Goal: Task Accomplishment & Management: Manage account settings

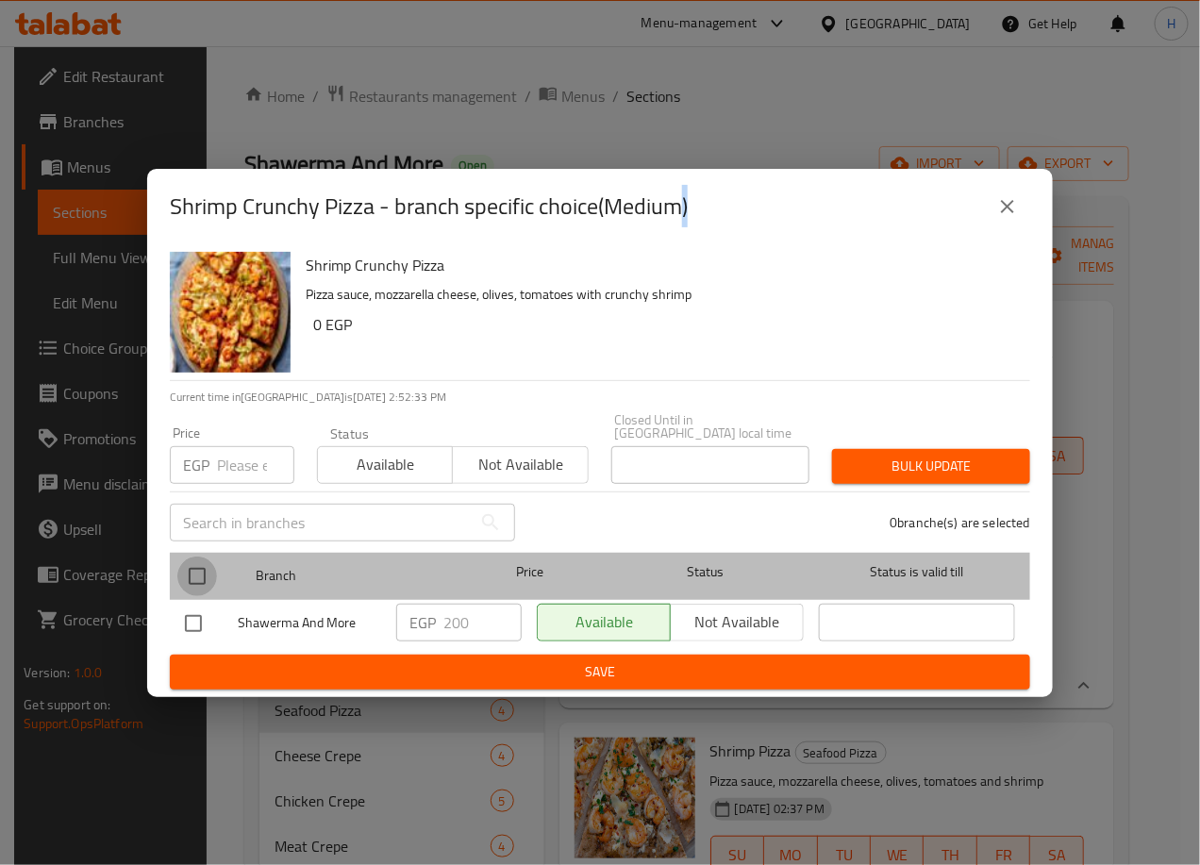
click at [193, 572] on input "checkbox" at bounding box center [197, 577] width 40 height 40
checkbox input "true"
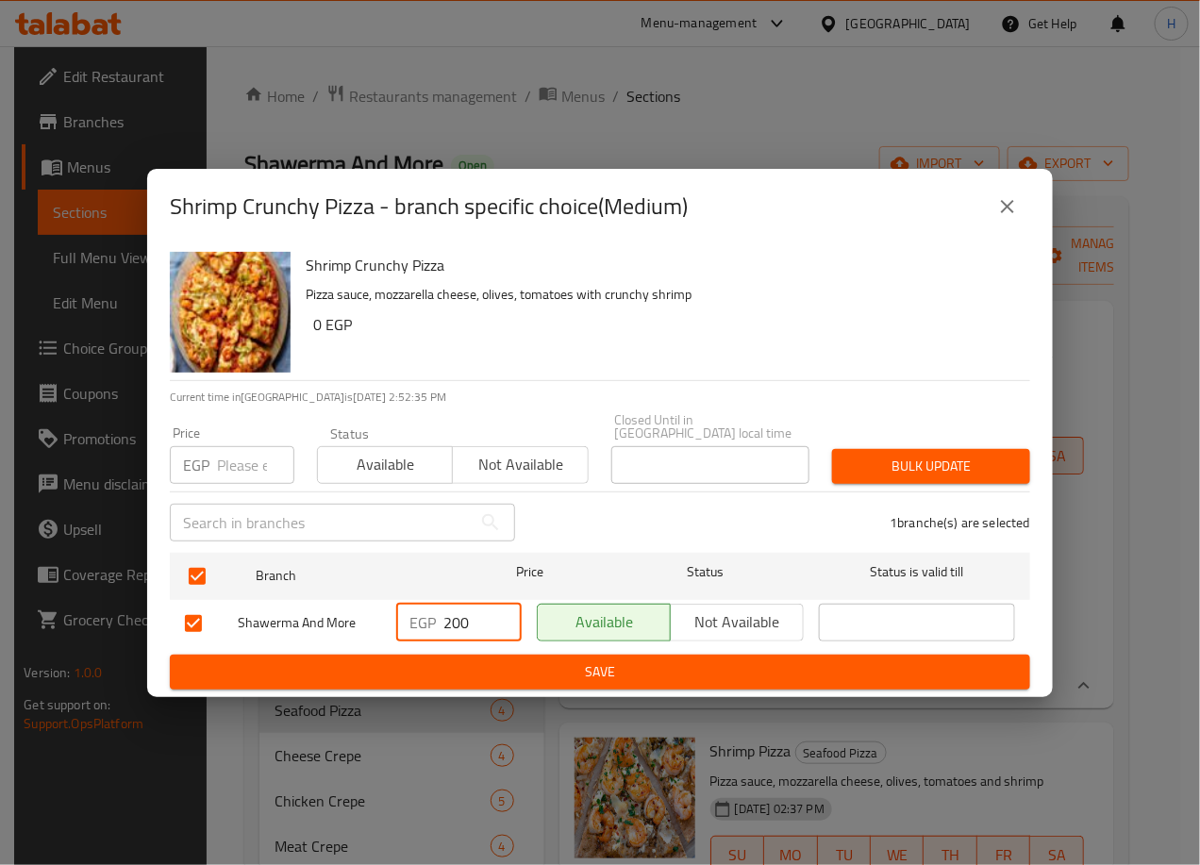
click at [460, 613] on input "200" at bounding box center [482, 623] width 78 height 38
type input "280"
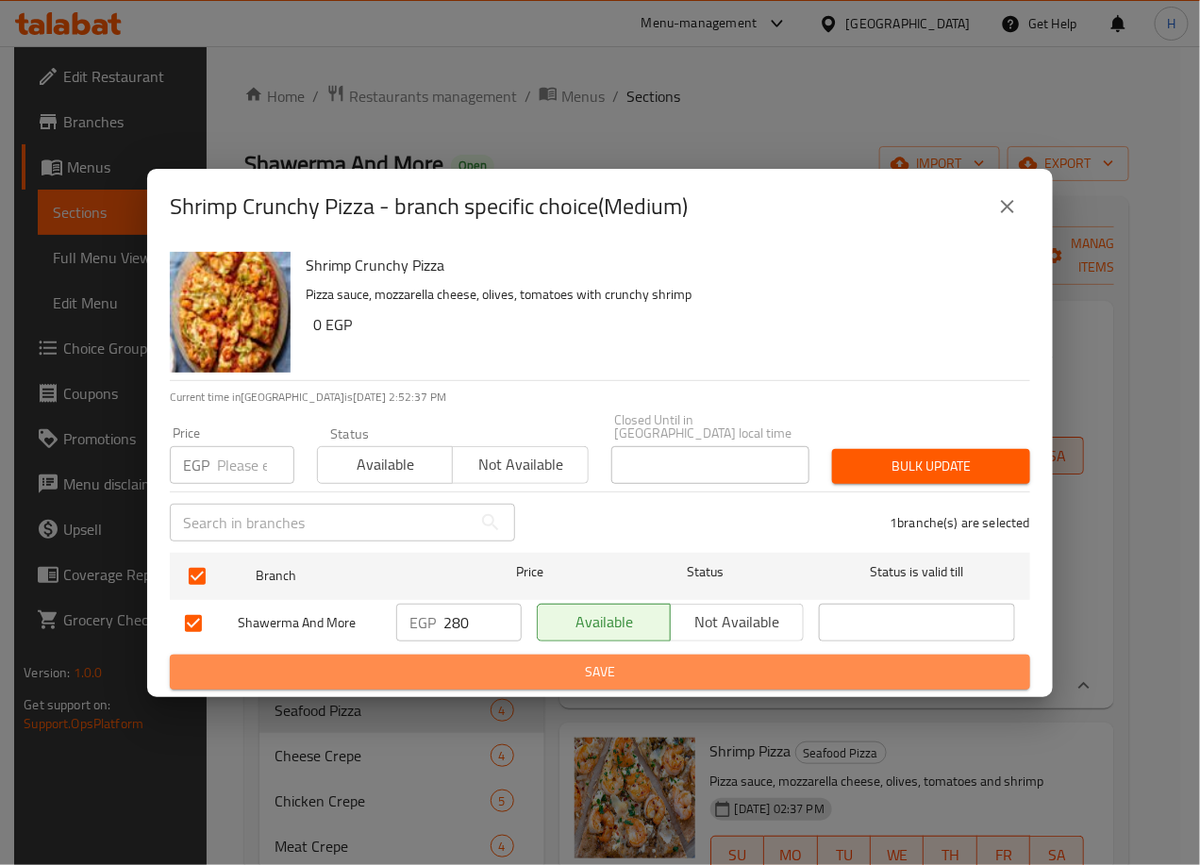
click at [565, 660] on span "Save" at bounding box center [600, 672] width 830 height 24
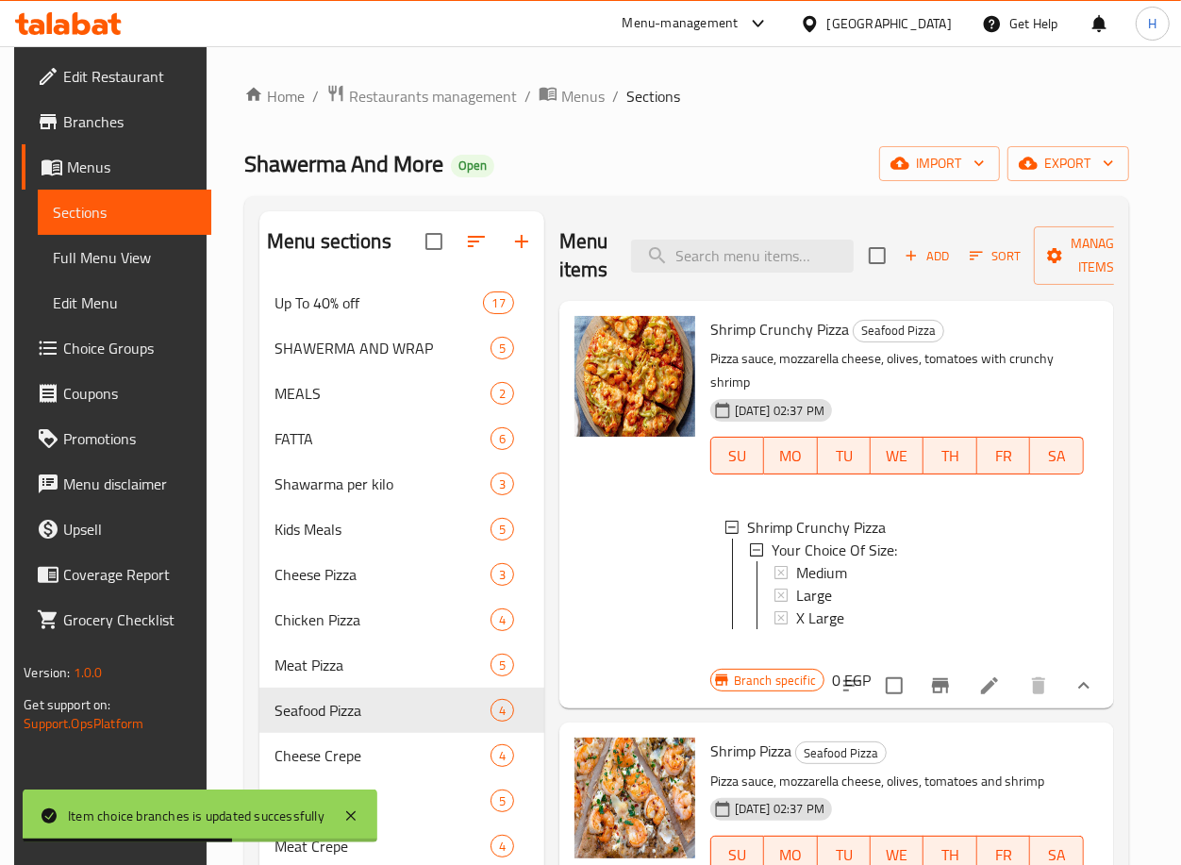
click at [841, 575] on span "Medium" at bounding box center [821, 572] width 51 height 23
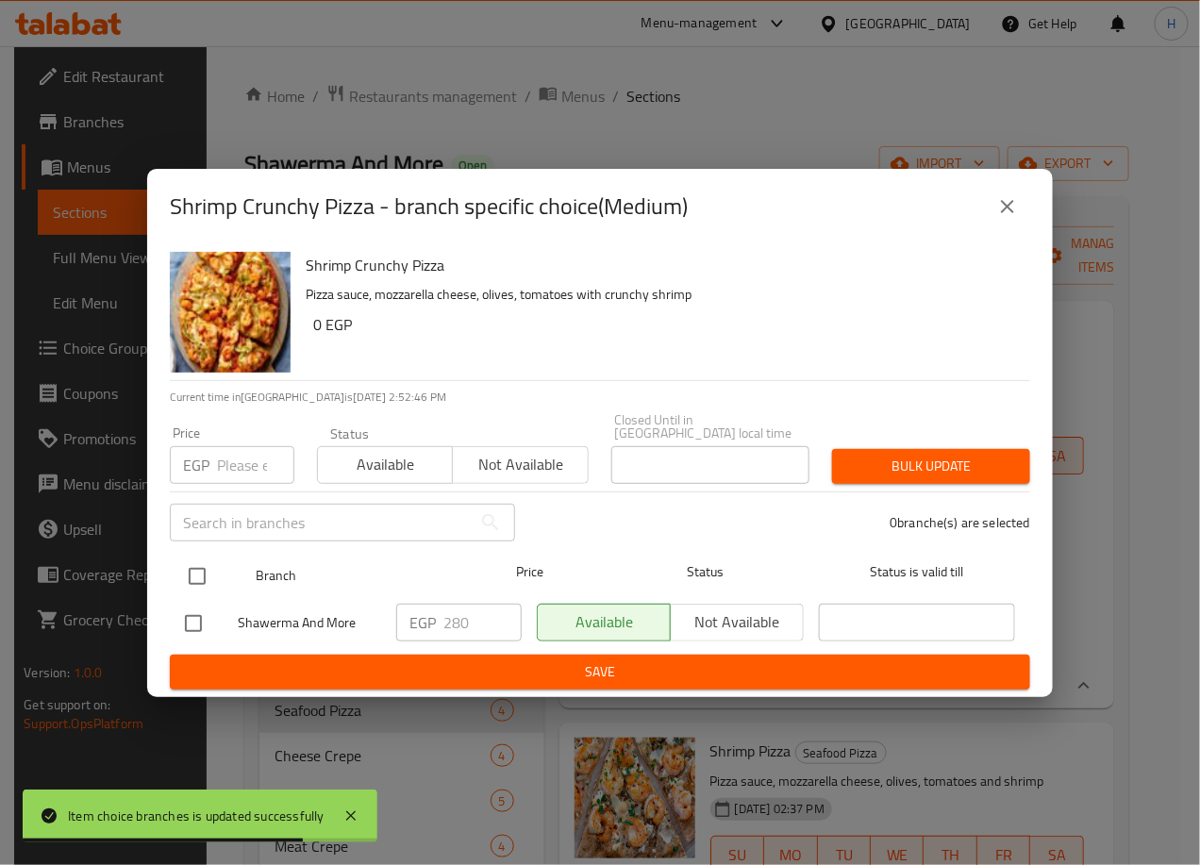
click at [199, 560] on input "checkbox" at bounding box center [197, 577] width 40 height 40
checkbox input "true"
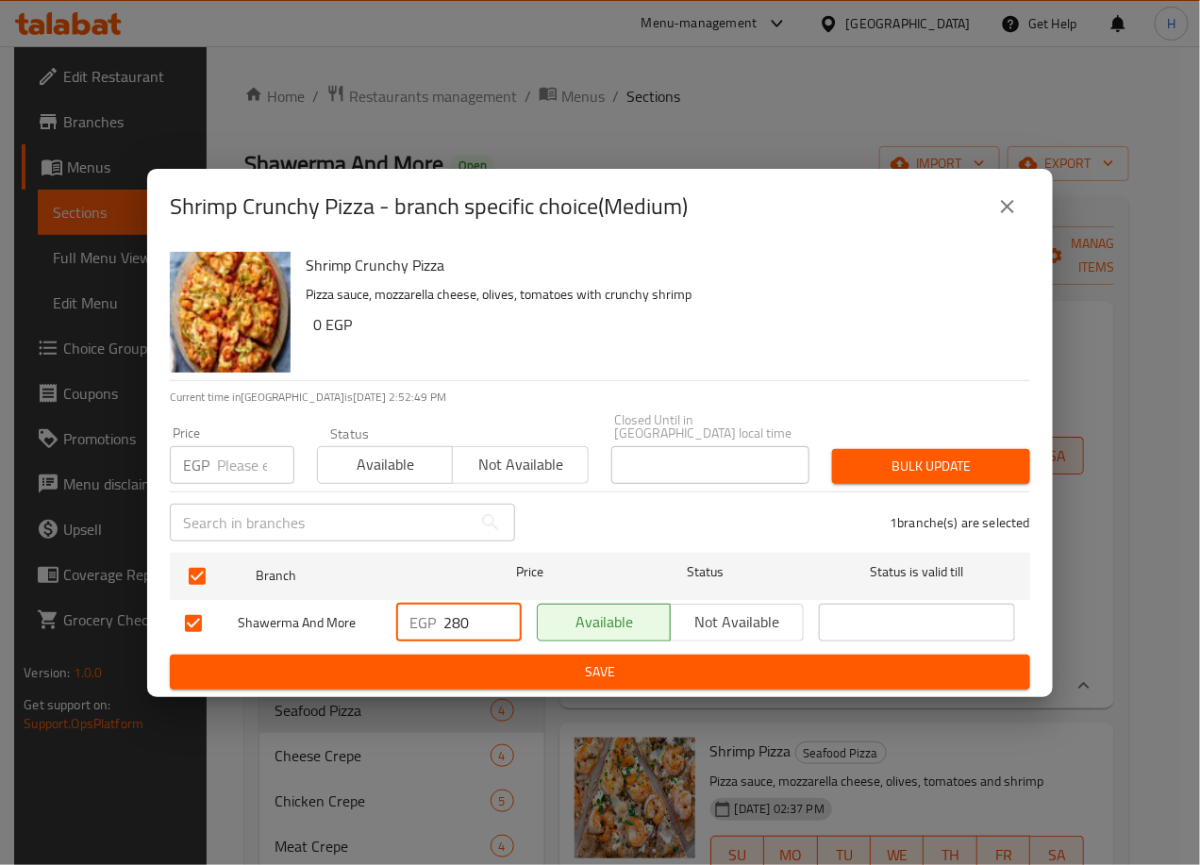
click at [462, 617] on input "280" at bounding box center [482, 623] width 78 height 38
type input "250"
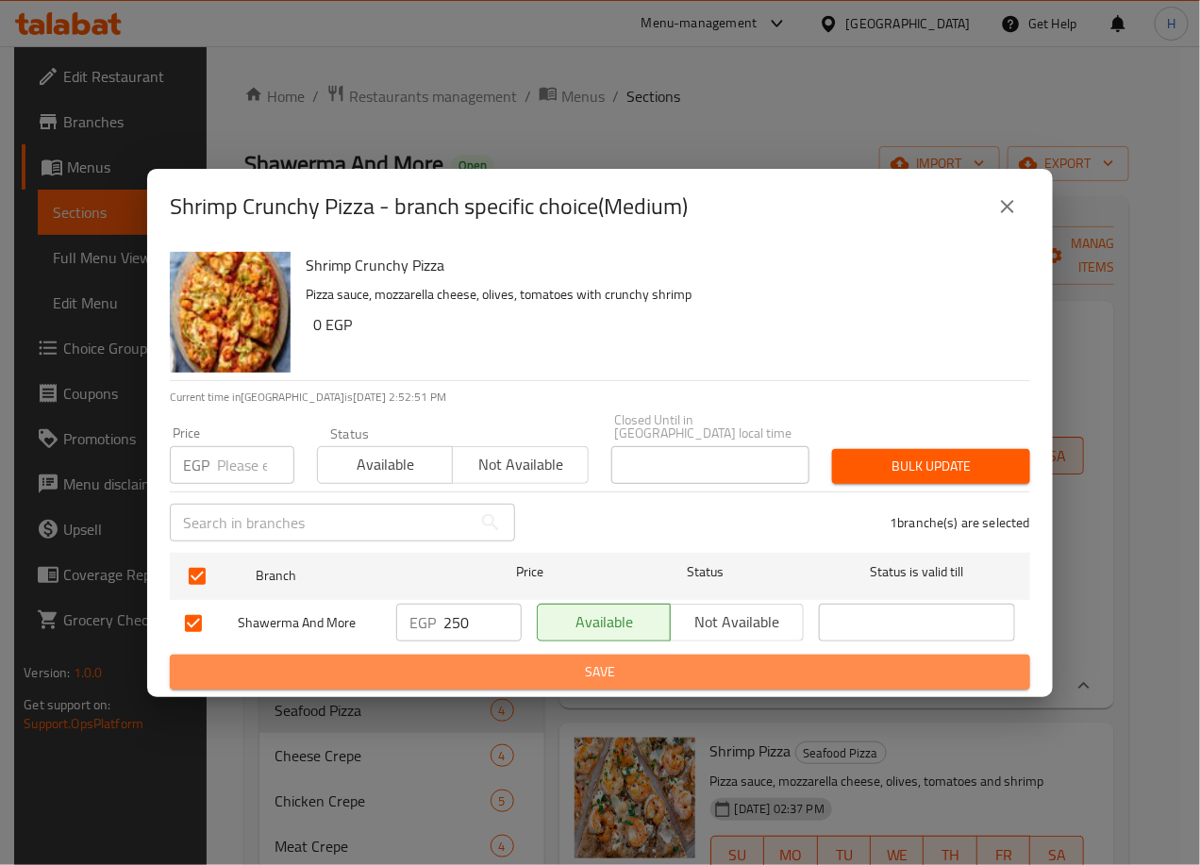
click at [548, 660] on span "Save" at bounding box center [600, 672] width 830 height 24
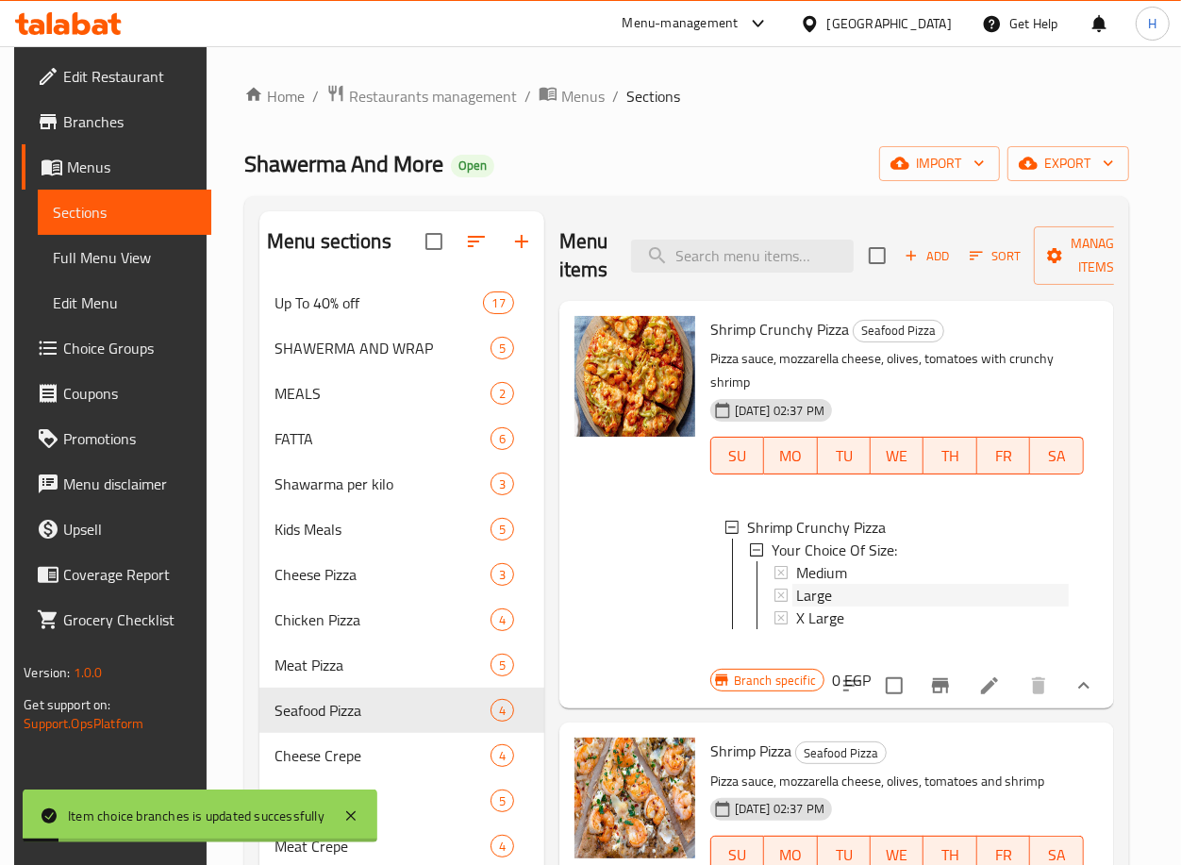
click at [855, 601] on div "Large" at bounding box center [932, 595] width 273 height 23
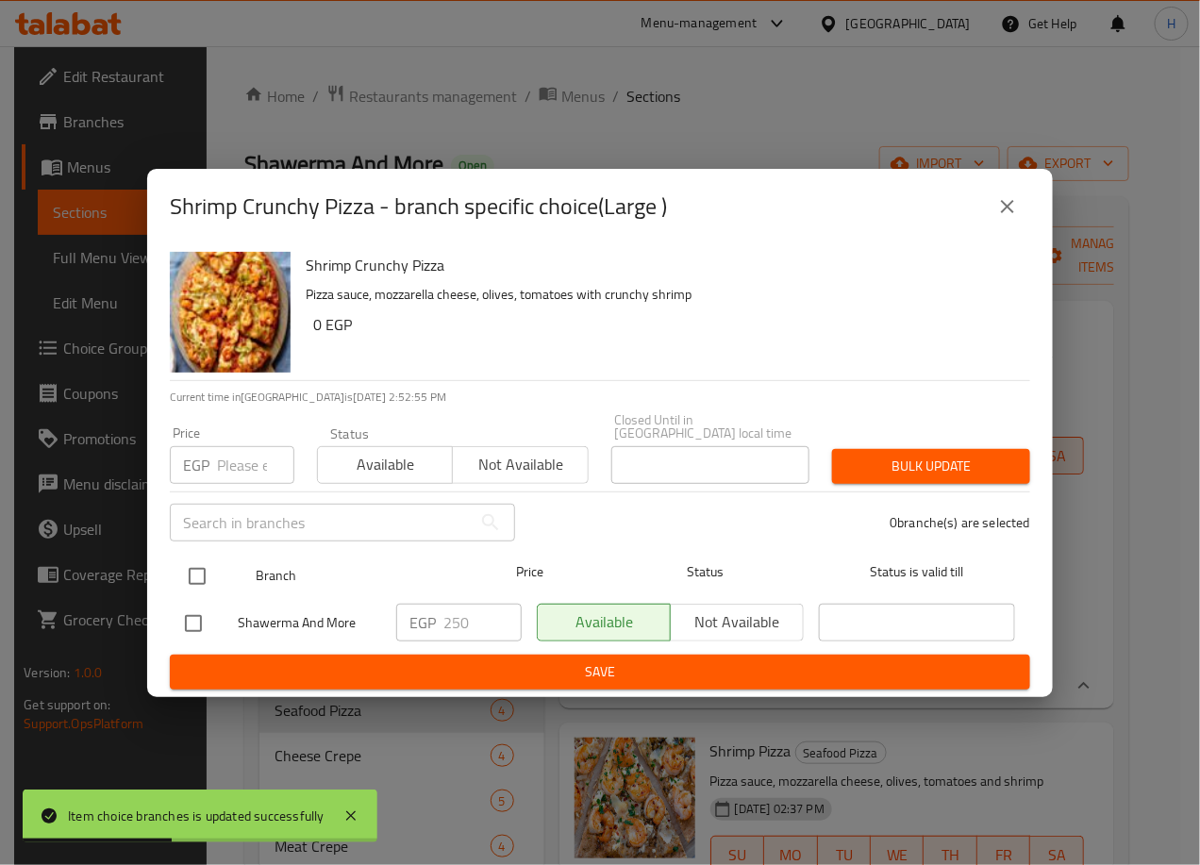
click at [209, 565] on input "checkbox" at bounding box center [197, 577] width 40 height 40
checkbox input "true"
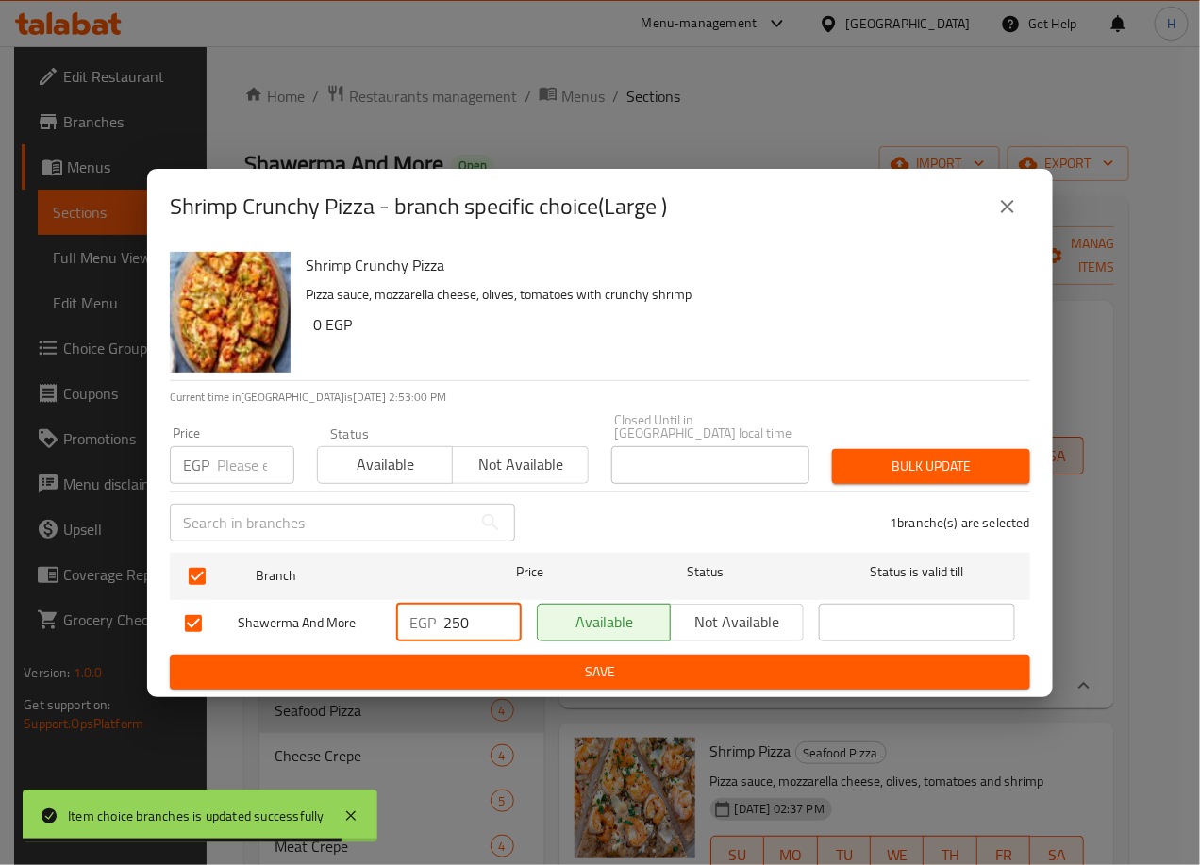
drag, startPoint x: 449, startPoint y: 610, endPoint x: 463, endPoint y: 610, distance: 14.2
click at [463, 610] on input "250" at bounding box center [482, 623] width 78 height 38
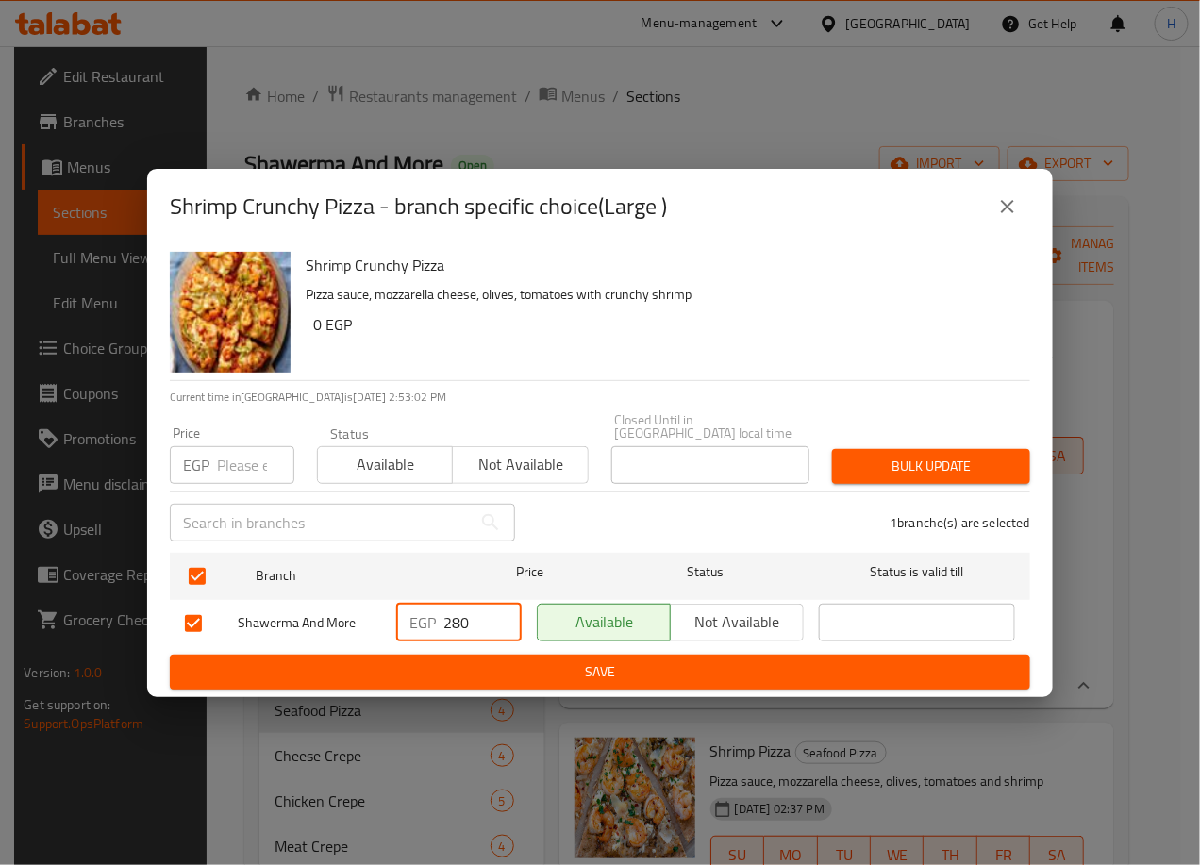
type input "280"
click at [547, 660] on span "Save" at bounding box center [600, 672] width 830 height 24
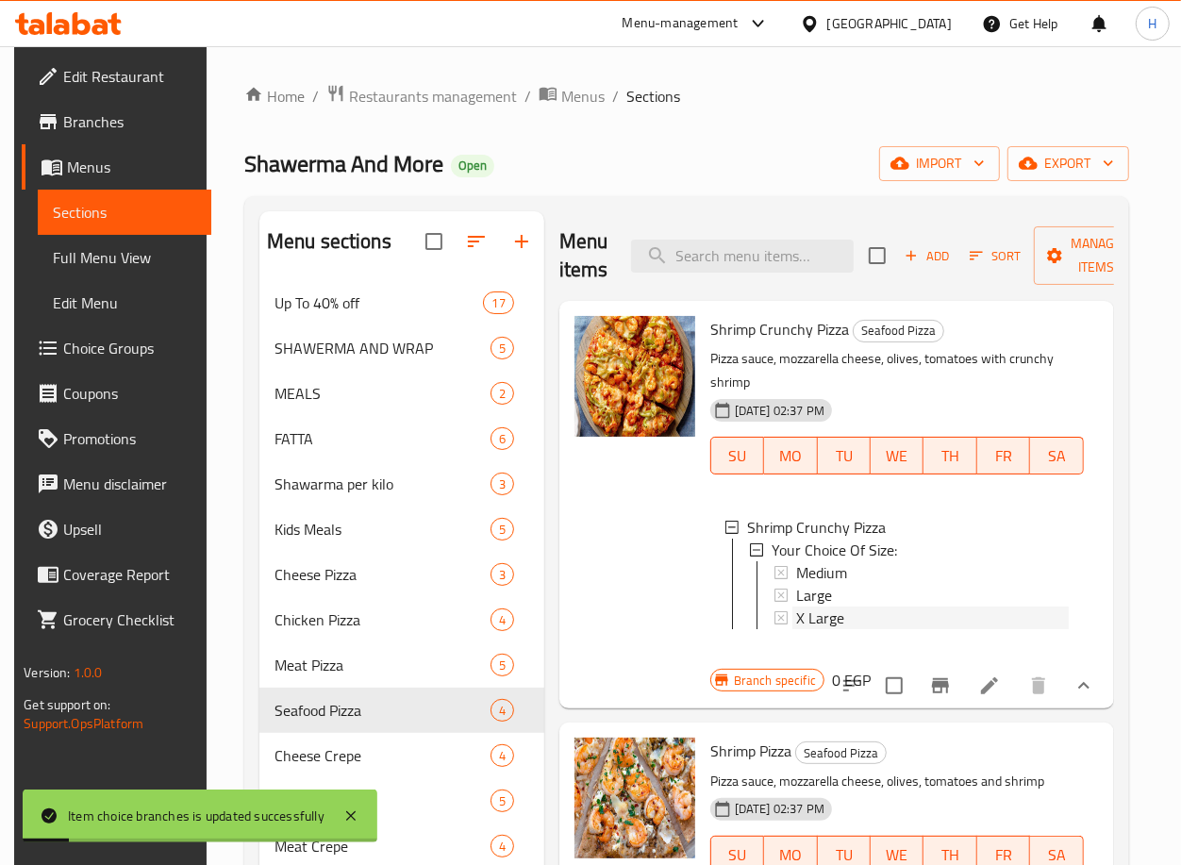
click at [809, 620] on span "X Large" at bounding box center [820, 618] width 48 height 23
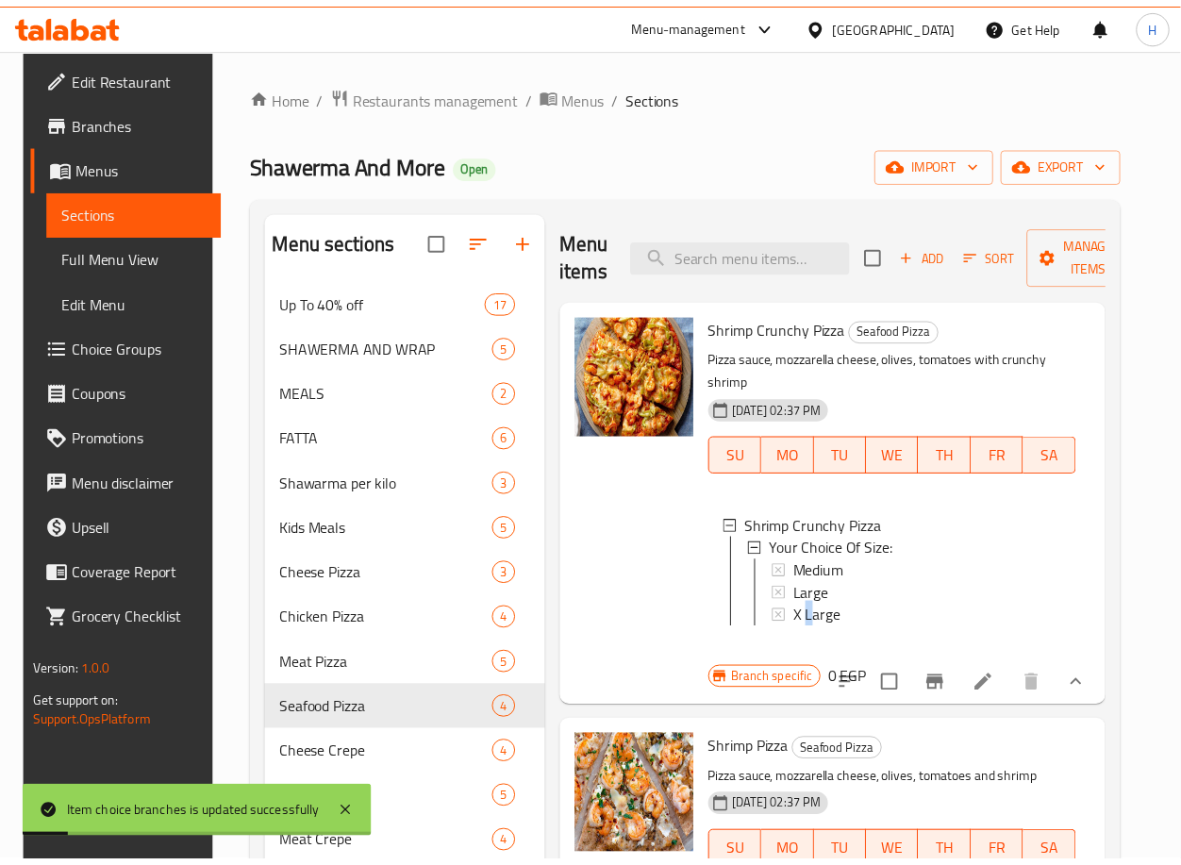
scroll to position [2, 0]
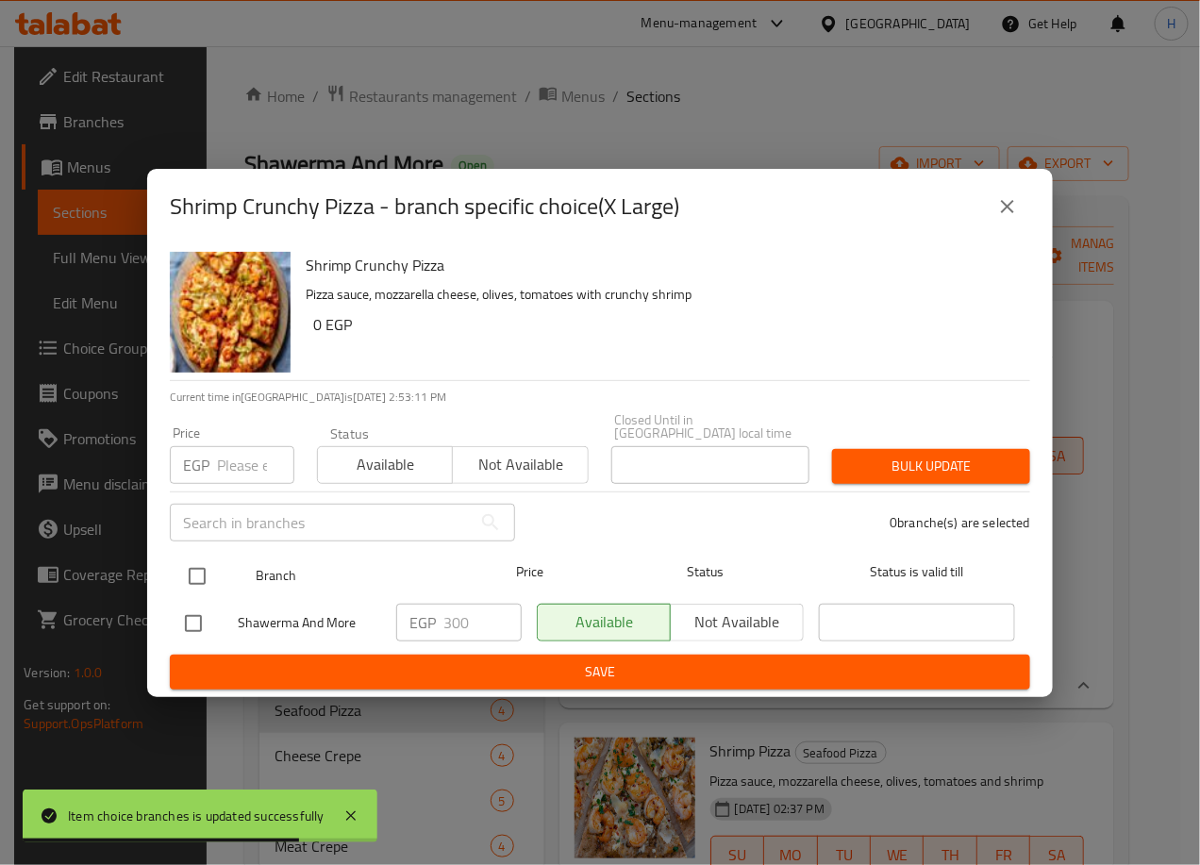
click at [196, 568] on input "checkbox" at bounding box center [197, 577] width 40 height 40
checkbox input "true"
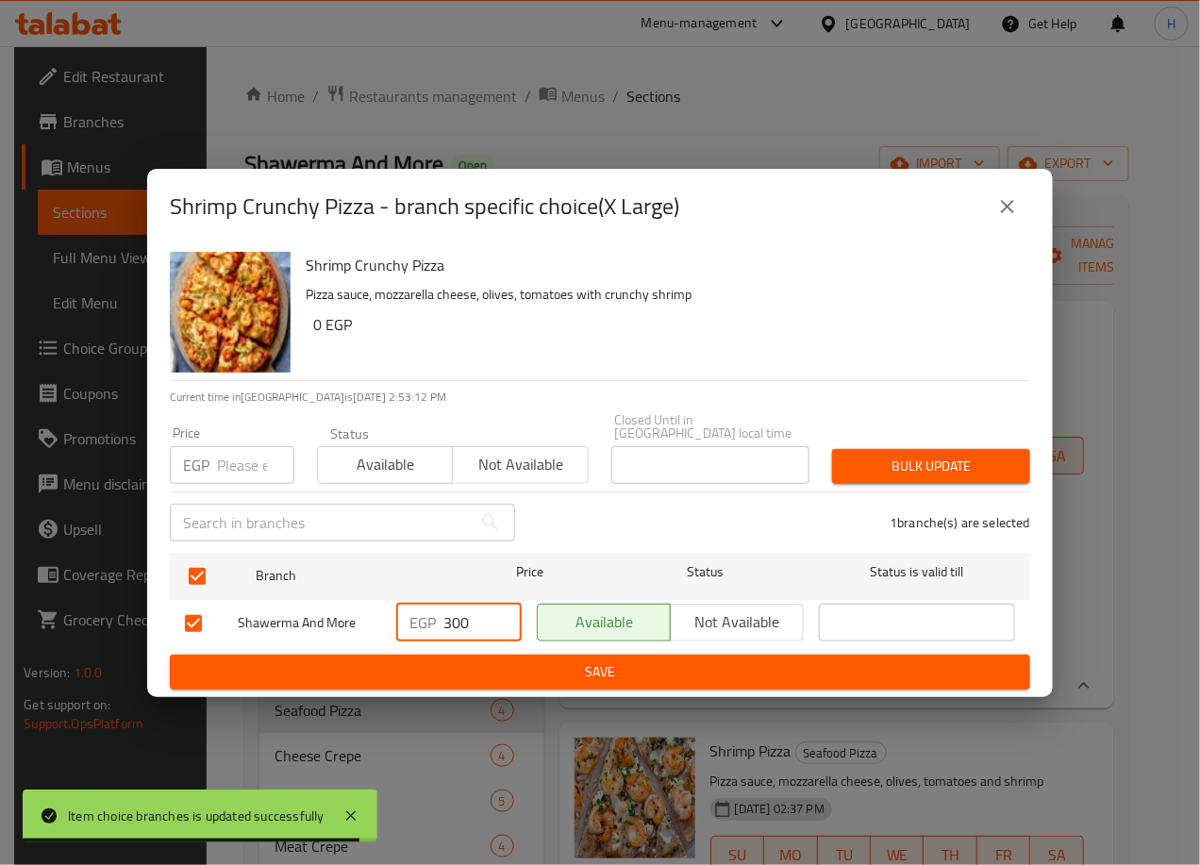
drag, startPoint x: 451, startPoint y: 617, endPoint x: 464, endPoint y: 621, distance: 13.7
click at [464, 621] on input "300" at bounding box center [482, 623] width 78 height 38
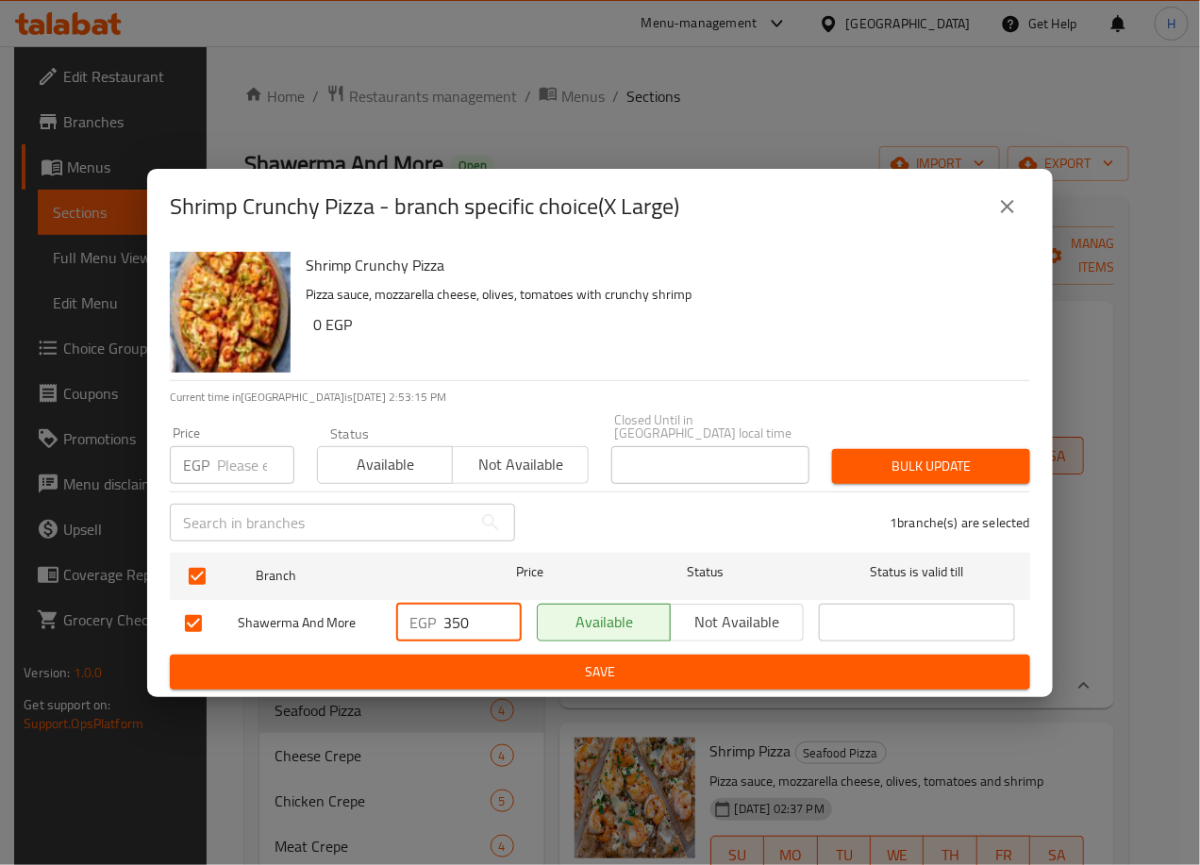
type input "350"
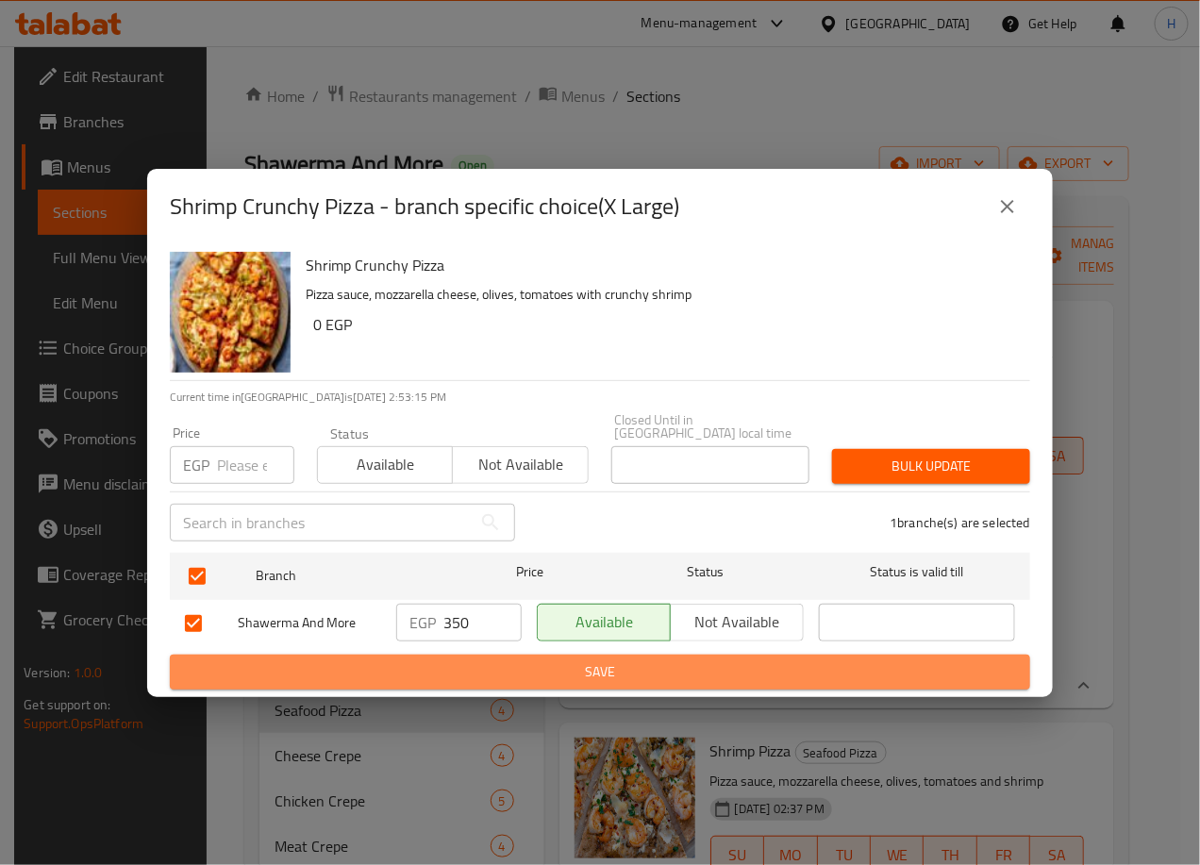
click at [571, 660] on span "Save" at bounding box center [600, 672] width 830 height 24
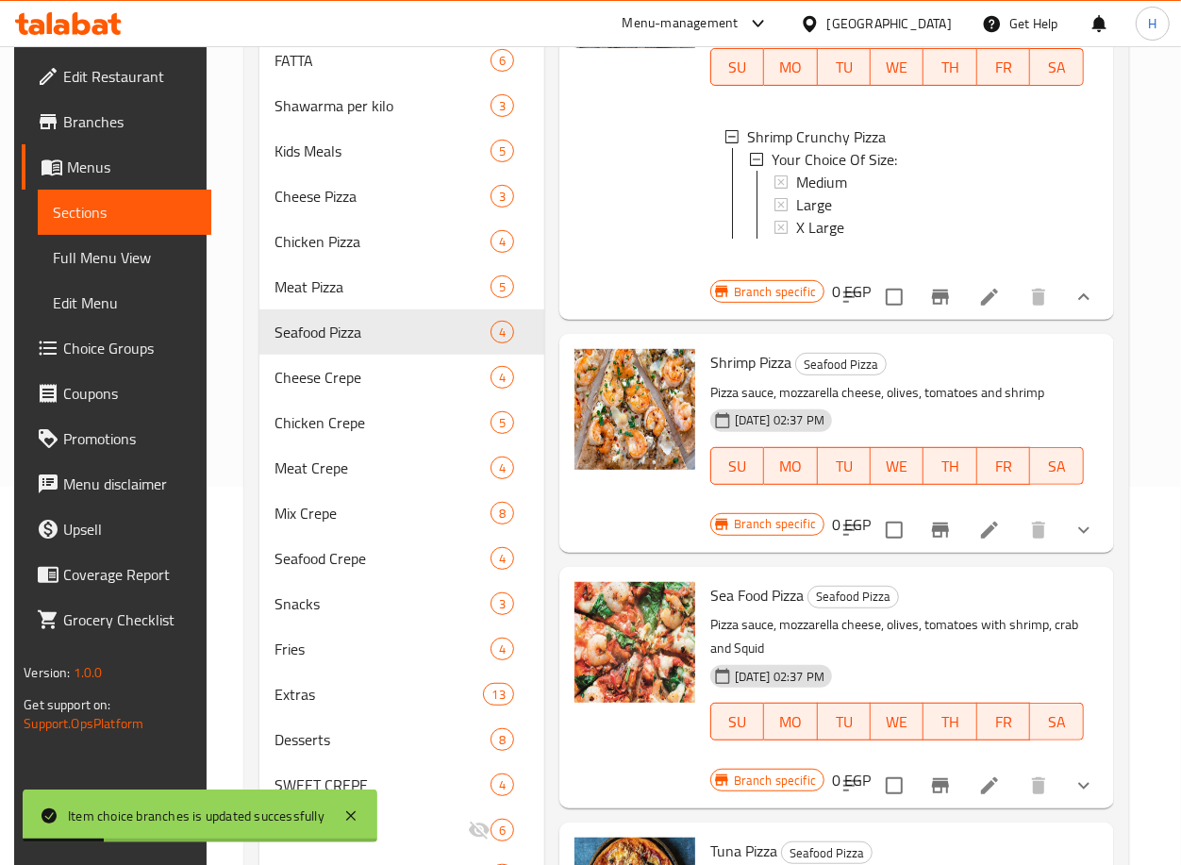
scroll to position [381, 0]
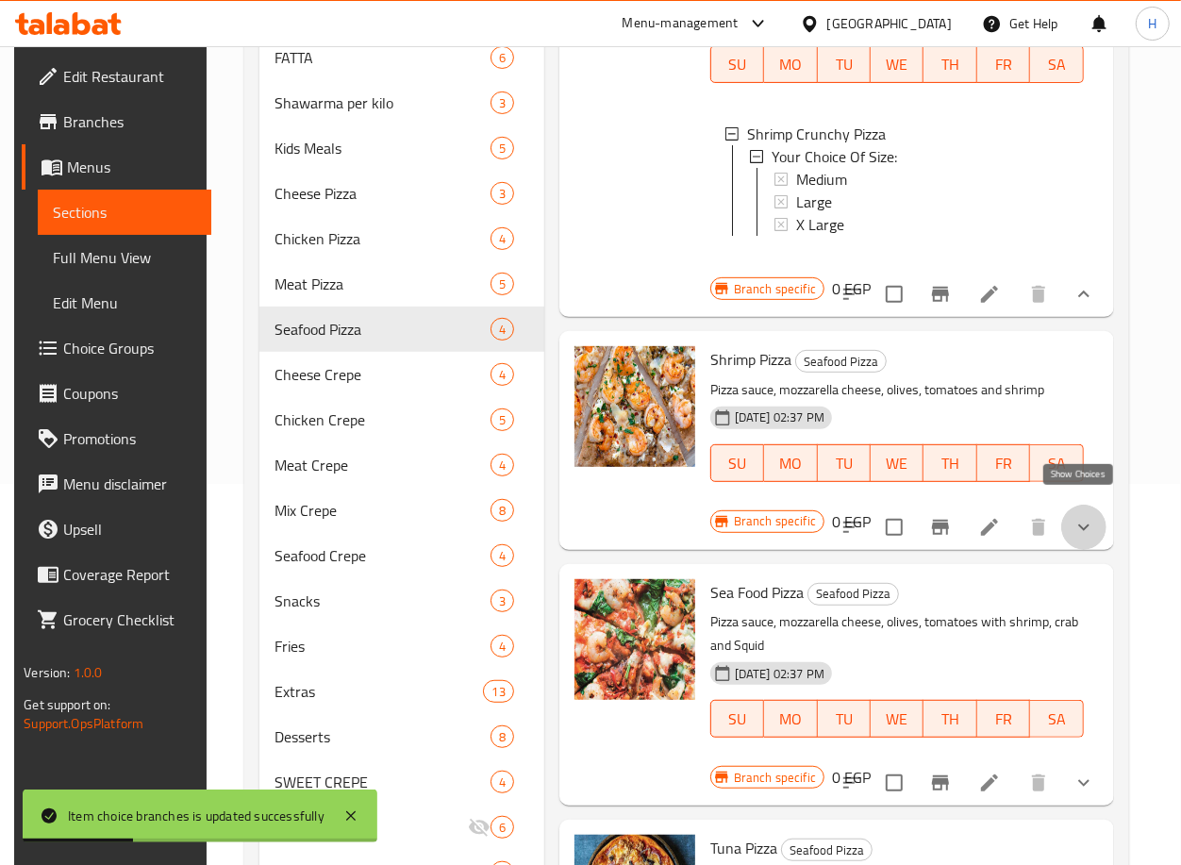
click at [1089, 516] on icon "show more" at bounding box center [1084, 527] width 23 height 23
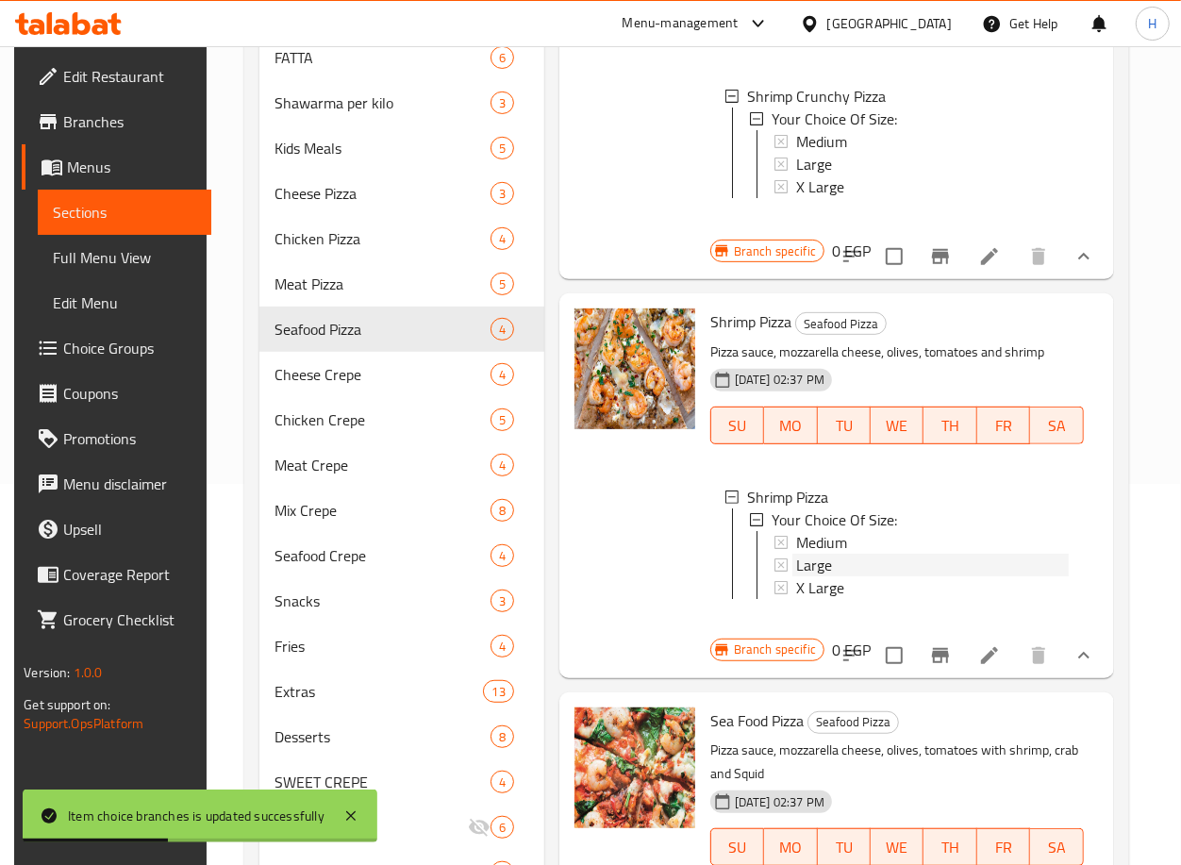
click at [869, 572] on div "Large" at bounding box center [932, 565] width 273 height 23
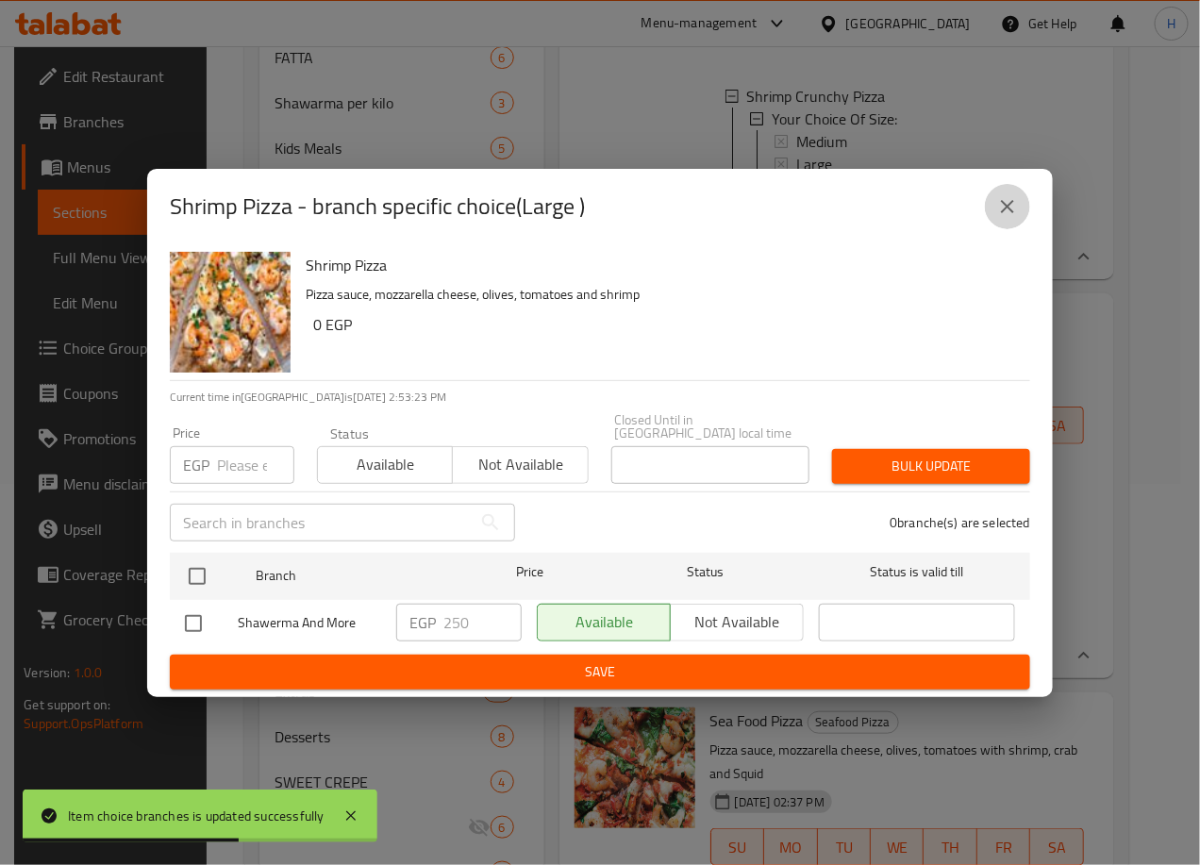
click at [1004, 202] on icon "close" at bounding box center [1007, 206] width 23 height 23
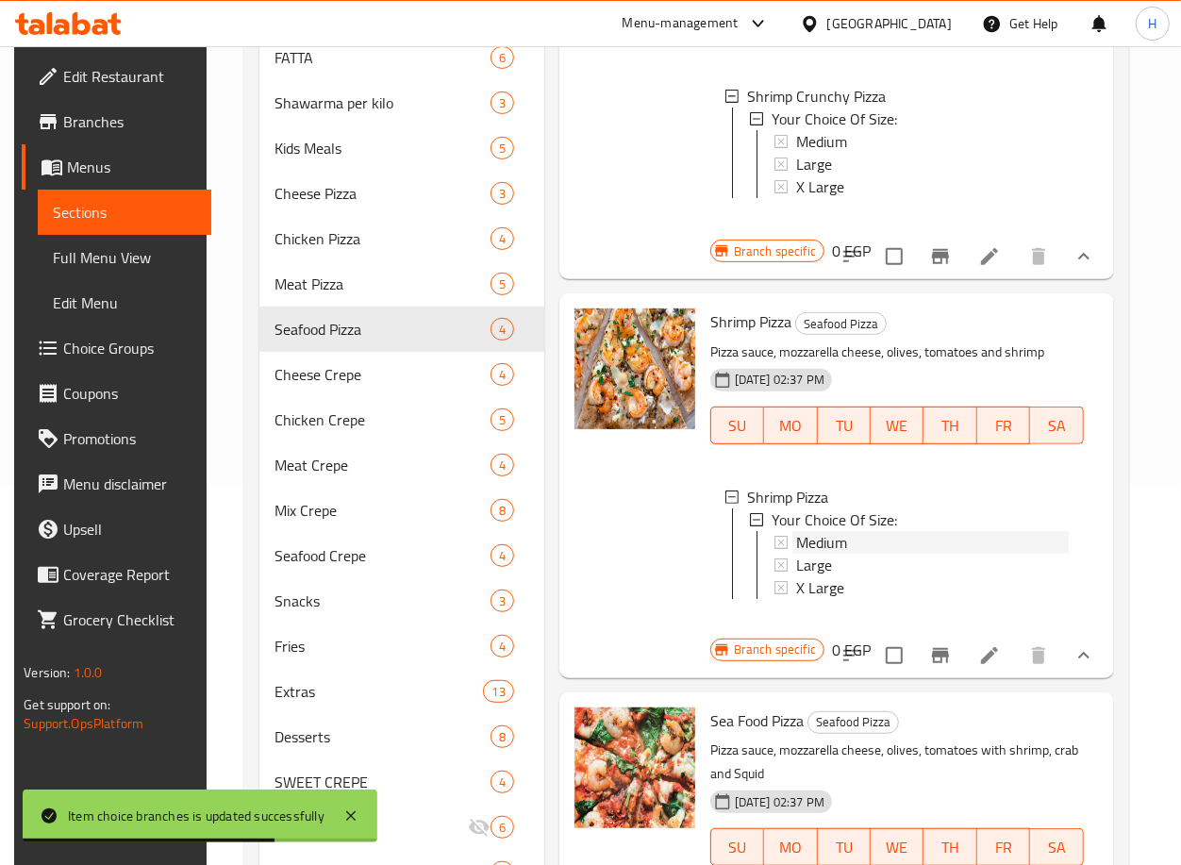
click at [878, 554] on div "Medium" at bounding box center [932, 542] width 273 height 23
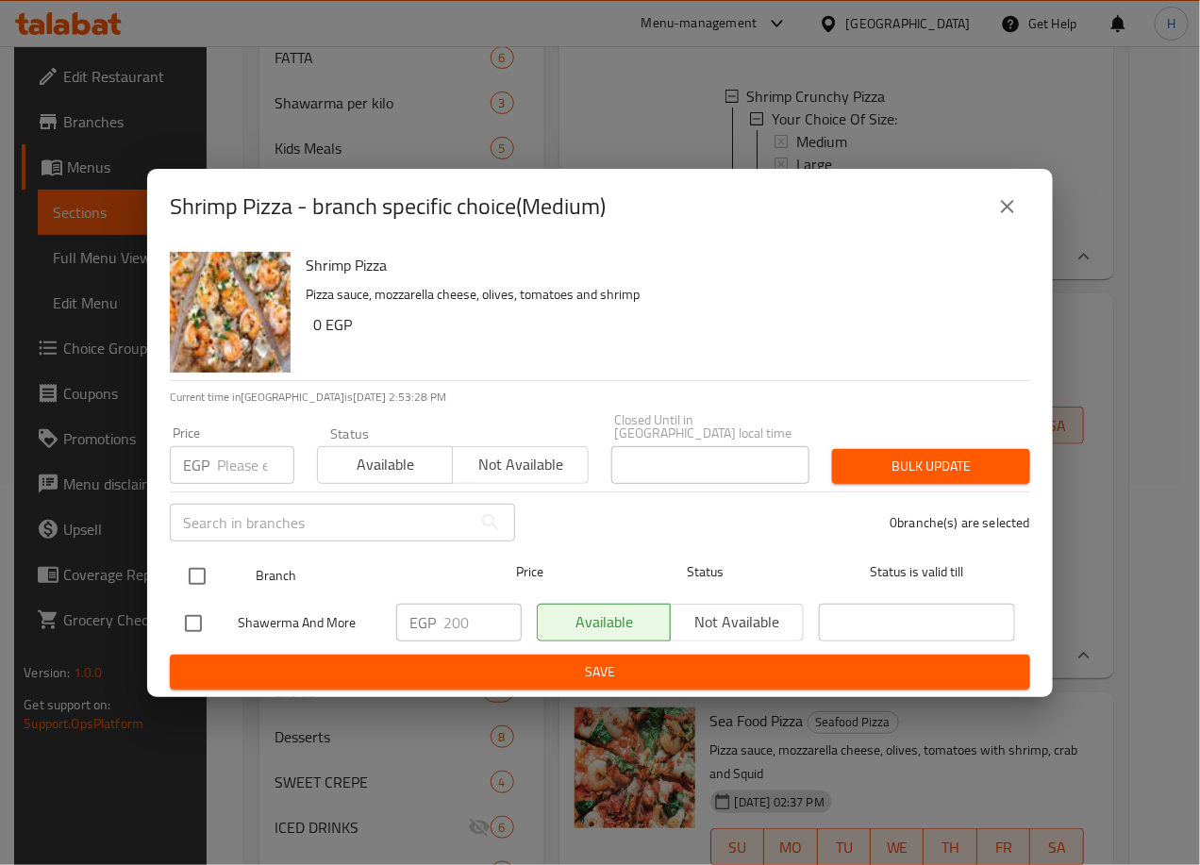
click at [192, 573] on input "checkbox" at bounding box center [197, 577] width 40 height 40
checkbox input "true"
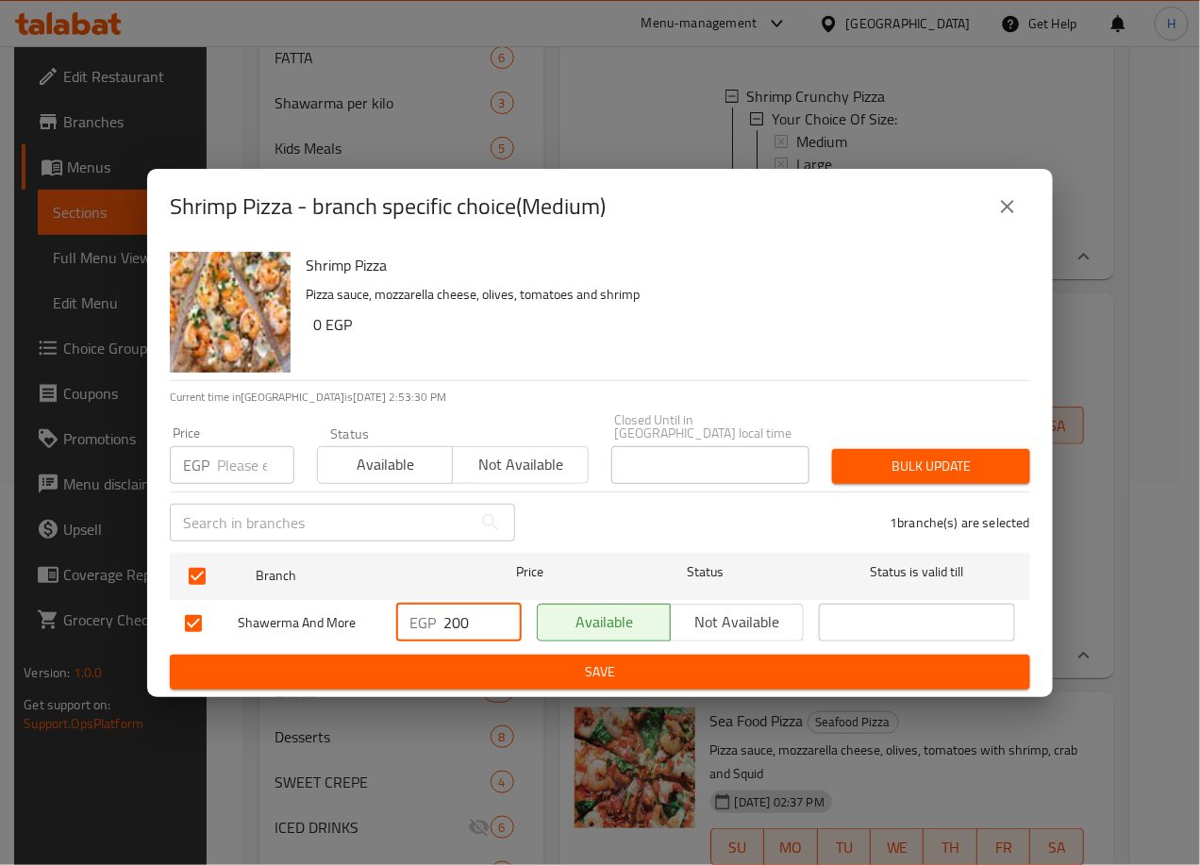
click at [460, 621] on input "200" at bounding box center [482, 623] width 78 height 38
type input "250"
click at [593, 660] on span "Save" at bounding box center [600, 672] width 830 height 24
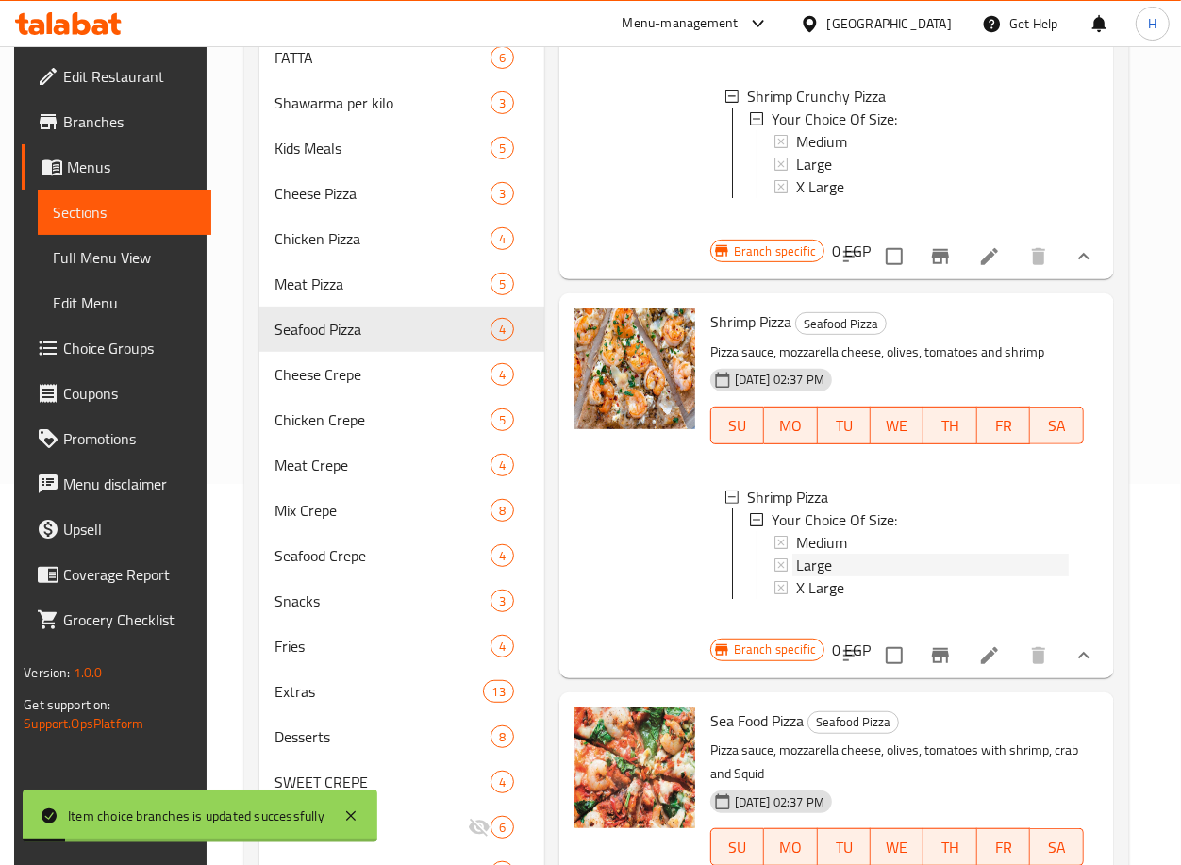
click at [873, 577] on div "Large" at bounding box center [932, 565] width 273 height 23
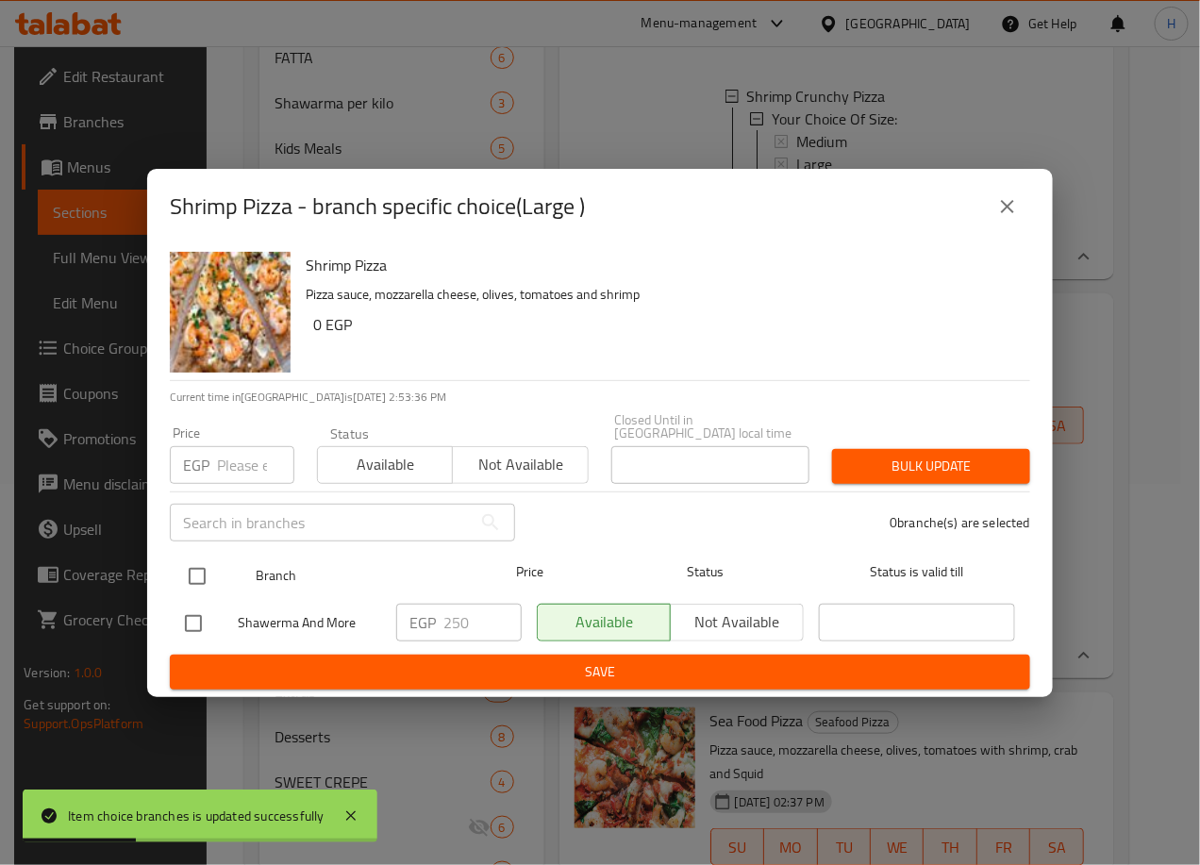
click at [201, 569] on input "checkbox" at bounding box center [197, 577] width 40 height 40
checkbox input "true"
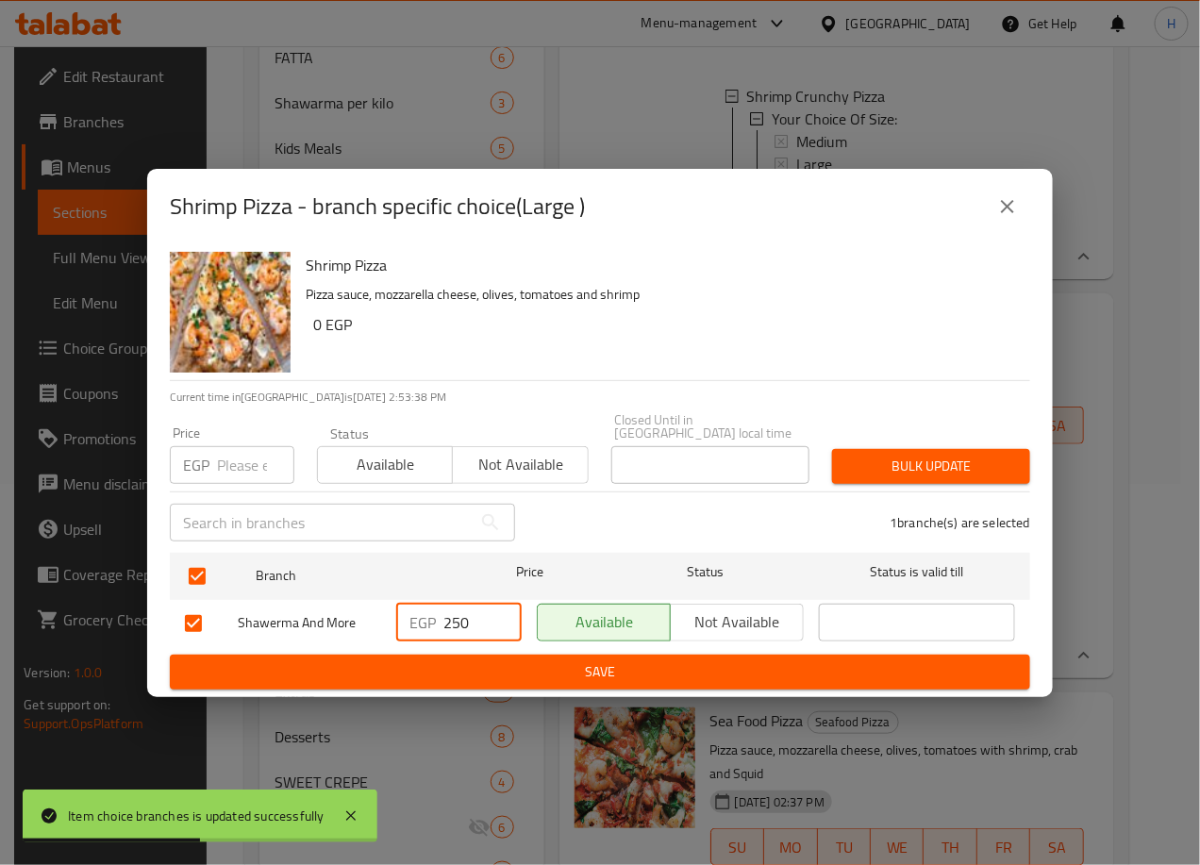
click at [460, 610] on input "250" at bounding box center [482, 623] width 78 height 38
type input "280"
click at [568, 660] on span "Save" at bounding box center [600, 672] width 830 height 24
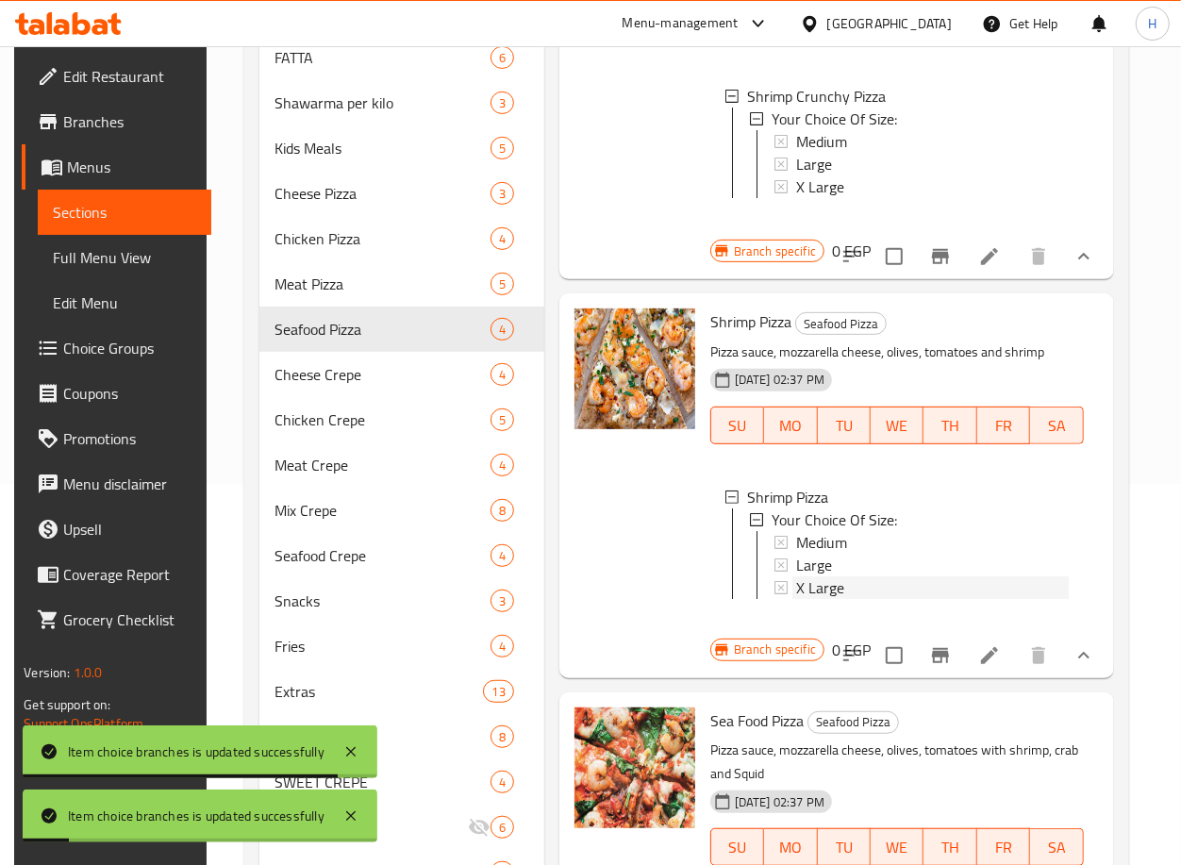
click at [850, 599] on div "X Large" at bounding box center [932, 588] width 273 height 23
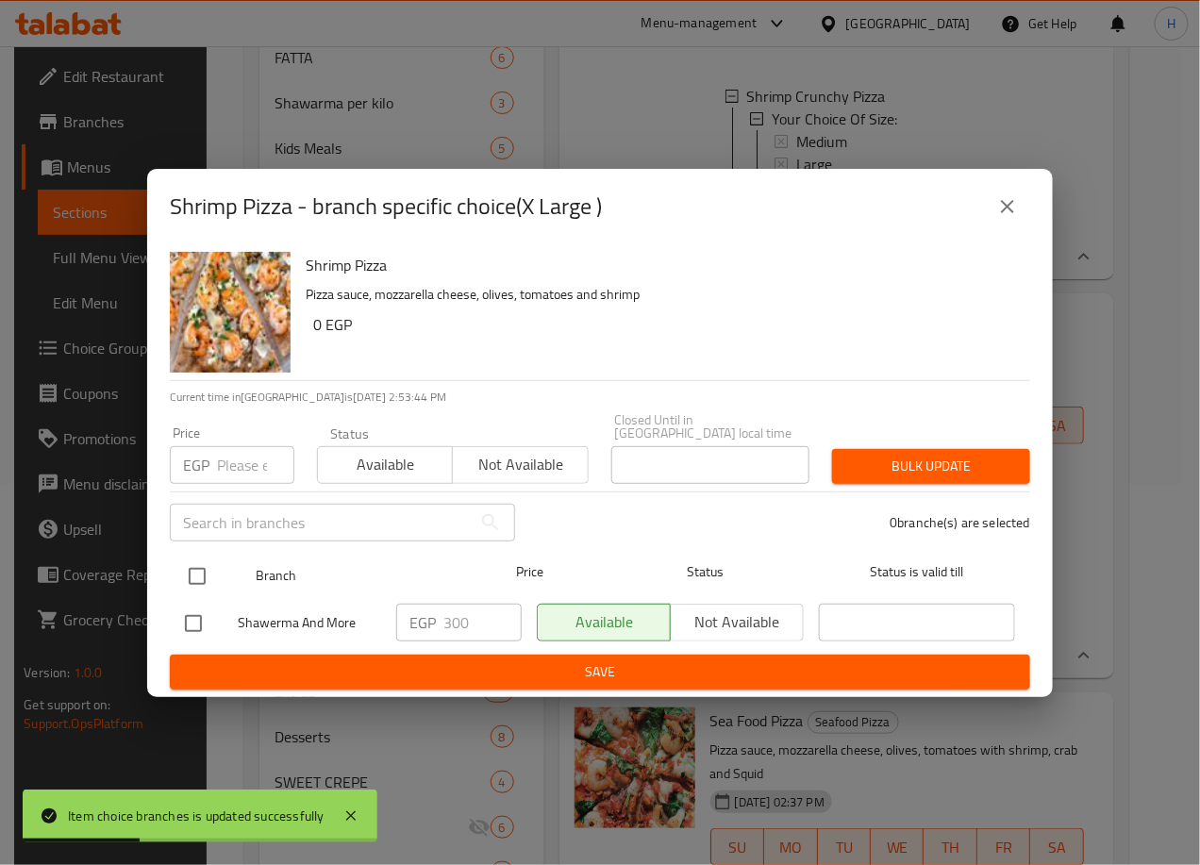
click at [203, 566] on input "checkbox" at bounding box center [197, 577] width 40 height 40
checkbox input "true"
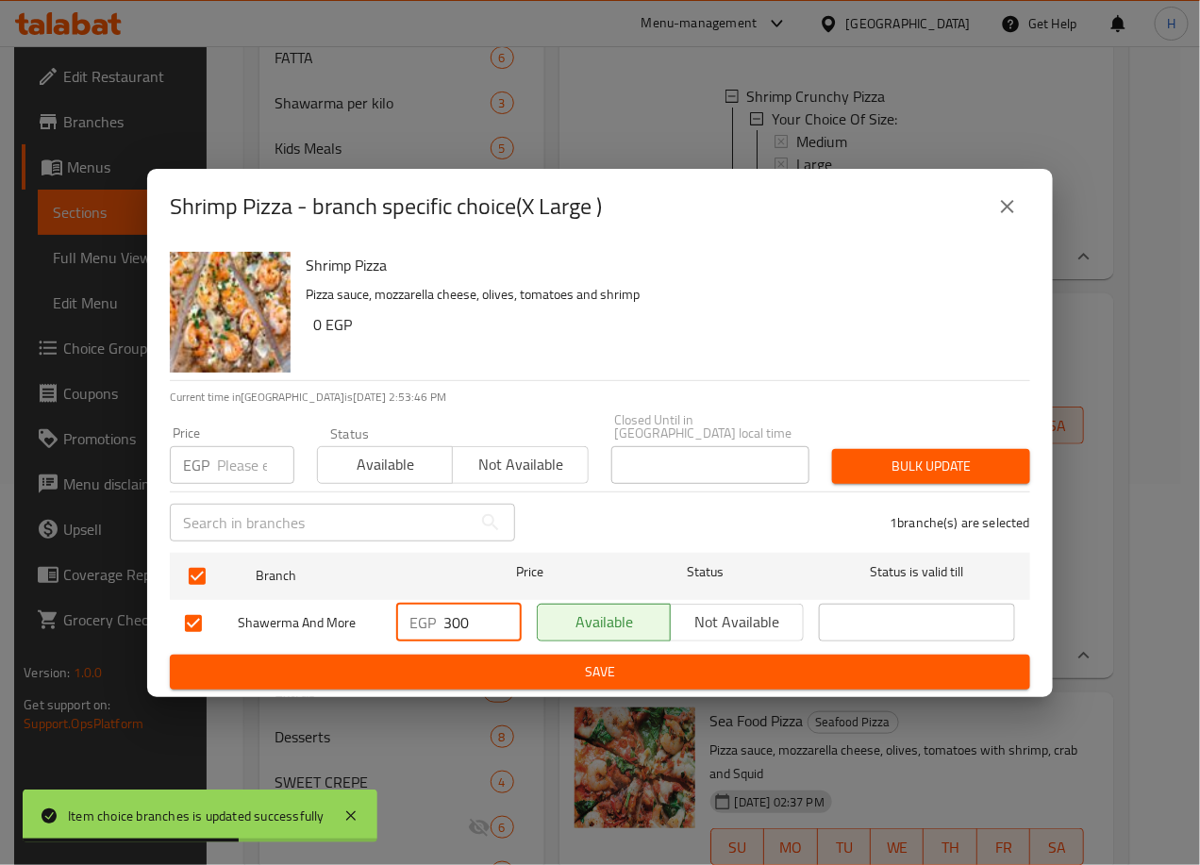
click at [451, 609] on input "300" at bounding box center [482, 623] width 78 height 38
type input "350"
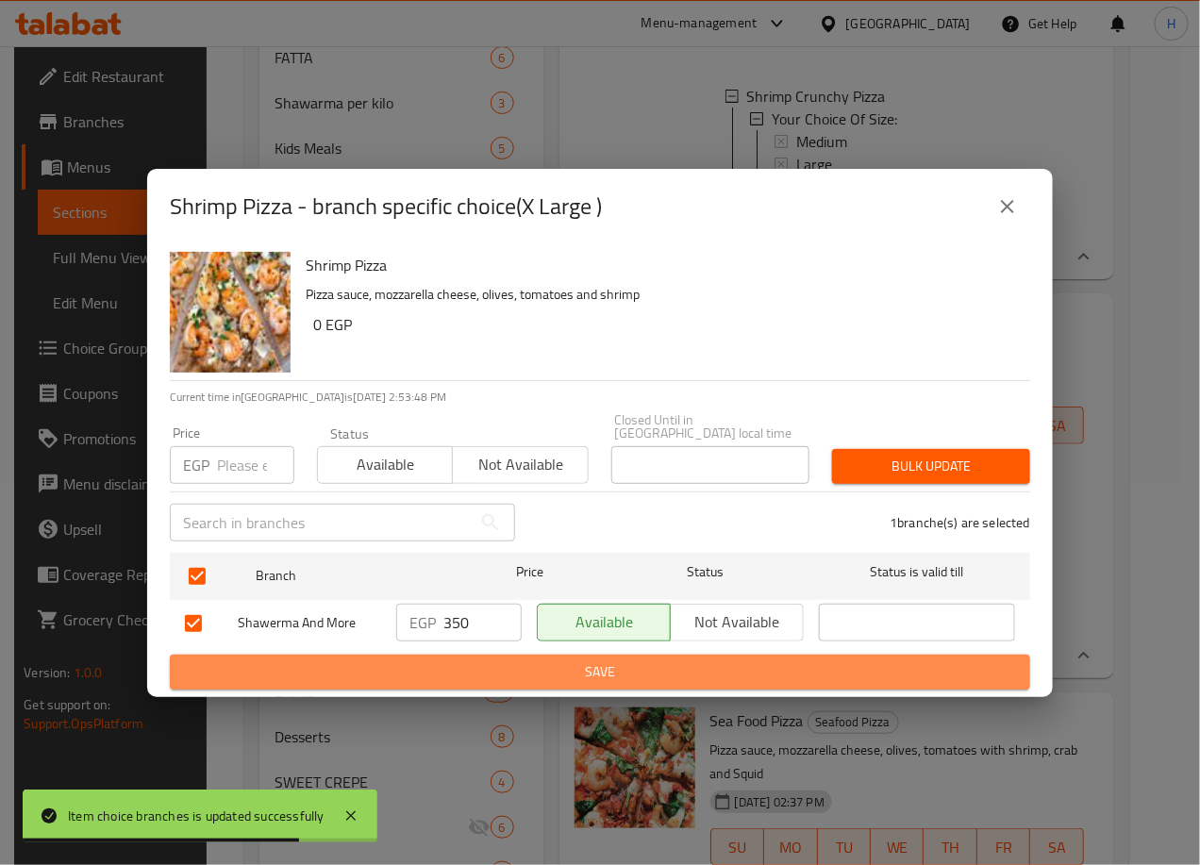
click at [602, 660] on span "Save" at bounding box center [600, 672] width 830 height 24
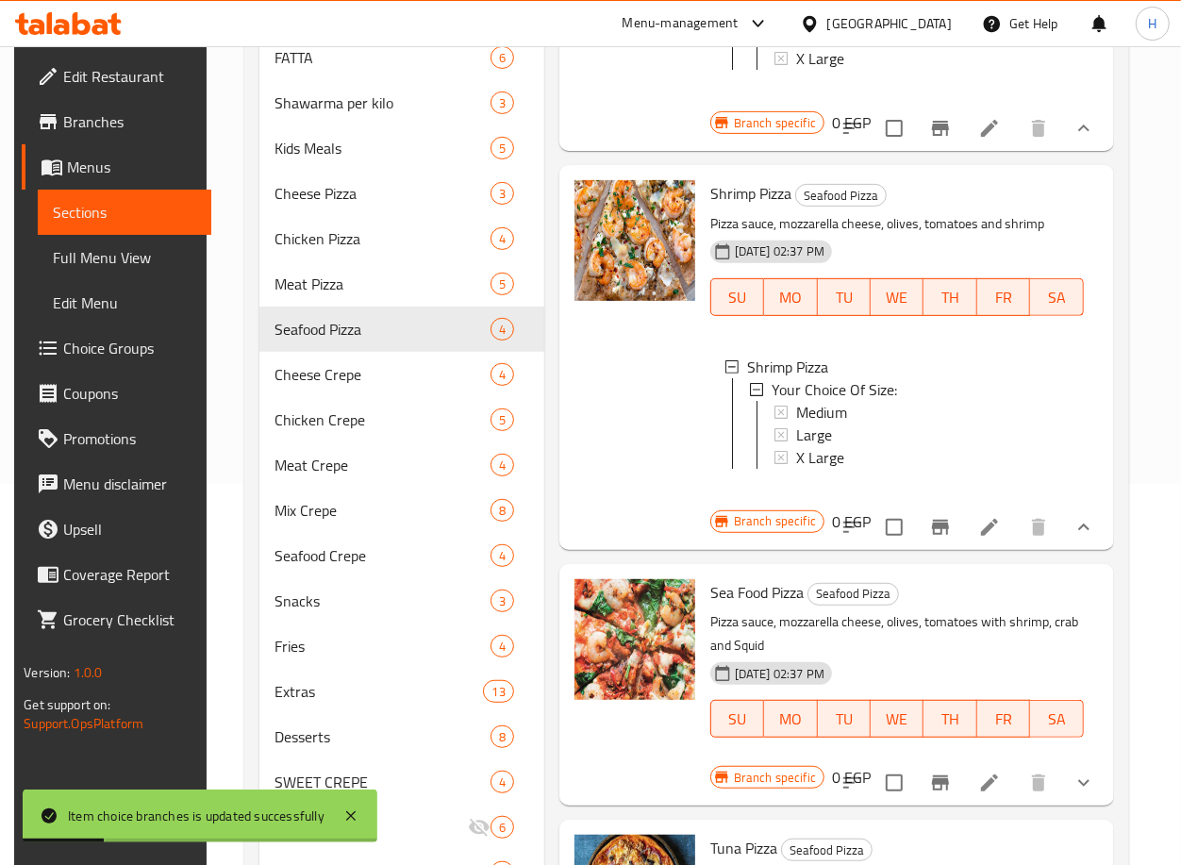
scroll to position [233, 0]
click at [1077, 772] on icon "show more" at bounding box center [1084, 783] width 23 height 23
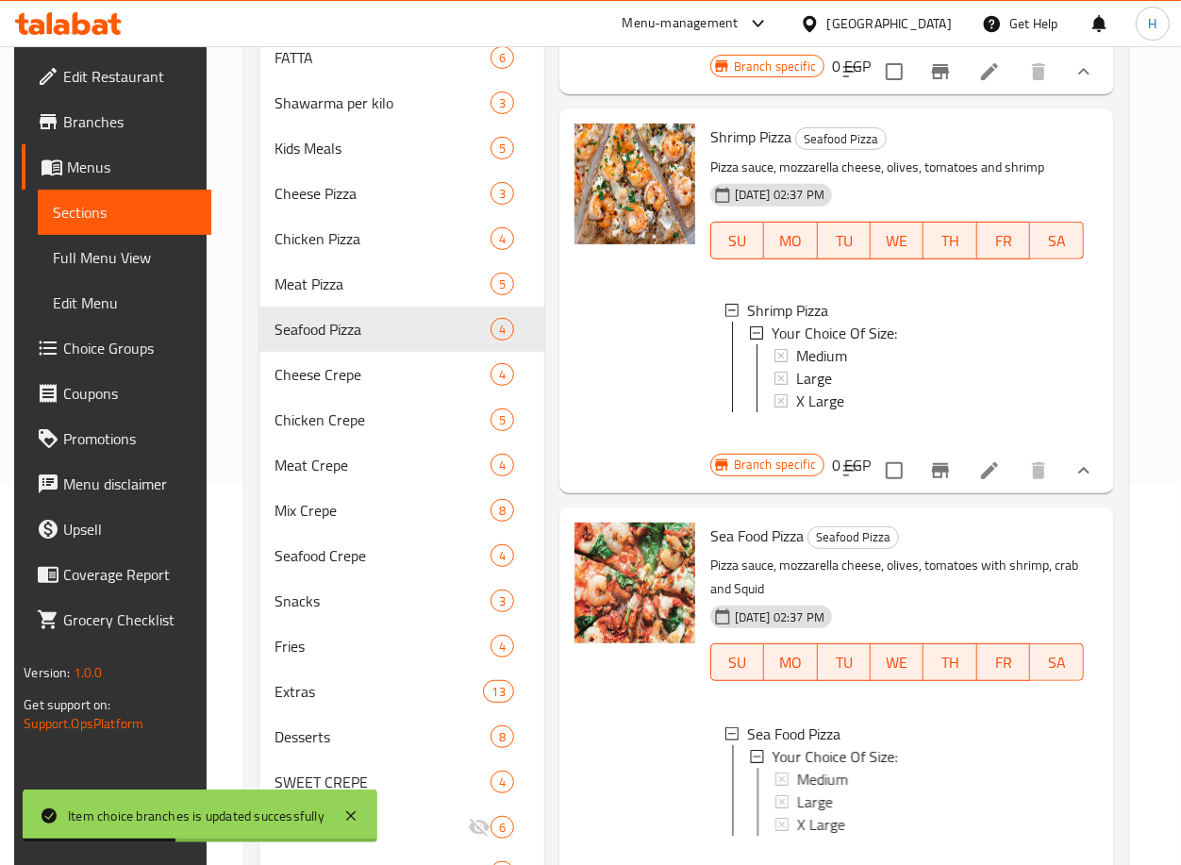
scroll to position [418, 0]
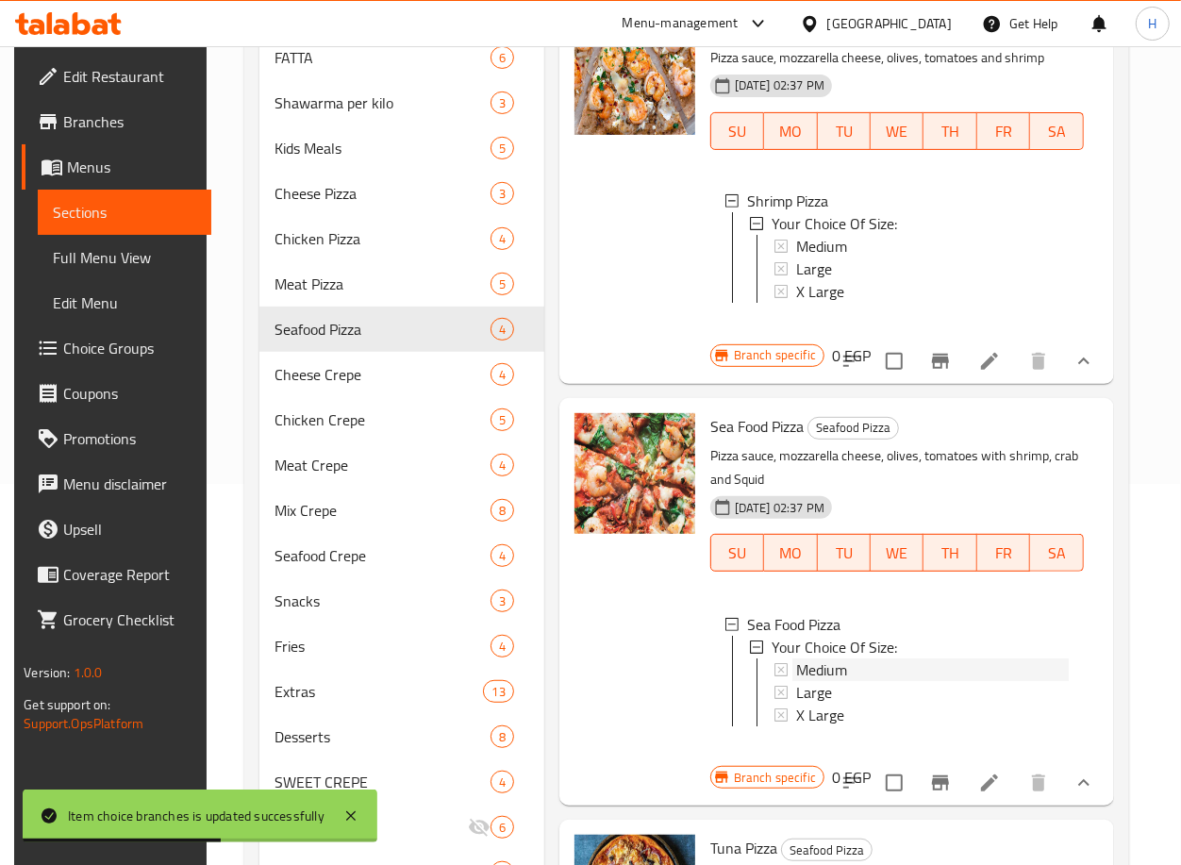
click at [937, 659] on div "Medium" at bounding box center [932, 670] width 273 height 23
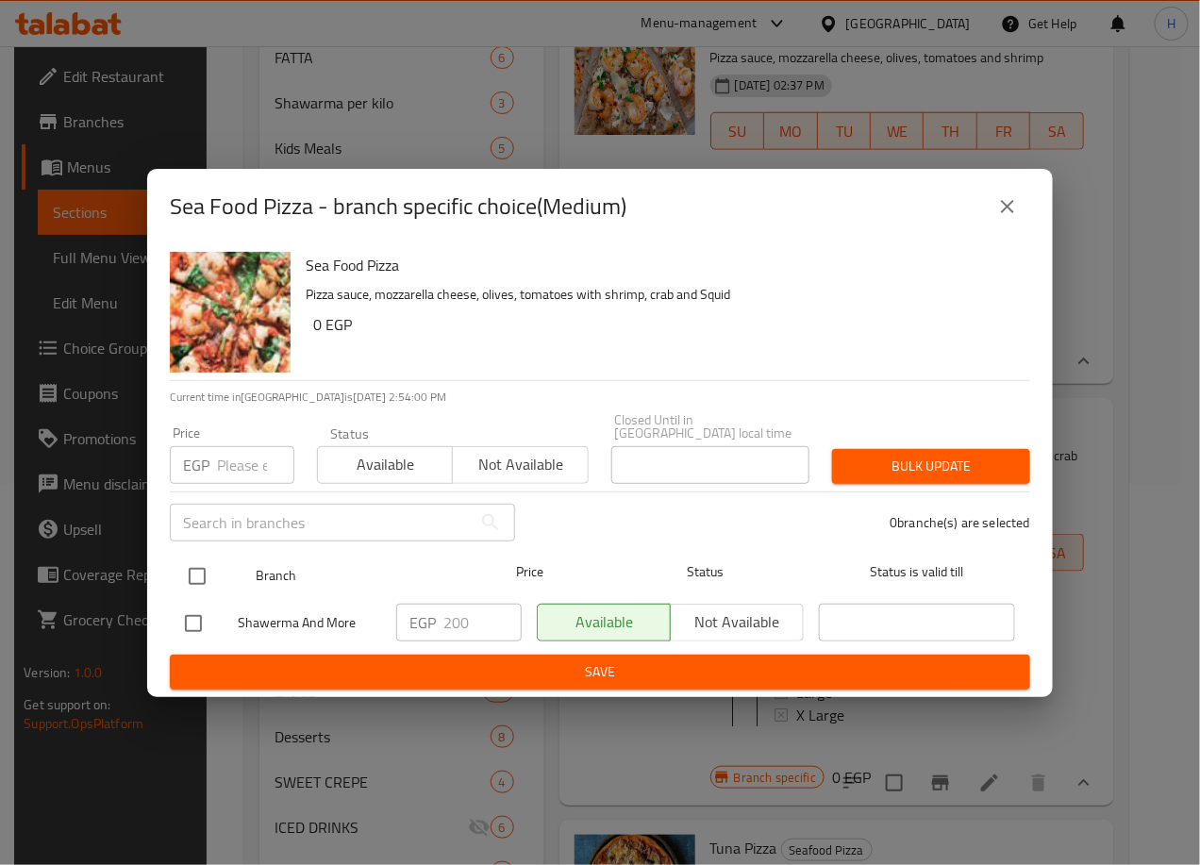
click at [191, 569] on input "checkbox" at bounding box center [197, 577] width 40 height 40
checkbox input "true"
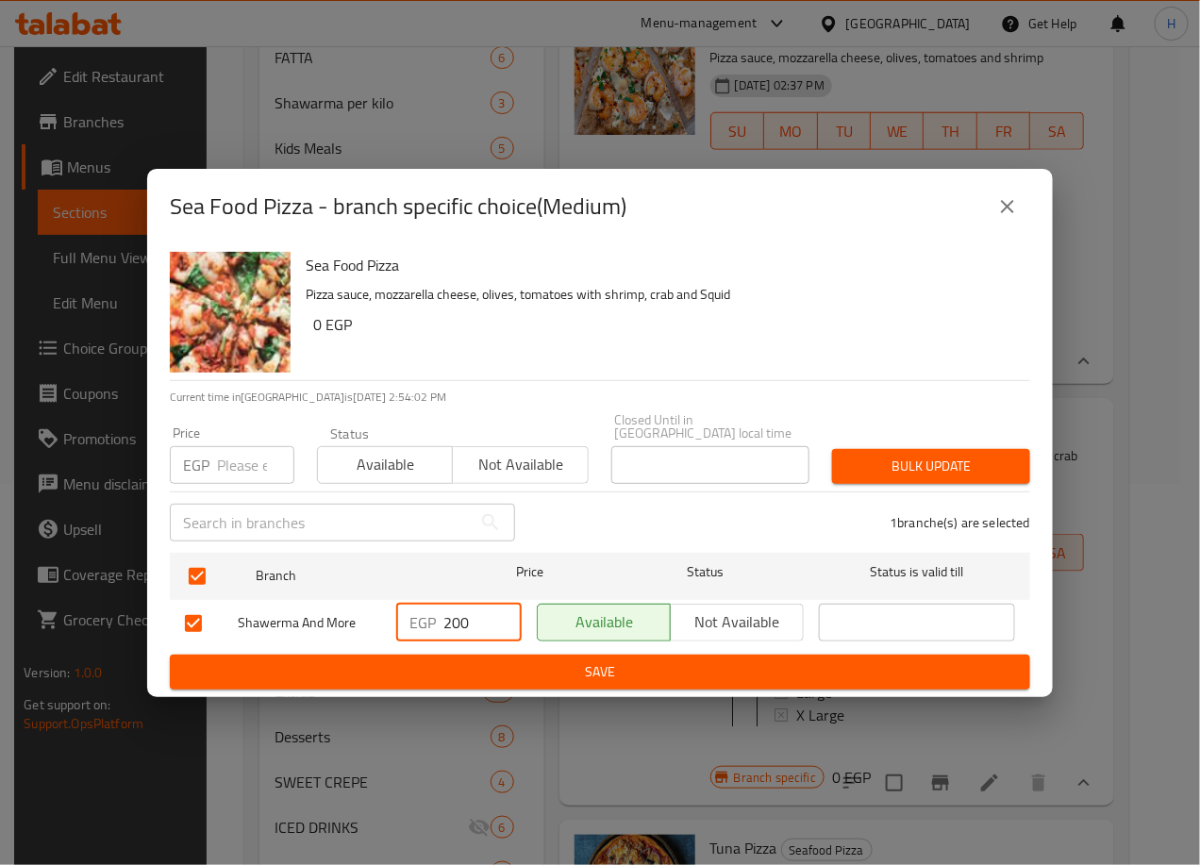
click at [454, 610] on input "200" at bounding box center [482, 623] width 78 height 38
type input "250"
click at [594, 660] on span "Save" at bounding box center [600, 672] width 830 height 24
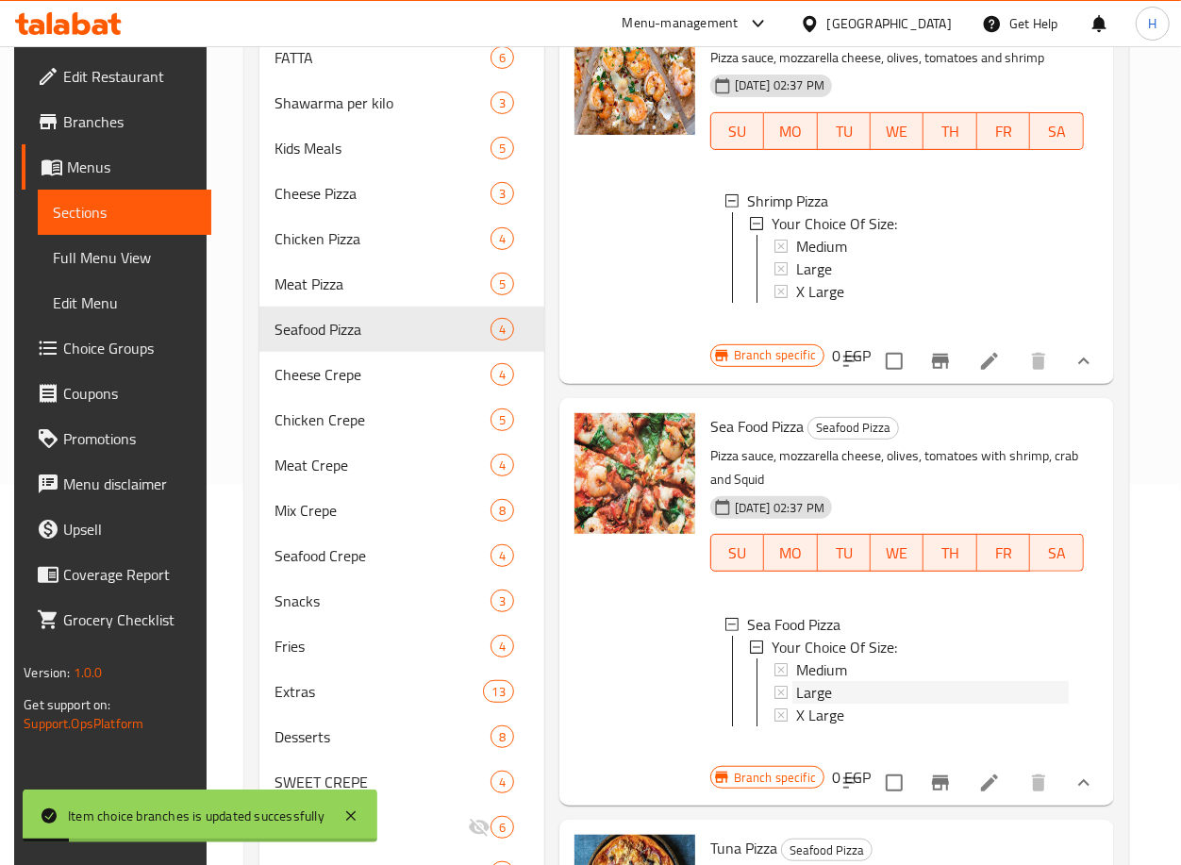
click at [844, 681] on div "Large" at bounding box center [932, 692] width 273 height 23
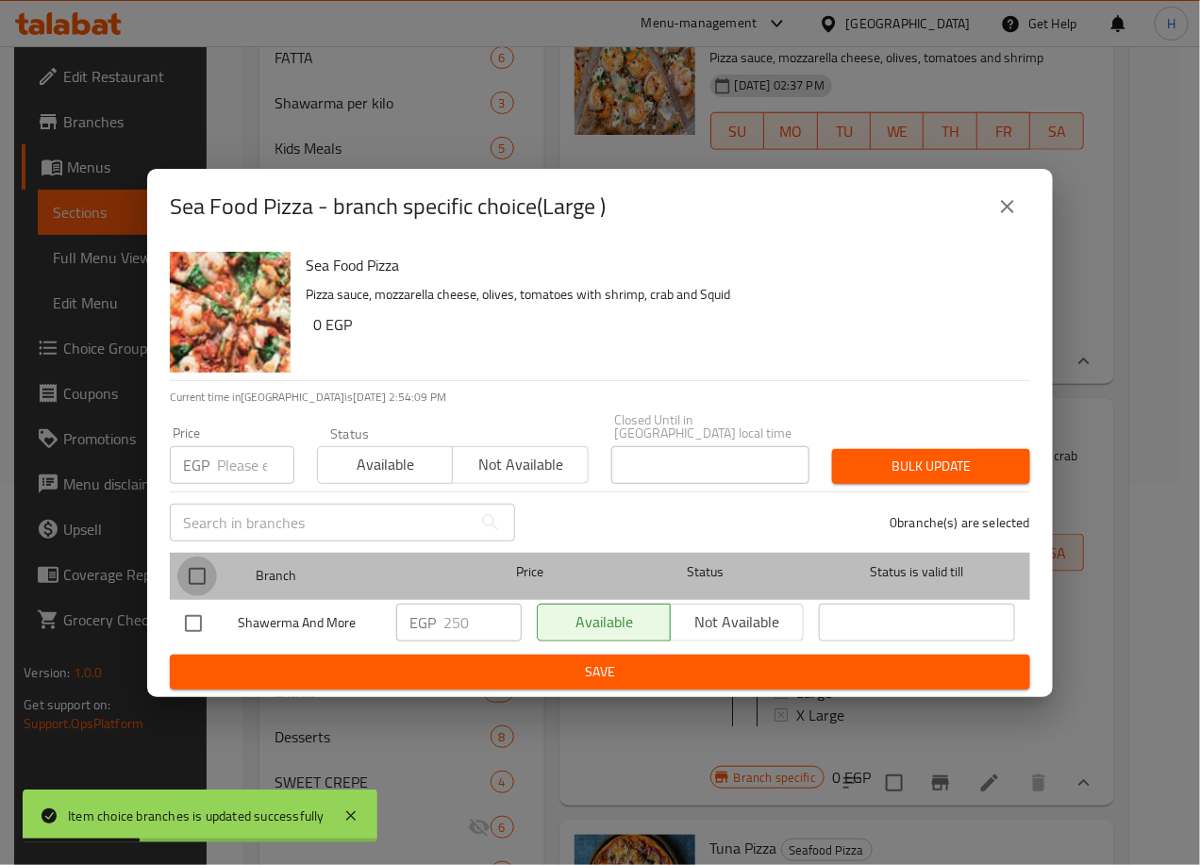
click at [201, 567] on input "checkbox" at bounding box center [197, 577] width 40 height 40
checkbox input "true"
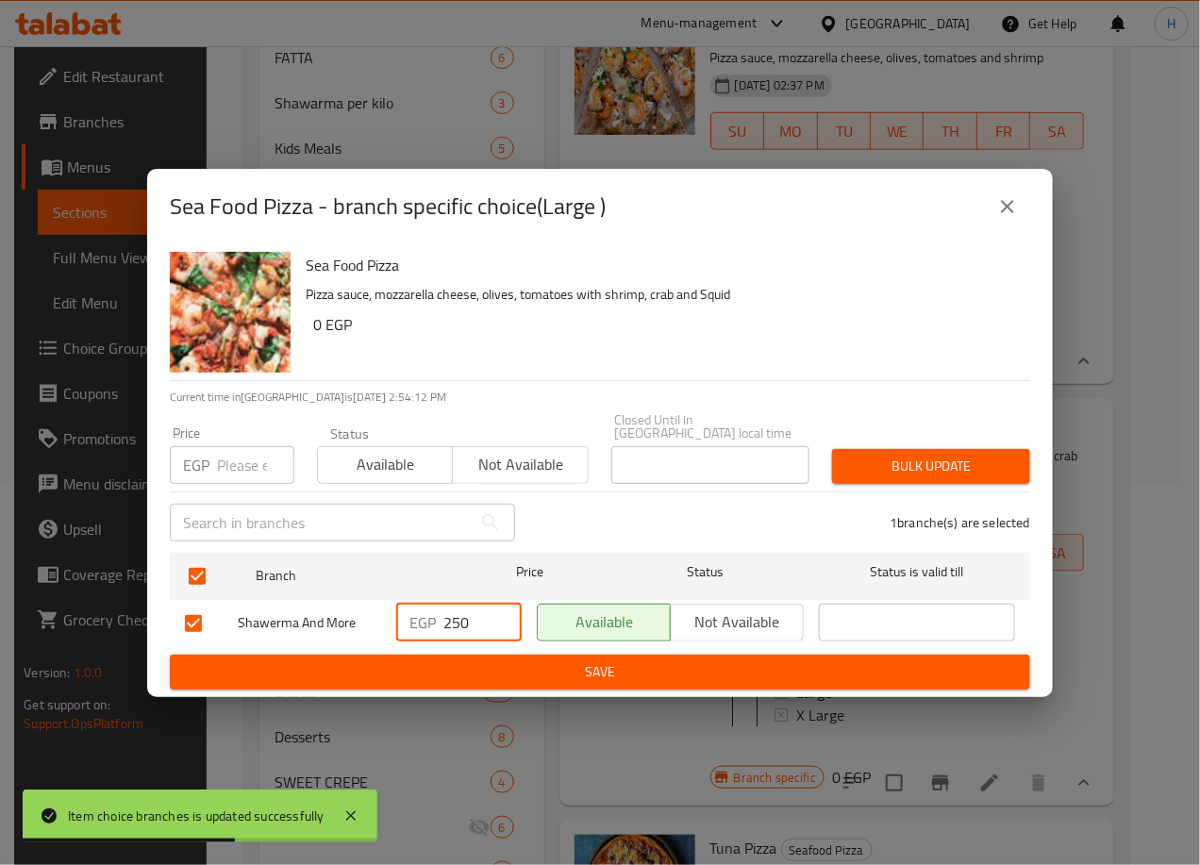
drag, startPoint x: 460, startPoint y: 610, endPoint x: 450, endPoint y: 609, distance: 10.4
click at [450, 609] on input "250" at bounding box center [482, 623] width 78 height 38
type input "280"
click at [565, 660] on span "Save" at bounding box center [600, 672] width 830 height 24
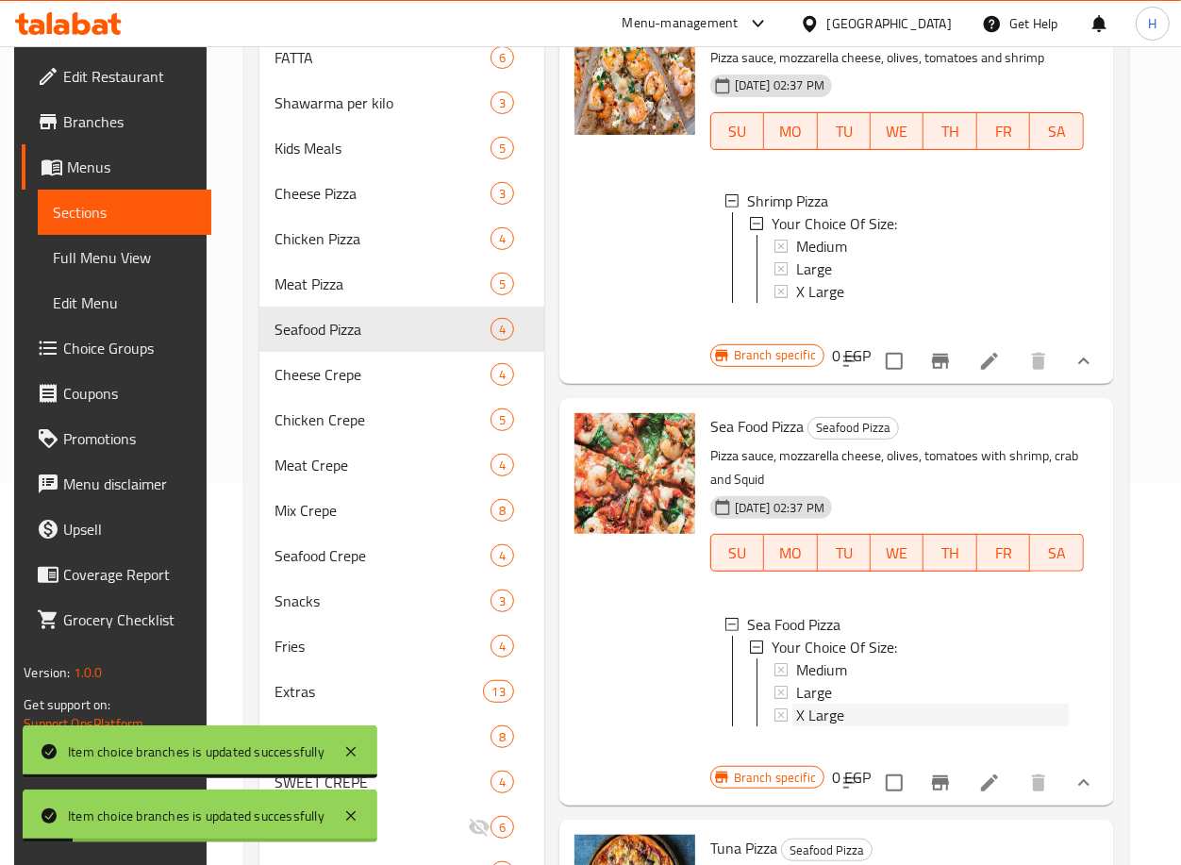
click at [816, 704] on span "X Large" at bounding box center [820, 715] width 48 height 23
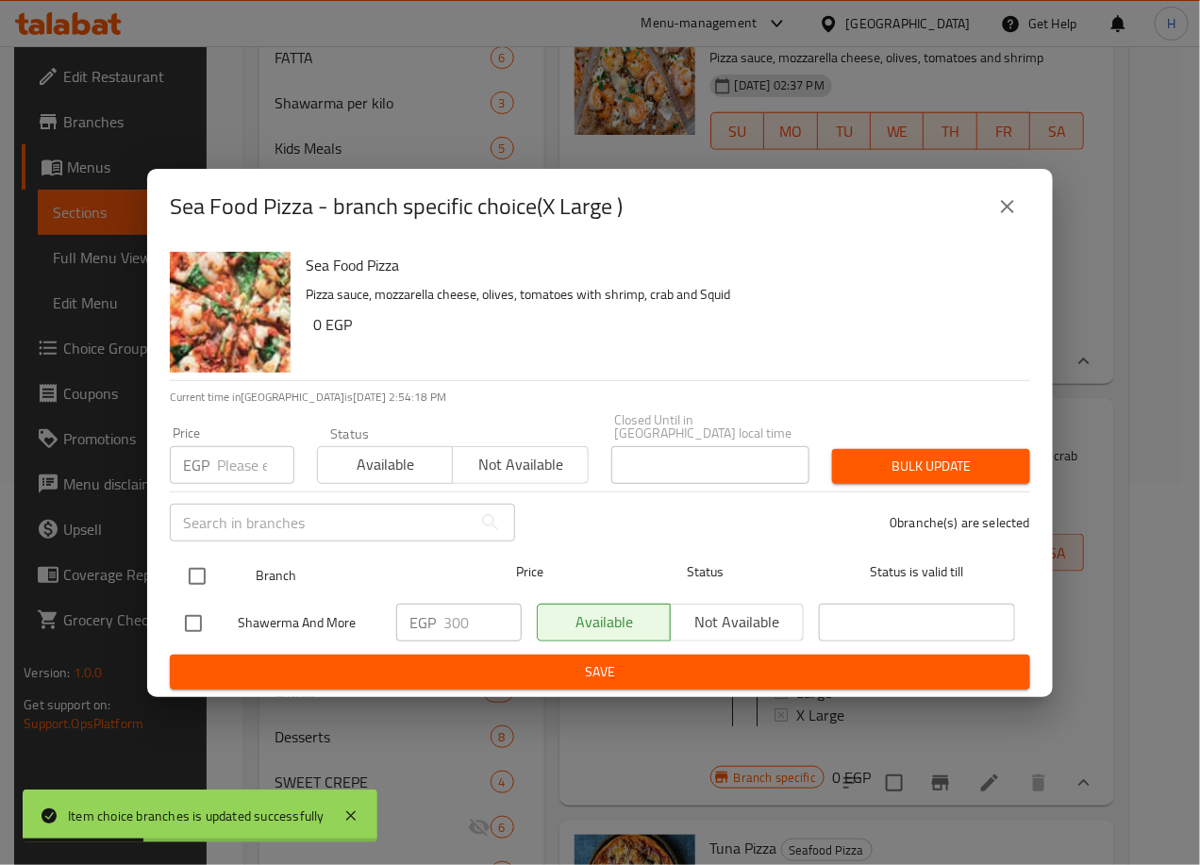
click at [193, 560] on input "checkbox" at bounding box center [197, 577] width 40 height 40
checkbox input "true"
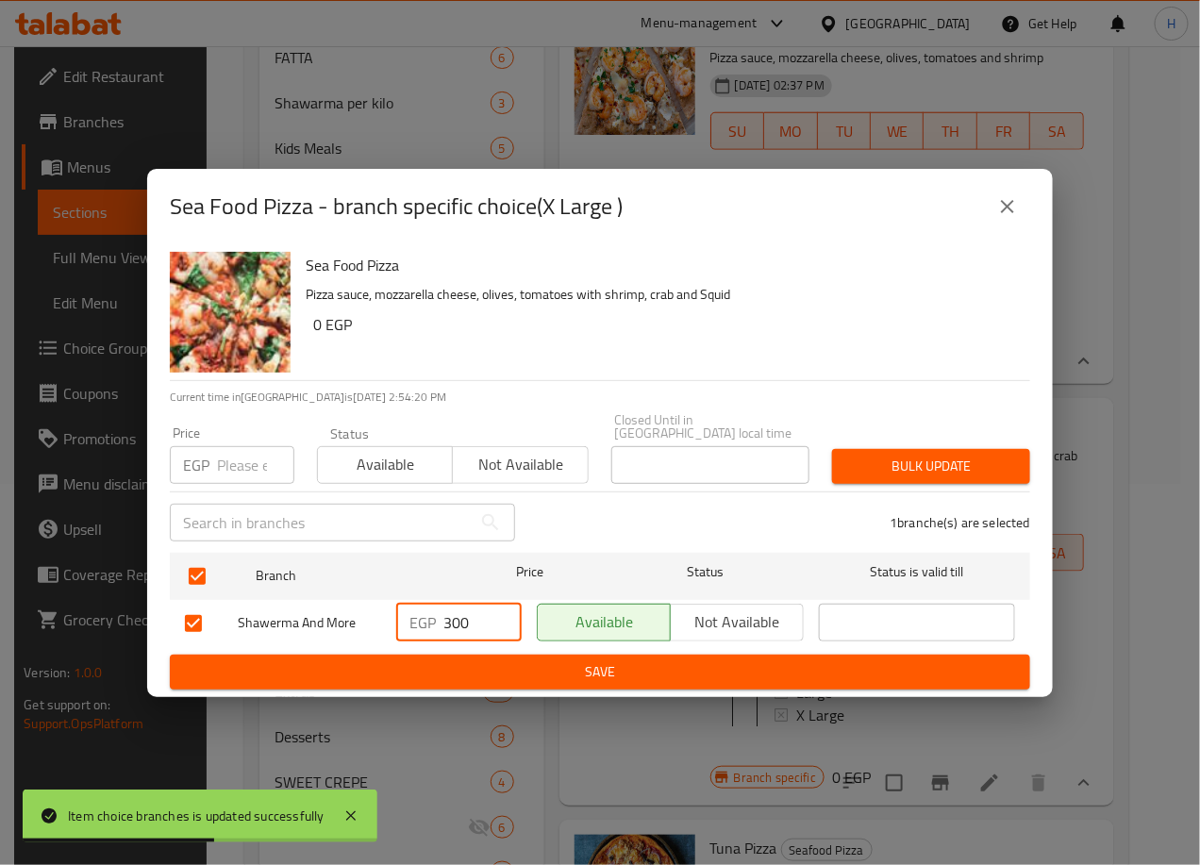
click at [460, 613] on input "300" at bounding box center [482, 623] width 78 height 38
type input "350"
click at [597, 665] on span "Save" at bounding box center [600, 672] width 830 height 24
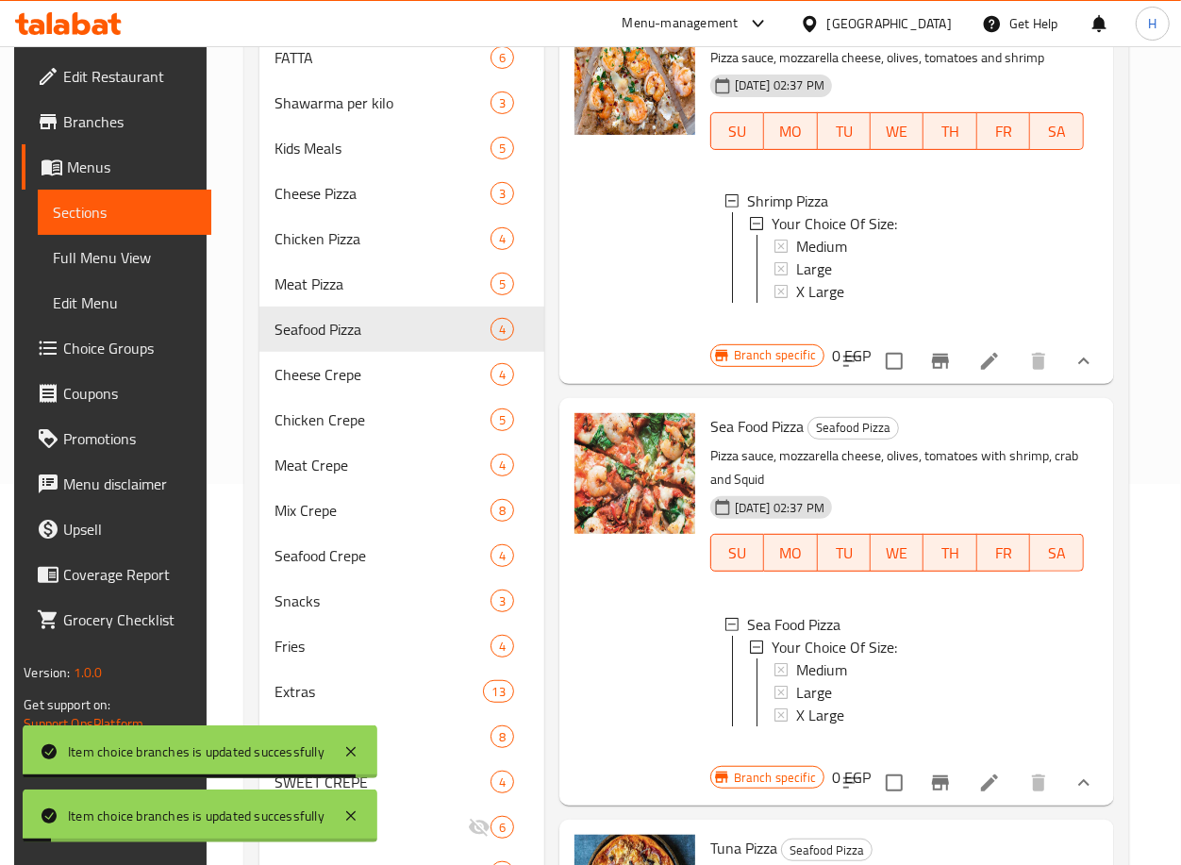
scroll to position [608, 0]
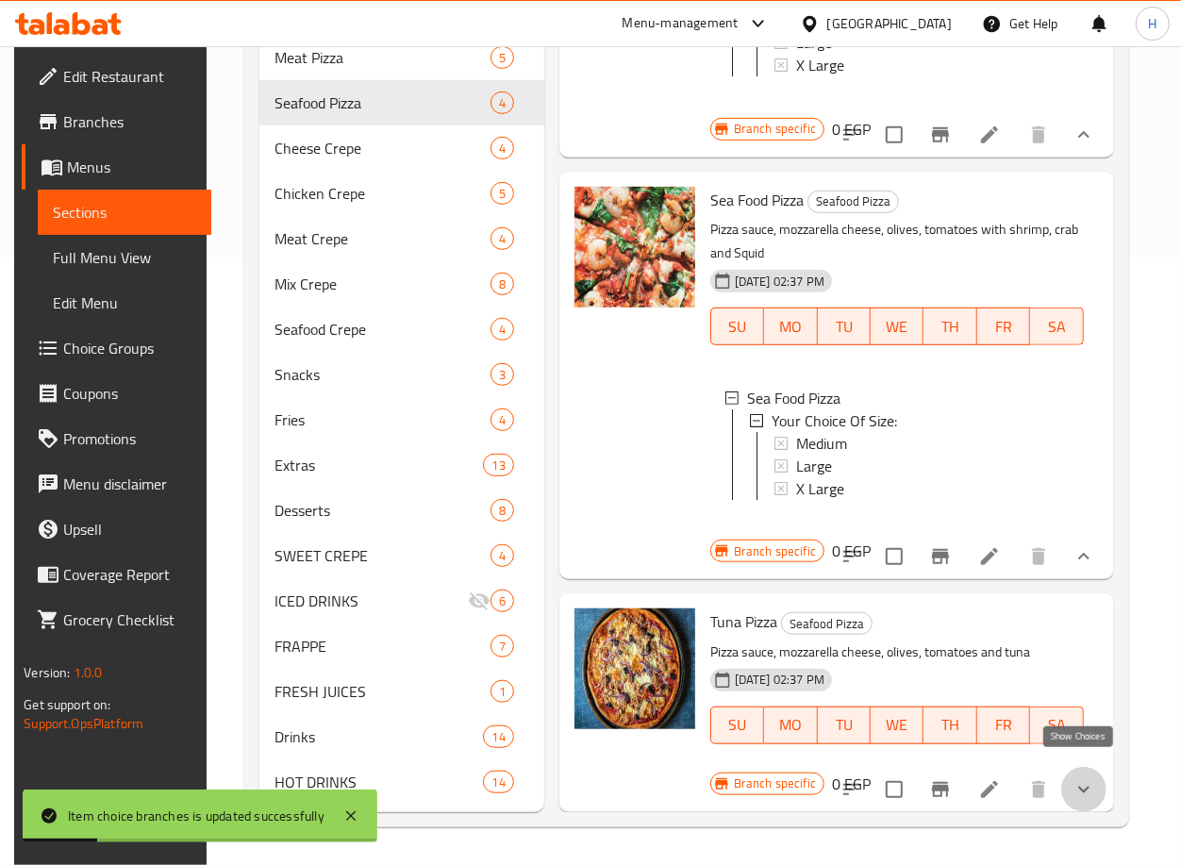
click at [1077, 778] on icon "show more" at bounding box center [1084, 789] width 23 height 23
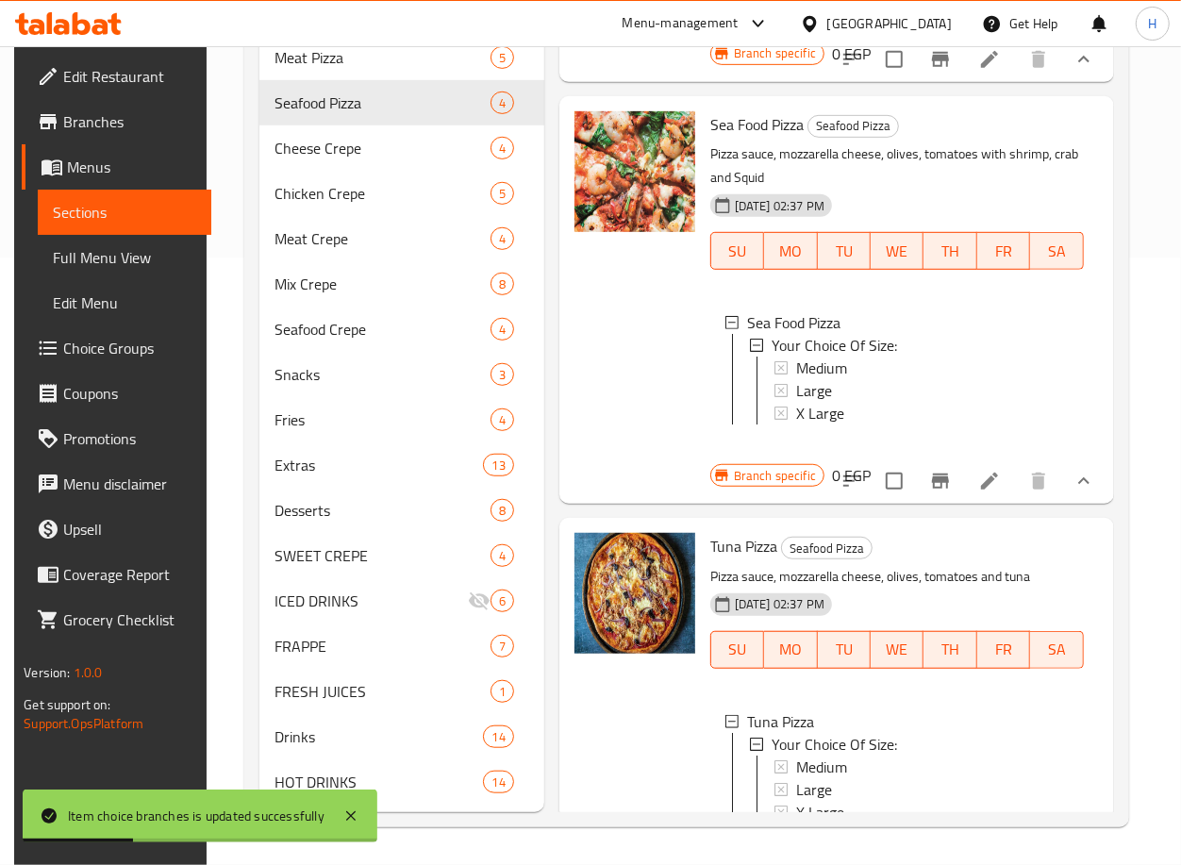
scroll to position [604, 0]
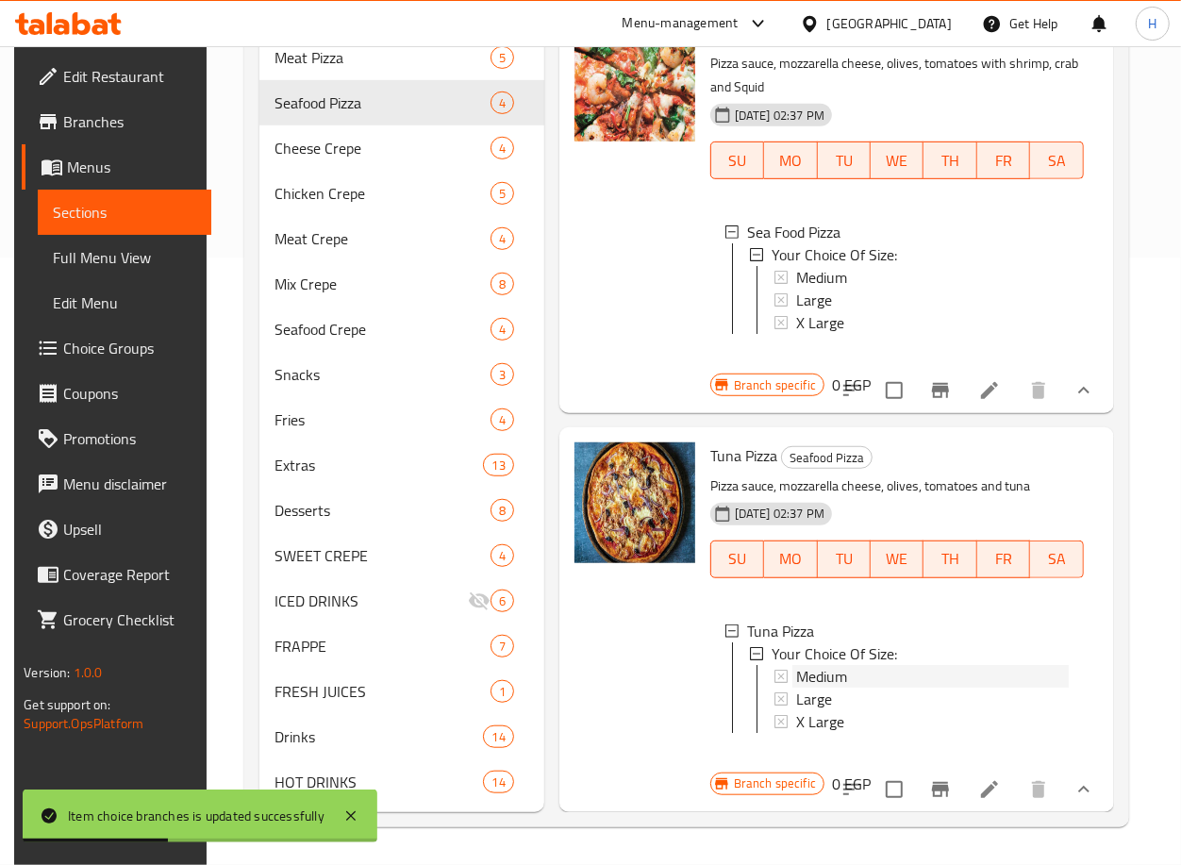
click at [899, 665] on div "Medium" at bounding box center [932, 676] width 273 height 23
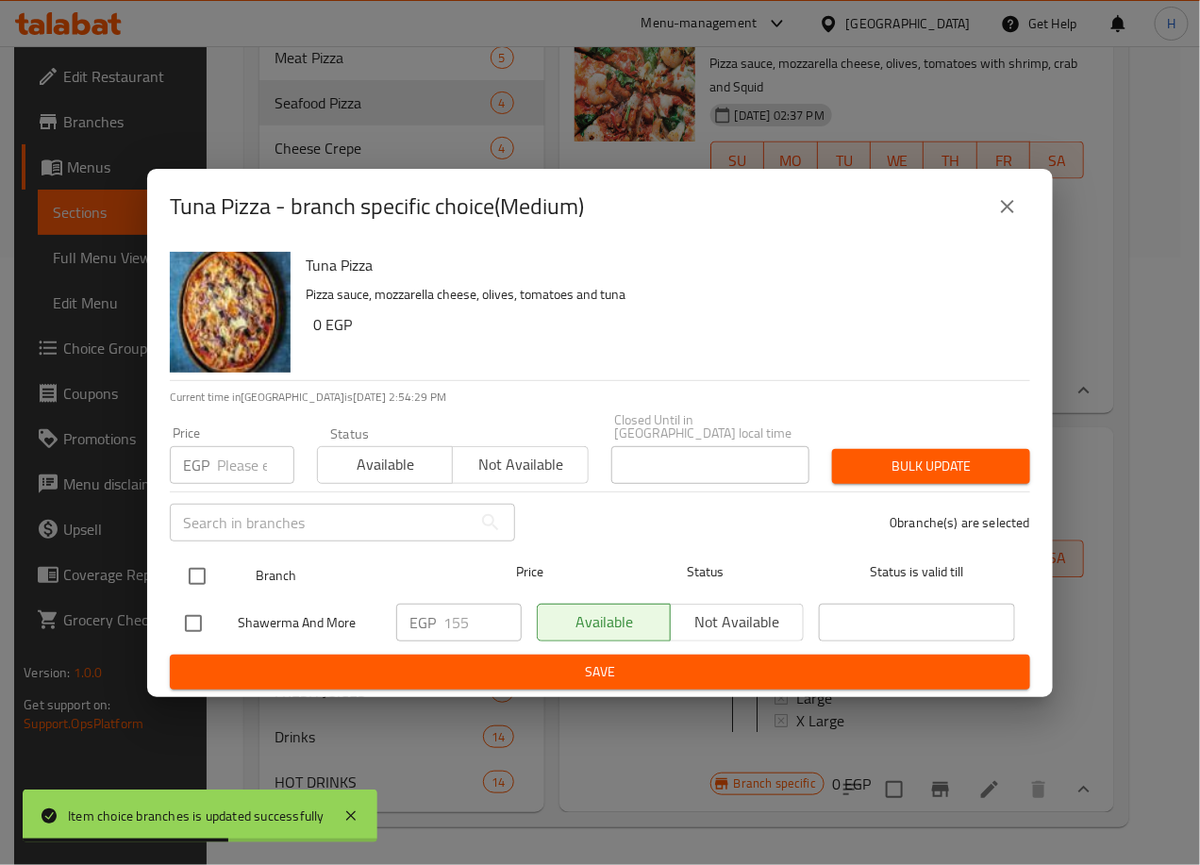
click at [193, 567] on input "checkbox" at bounding box center [197, 577] width 40 height 40
checkbox input "true"
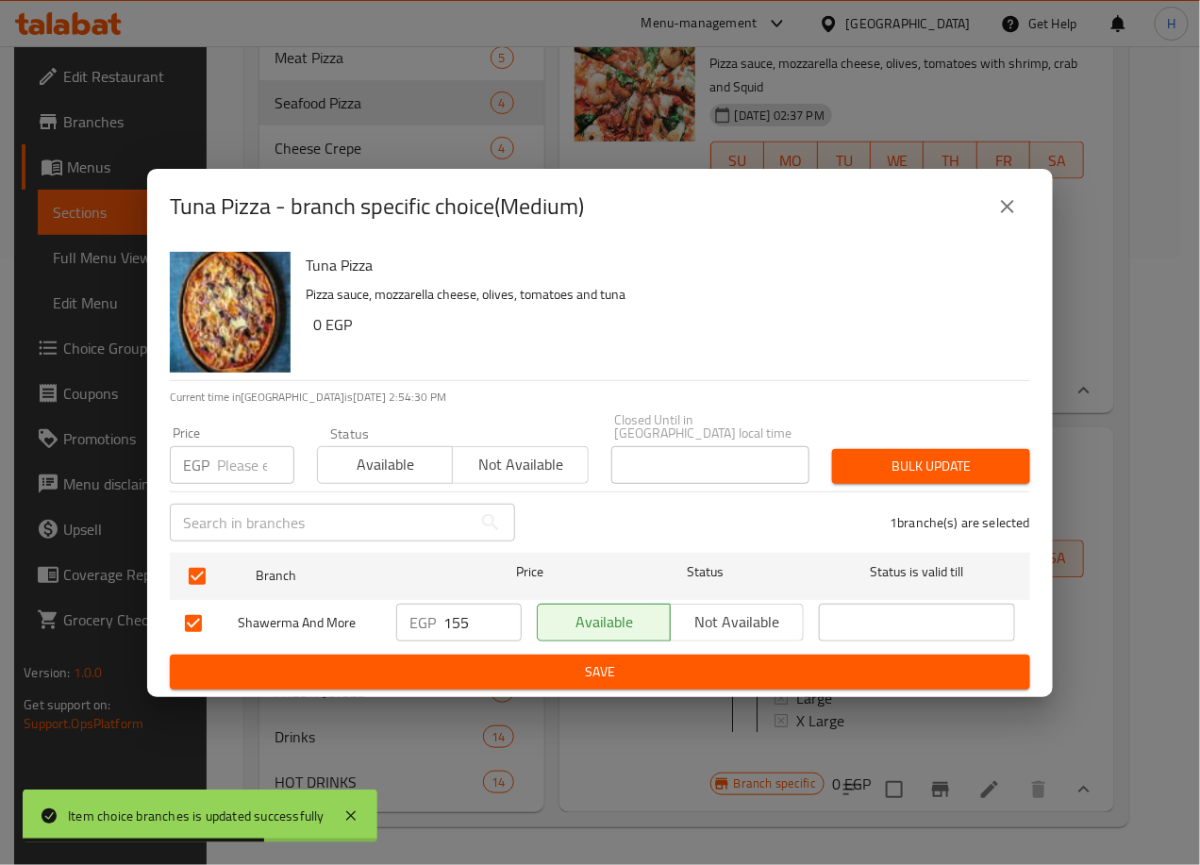
drag, startPoint x: 474, startPoint y: 618, endPoint x: 399, endPoint y: 608, distance: 75.3
click at [399, 608] on div "EGP 155 ​" at bounding box center [458, 623] width 125 height 38
type input "200"
click at [510, 655] on button "Save" at bounding box center [600, 672] width 861 height 35
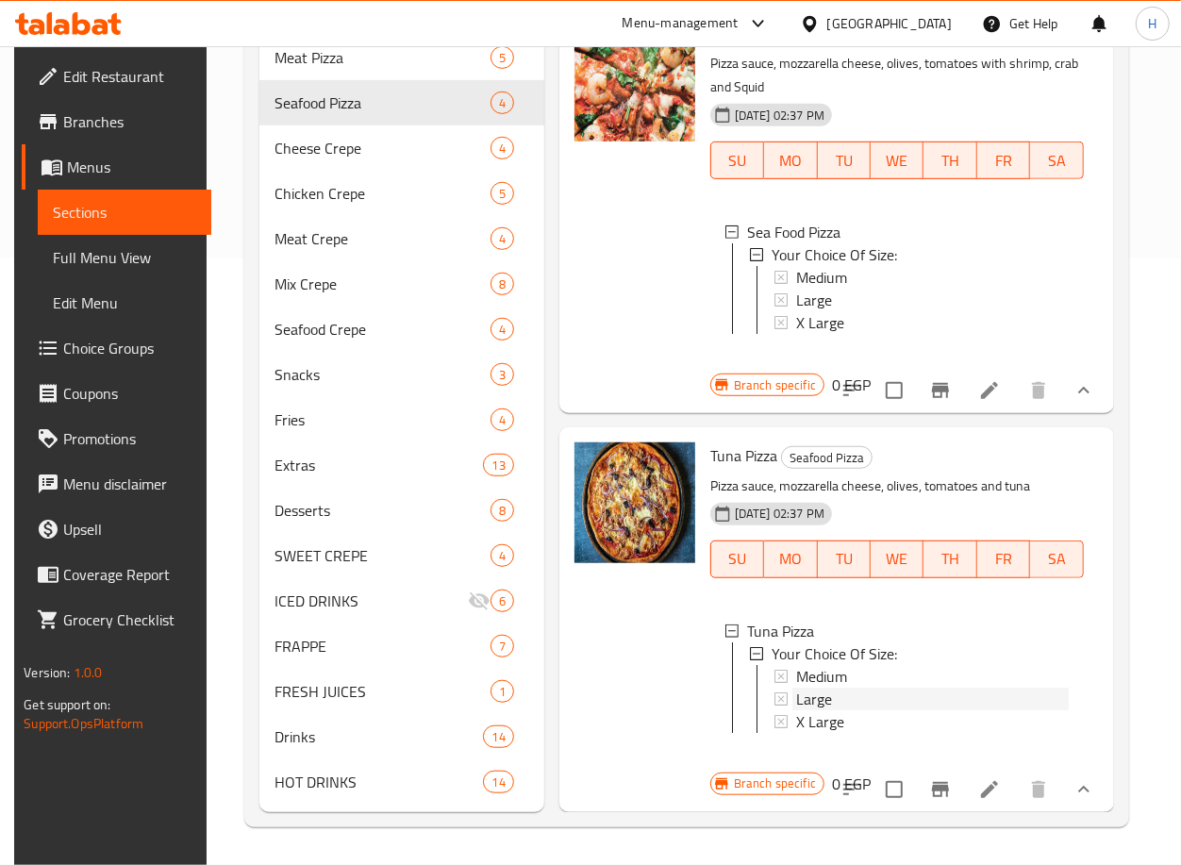
click at [880, 688] on div "Large" at bounding box center [932, 699] width 273 height 23
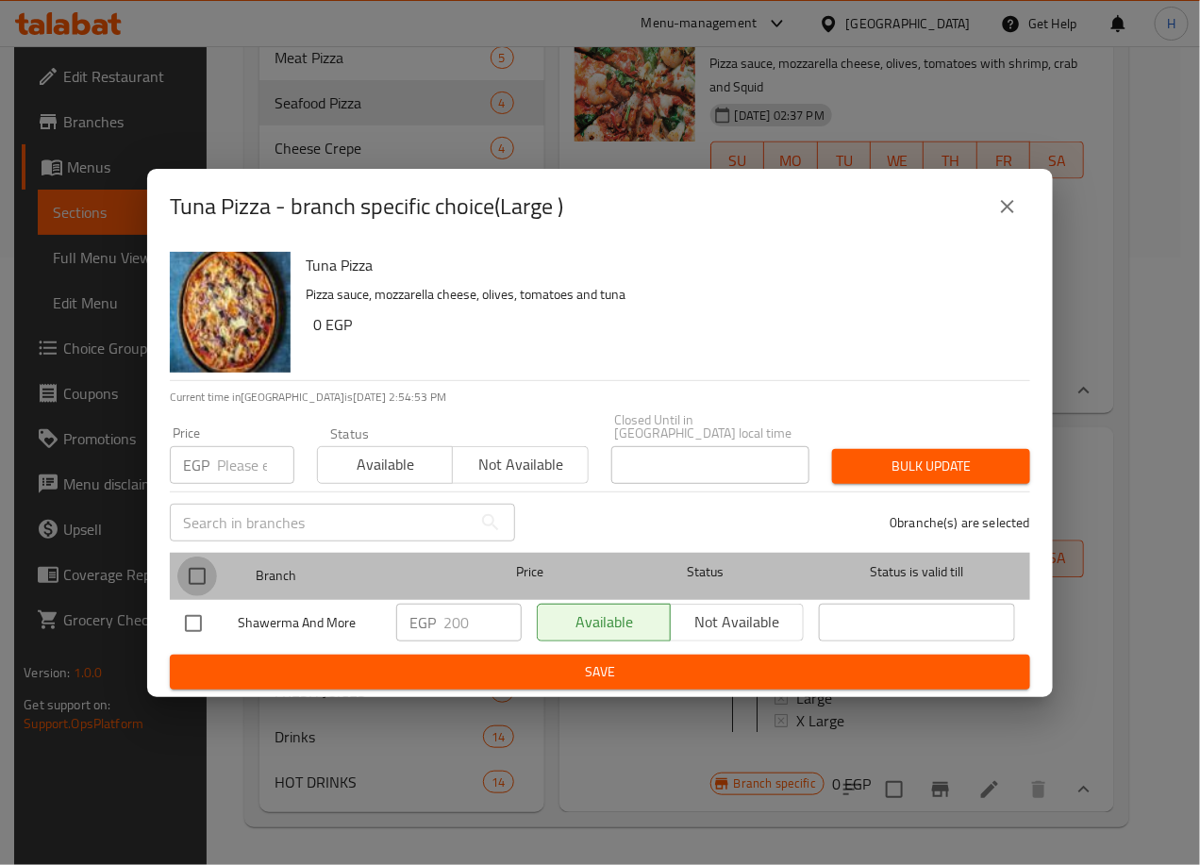
click at [196, 563] on input "checkbox" at bounding box center [197, 577] width 40 height 40
checkbox input "true"
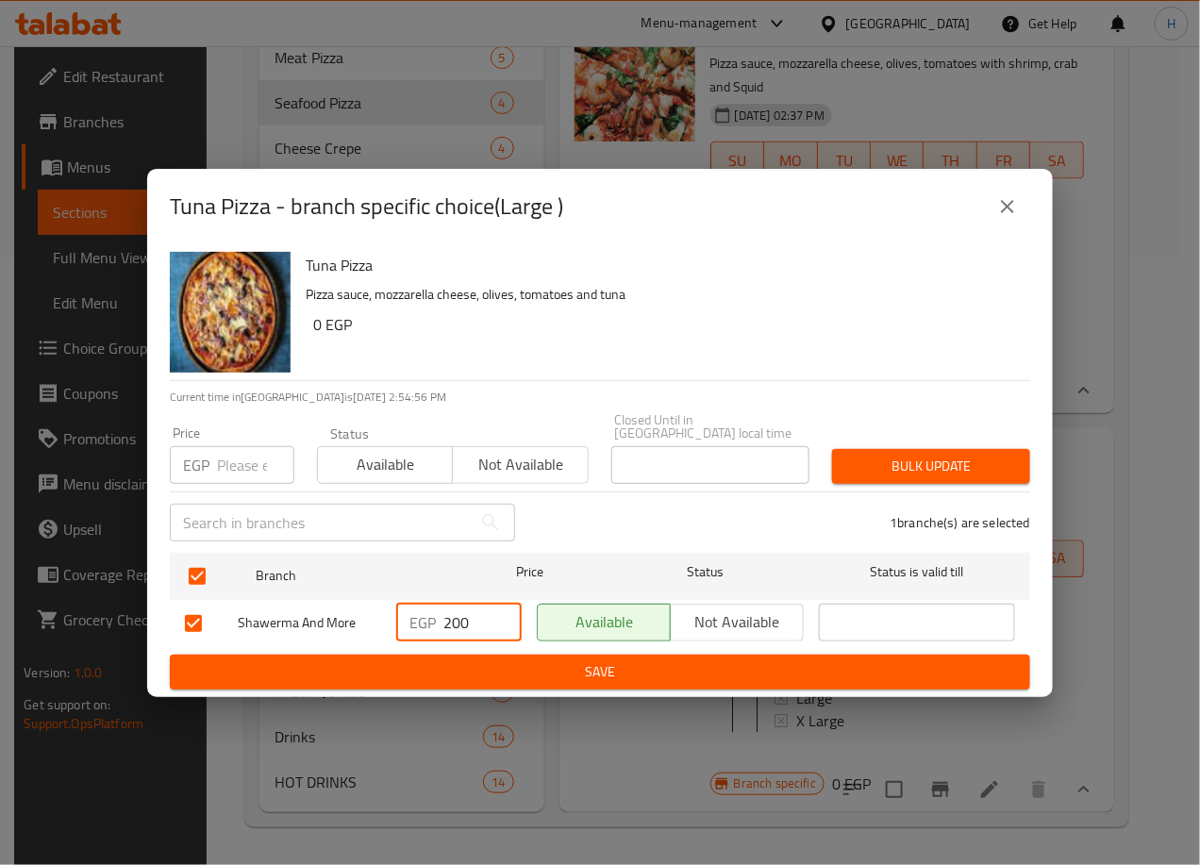
click at [460, 620] on input "200" at bounding box center [482, 623] width 78 height 38
type input "230"
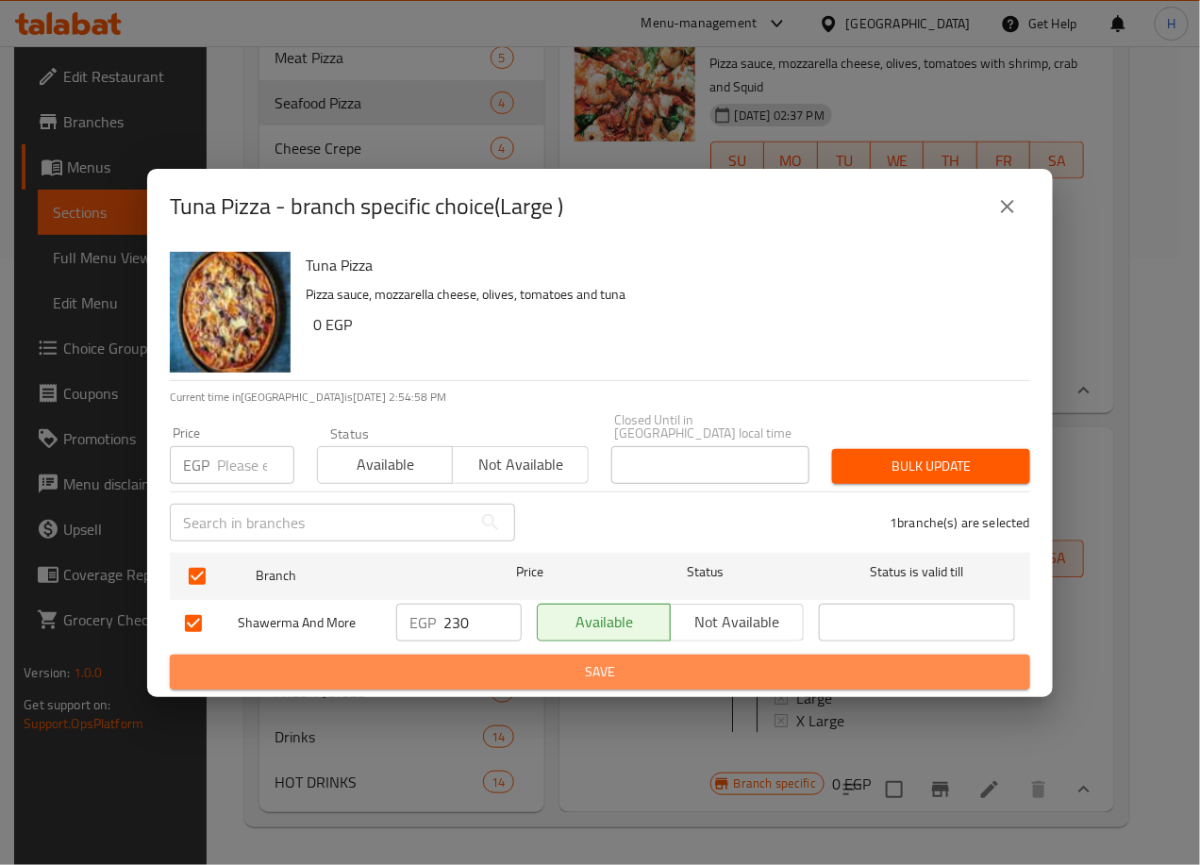
click at [531, 660] on span "Save" at bounding box center [600, 672] width 830 height 24
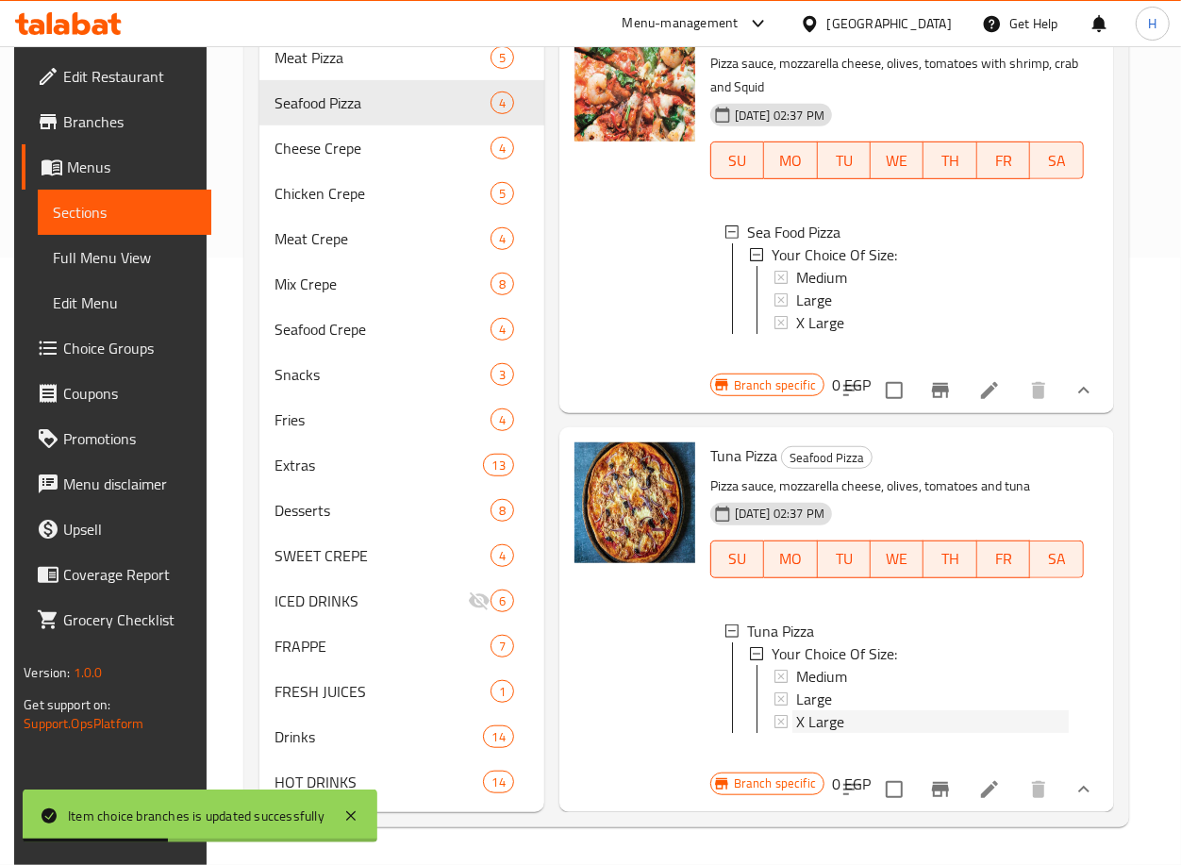
click at [868, 710] on div "X Large" at bounding box center [932, 721] width 273 height 23
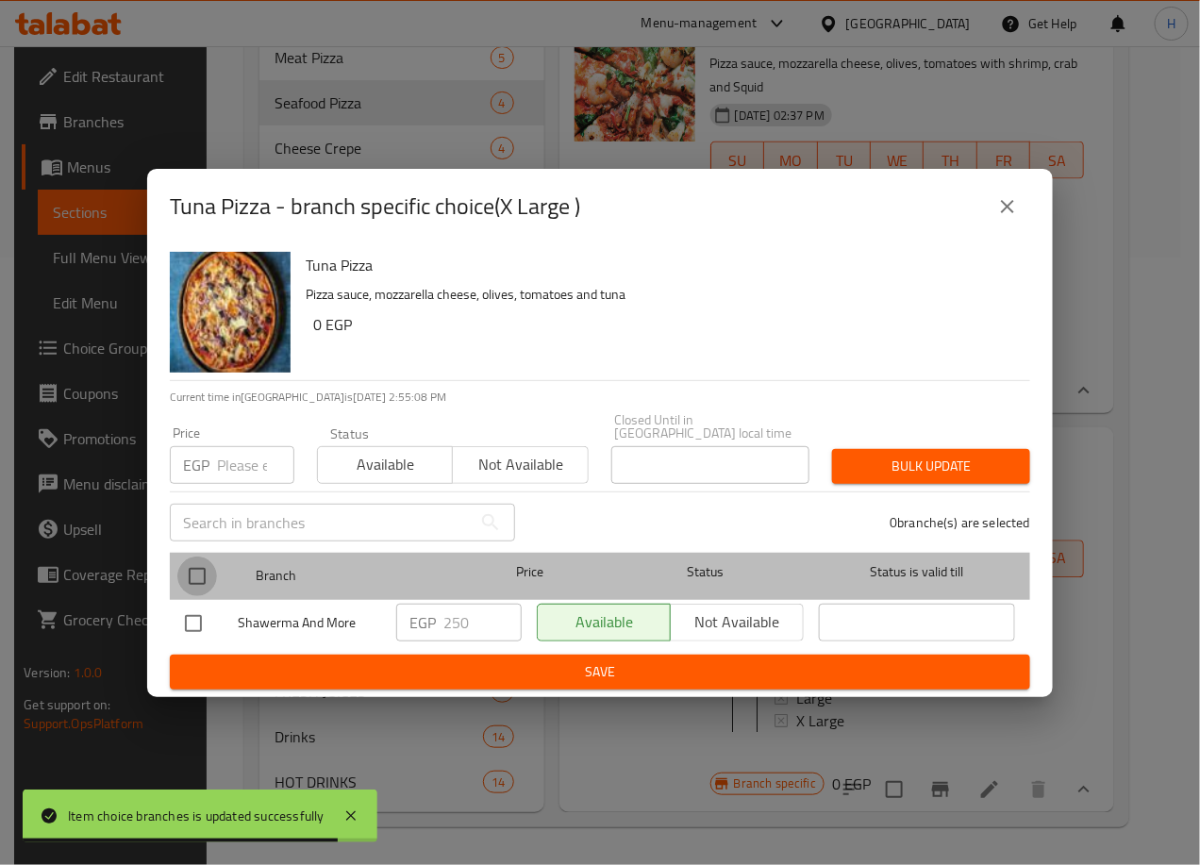
click at [198, 562] on input "checkbox" at bounding box center [197, 577] width 40 height 40
checkbox input "true"
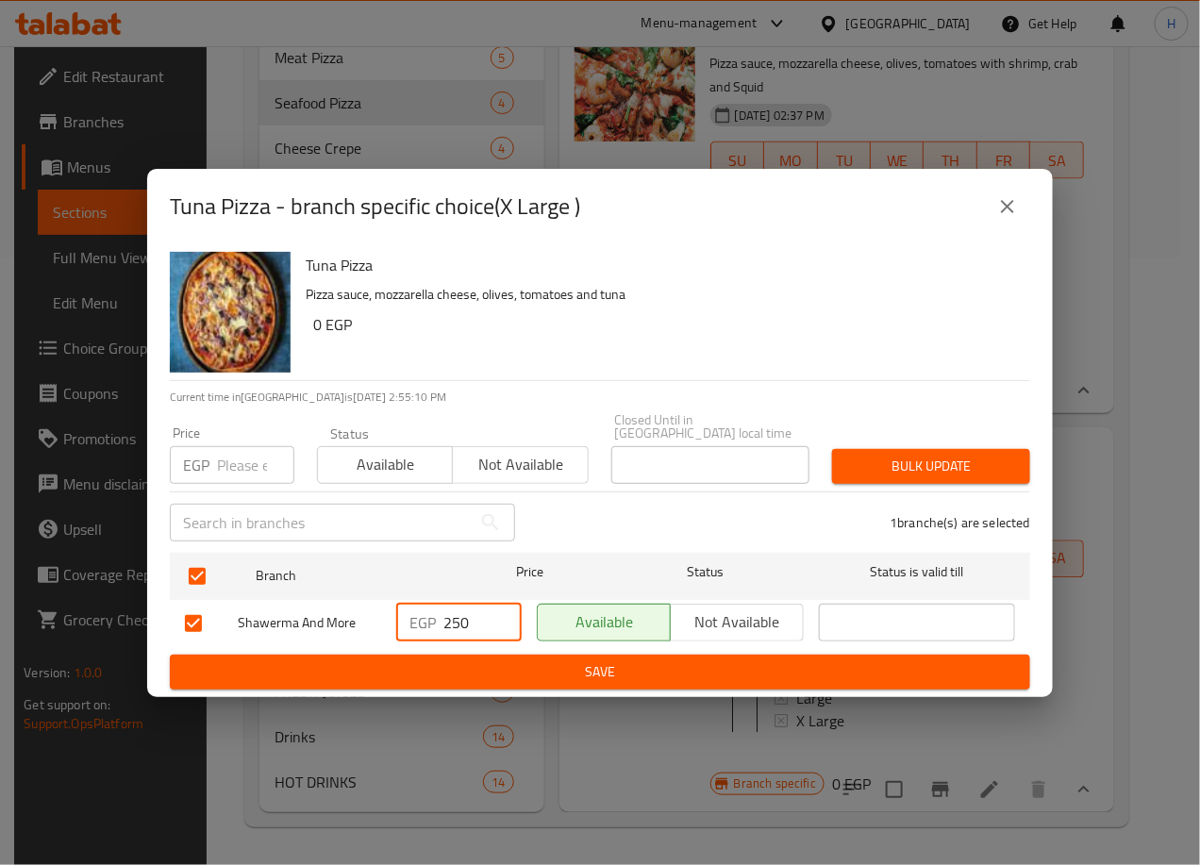
click at [460, 616] on input "250" at bounding box center [482, 623] width 78 height 38
type input "280"
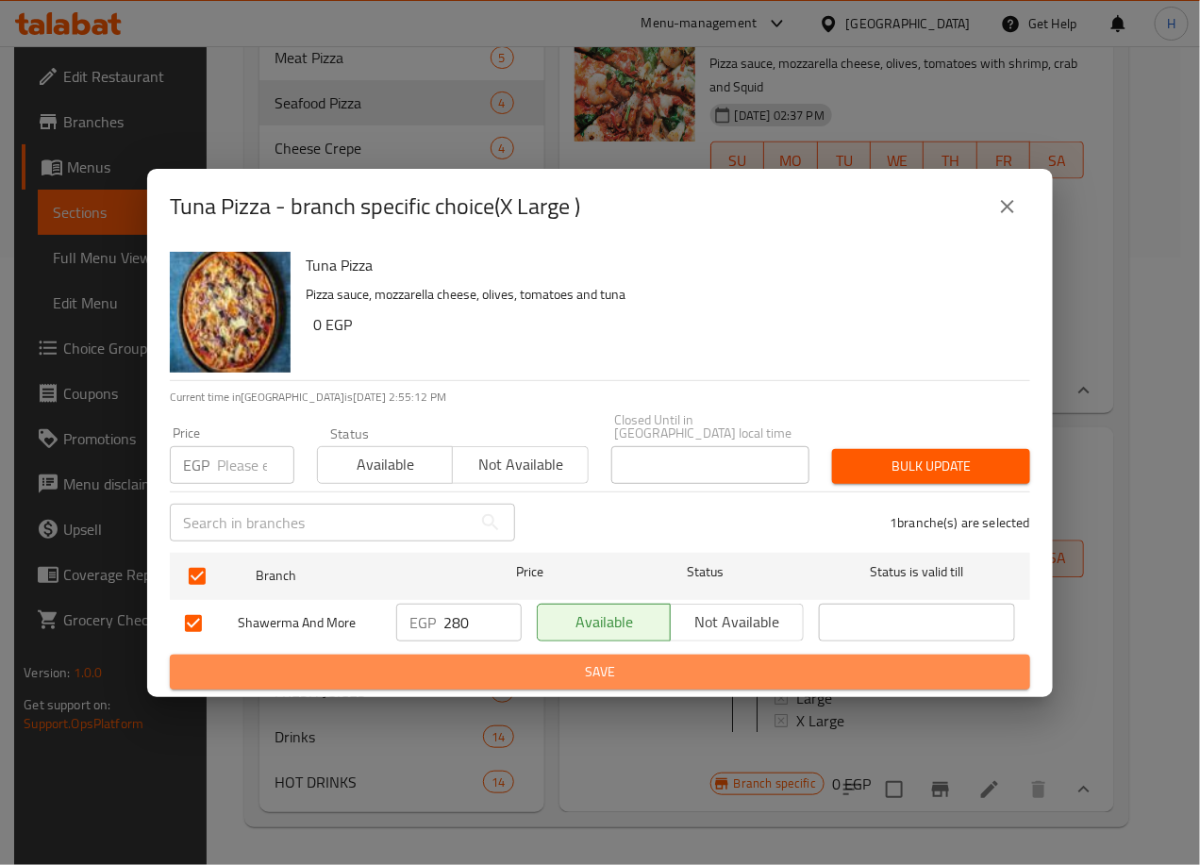
click at [568, 660] on span "Save" at bounding box center [600, 672] width 830 height 24
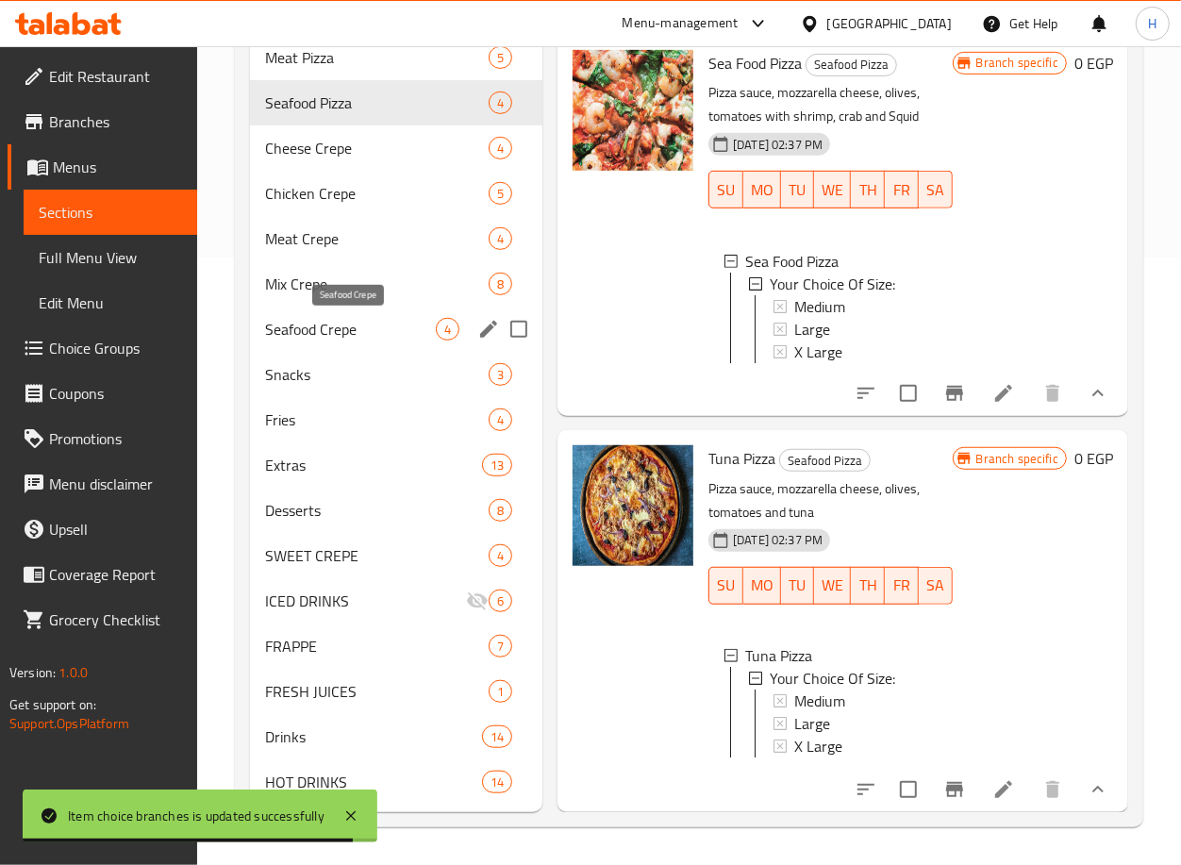
scroll to position [314, 0]
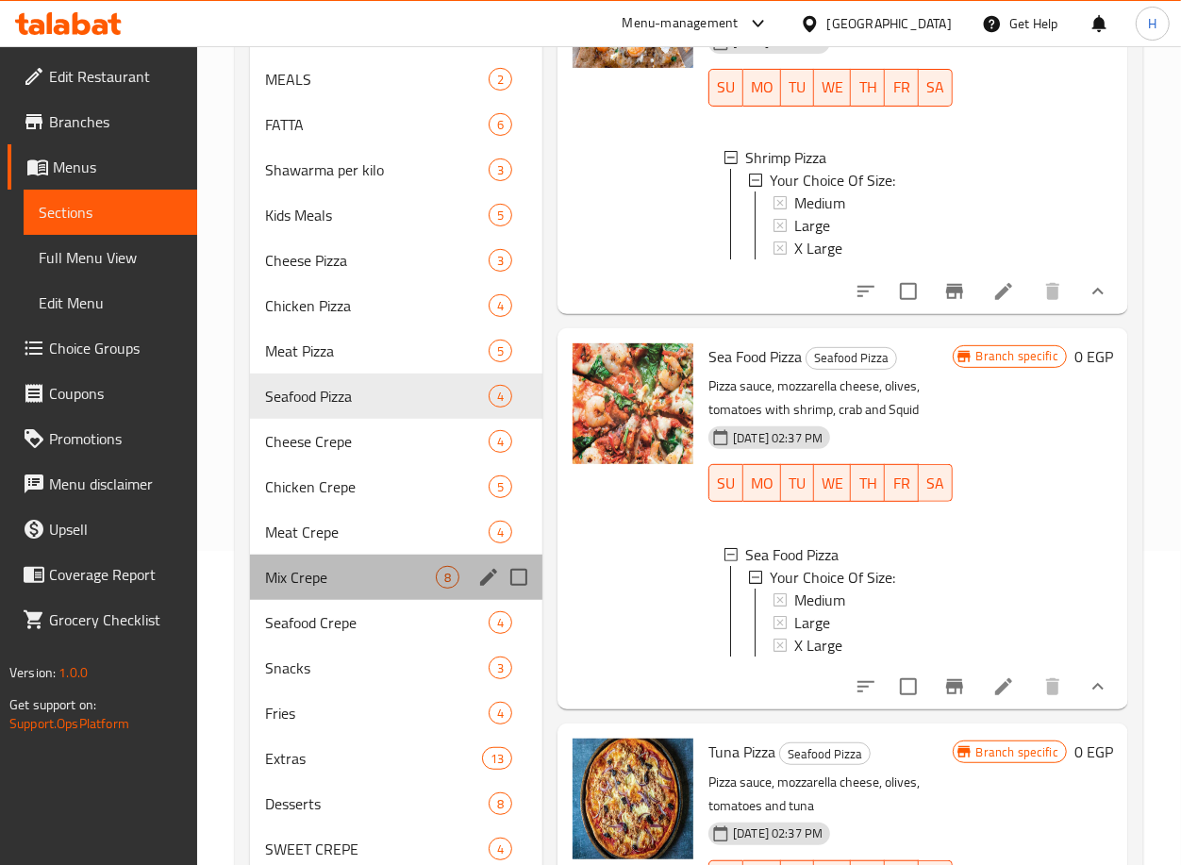
click at [352, 563] on div "Mix Crepe 8" at bounding box center [396, 577] width 292 height 45
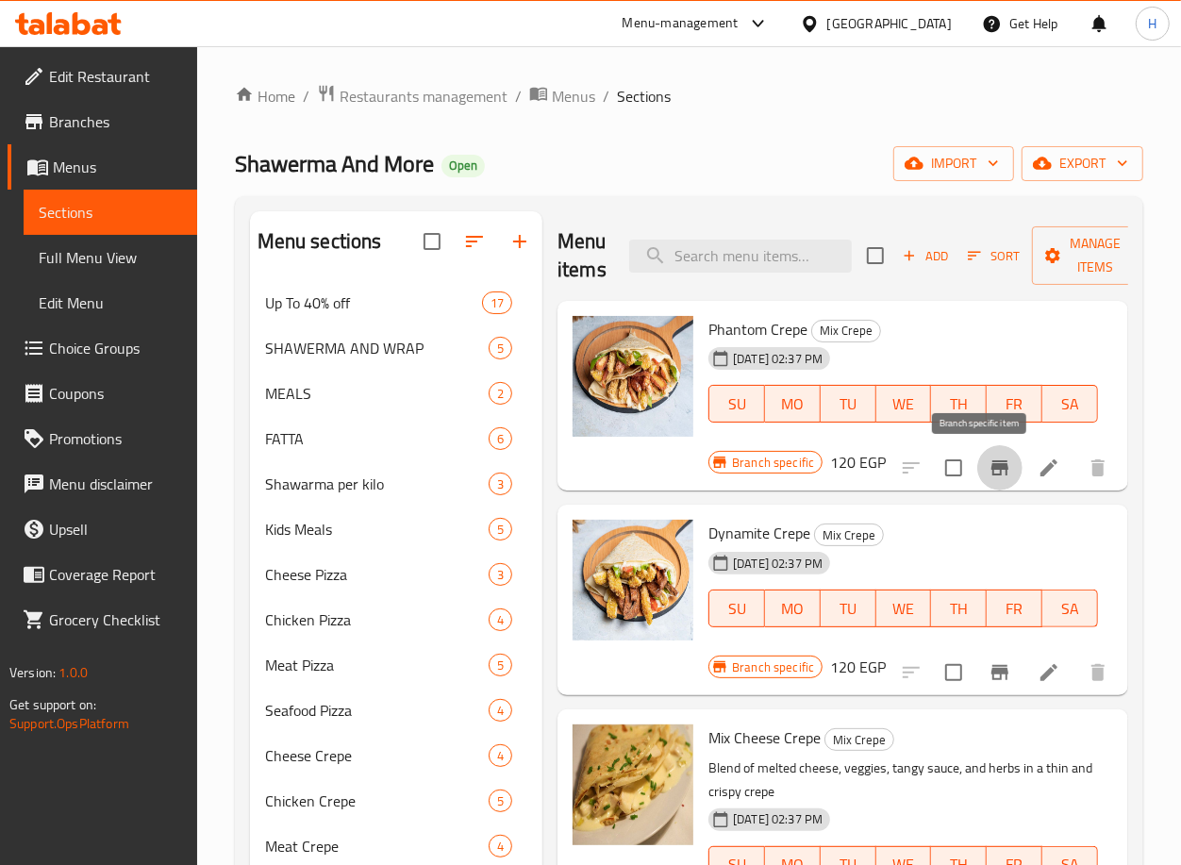
click at [992, 467] on icon "Branch-specific-item" at bounding box center [1000, 467] width 17 height 15
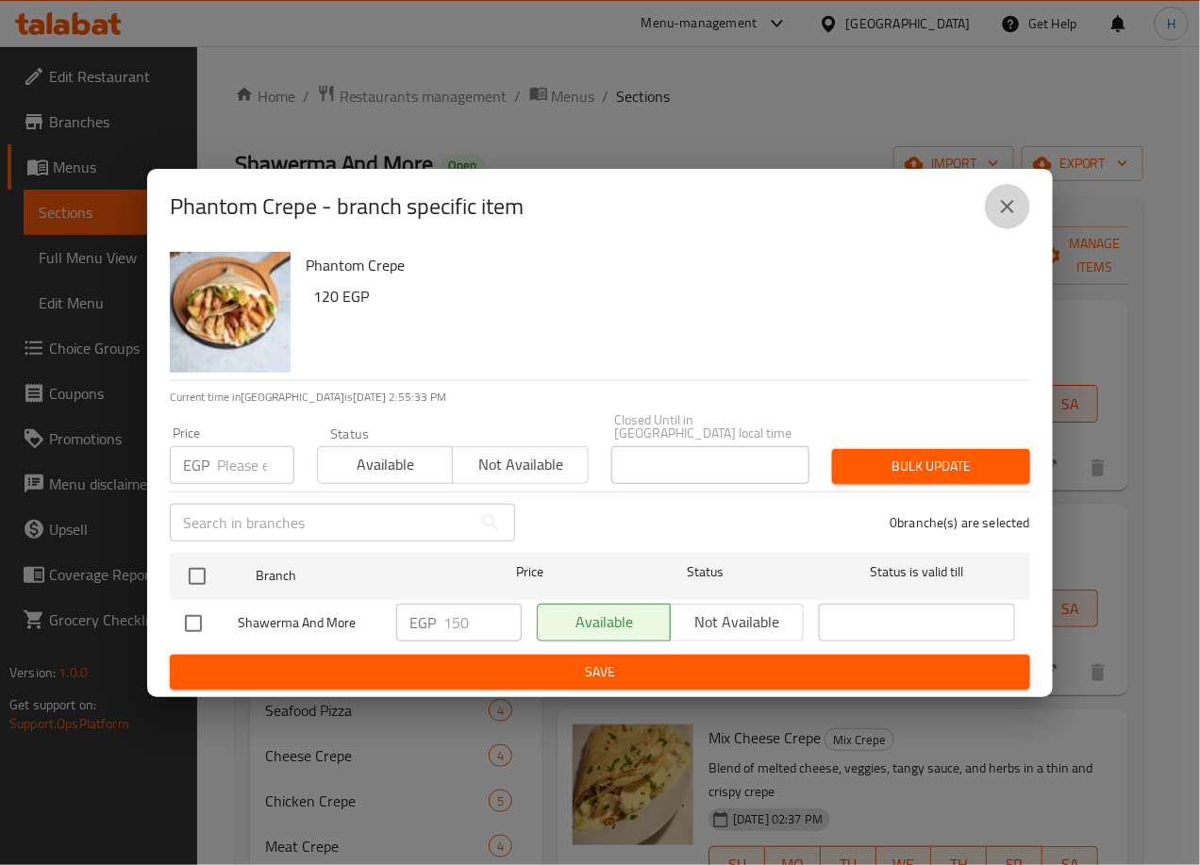
click at [1020, 196] on button "close" at bounding box center [1007, 206] width 45 height 45
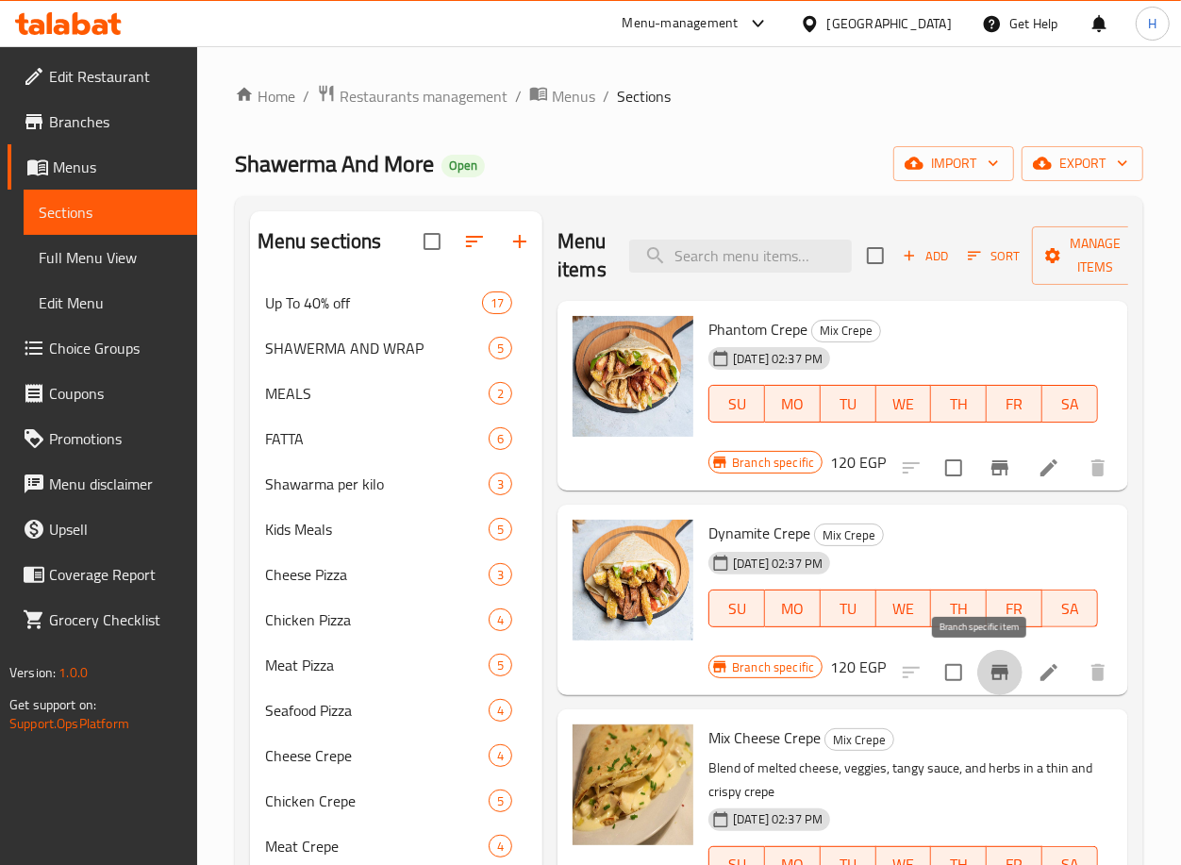
click at [994, 660] on button "Branch-specific-item" at bounding box center [1000, 672] width 45 height 45
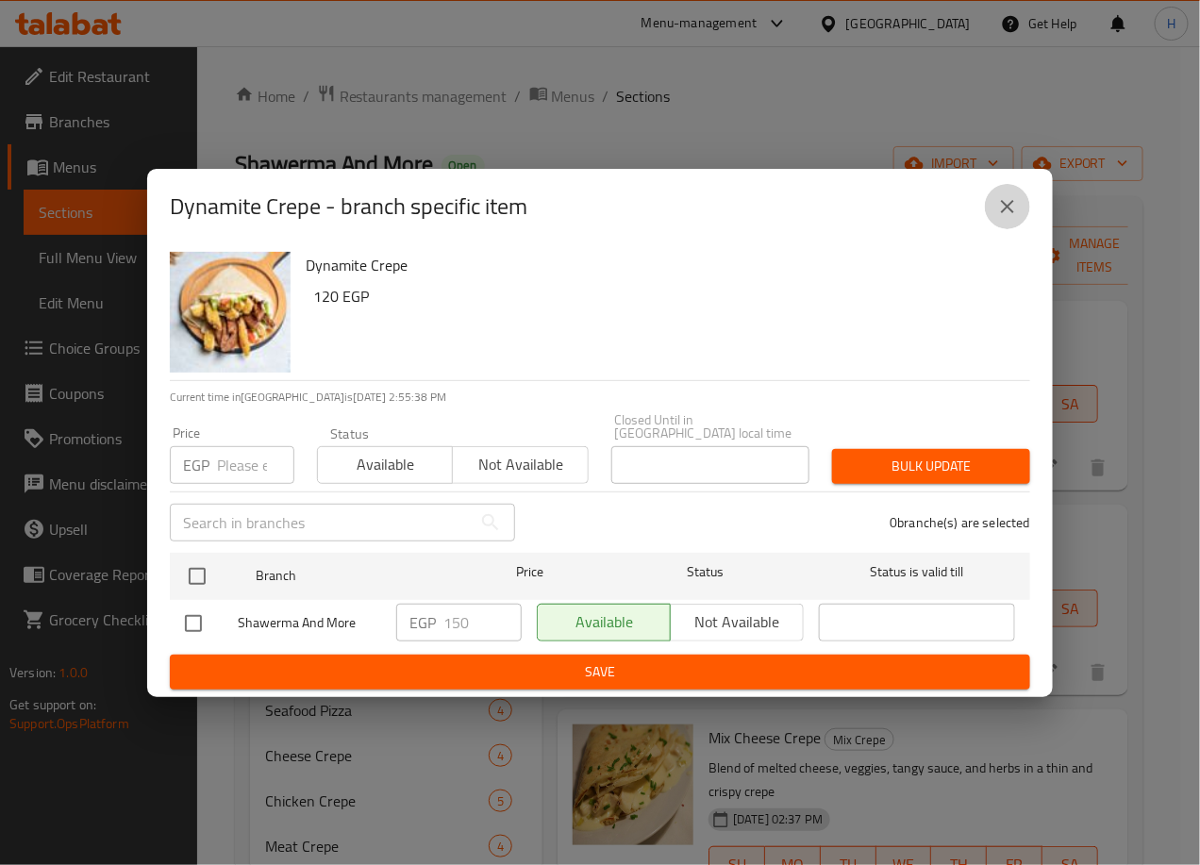
click at [1001, 211] on icon "close" at bounding box center [1007, 206] width 23 height 23
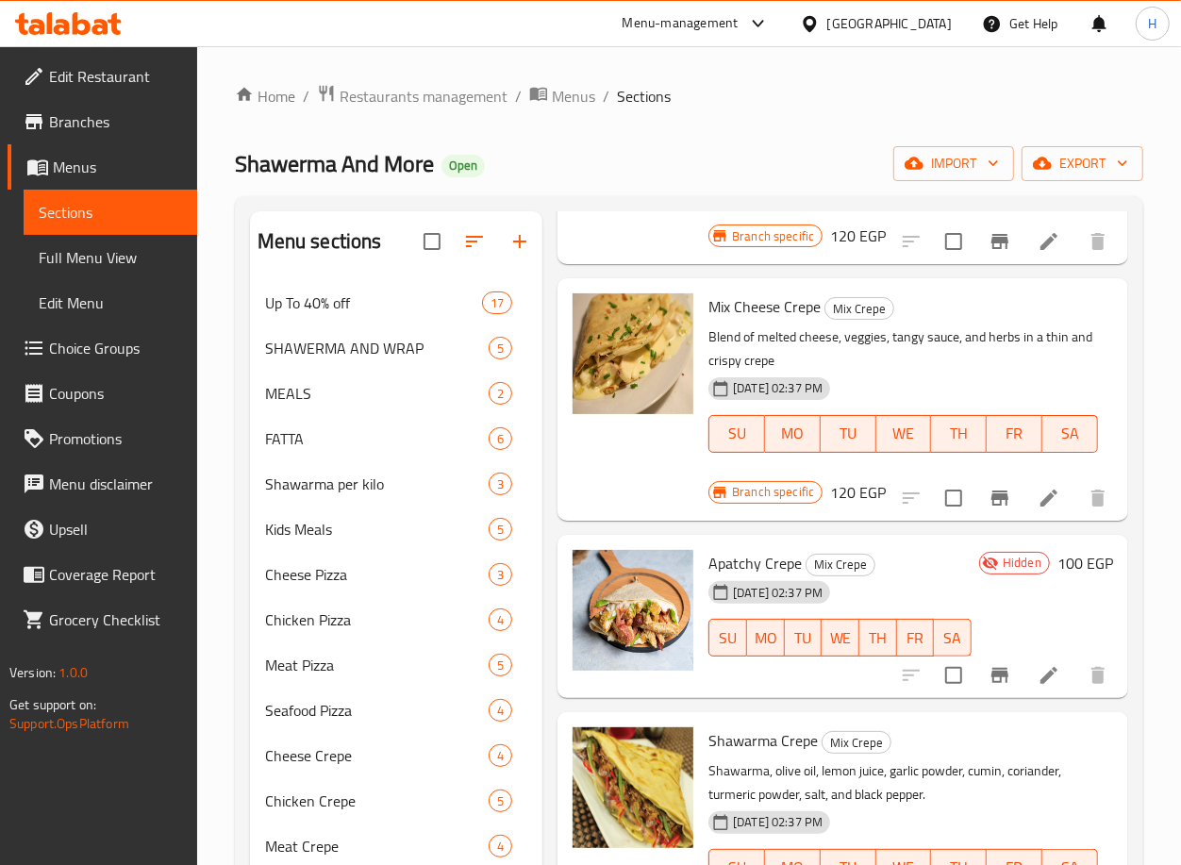
scroll to position [432, 0]
click at [989, 493] on icon "Branch-specific-item" at bounding box center [1000, 497] width 23 height 23
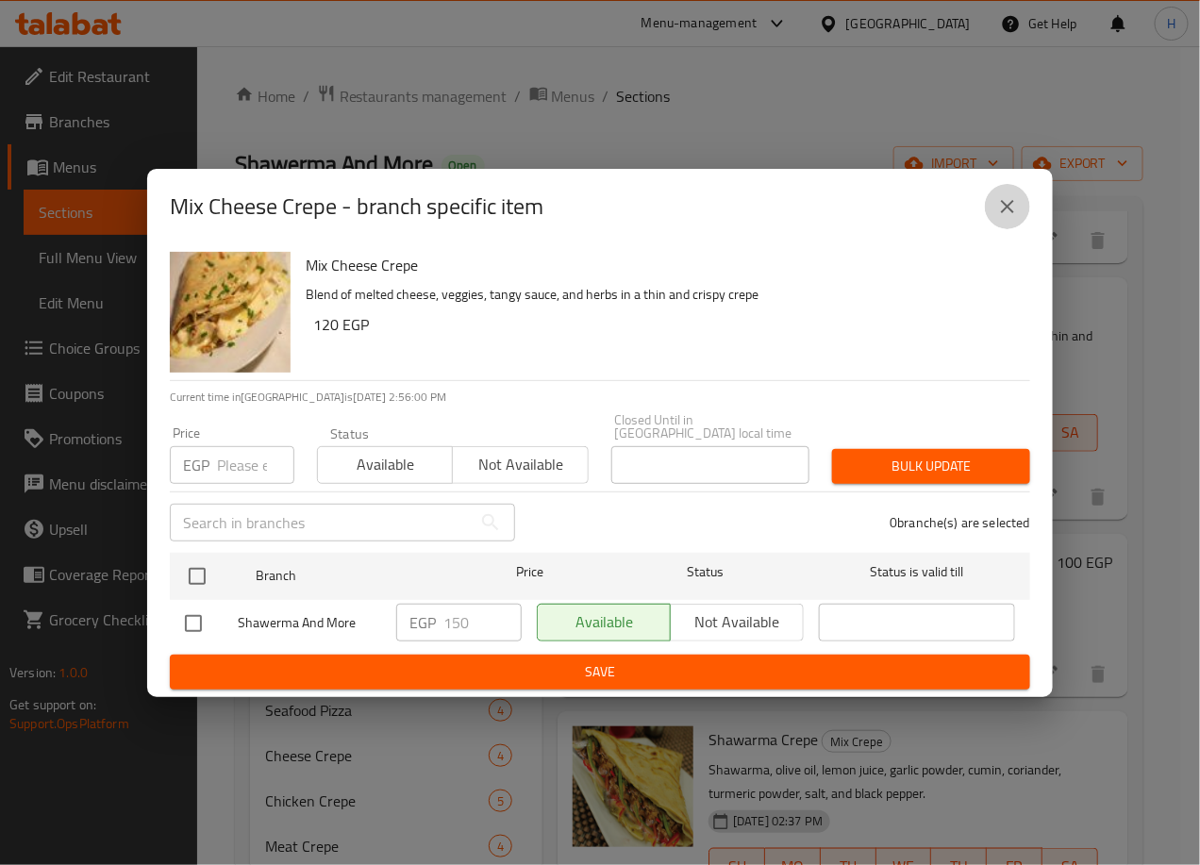
click at [1000, 209] on icon "close" at bounding box center [1007, 206] width 23 height 23
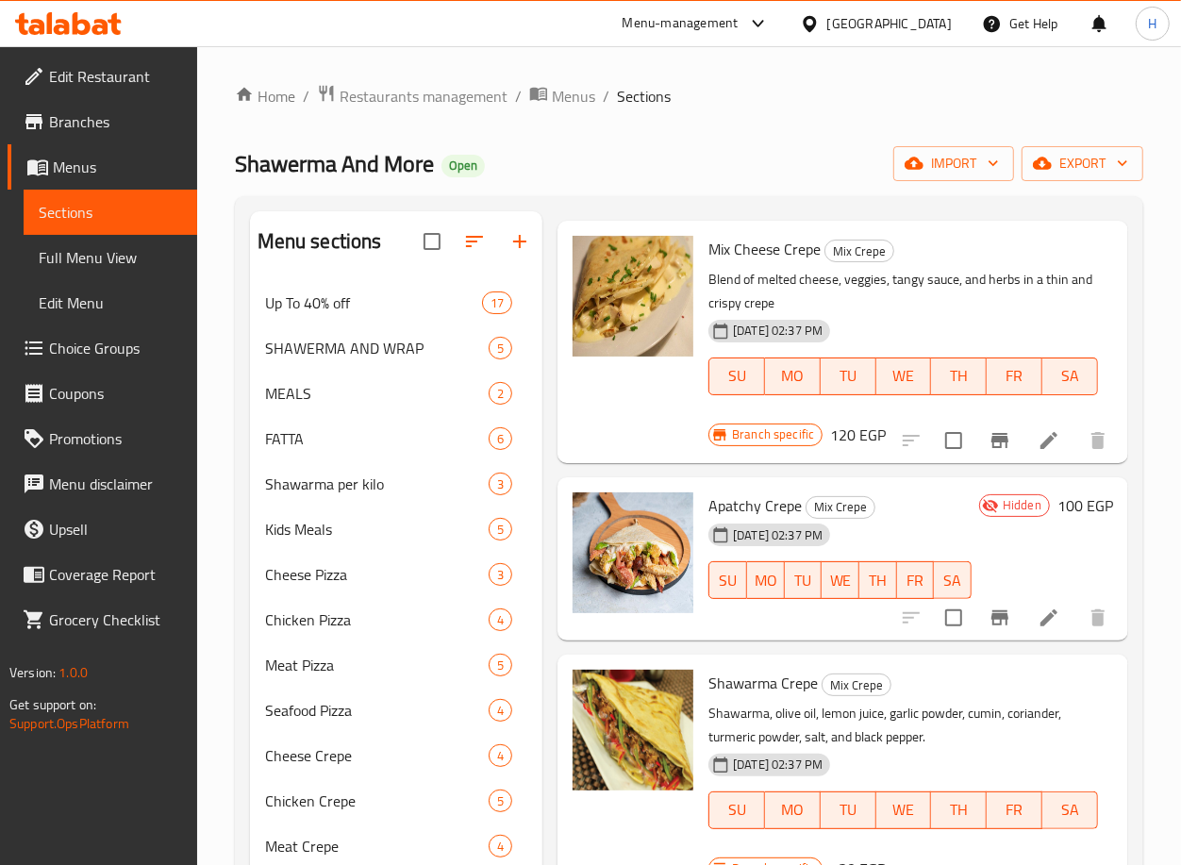
scroll to position [488, 0]
click at [992, 616] on icon "Branch-specific-item" at bounding box center [1000, 618] width 17 height 15
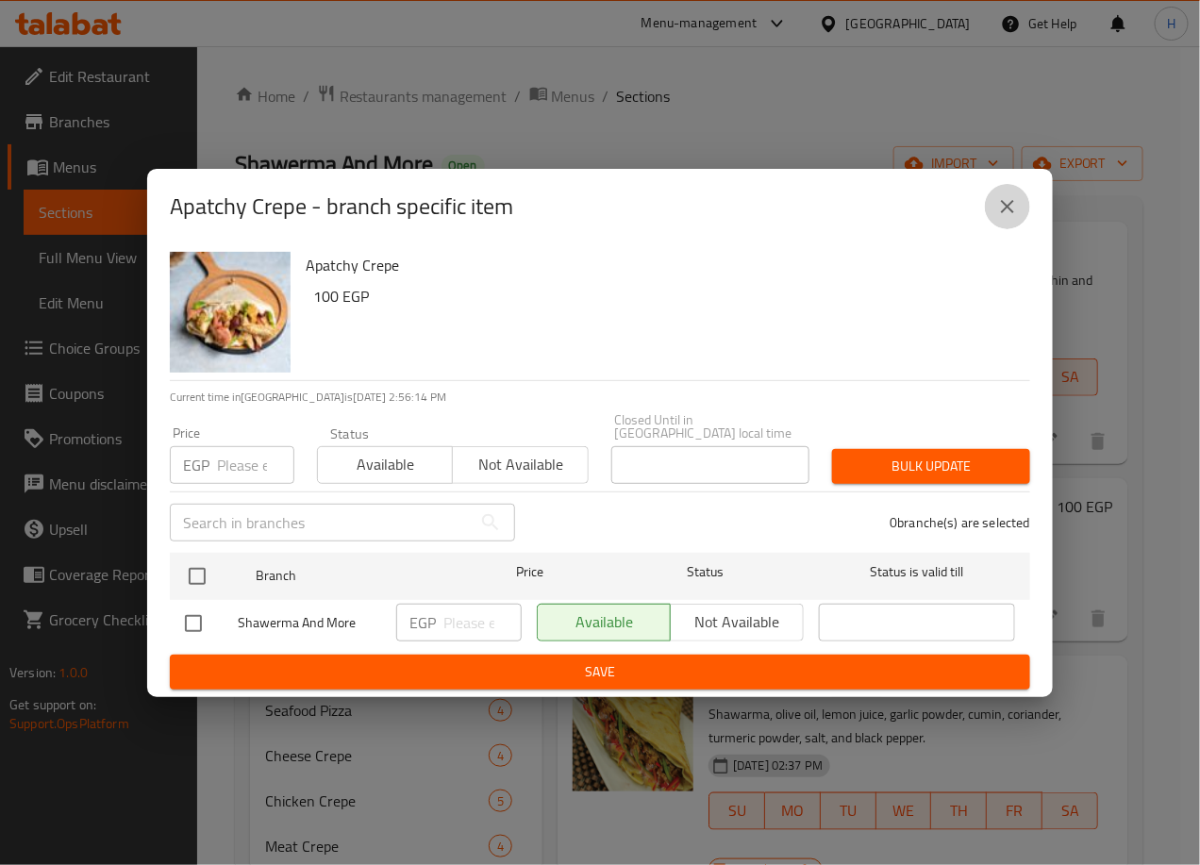
click at [1000, 204] on icon "close" at bounding box center [1007, 206] width 23 height 23
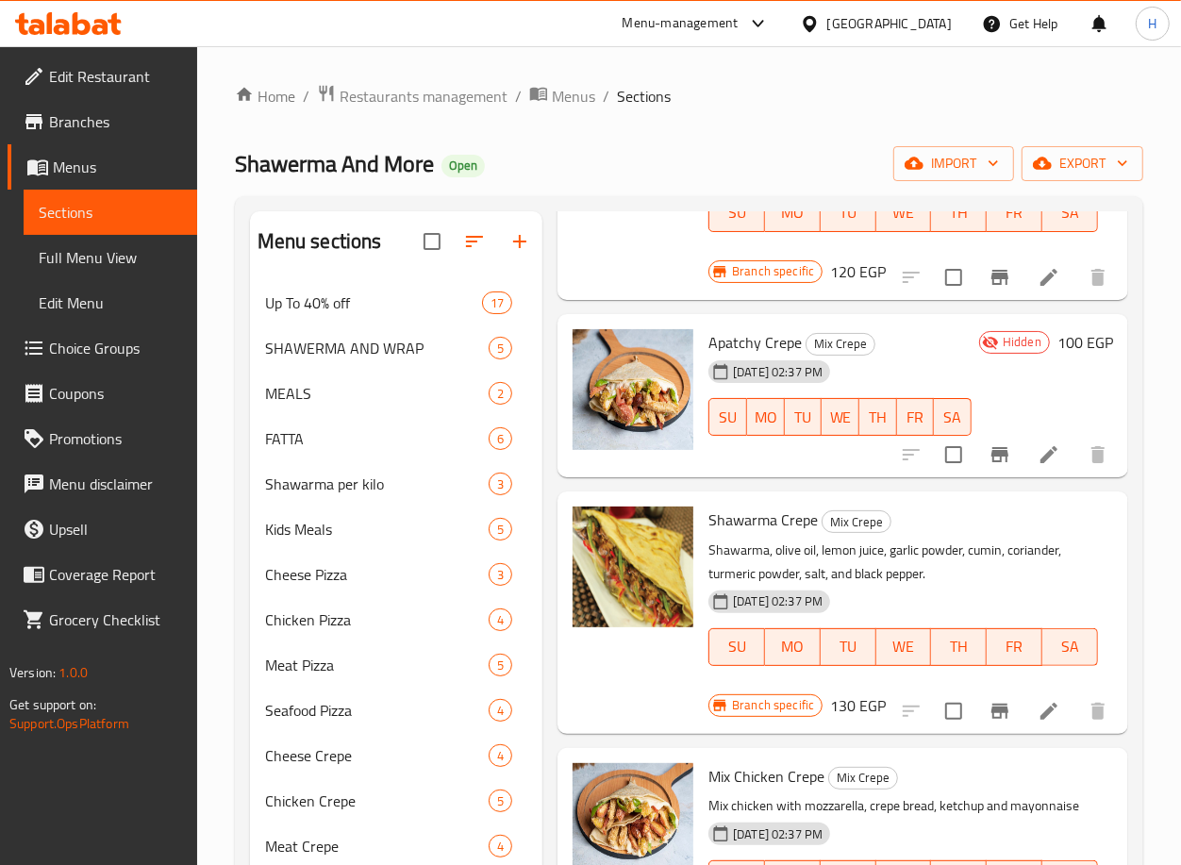
scroll to position [682, 0]
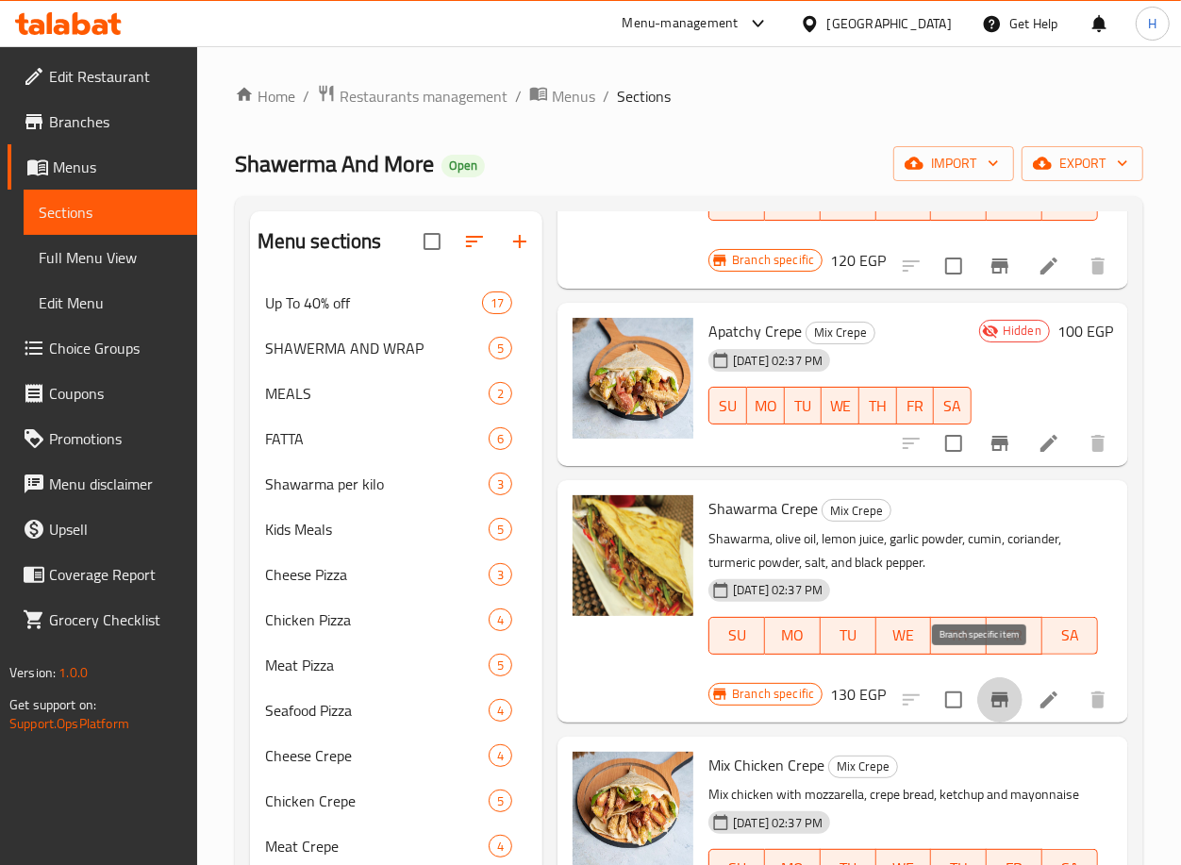
click at [992, 693] on icon "Branch-specific-item" at bounding box center [1000, 700] width 17 height 15
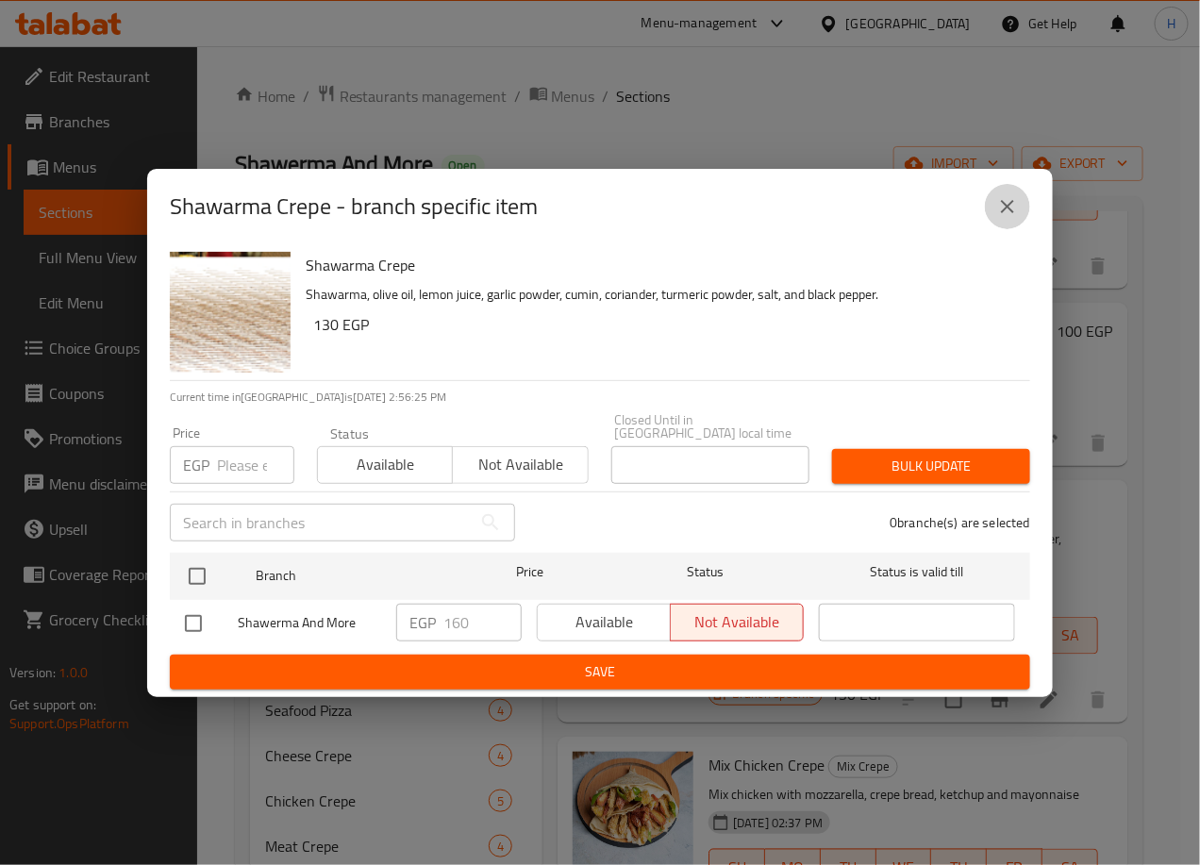
click at [1014, 215] on icon "close" at bounding box center [1007, 206] width 23 height 23
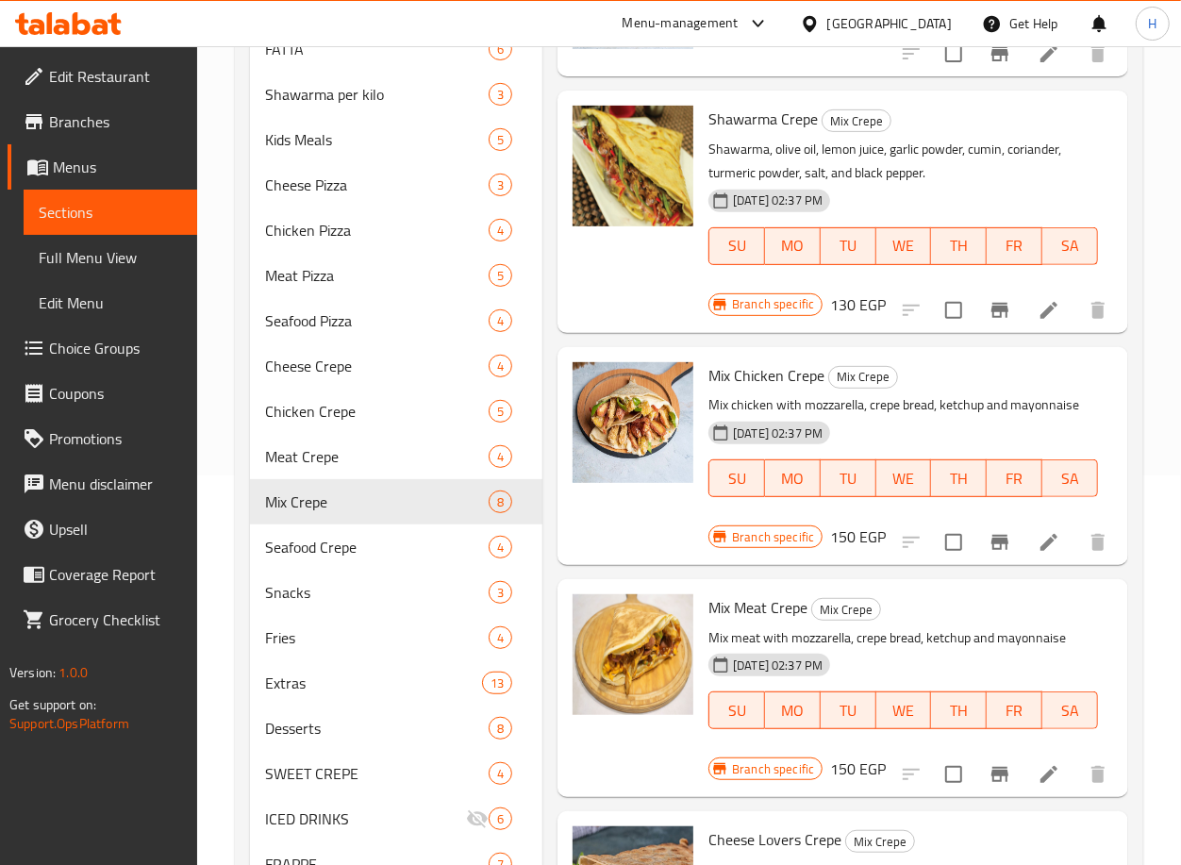
scroll to position [397, 0]
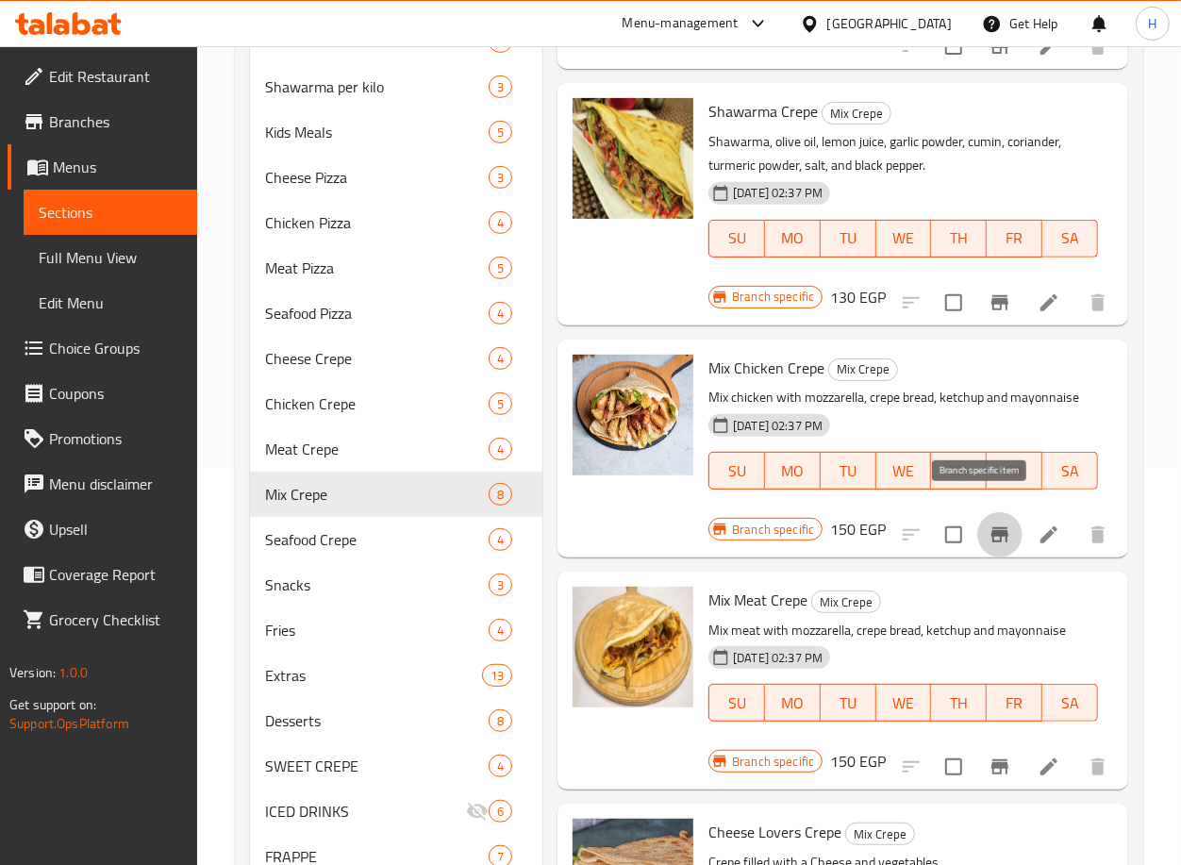
click at [992, 527] on icon "Branch-specific-item" at bounding box center [1000, 534] width 17 height 15
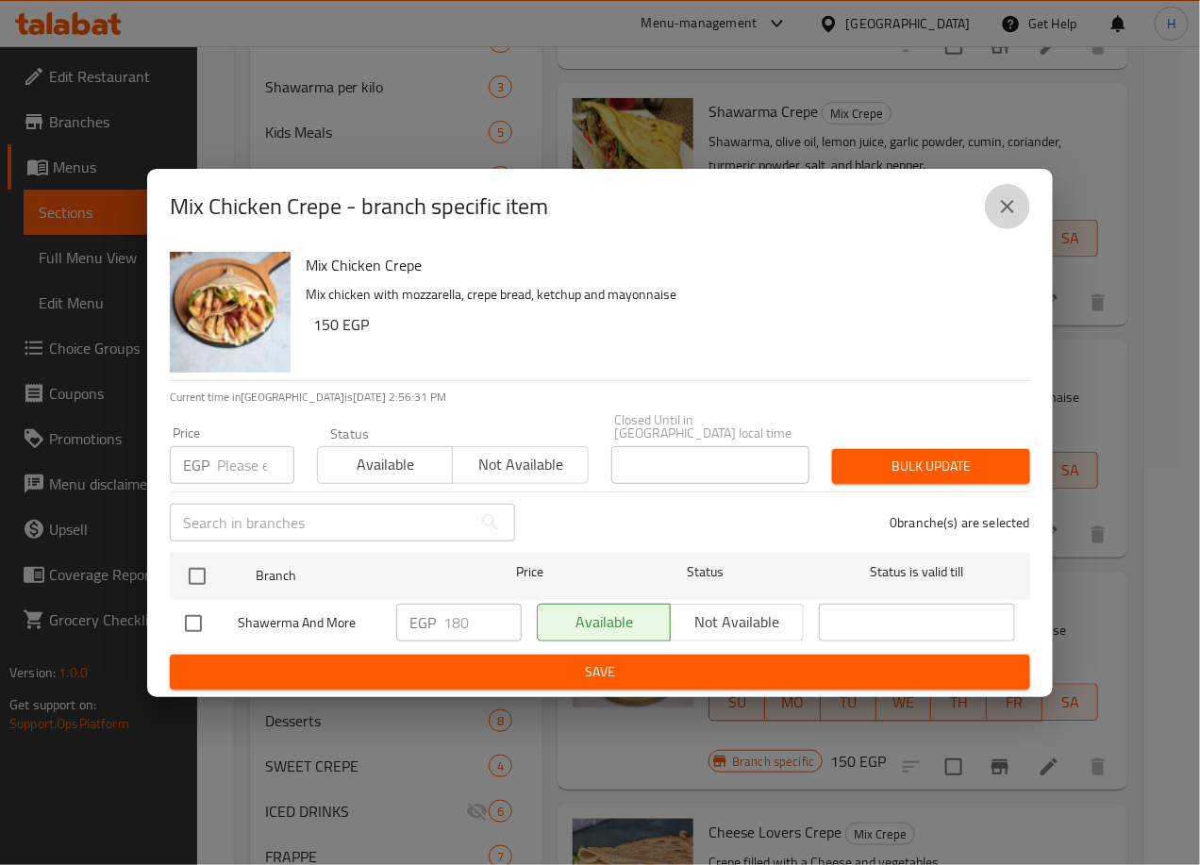
click at [1006, 210] on icon "close" at bounding box center [1007, 206] width 13 height 13
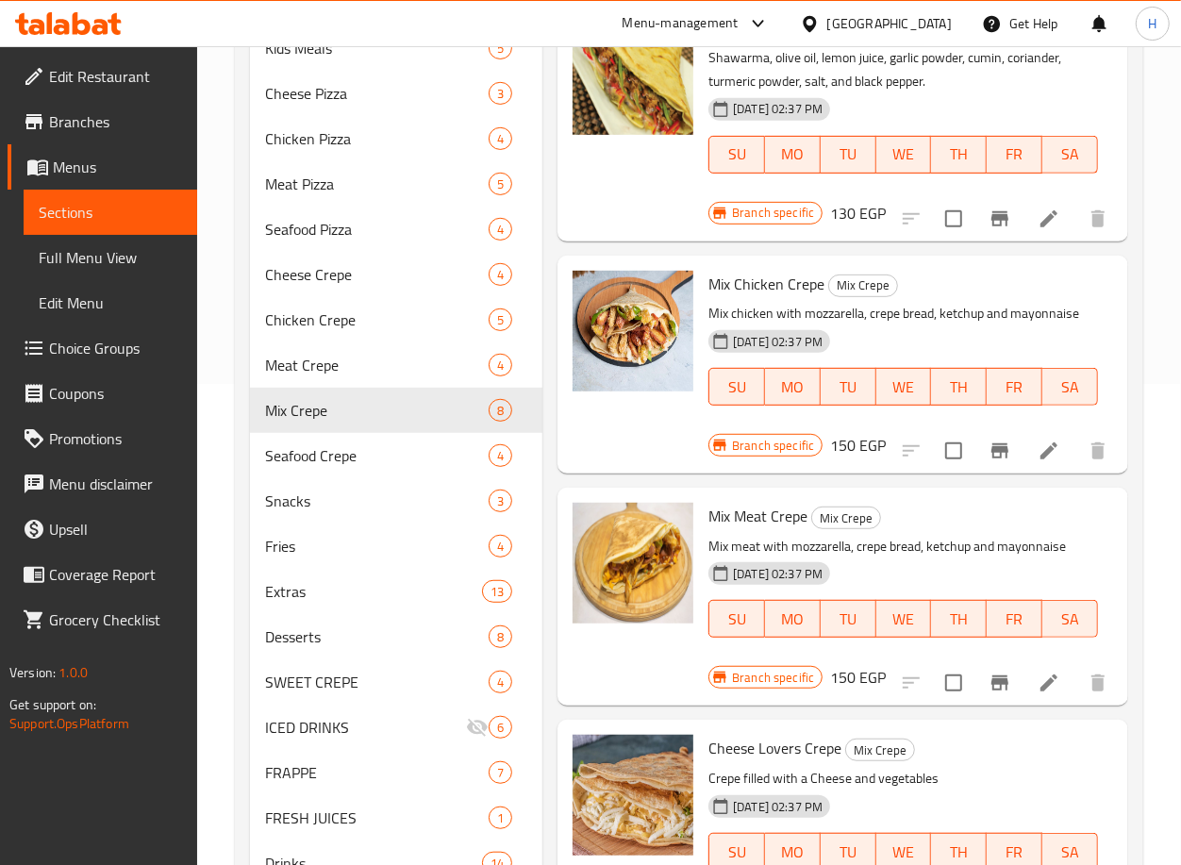
scroll to position [608, 0]
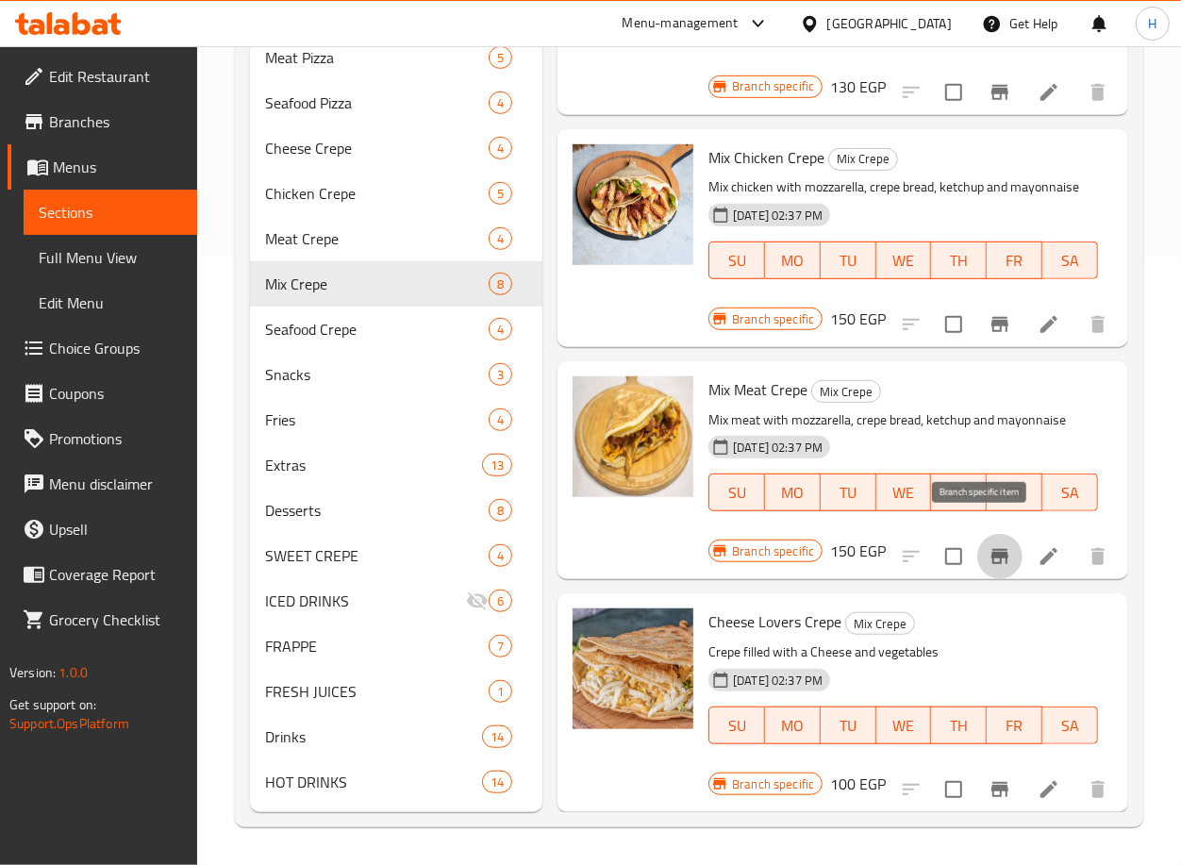
click at [989, 545] on icon "Branch-specific-item" at bounding box center [1000, 556] width 23 height 23
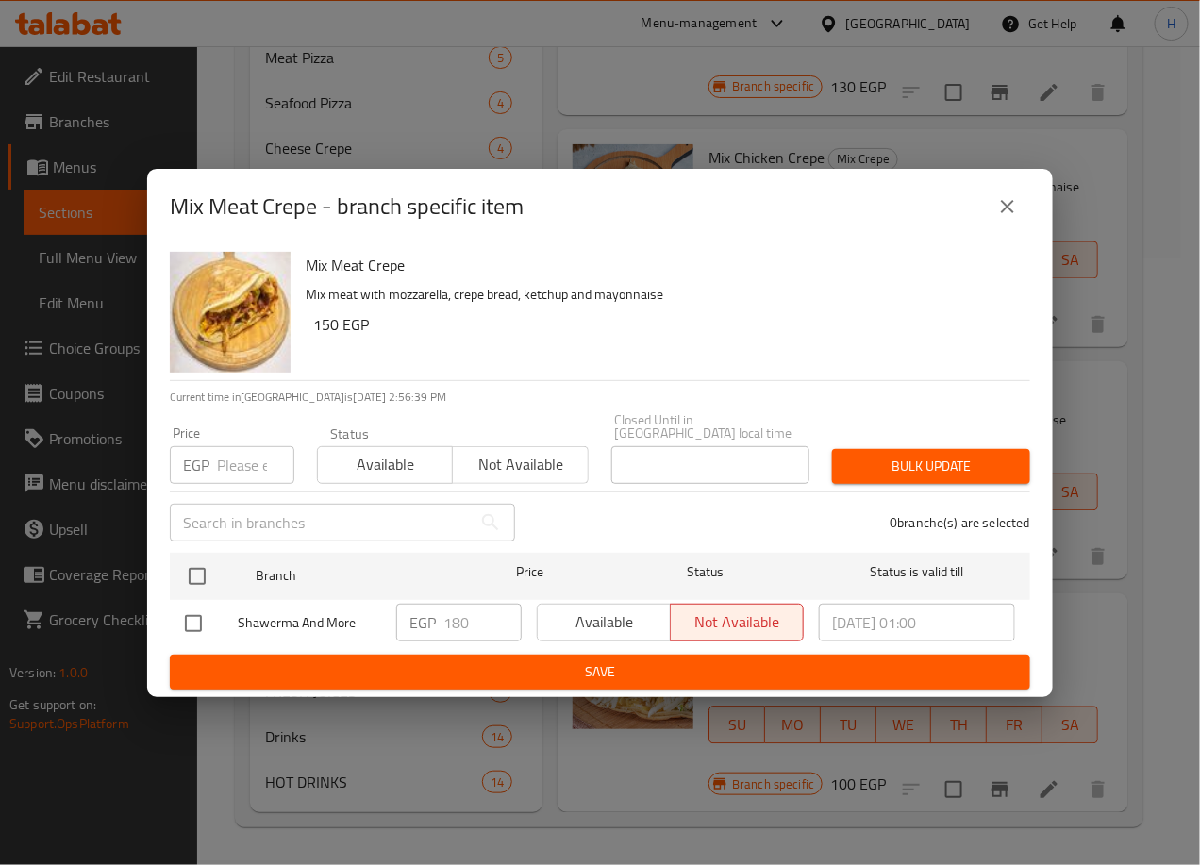
click at [1012, 209] on icon "close" at bounding box center [1007, 206] width 23 height 23
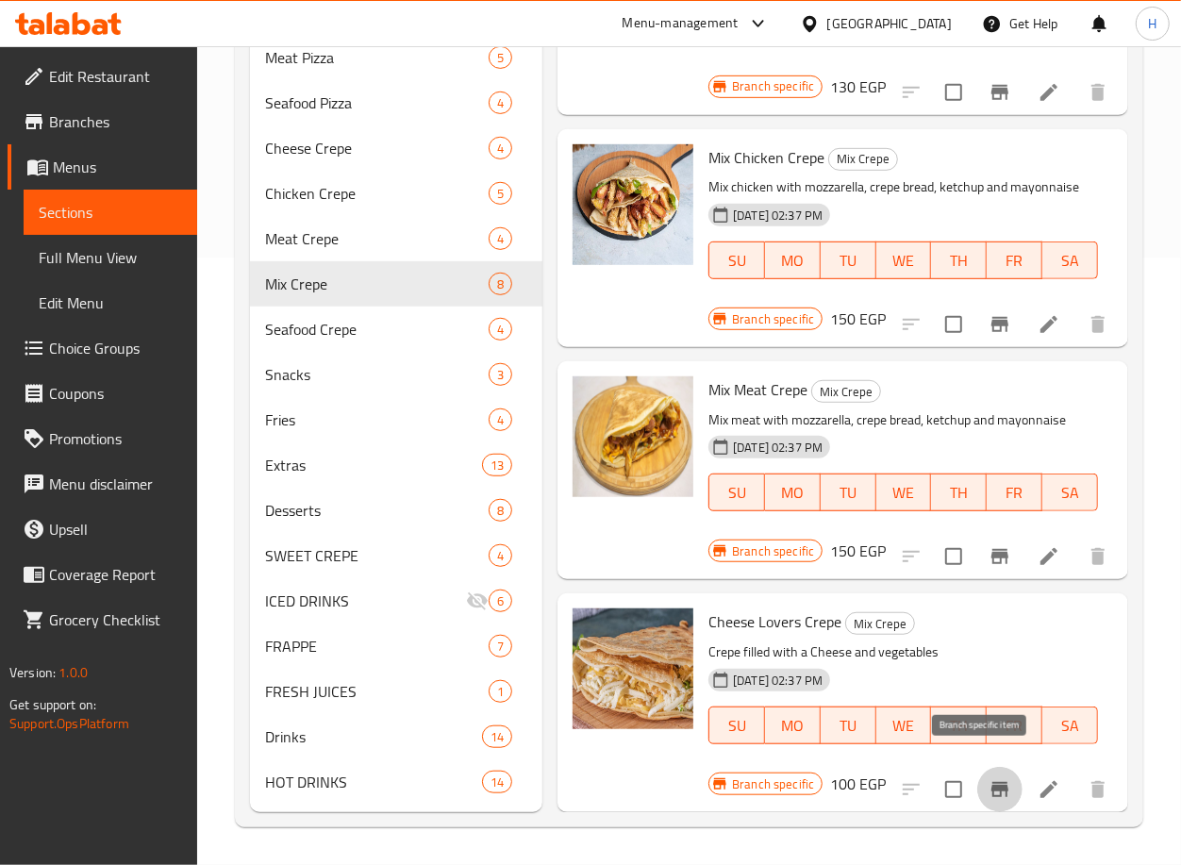
click at [992, 782] on icon "Branch-specific-item" at bounding box center [1000, 789] width 17 height 15
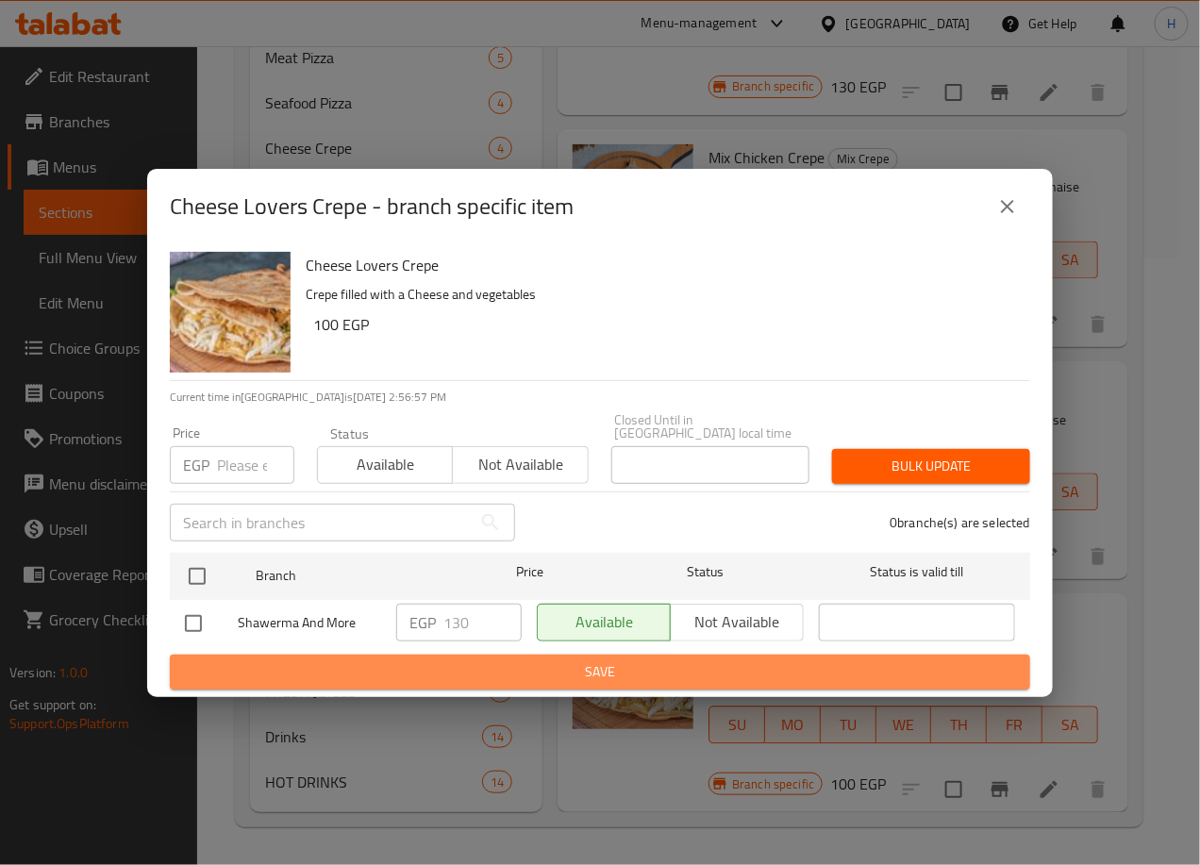
click at [816, 660] on span "Save" at bounding box center [600, 672] width 830 height 24
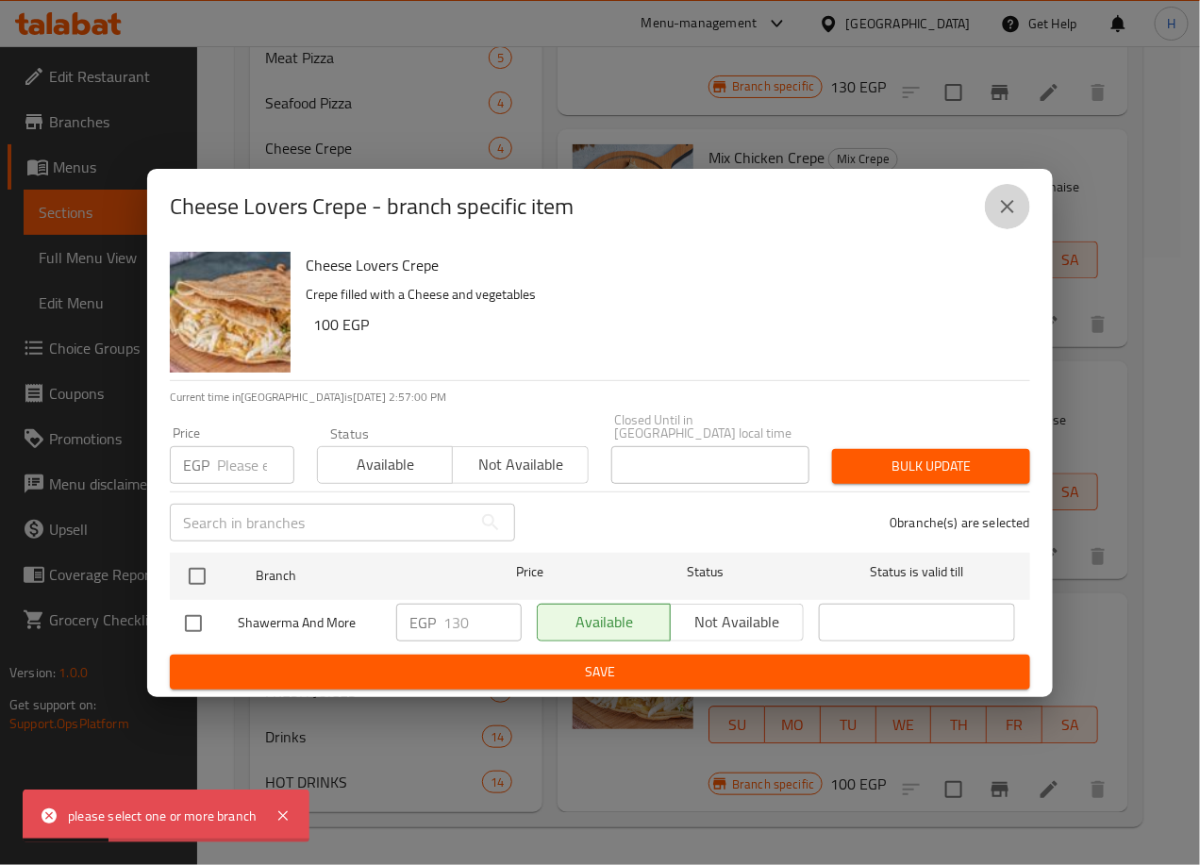
click at [1003, 200] on button "close" at bounding box center [1007, 206] width 45 height 45
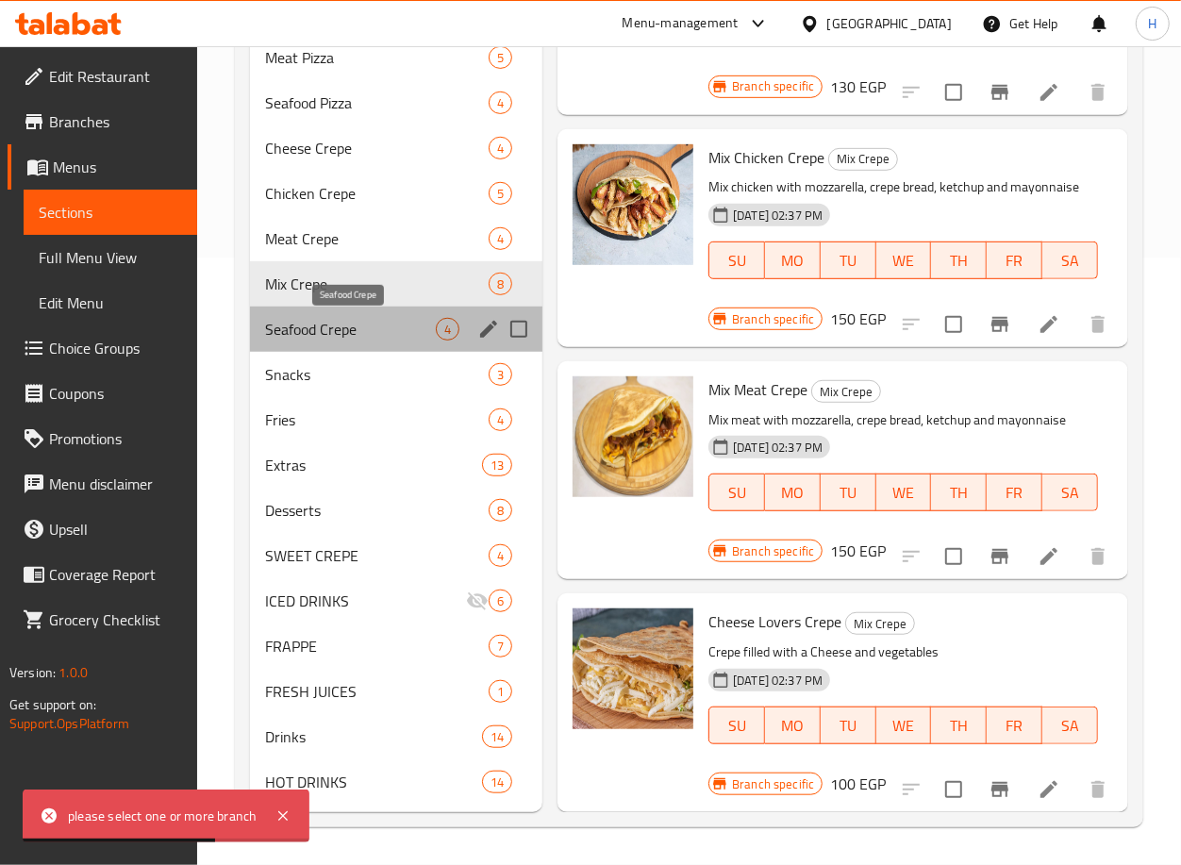
click at [359, 328] on span "Seafood Crepe" at bounding box center [350, 329] width 171 height 23
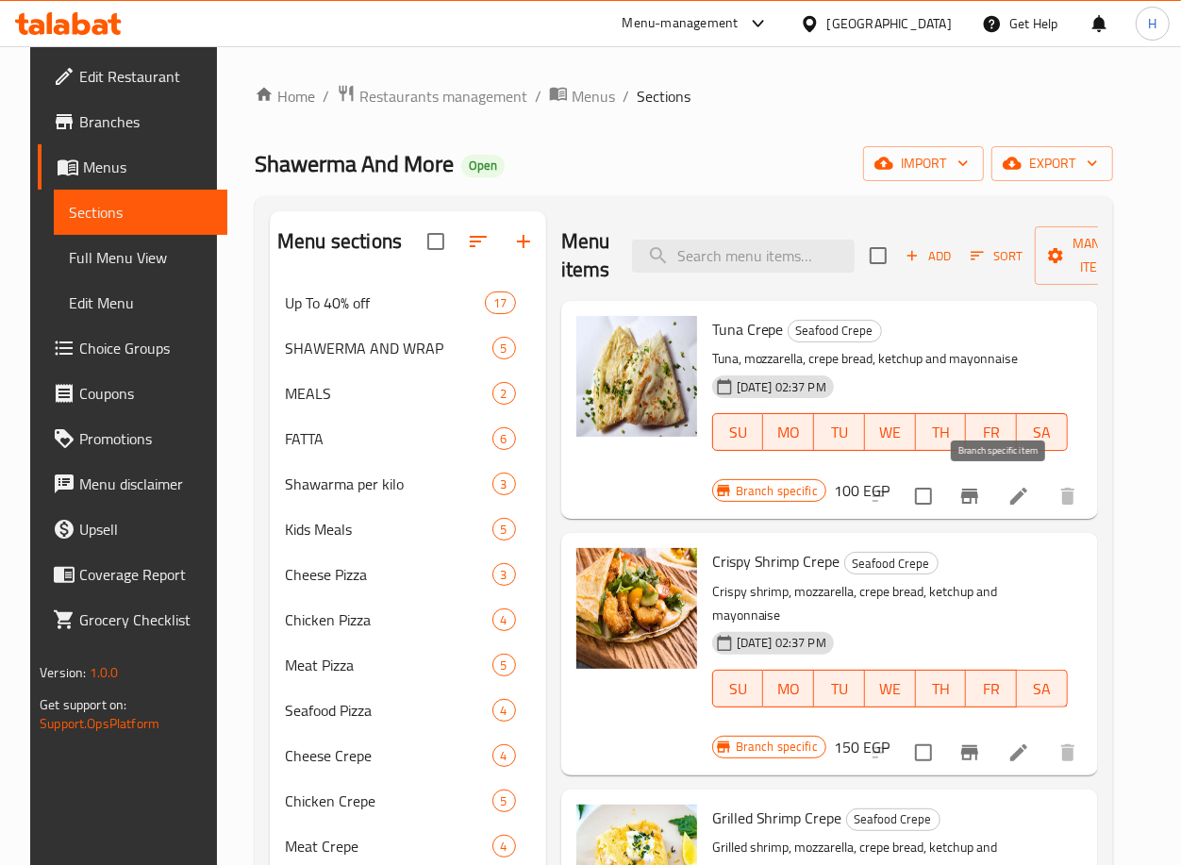
click at [993, 490] on button "Branch-specific-item" at bounding box center [969, 496] width 45 height 45
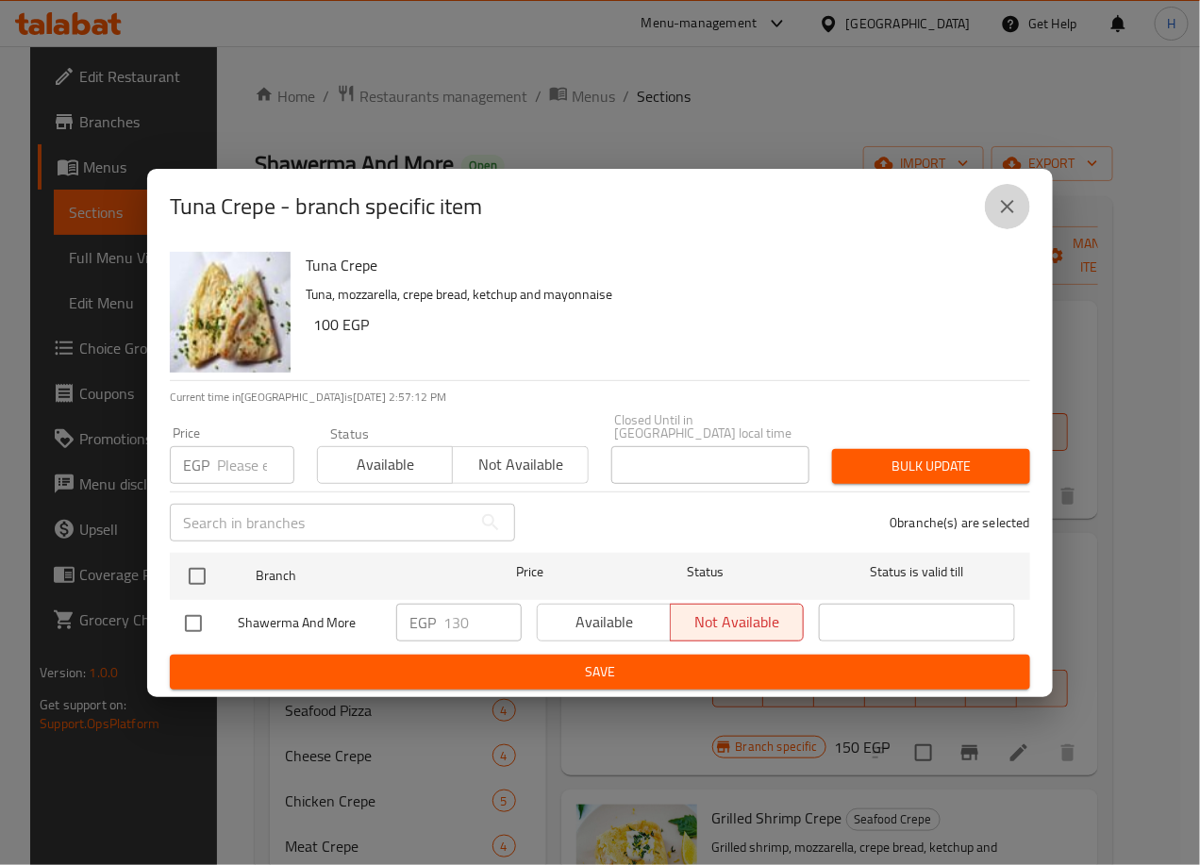
click at [1014, 213] on icon "close" at bounding box center [1007, 206] width 23 height 23
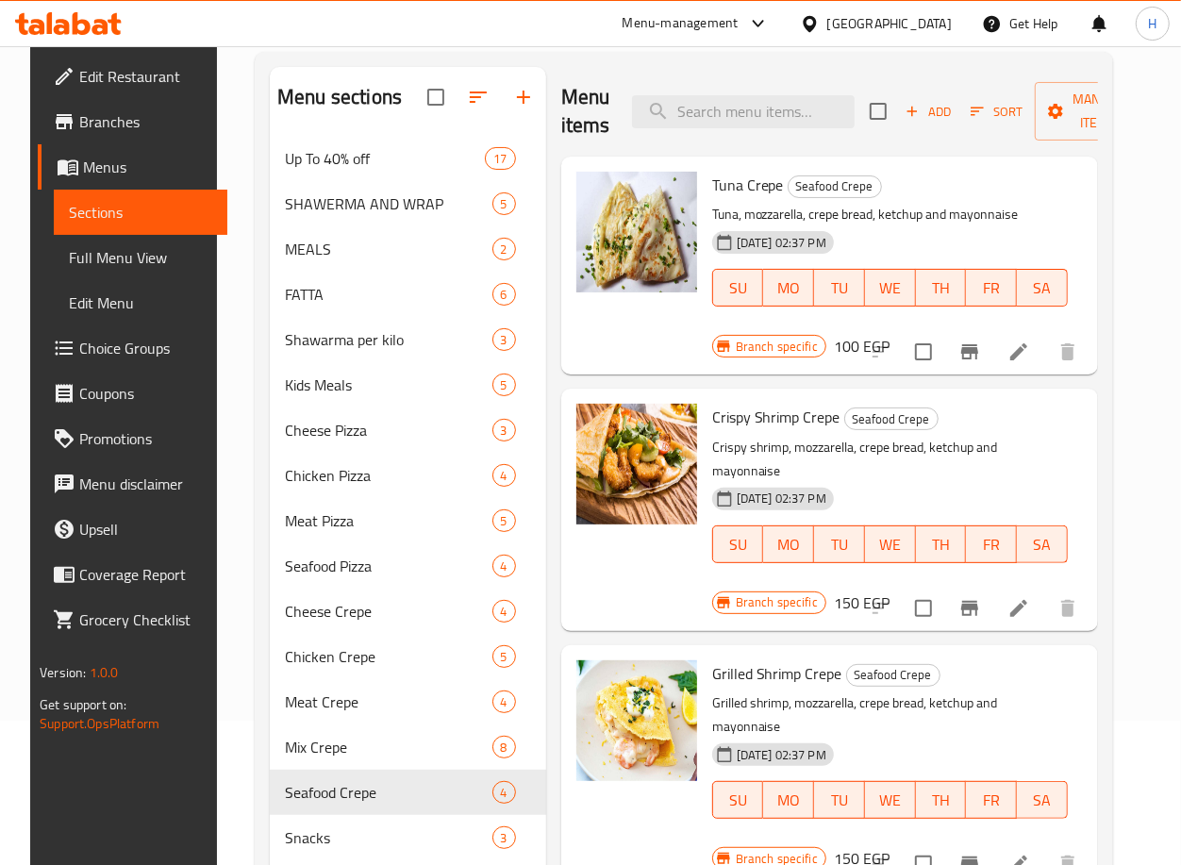
scroll to position [145, 0]
click at [981, 596] on icon "Branch-specific-item" at bounding box center [970, 607] width 23 height 23
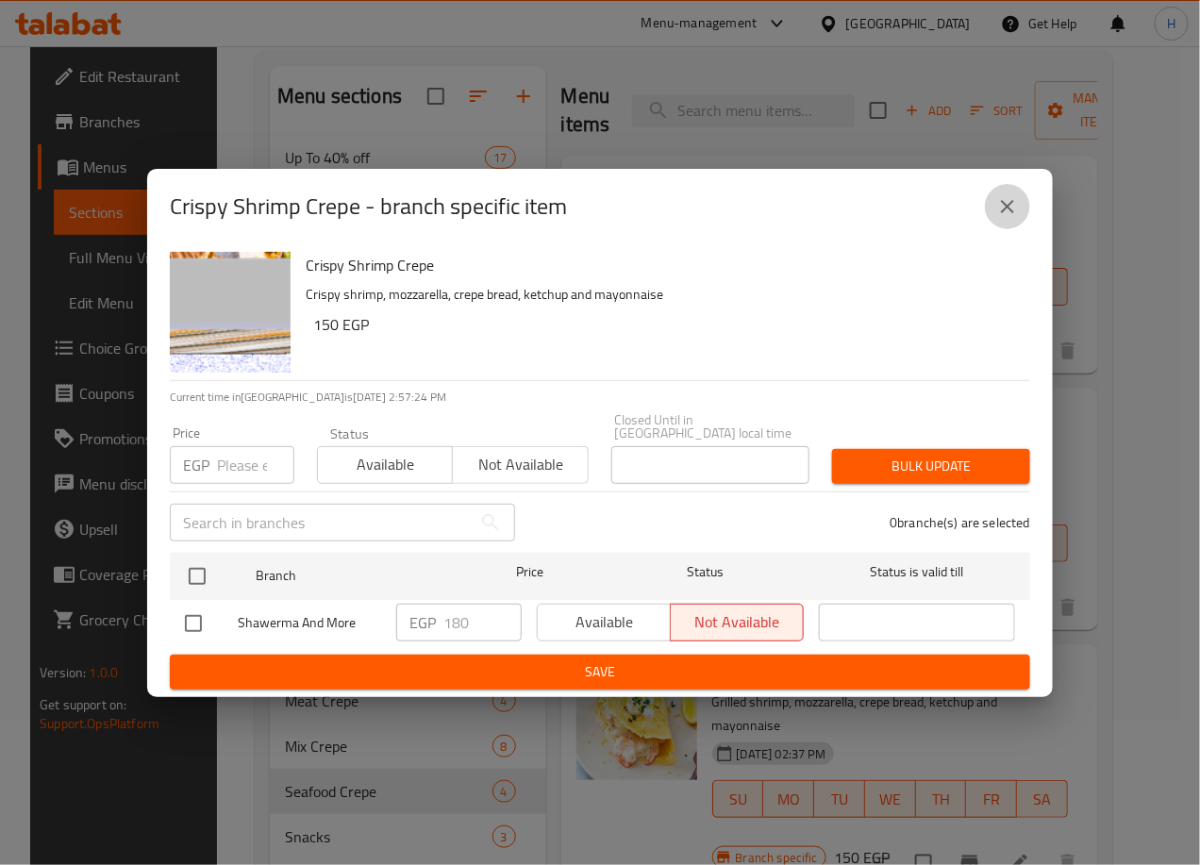
click at [1007, 211] on icon "close" at bounding box center [1007, 206] width 13 height 13
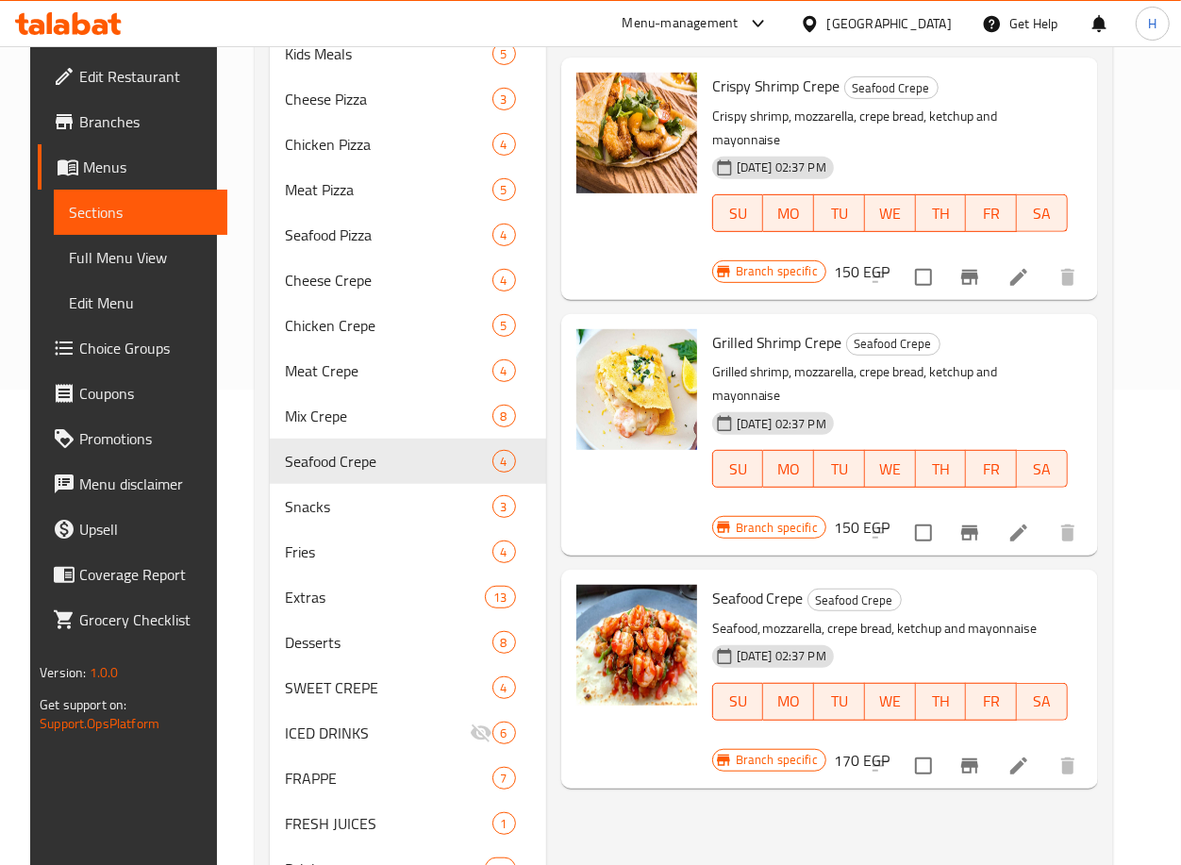
scroll to position [476, 0]
click at [978, 525] on icon "Branch-specific-item" at bounding box center [969, 532] width 17 height 15
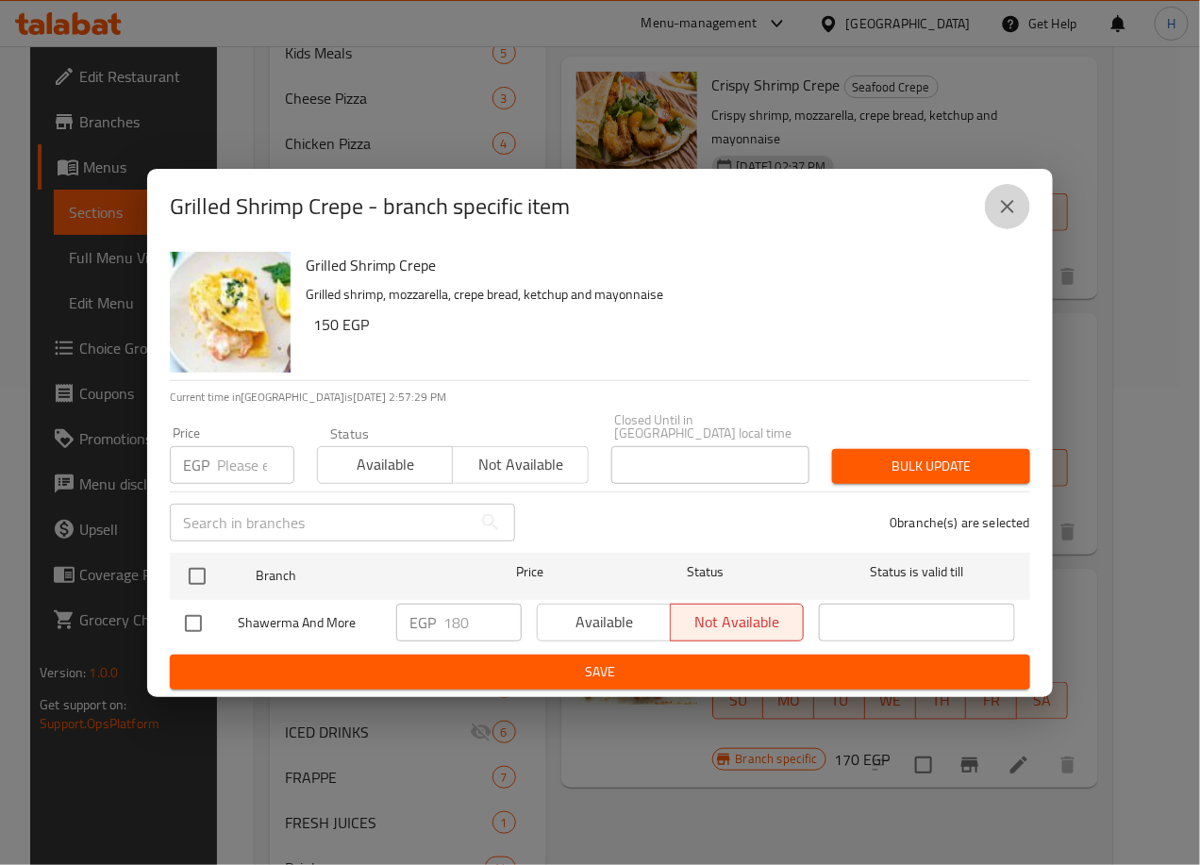
click at [1016, 192] on button "close" at bounding box center [1007, 206] width 45 height 45
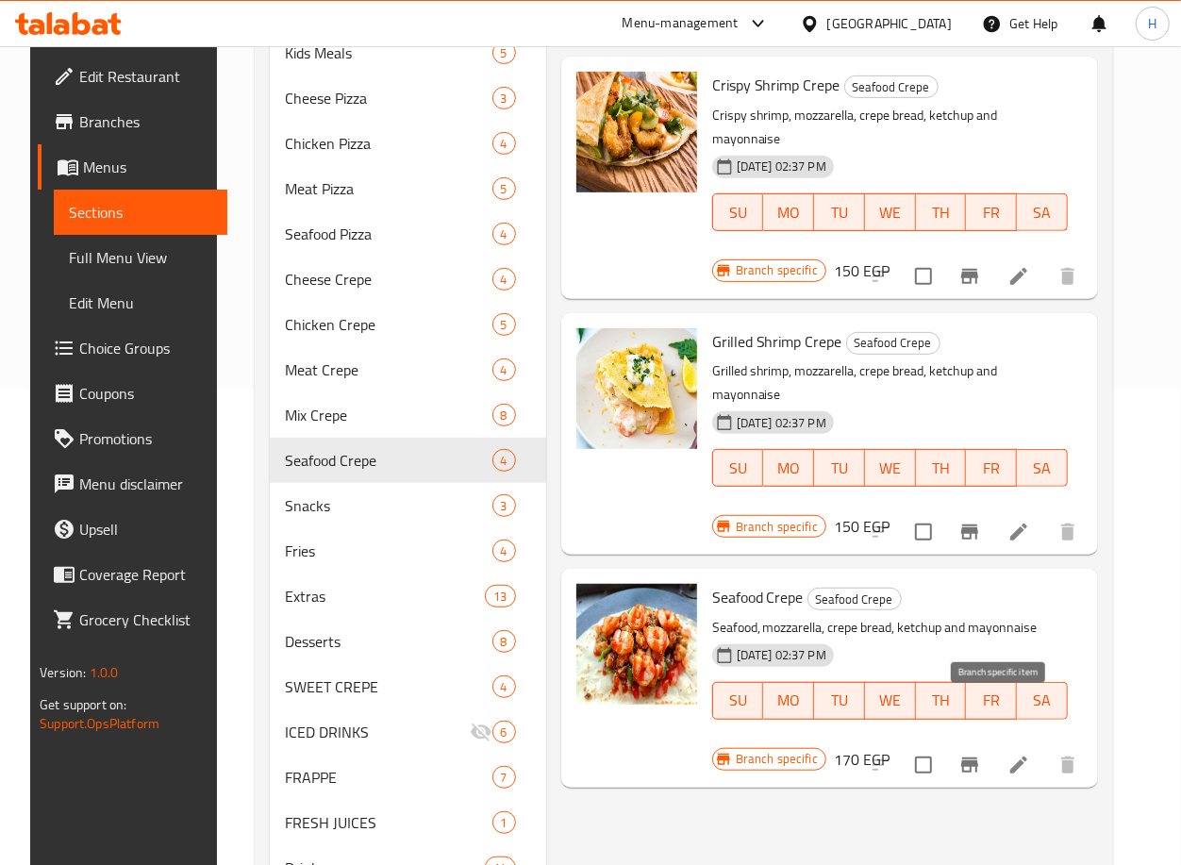
click at [981, 754] on icon "Branch-specific-item" at bounding box center [970, 765] width 23 height 23
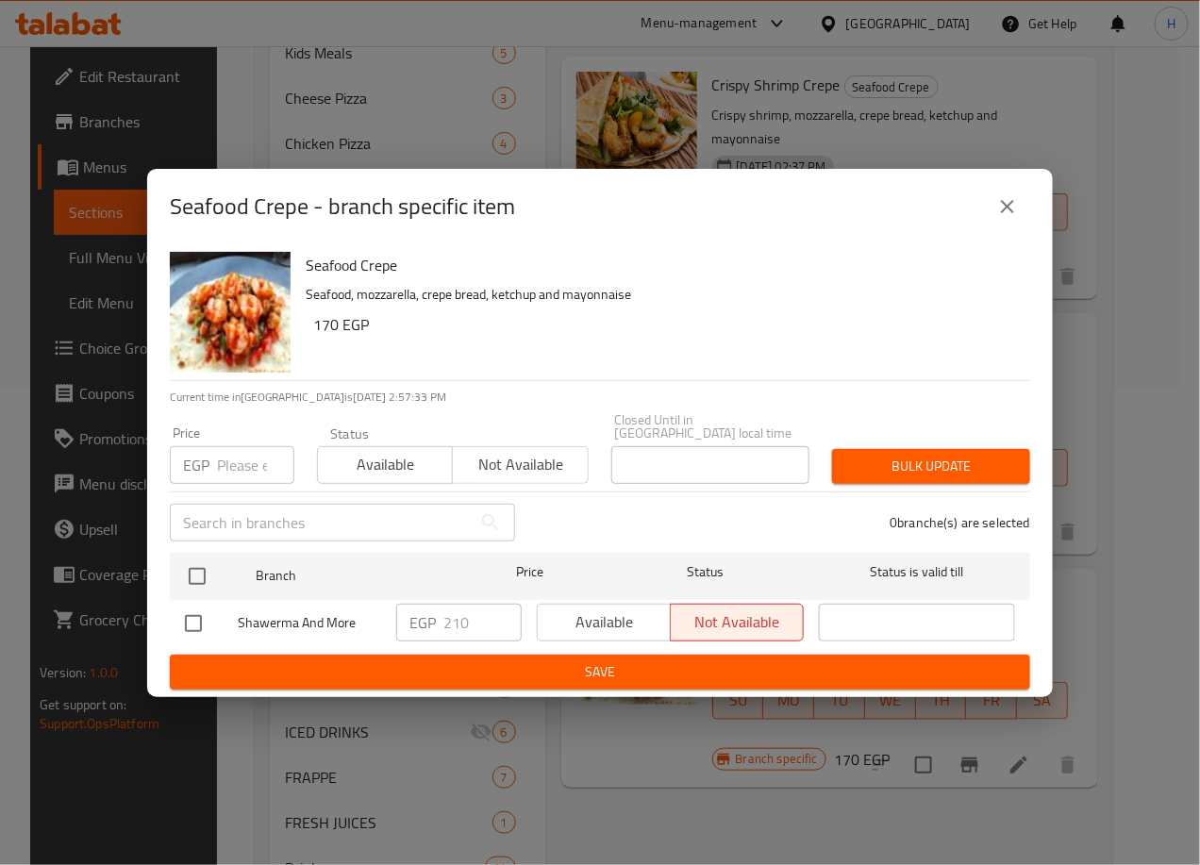
drag, startPoint x: 1006, startPoint y: 221, endPoint x: 1465, endPoint y: 437, distance: 507.8
click at [1014, 215] on icon "close" at bounding box center [1007, 206] width 23 height 23
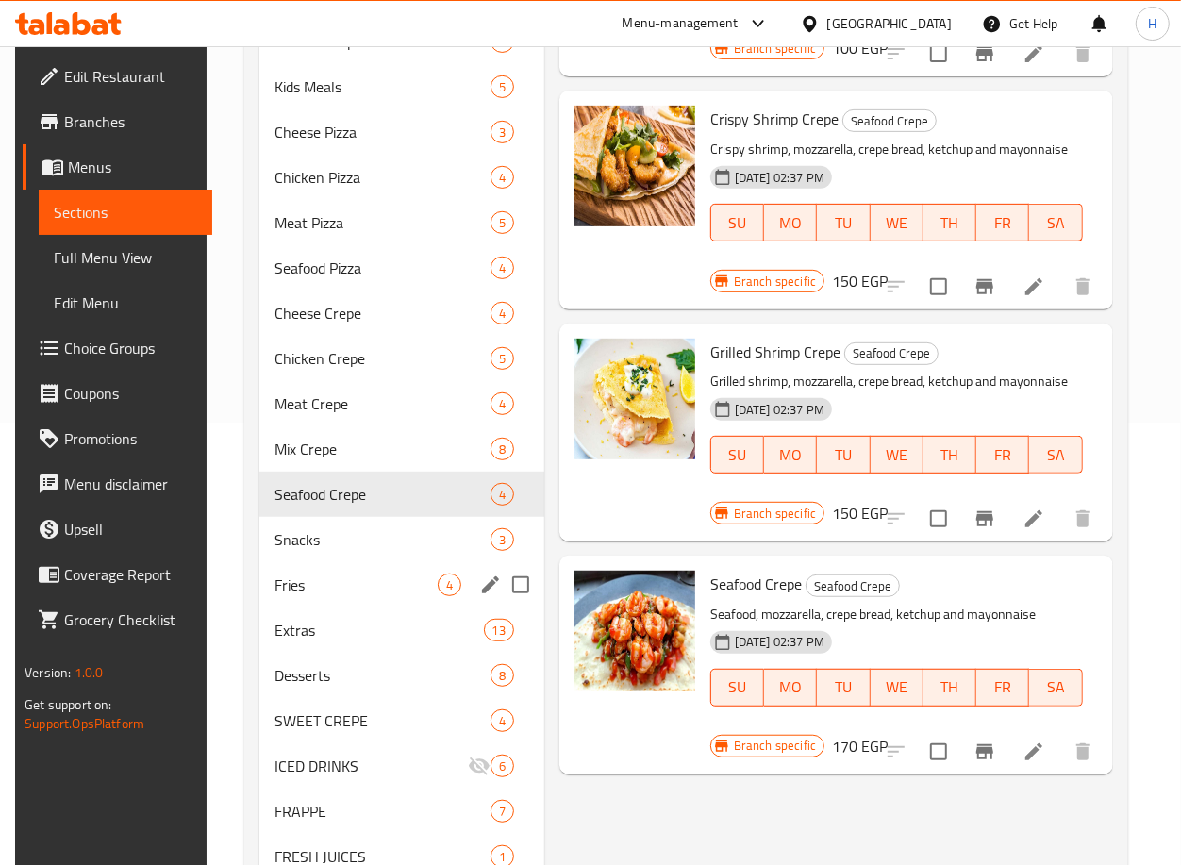
scroll to position [0, 0]
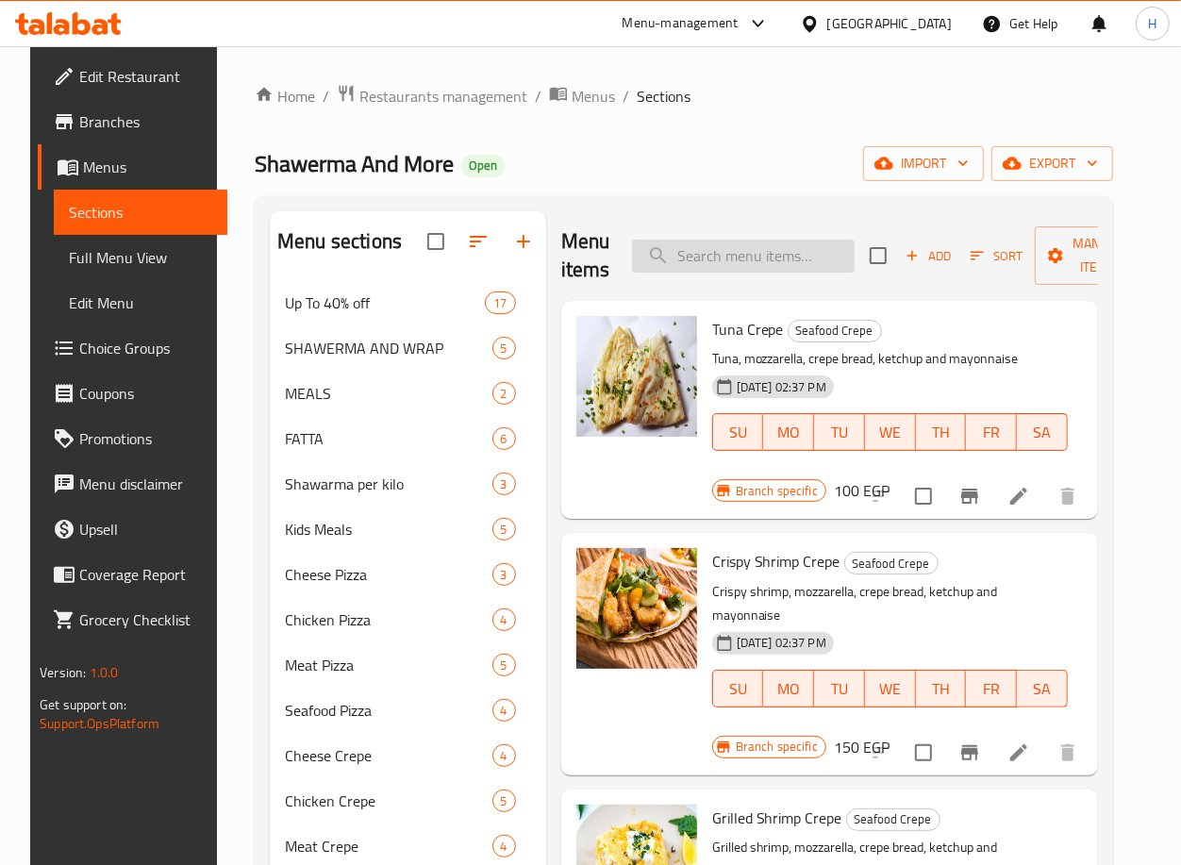
click at [757, 254] on input "search" at bounding box center [743, 256] width 223 height 33
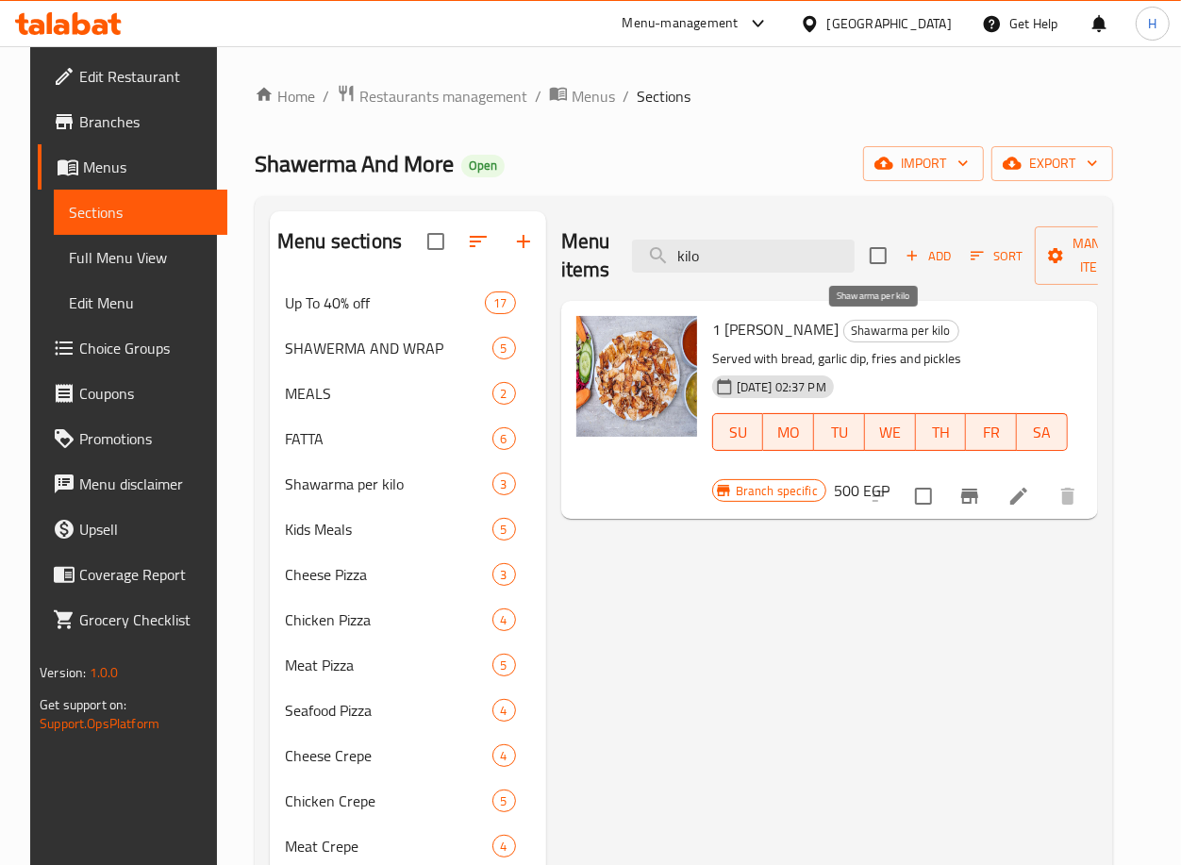
type input "kilo"
click at [908, 327] on span "Shawarma per kilo" at bounding box center [901, 331] width 114 height 22
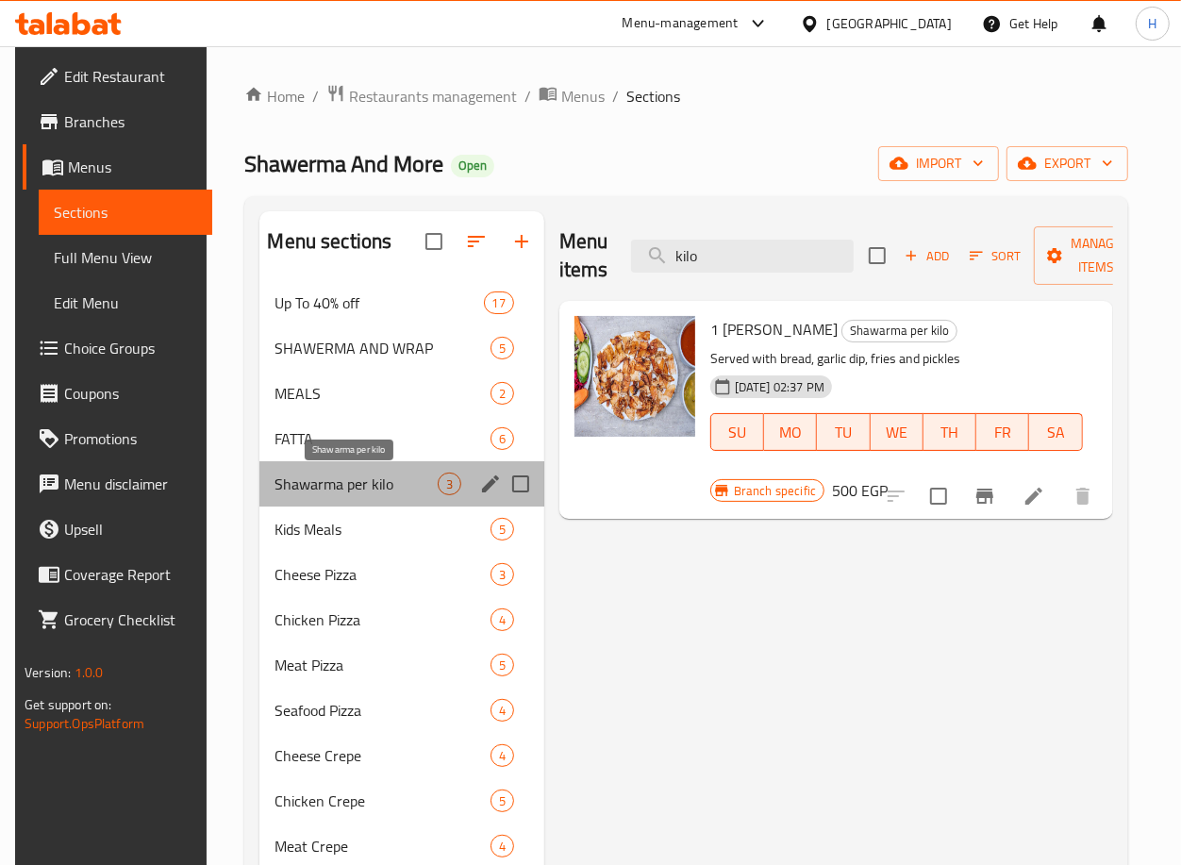
click at [381, 493] on span "Shawarma per kilo" at bounding box center [356, 484] width 162 height 23
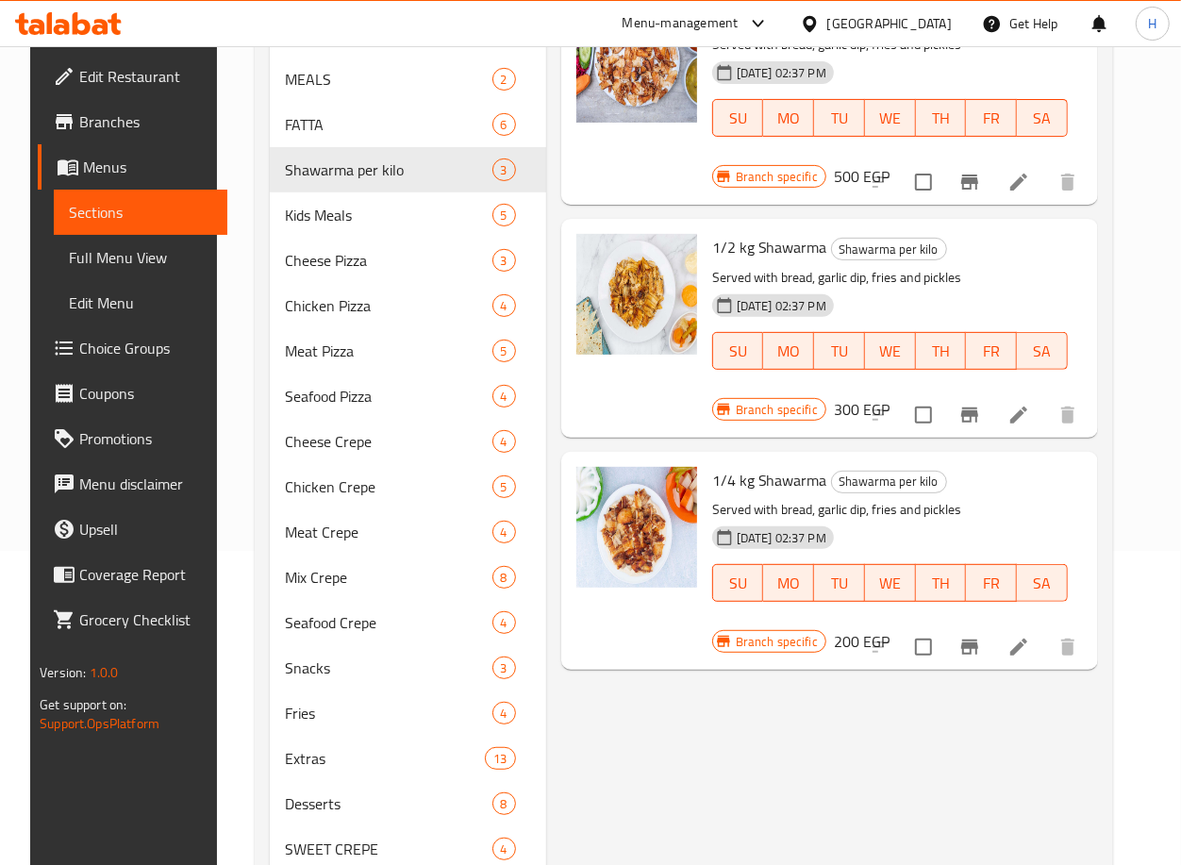
scroll to position [321, 0]
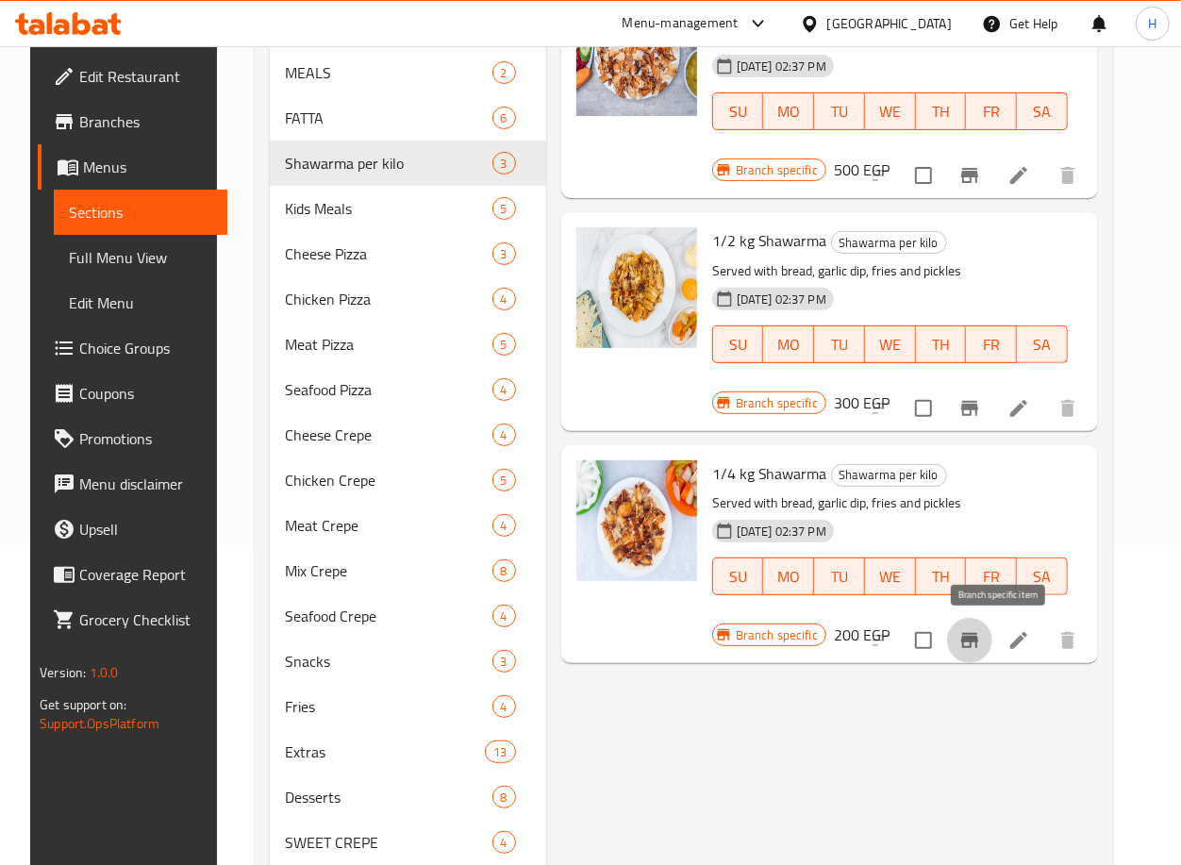
click at [984, 638] on button "Branch-specific-item" at bounding box center [969, 640] width 45 height 45
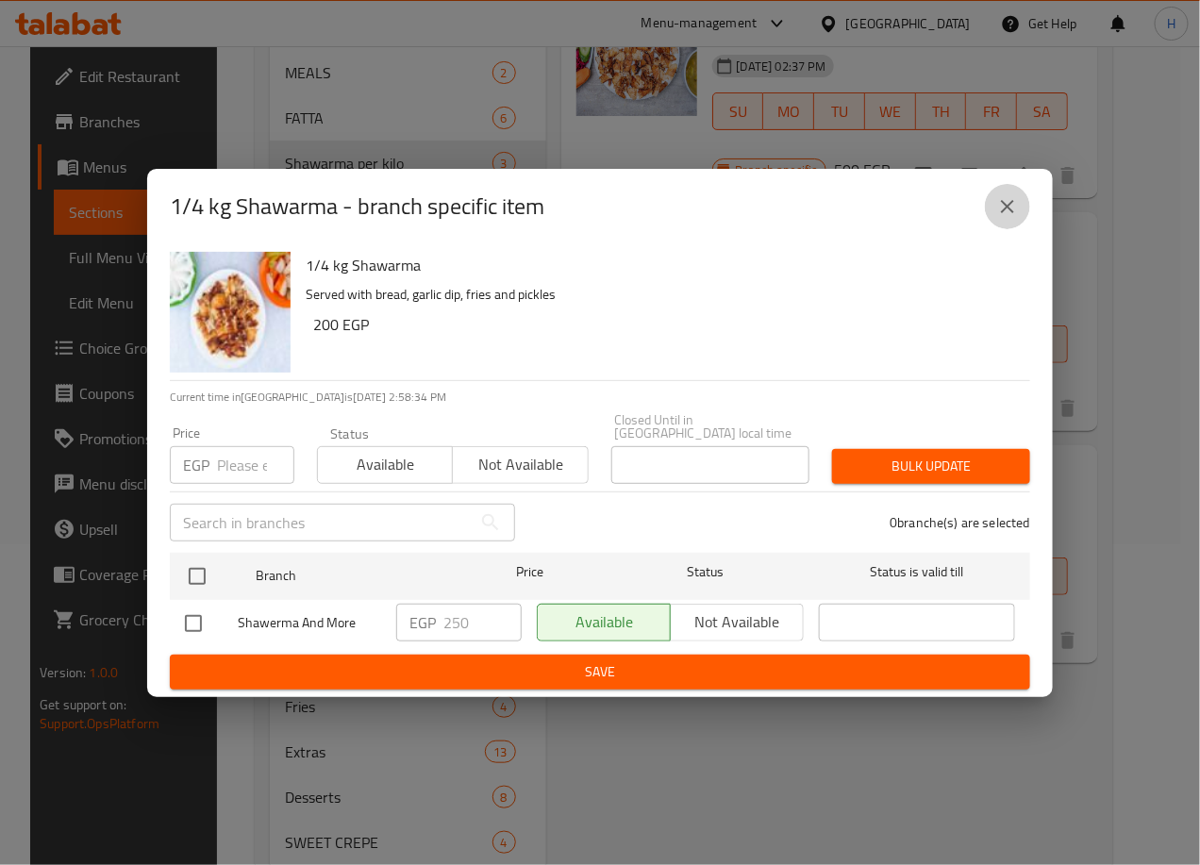
click at [1014, 204] on icon "close" at bounding box center [1007, 206] width 23 height 23
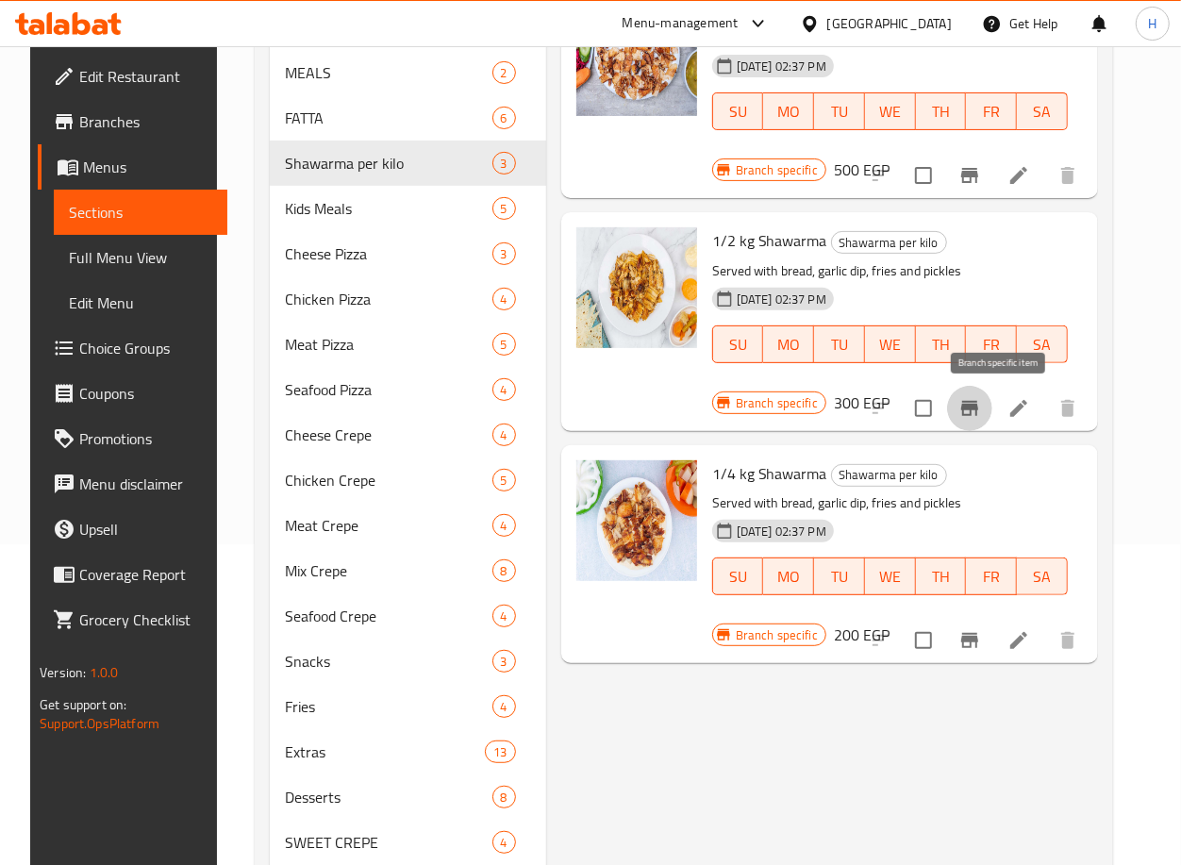
click at [978, 408] on icon "Branch-specific-item" at bounding box center [969, 408] width 17 height 15
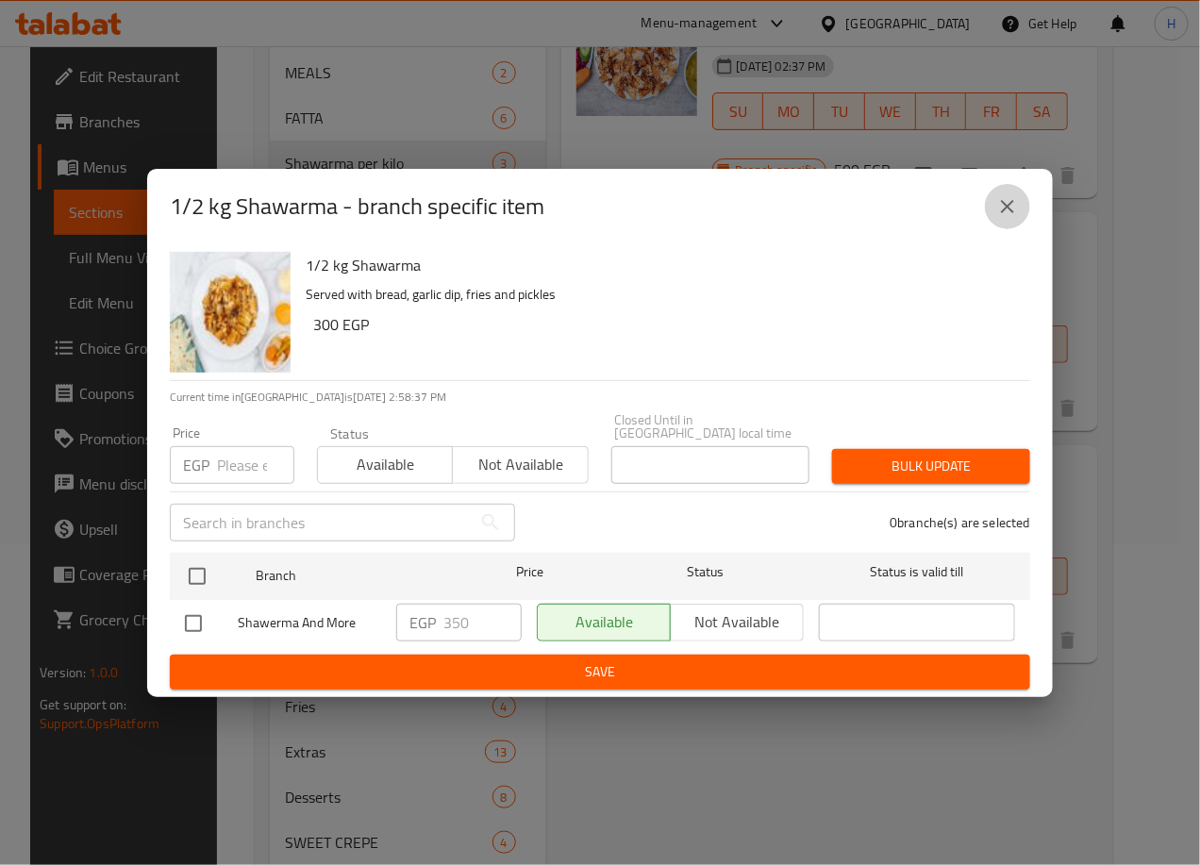
click at [1016, 207] on icon "close" at bounding box center [1007, 206] width 23 height 23
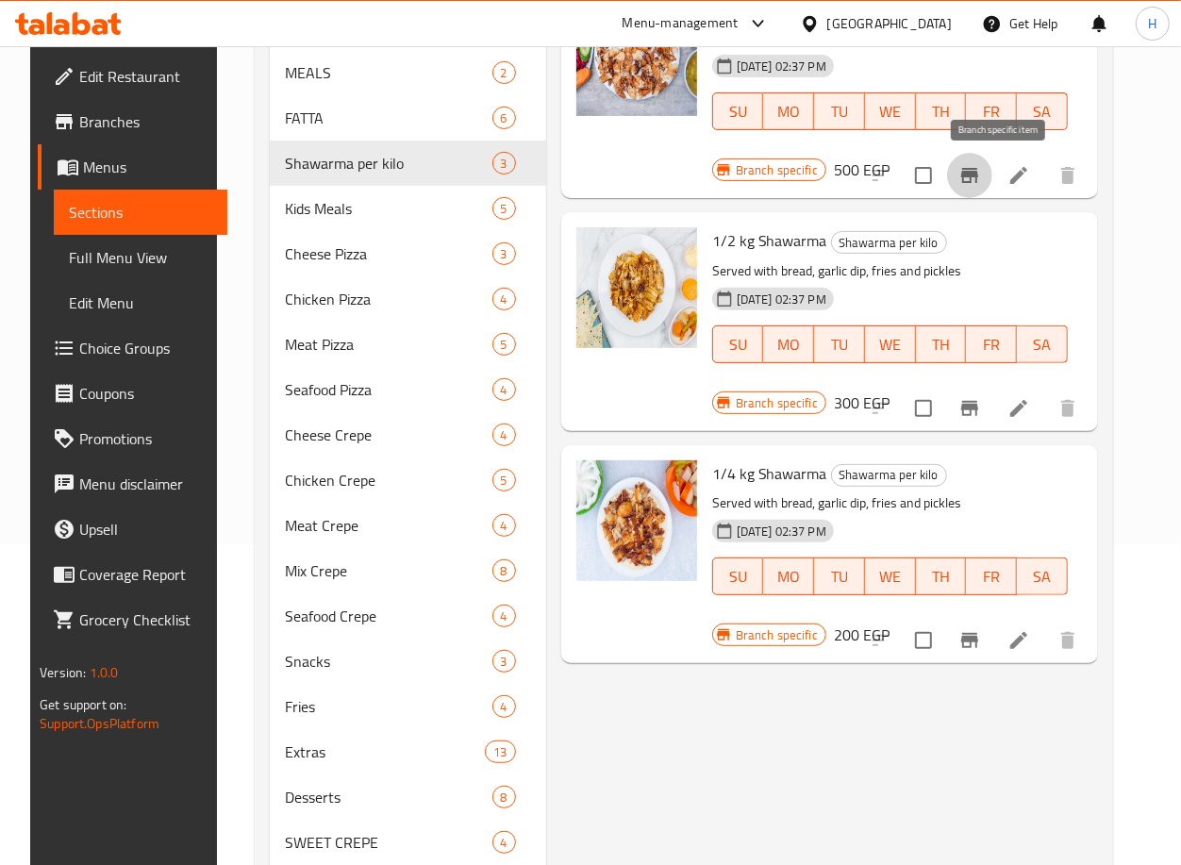
click at [993, 159] on button "Branch-specific-item" at bounding box center [969, 175] width 45 height 45
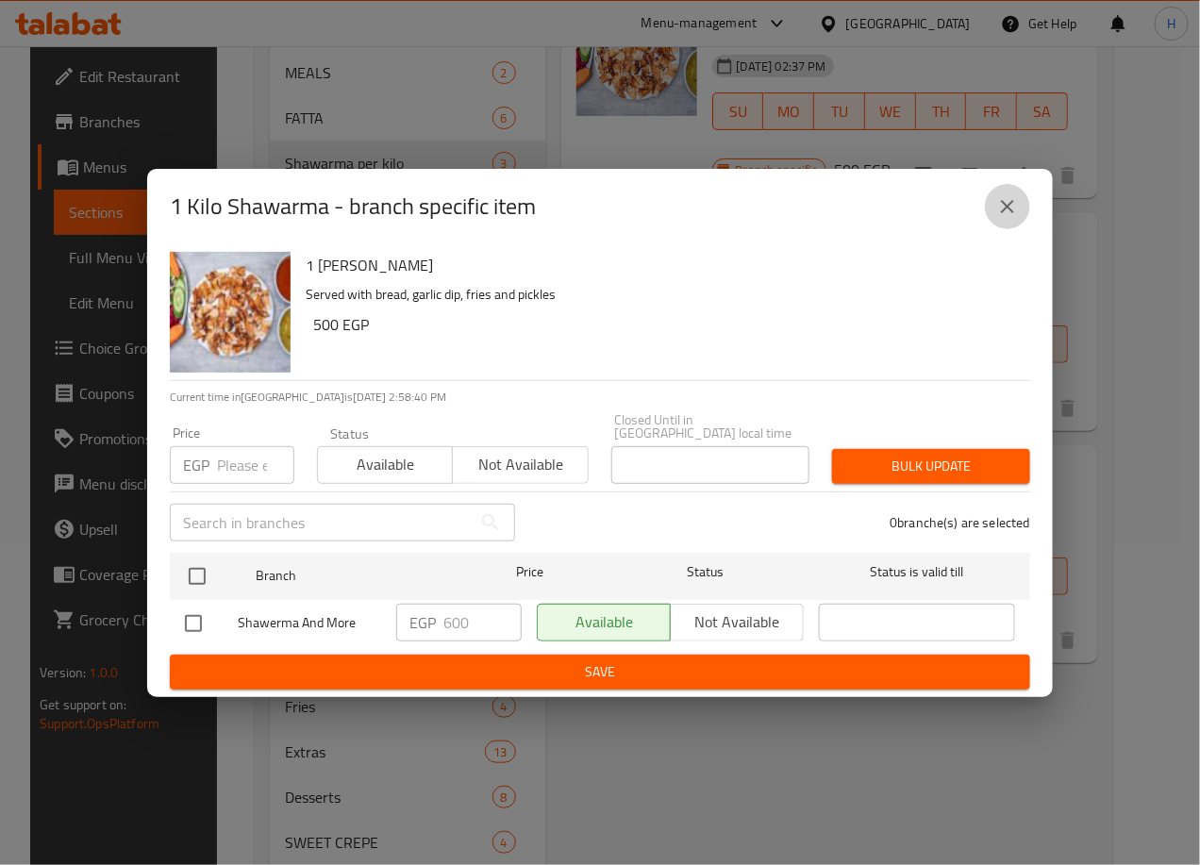
click at [1006, 218] on icon "close" at bounding box center [1007, 206] width 23 height 23
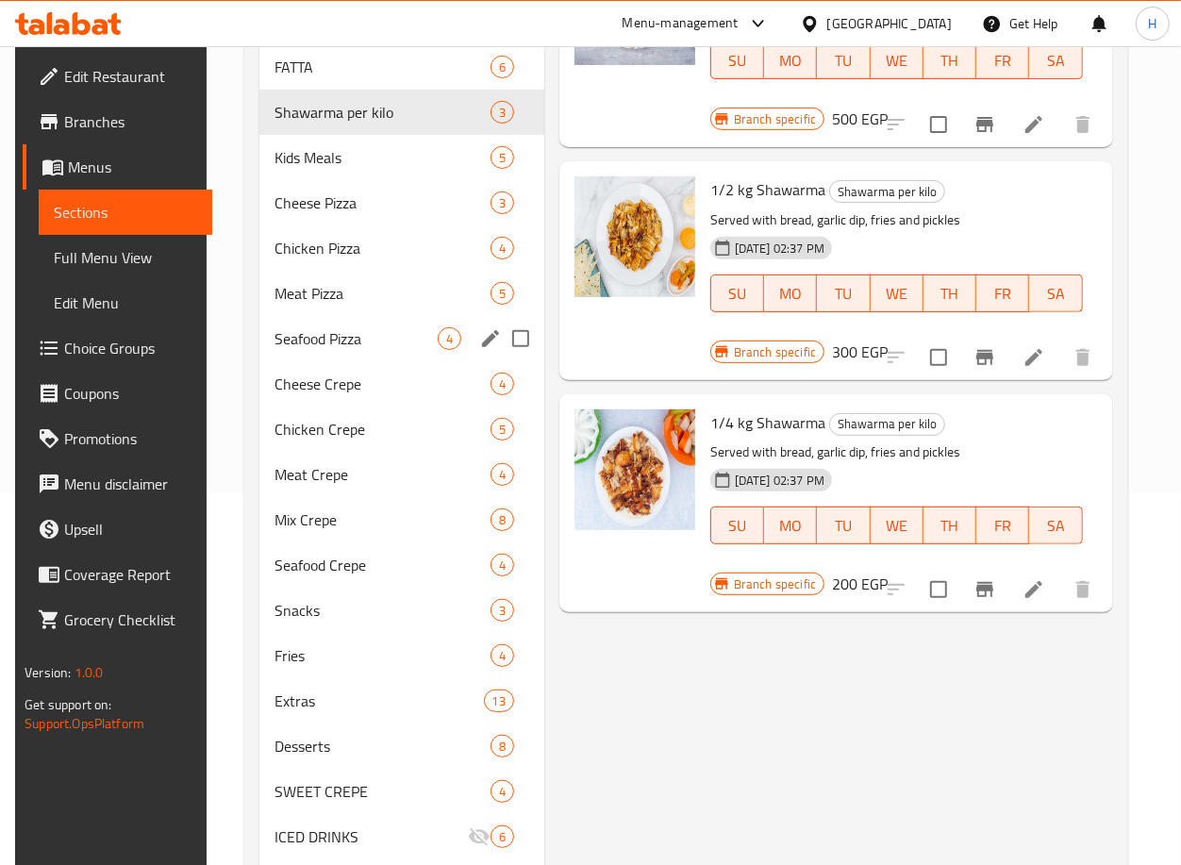
scroll to position [359, 0]
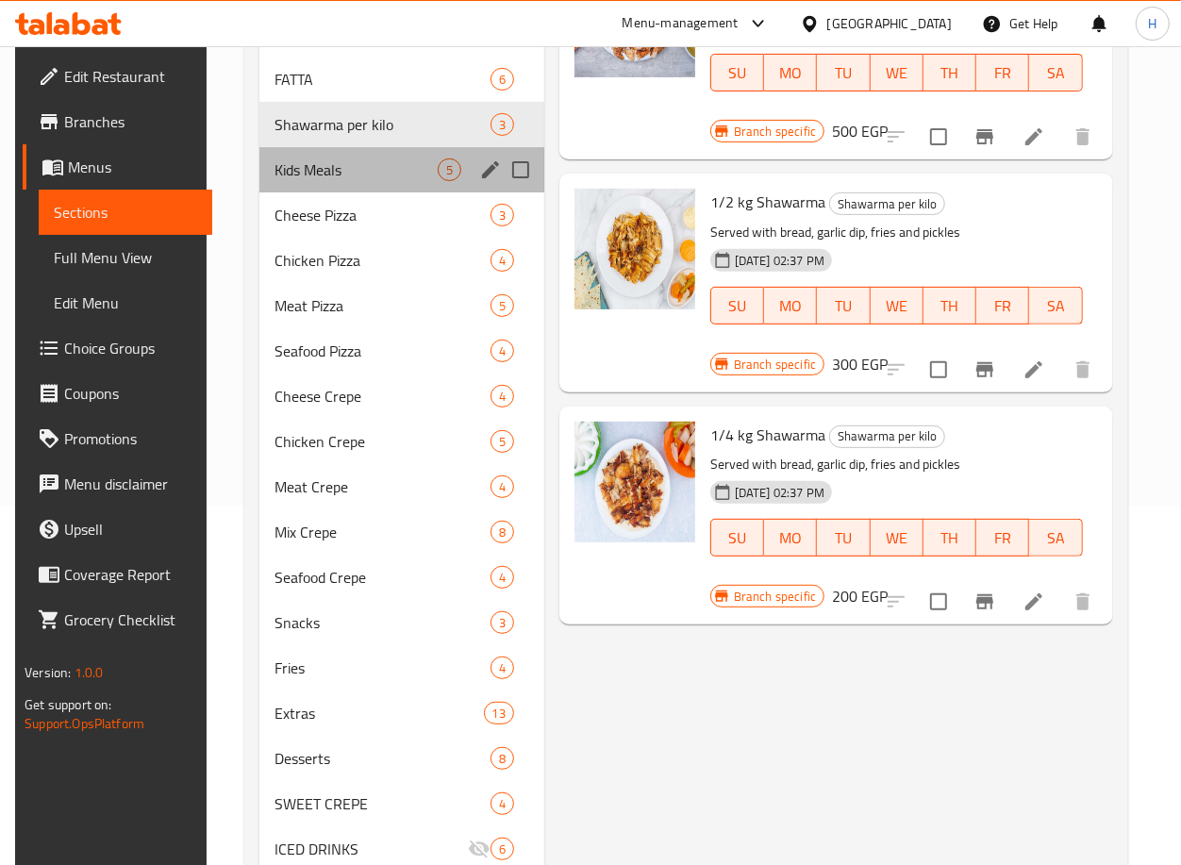
click at [318, 190] on div "Kids Meals 5" at bounding box center [401, 169] width 284 height 45
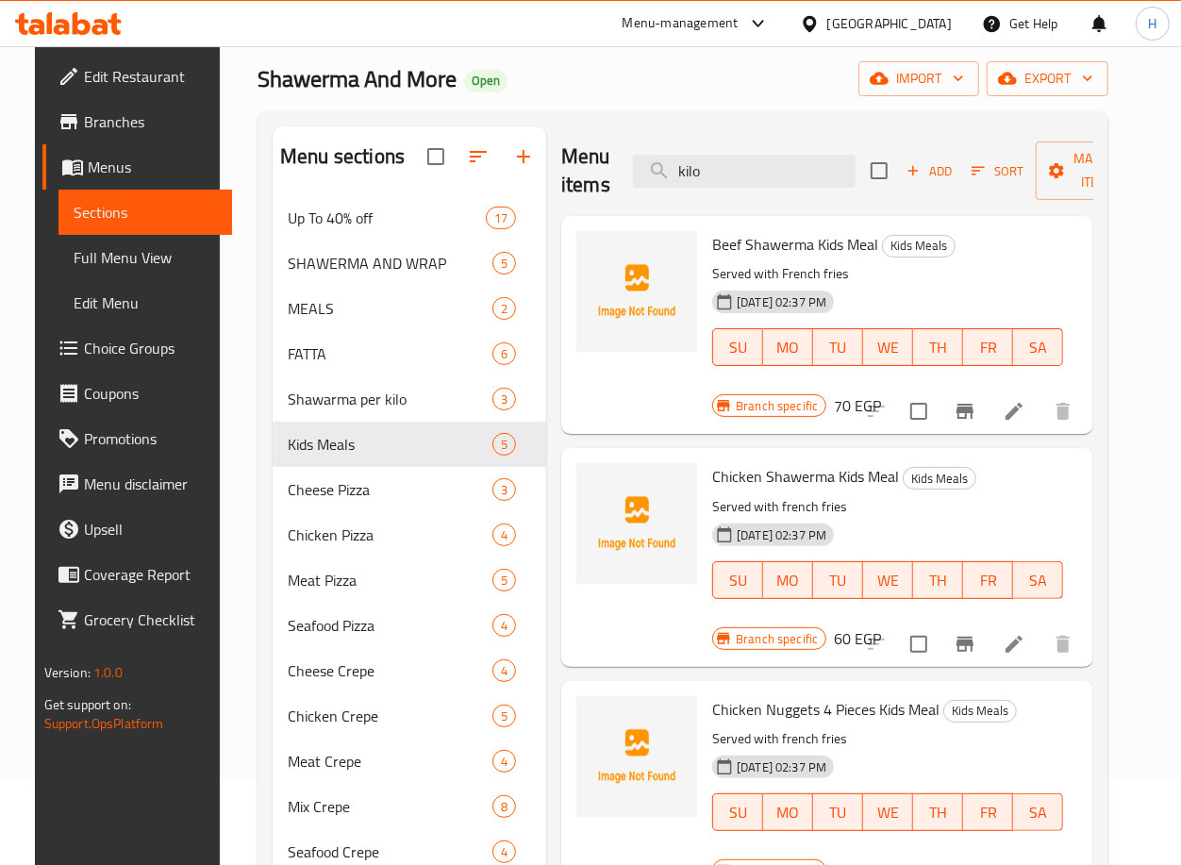
scroll to position [75, 0]
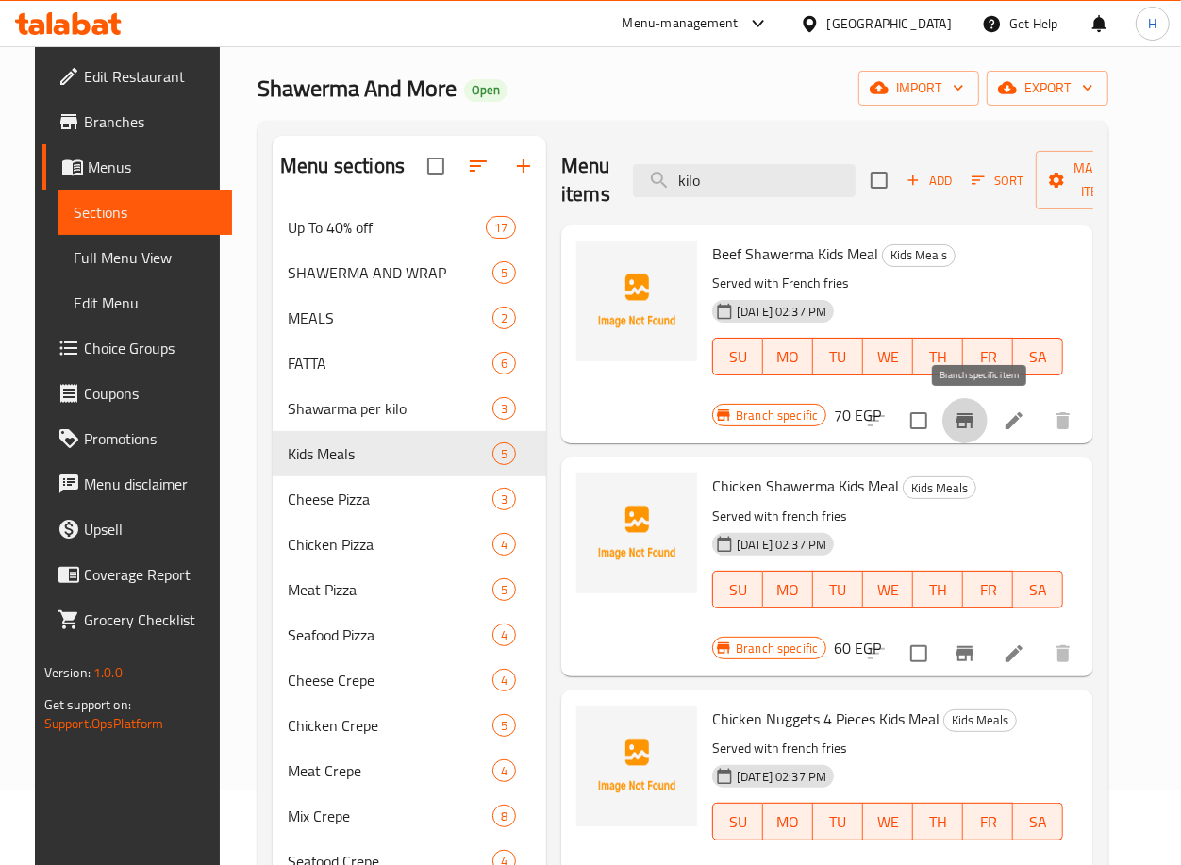
click at [974, 415] on icon "Branch-specific-item" at bounding box center [965, 420] width 17 height 15
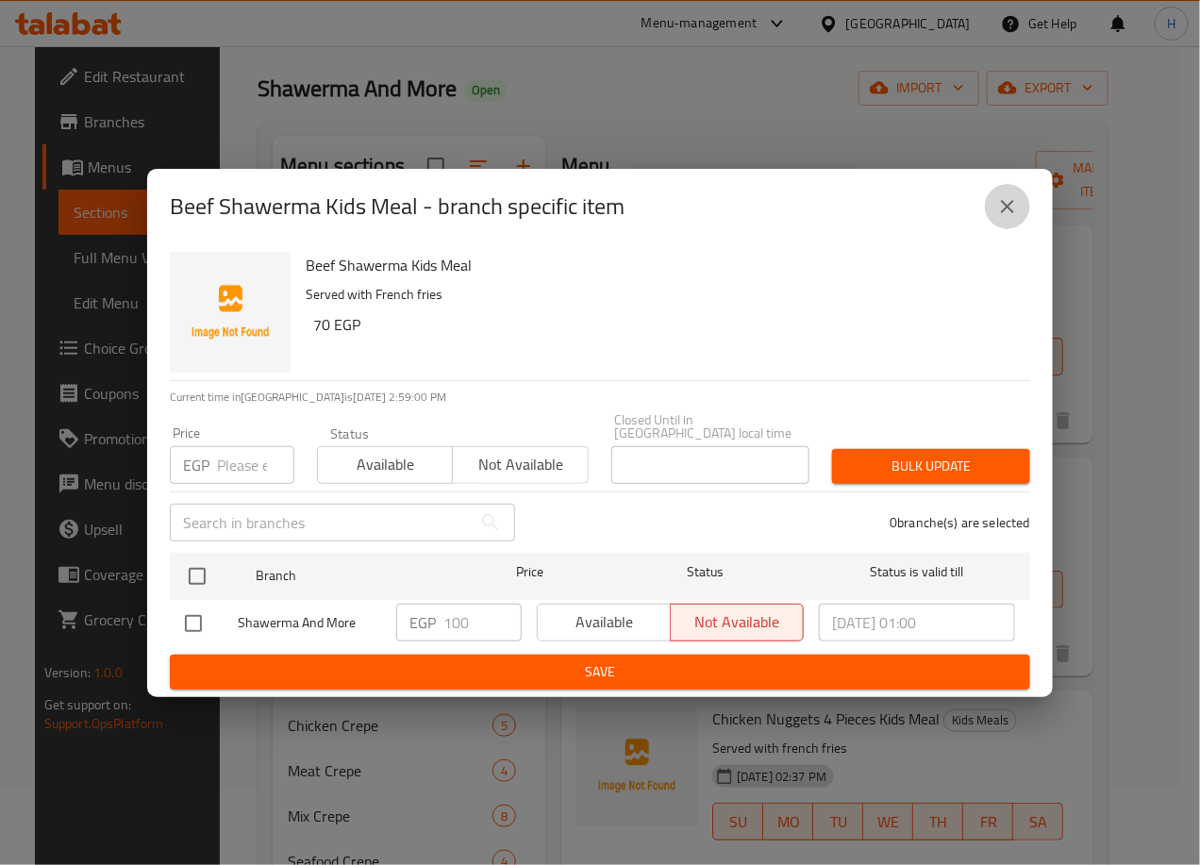
click at [1017, 203] on icon "close" at bounding box center [1007, 206] width 23 height 23
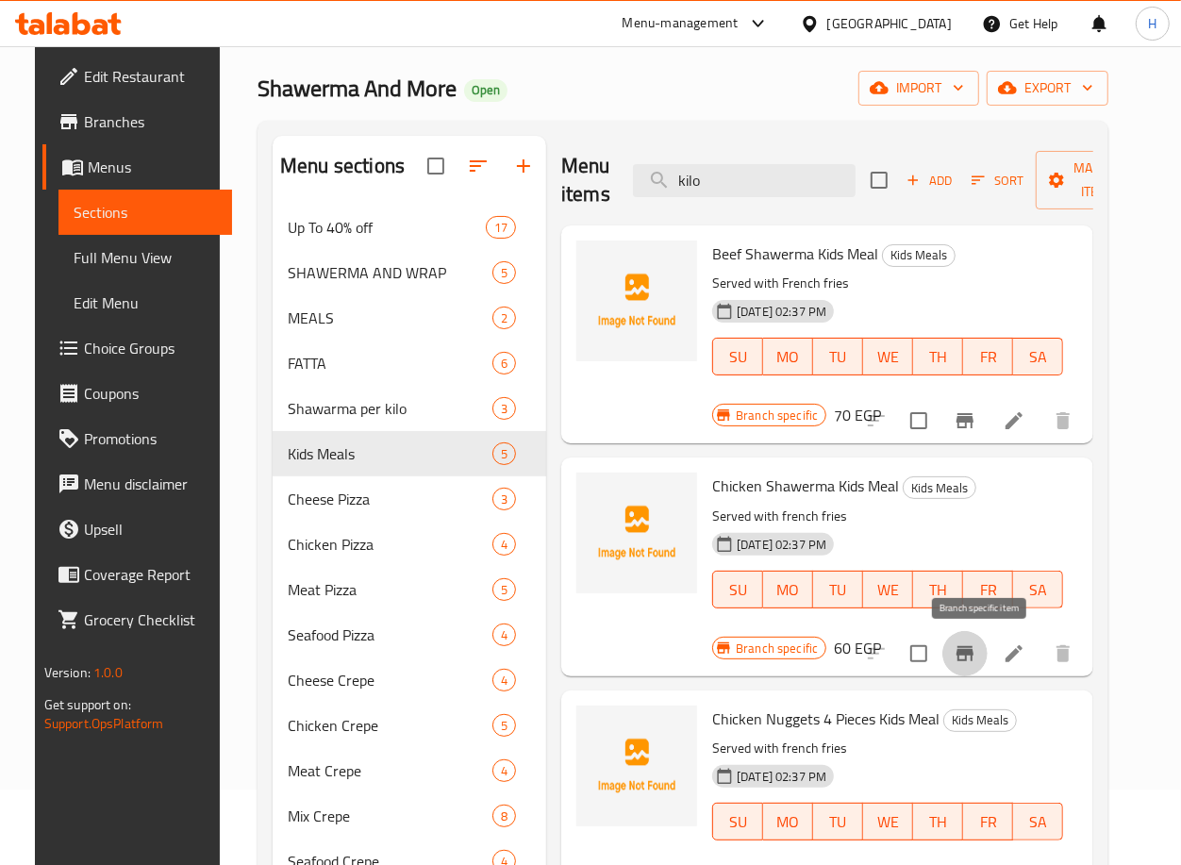
click at [977, 645] on icon "Branch-specific-item" at bounding box center [965, 654] width 23 height 23
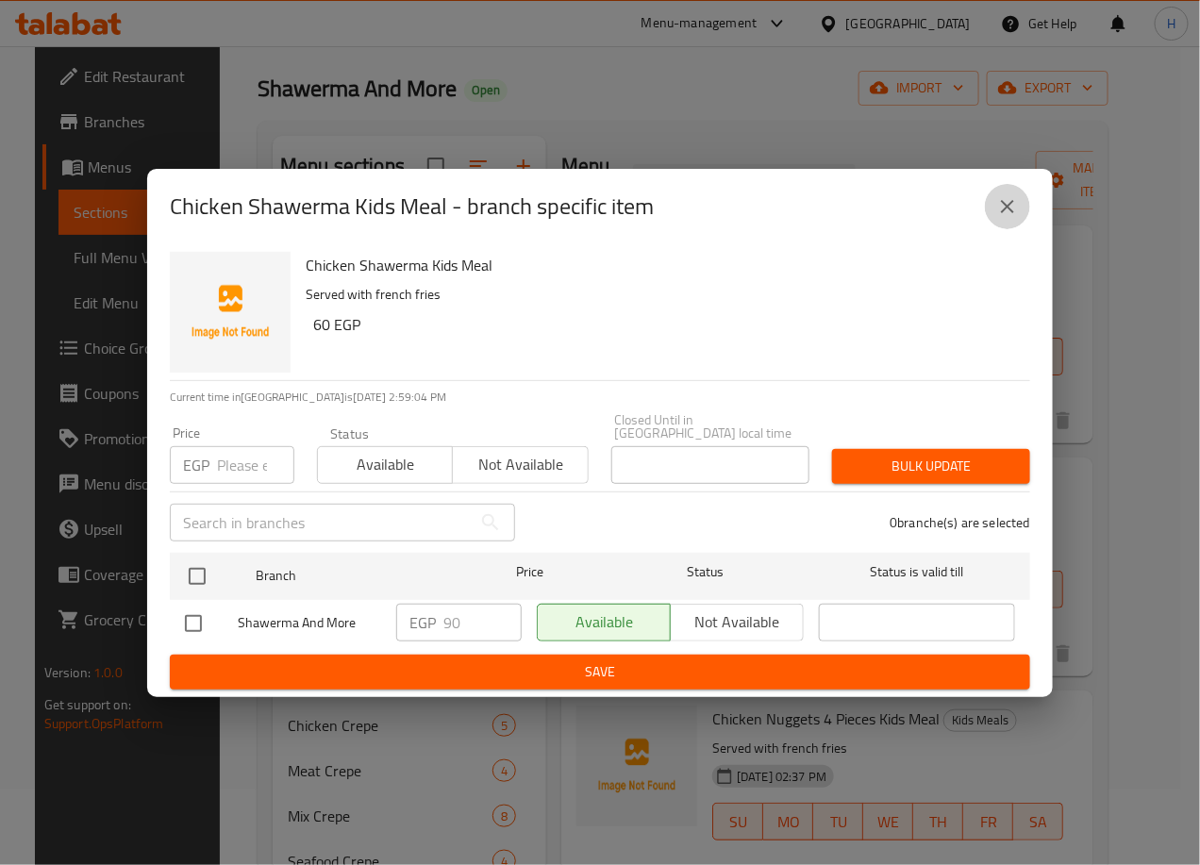
click at [1010, 209] on icon "close" at bounding box center [1007, 206] width 13 height 13
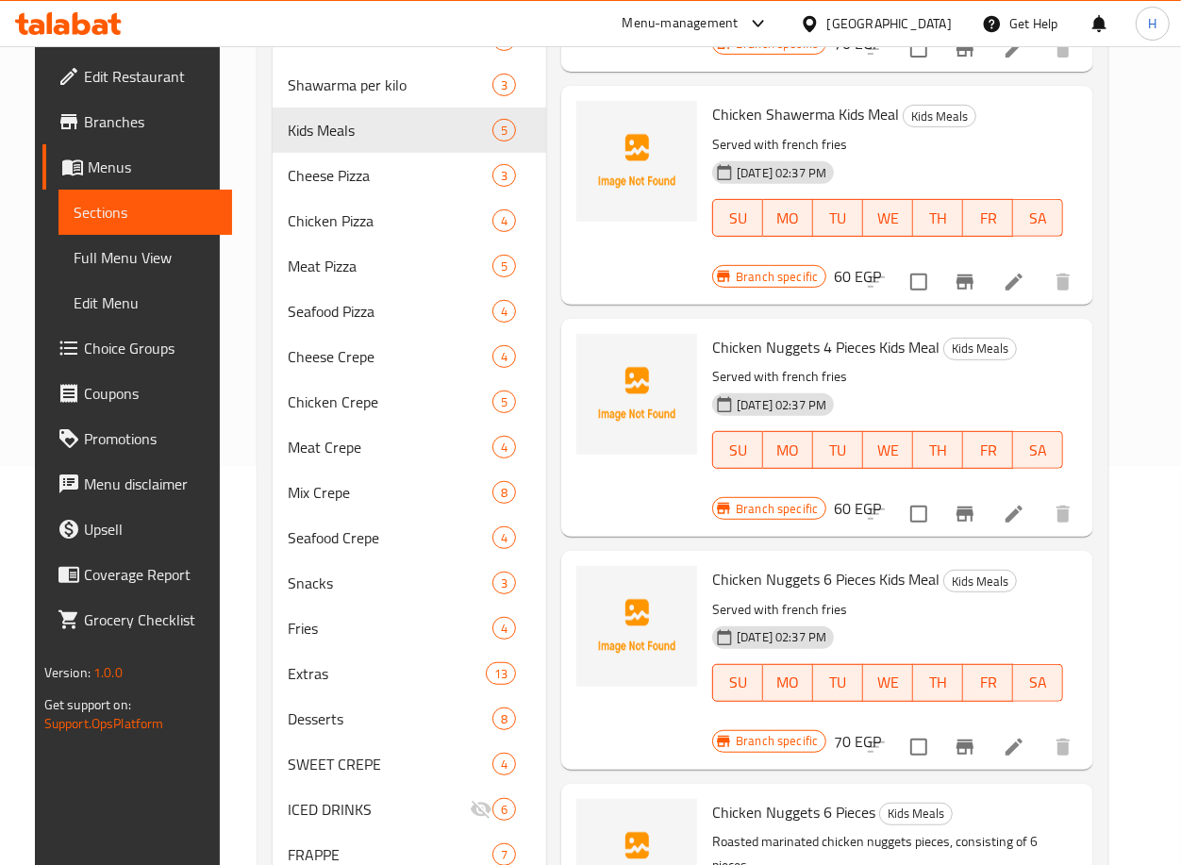
scroll to position [417, 0]
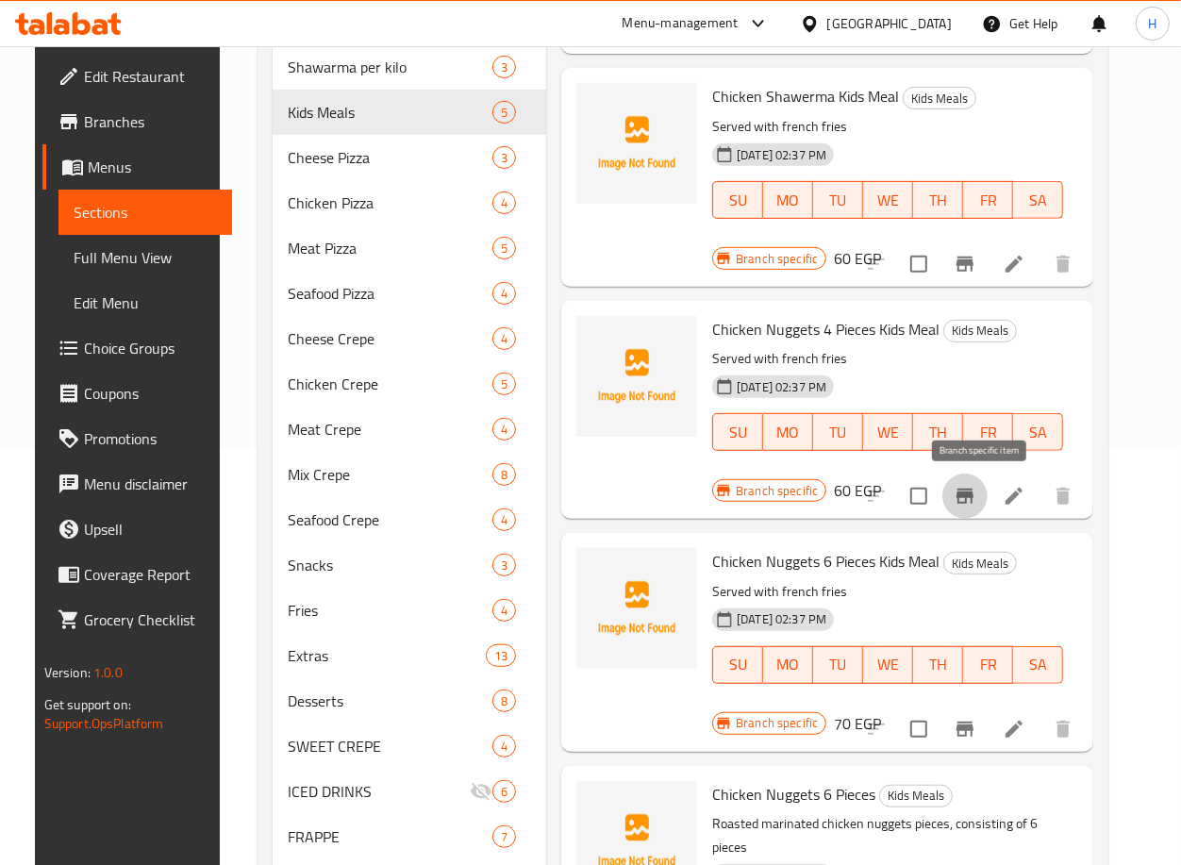
click at [977, 498] on icon "Branch-specific-item" at bounding box center [965, 496] width 23 height 23
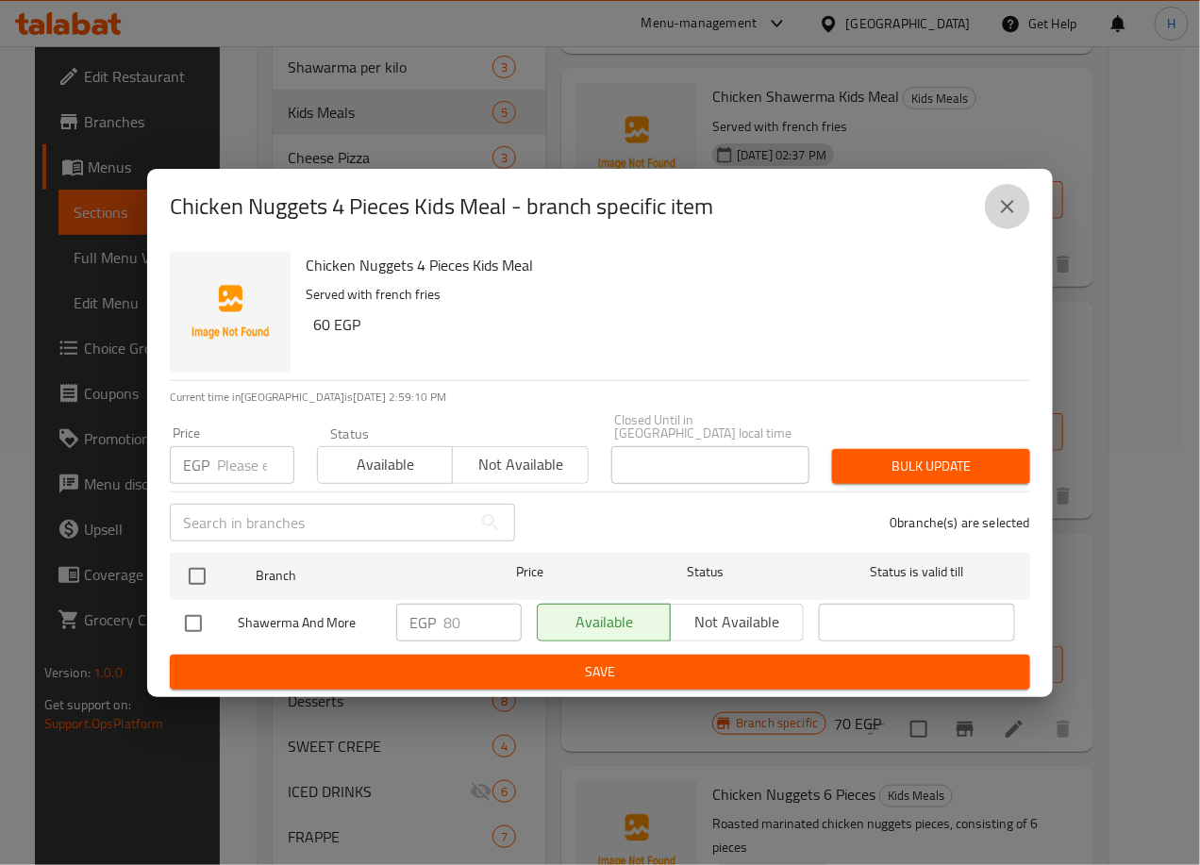
click at [1005, 212] on icon "close" at bounding box center [1007, 206] width 23 height 23
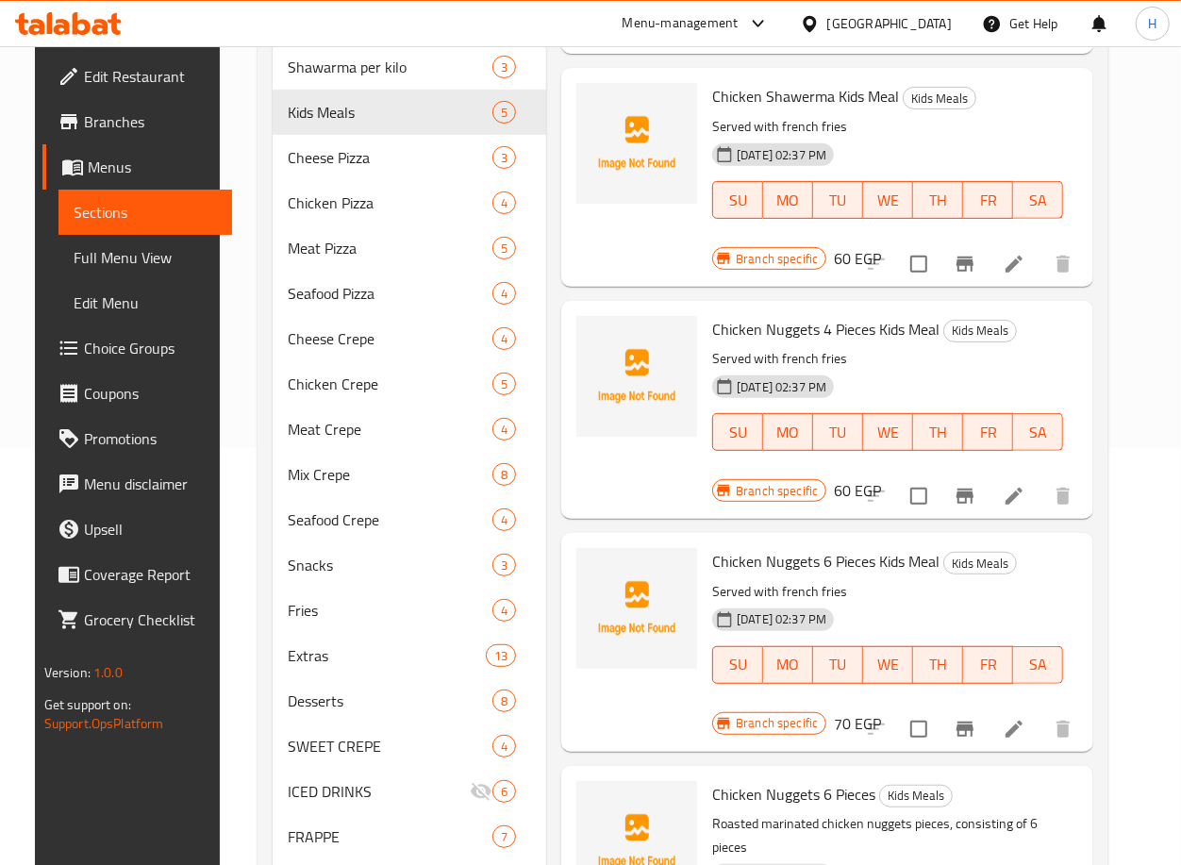
scroll to position [608, 0]
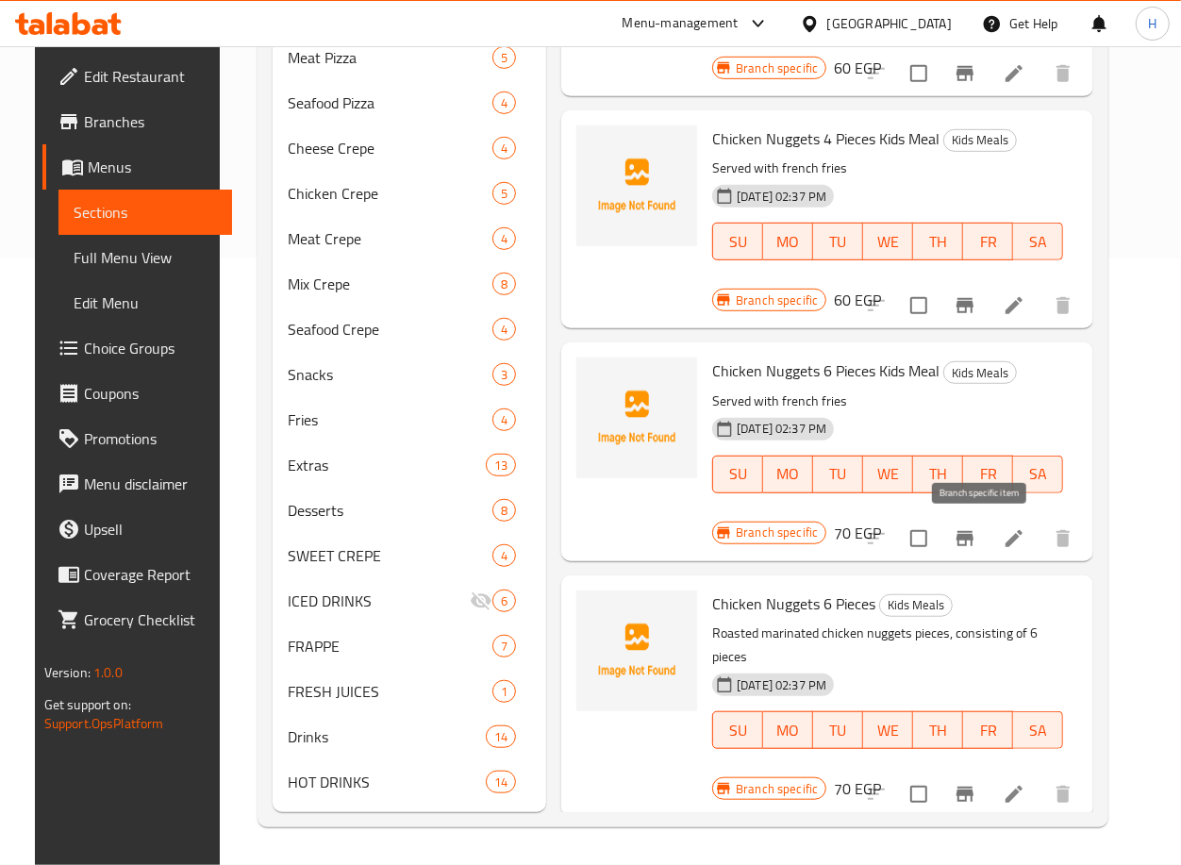
click at [977, 530] on icon "Branch-specific-item" at bounding box center [965, 538] width 23 height 23
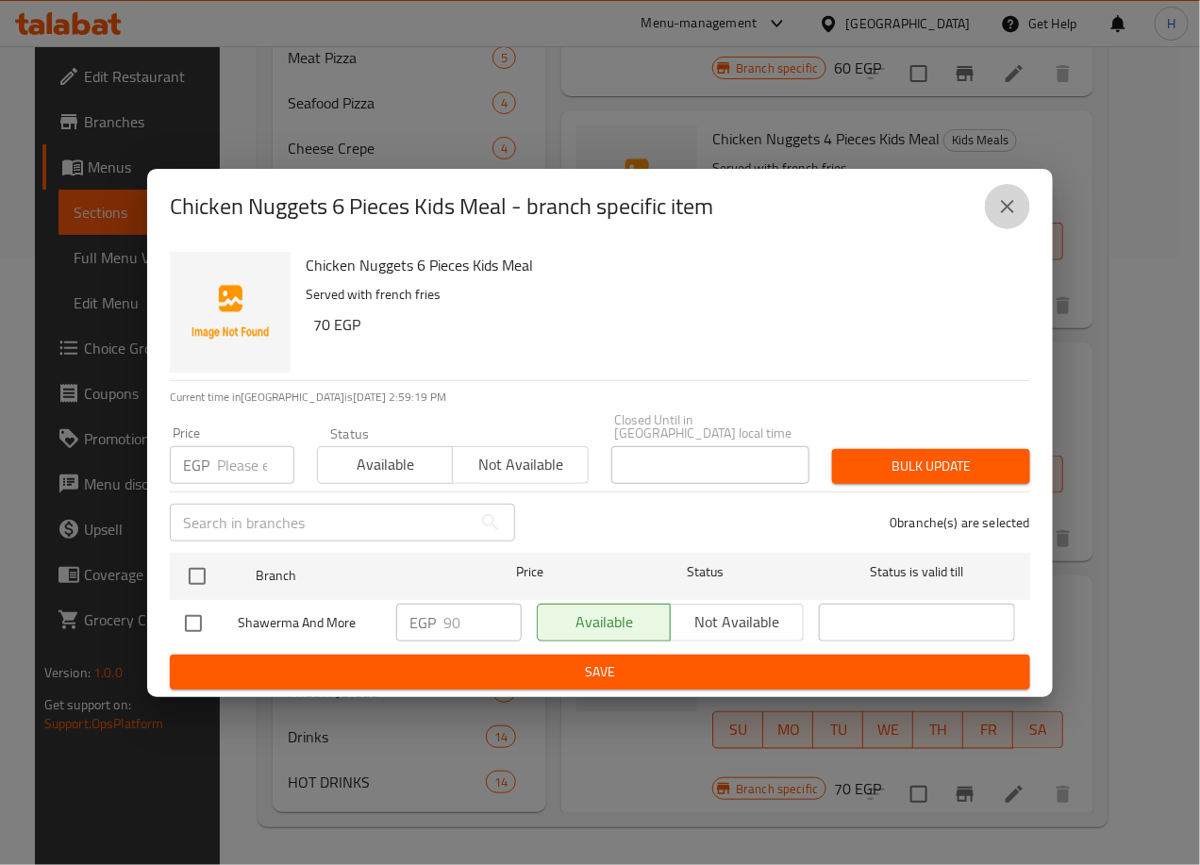
click at [1021, 203] on button "close" at bounding box center [1007, 206] width 45 height 45
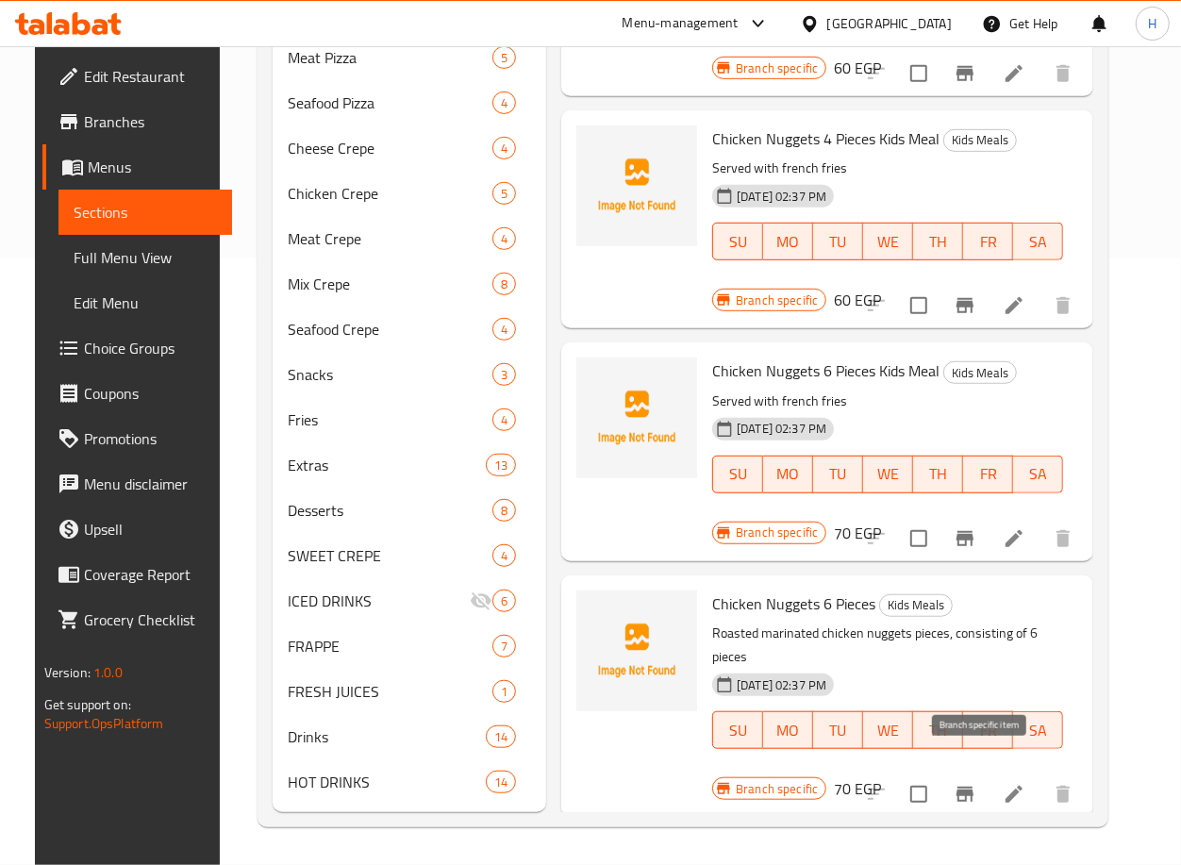
click at [977, 783] on icon "Branch-specific-item" at bounding box center [965, 794] width 23 height 23
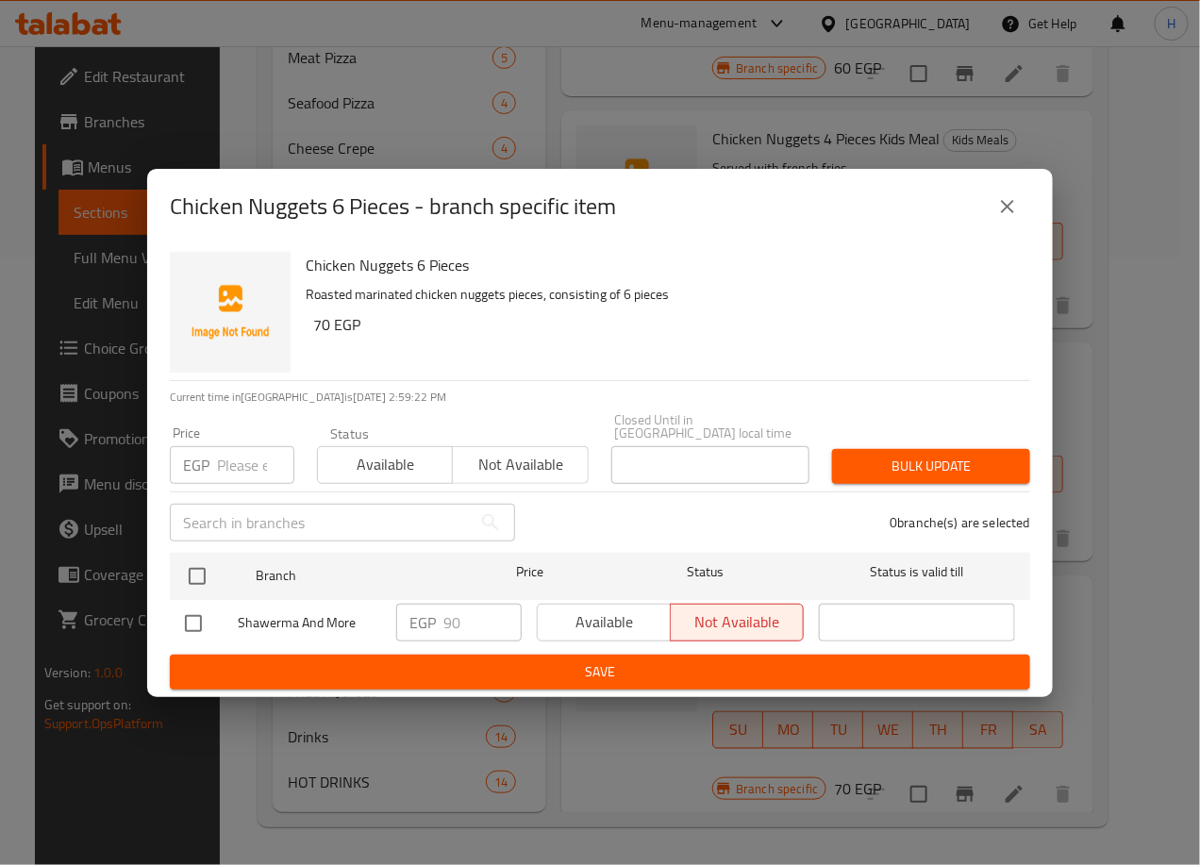
click at [997, 204] on icon "close" at bounding box center [1007, 206] width 23 height 23
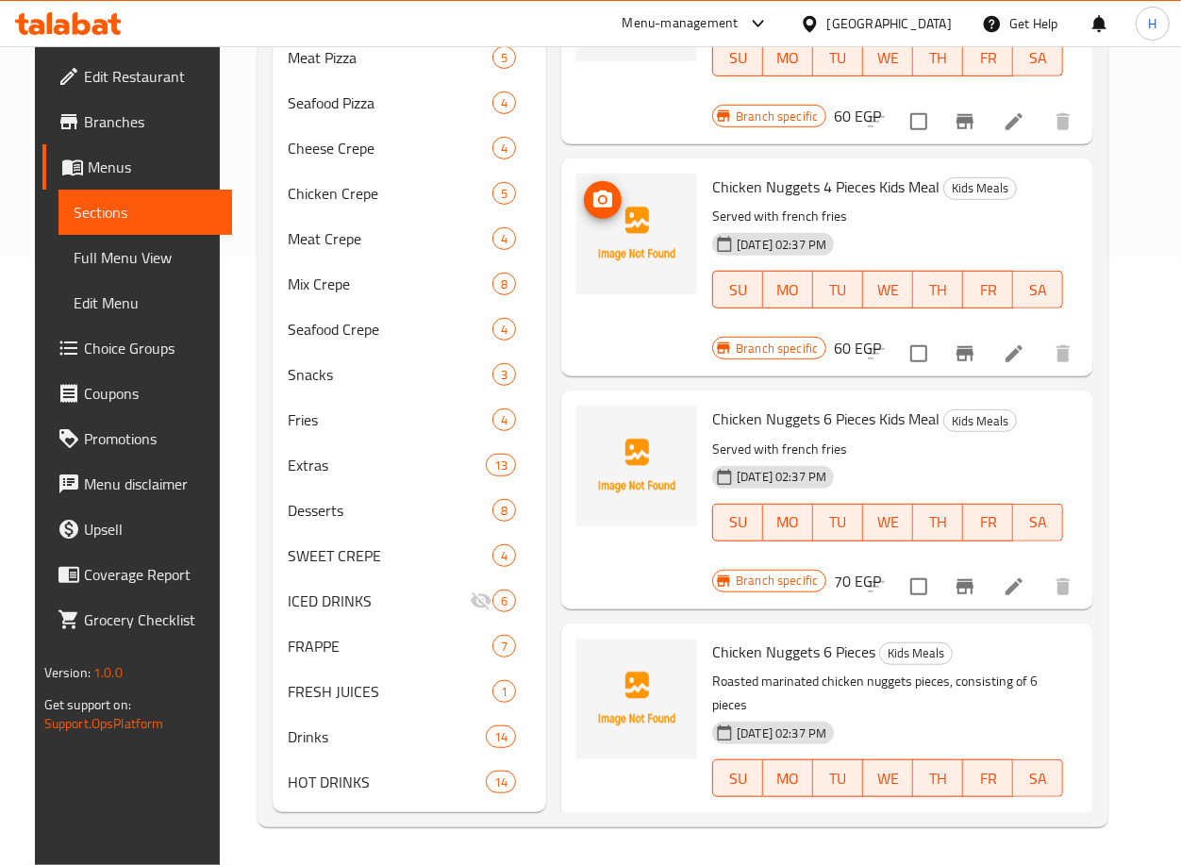
scroll to position [0, 0]
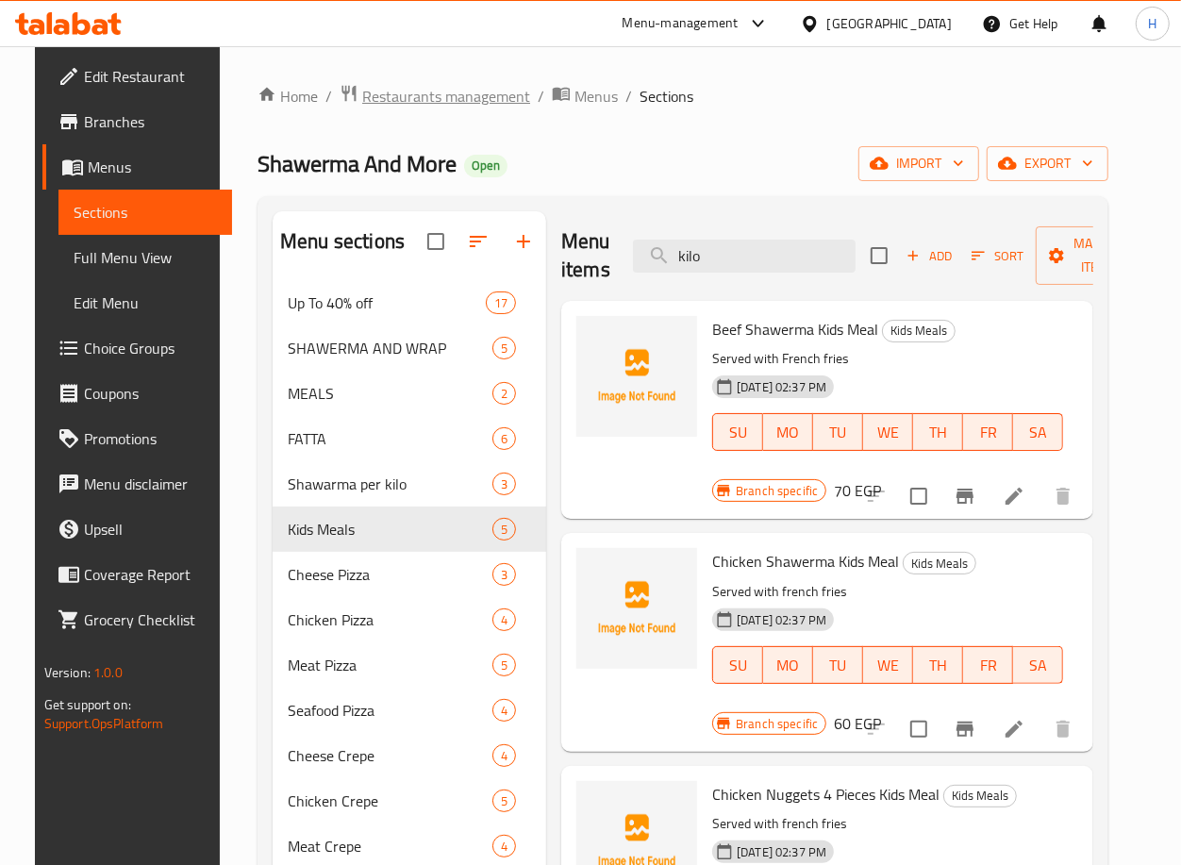
click at [470, 87] on span "Restaurants management" at bounding box center [446, 96] width 168 height 23
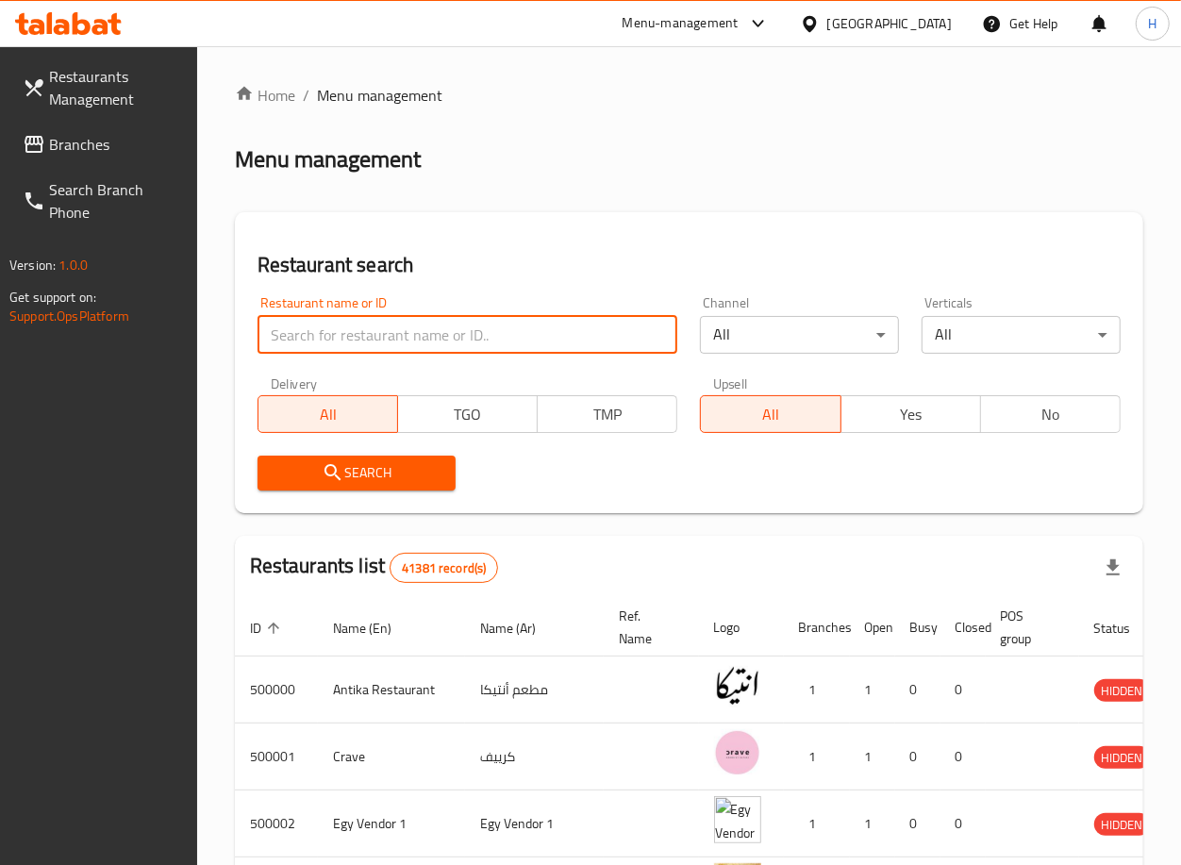
click at [414, 330] on input "search" at bounding box center [468, 335] width 421 height 38
type input "687283"
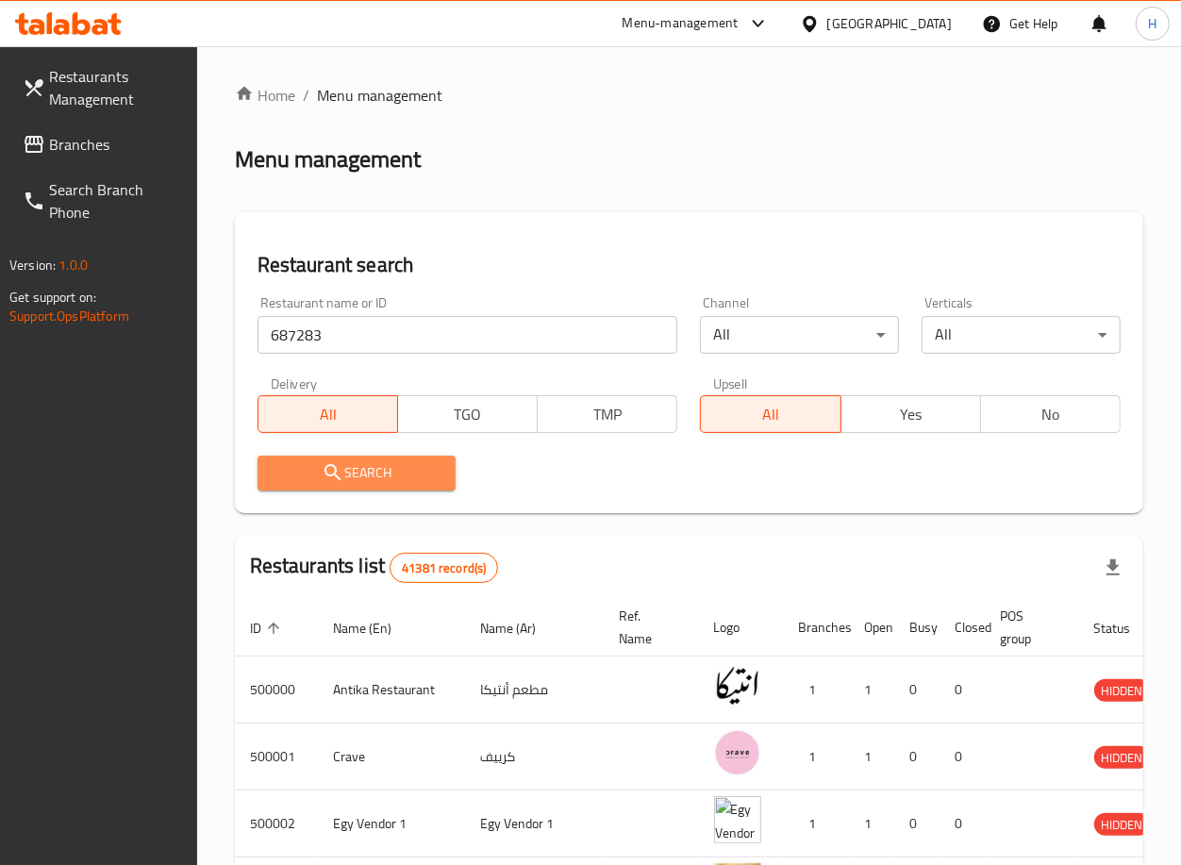
click at [374, 461] on span "Search" at bounding box center [357, 473] width 169 height 24
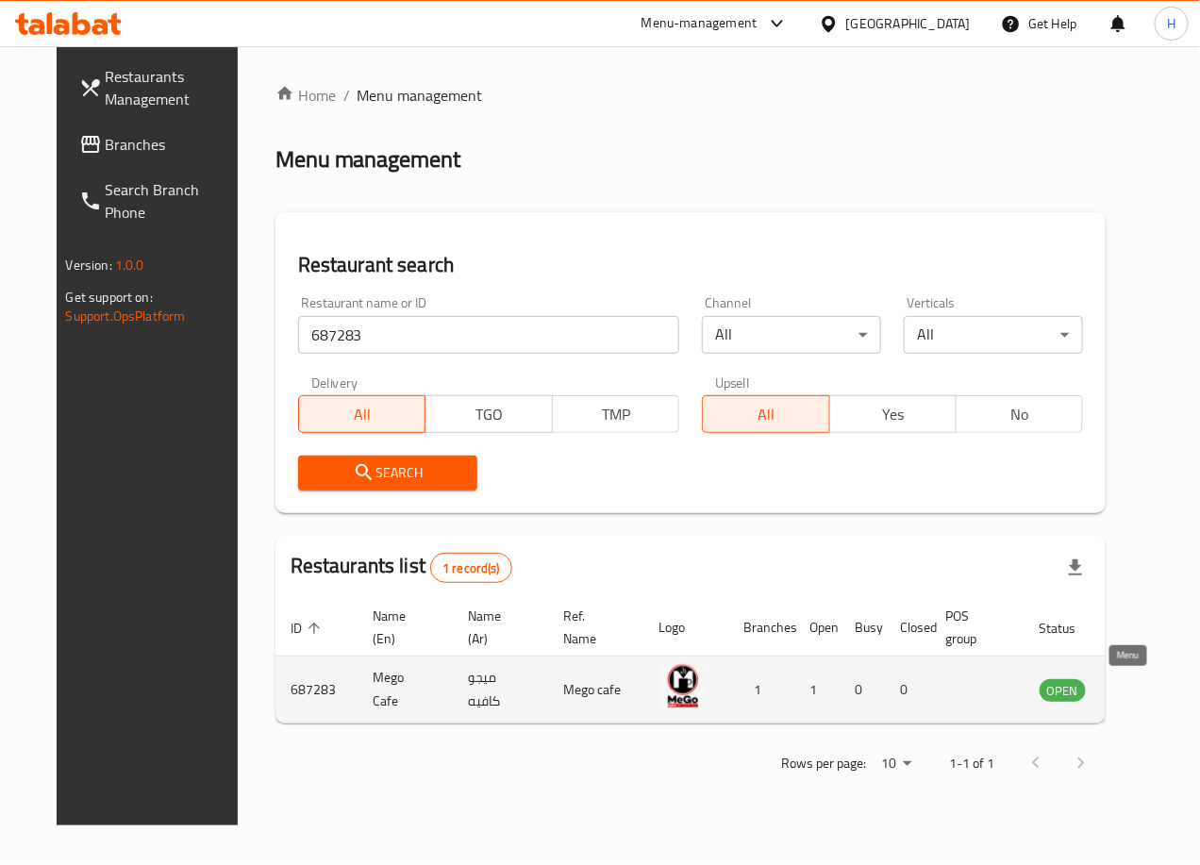
click at [1139, 689] on icon "enhanced table" at bounding box center [1150, 689] width 23 height 23
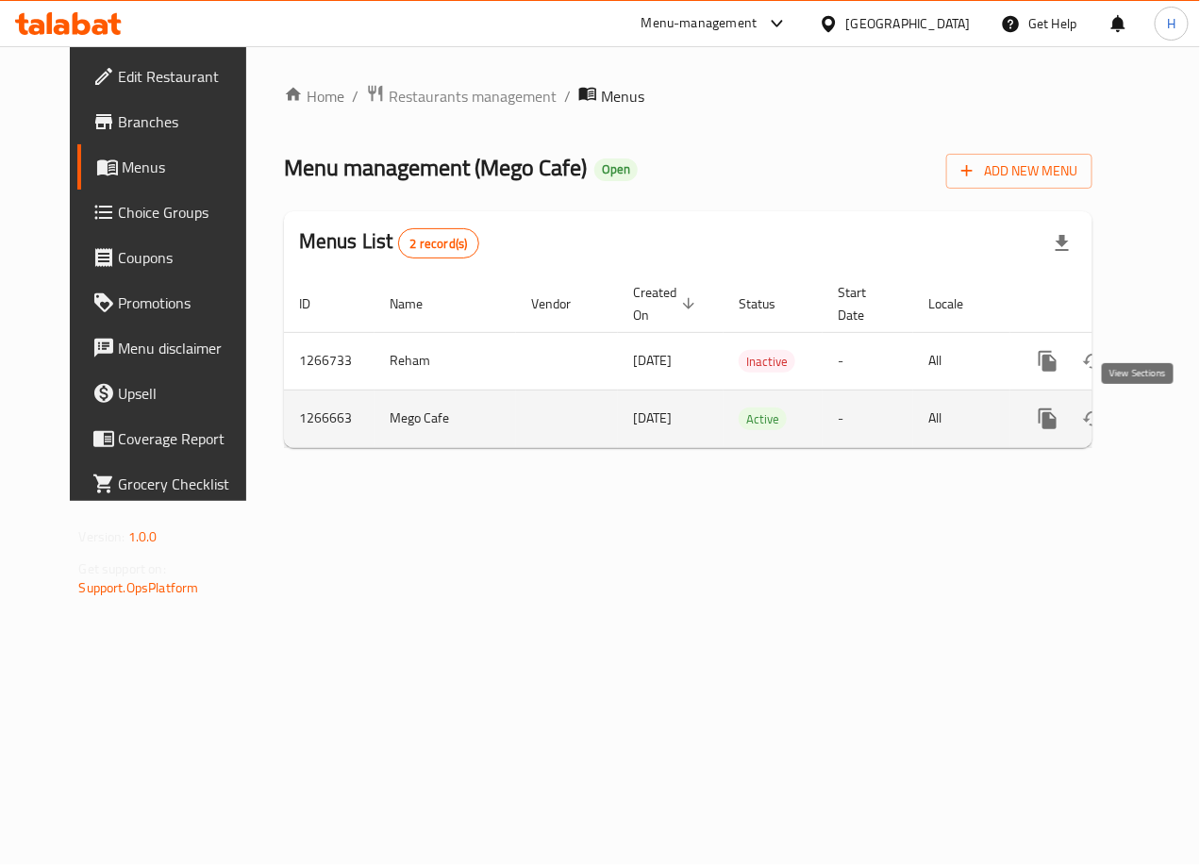
click at [1173, 409] on icon "enhanced table" at bounding box center [1184, 419] width 23 height 23
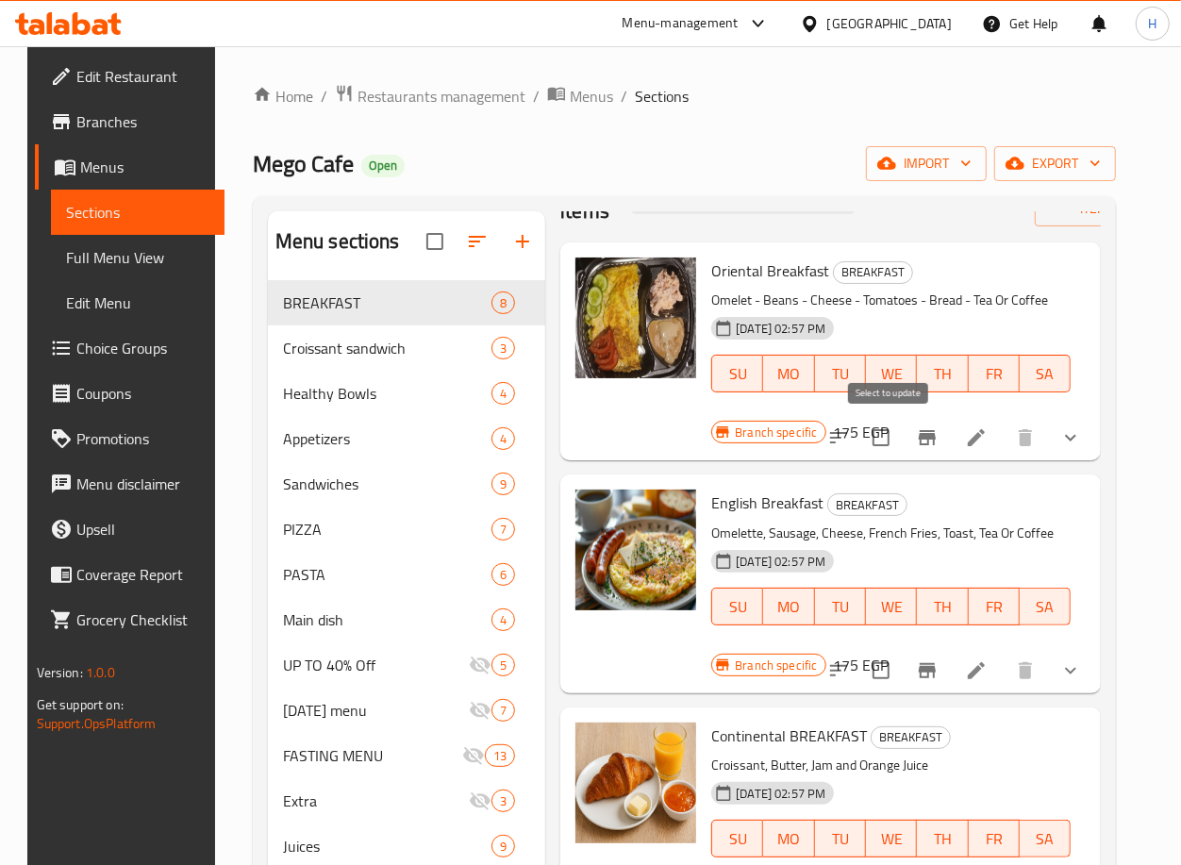
scroll to position [60, 0]
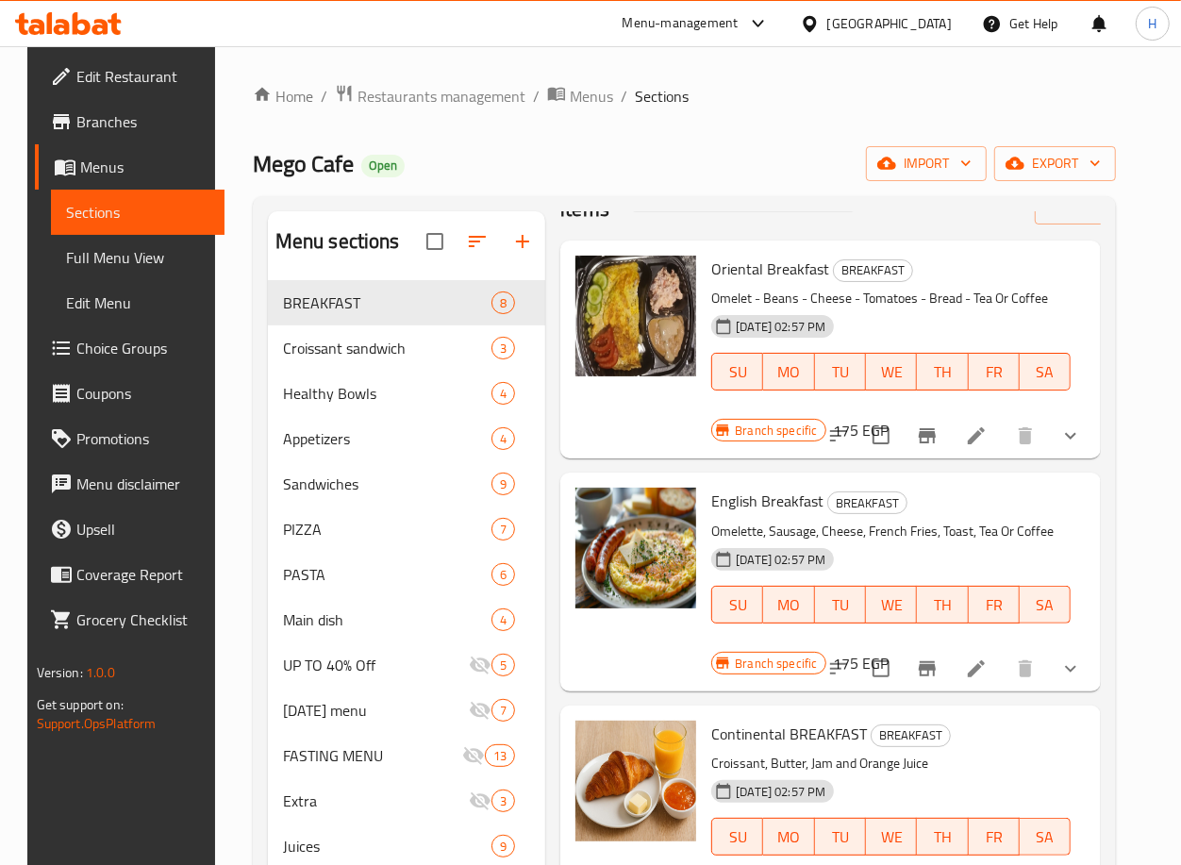
click at [928, 430] on icon "Branch-specific-item" at bounding box center [927, 435] width 17 height 15
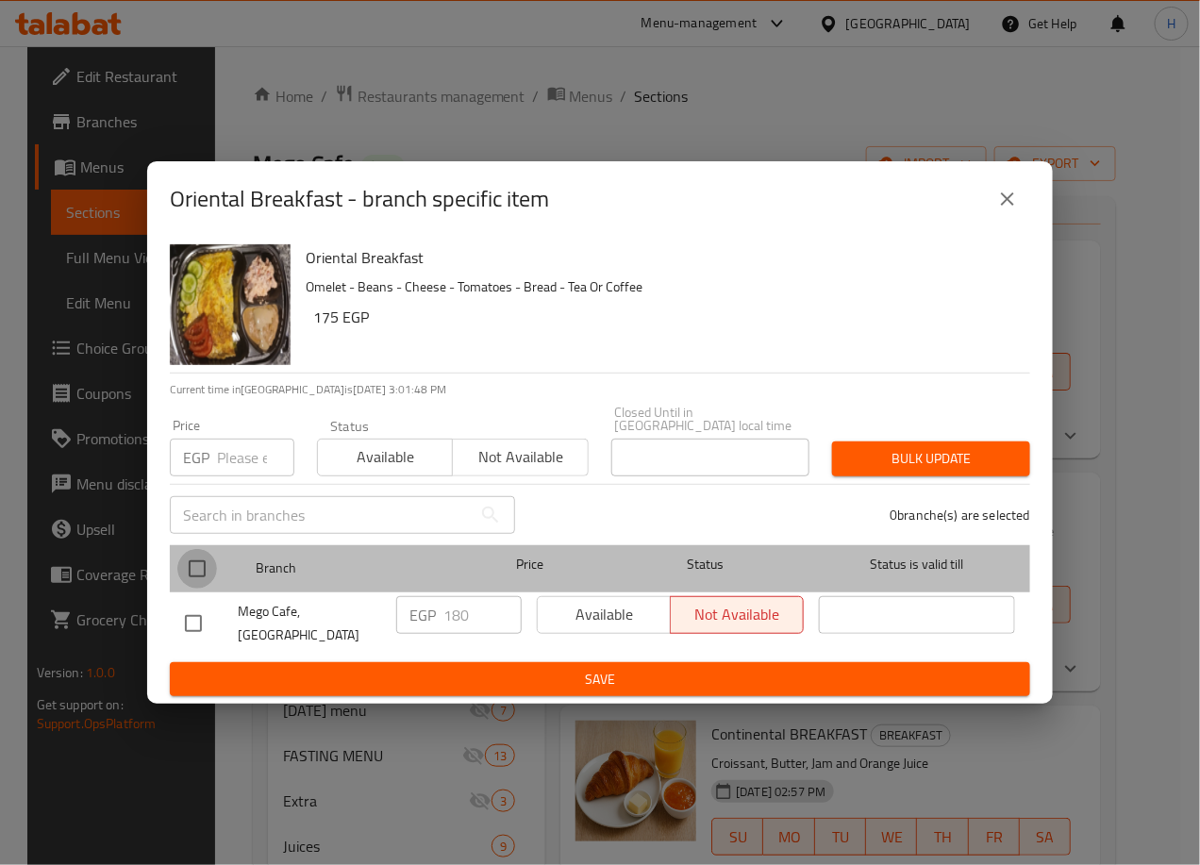
click at [183, 575] on input "checkbox" at bounding box center [197, 569] width 40 height 40
checkbox input "true"
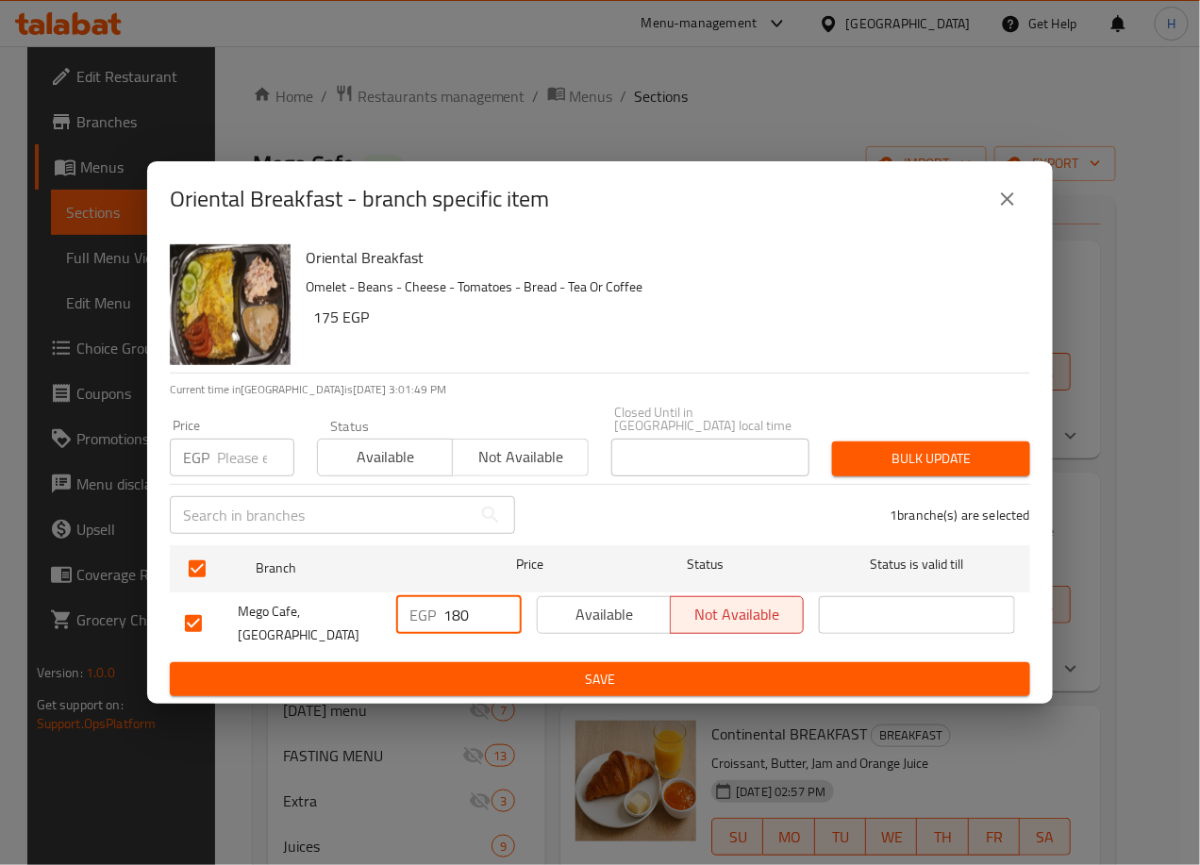
drag, startPoint x: 474, startPoint y: 613, endPoint x: 406, endPoint y: 621, distance: 68.4
click at [406, 621] on div "EGP 180 ​" at bounding box center [458, 615] width 125 height 38
type input "205"
click at [525, 668] on span "Save" at bounding box center [600, 680] width 830 height 24
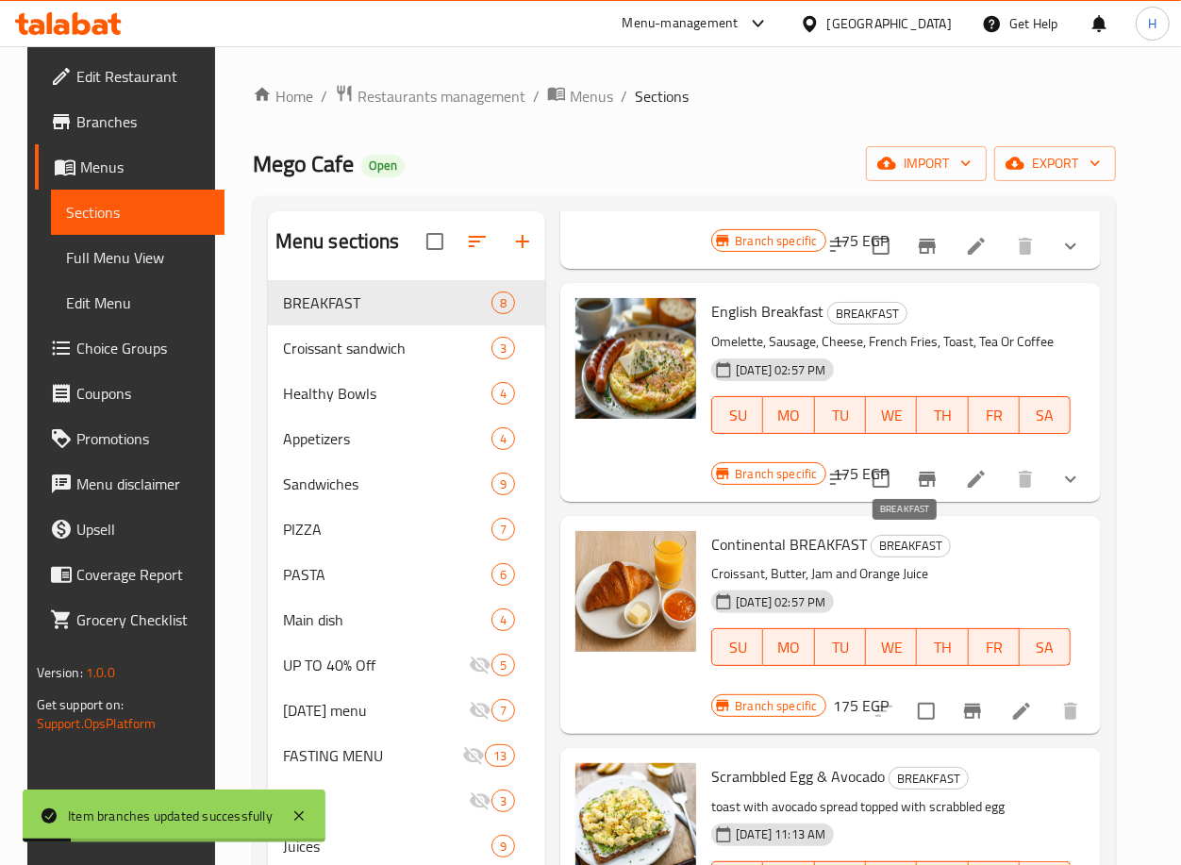
scroll to position [251, 0]
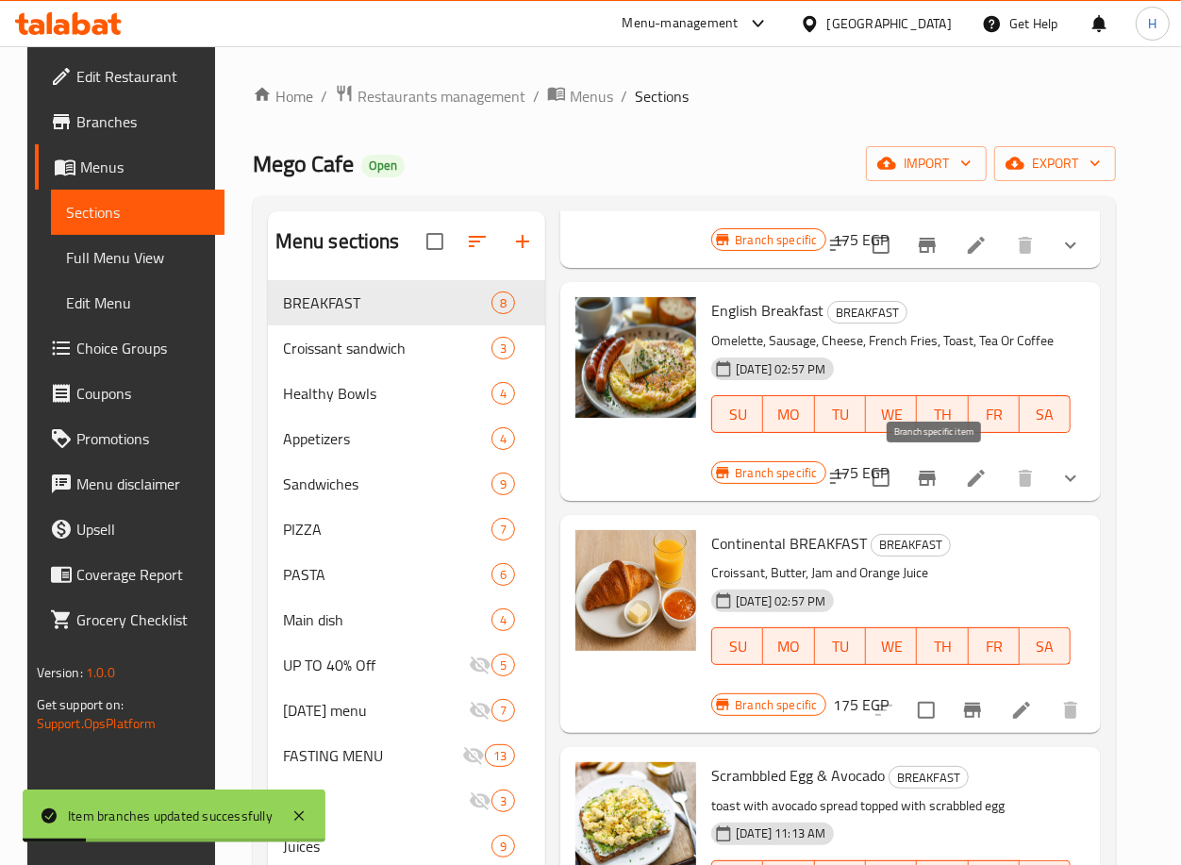
click at [936, 475] on icon "Branch-specific-item" at bounding box center [927, 478] width 17 height 15
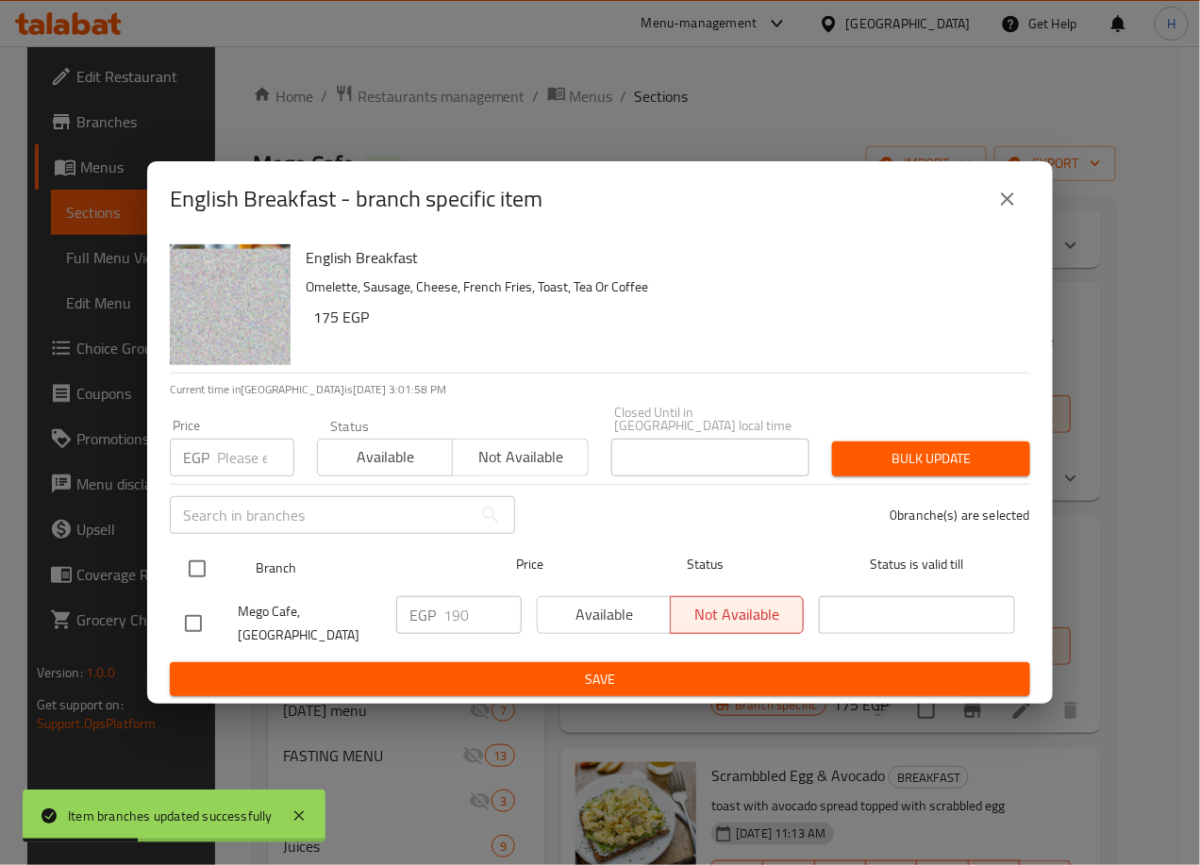
click at [194, 568] on input "checkbox" at bounding box center [197, 569] width 40 height 40
checkbox input "true"
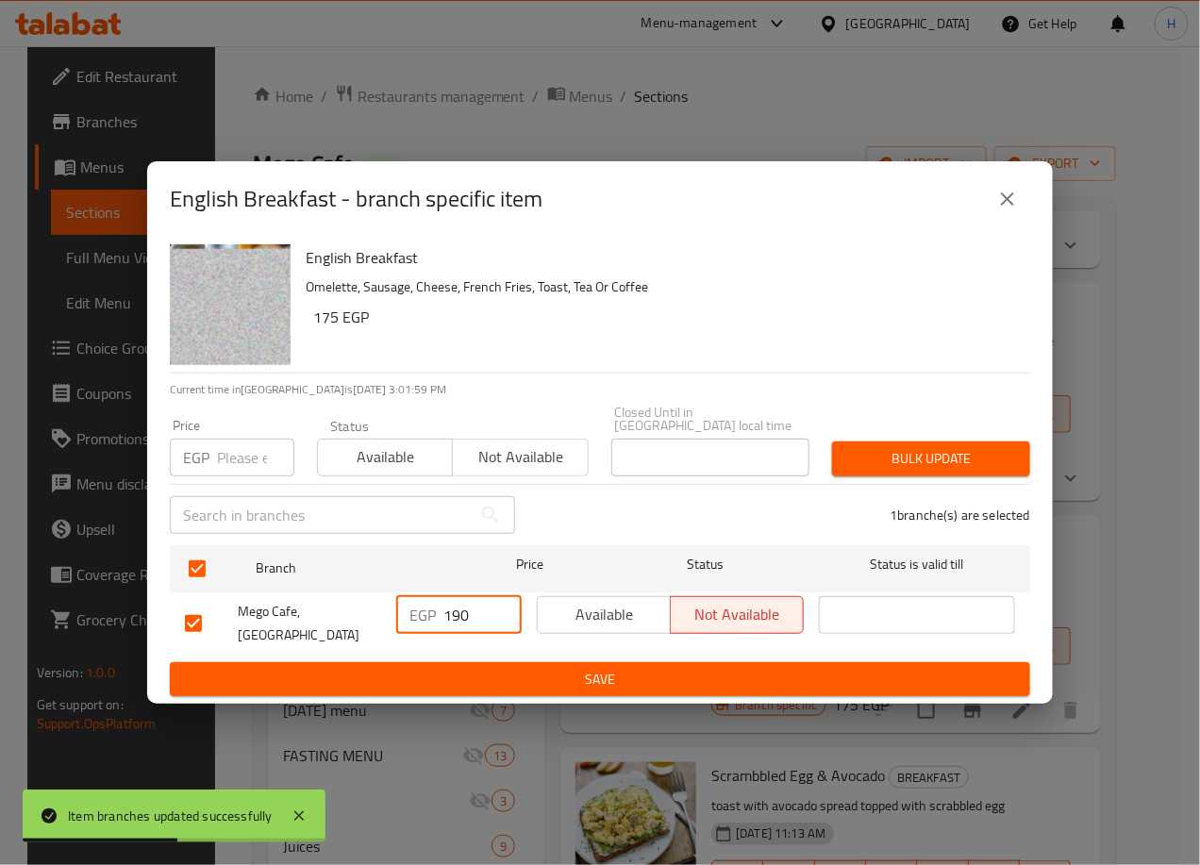
drag, startPoint x: 484, startPoint y: 612, endPoint x: 389, endPoint y: 617, distance: 95.4
click at [389, 617] on div "EGP 190 ​" at bounding box center [459, 624] width 141 height 70
type input "215"
click at [485, 668] on span "Save" at bounding box center [600, 680] width 830 height 24
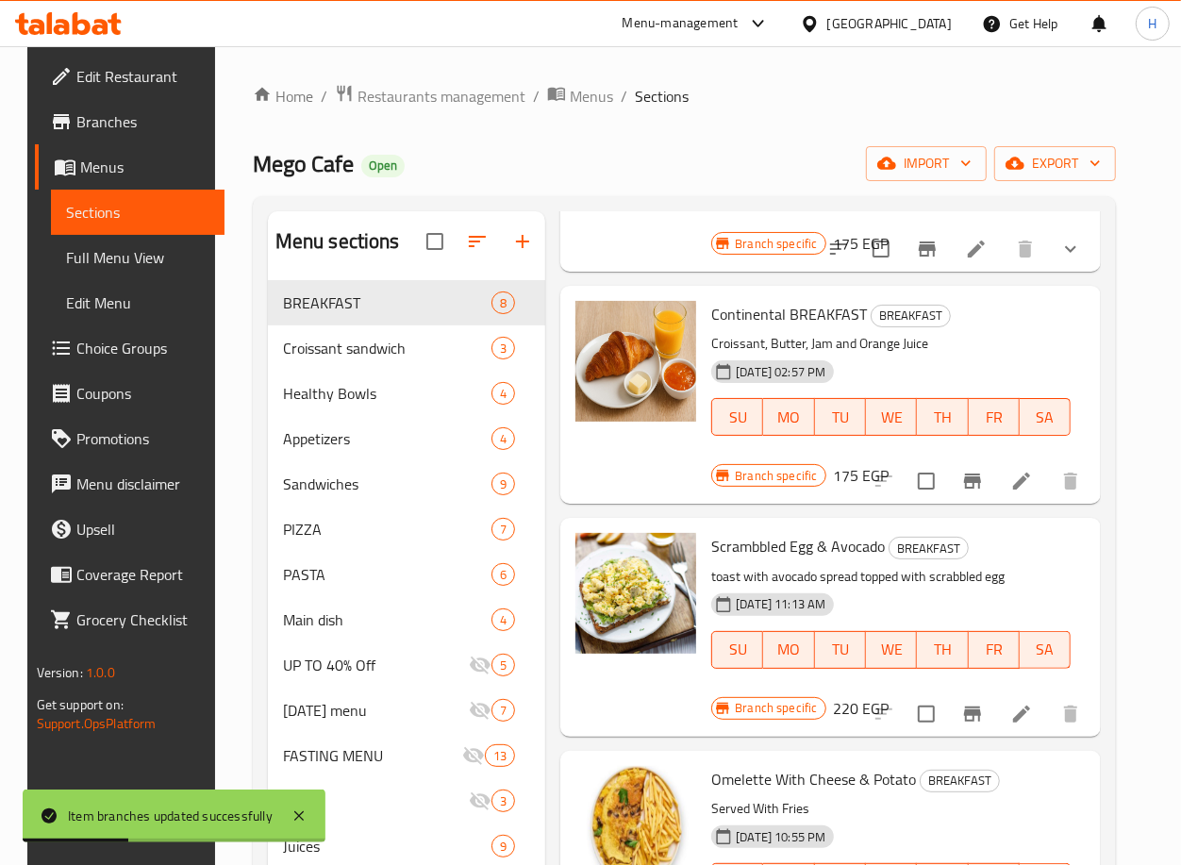
scroll to position [498, 0]
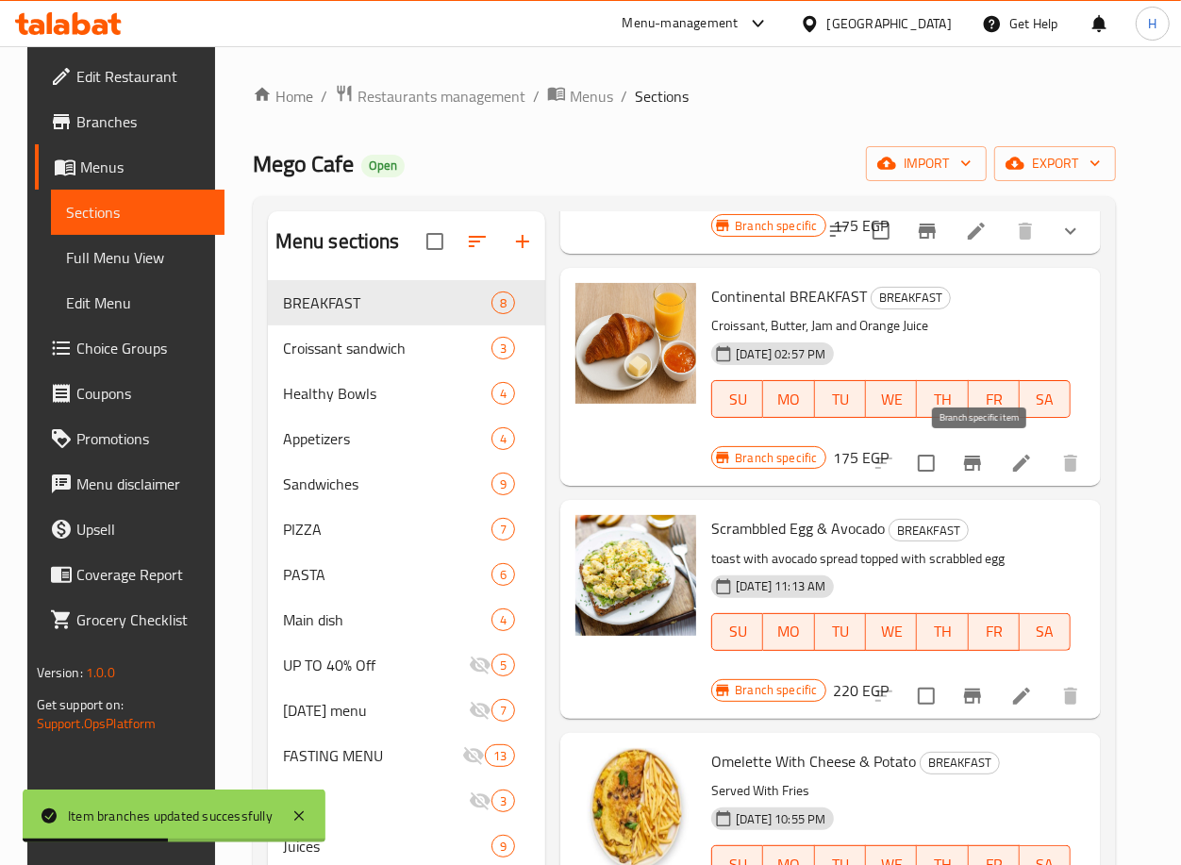
click at [995, 457] on button "Branch-specific-item" at bounding box center [972, 463] width 45 height 45
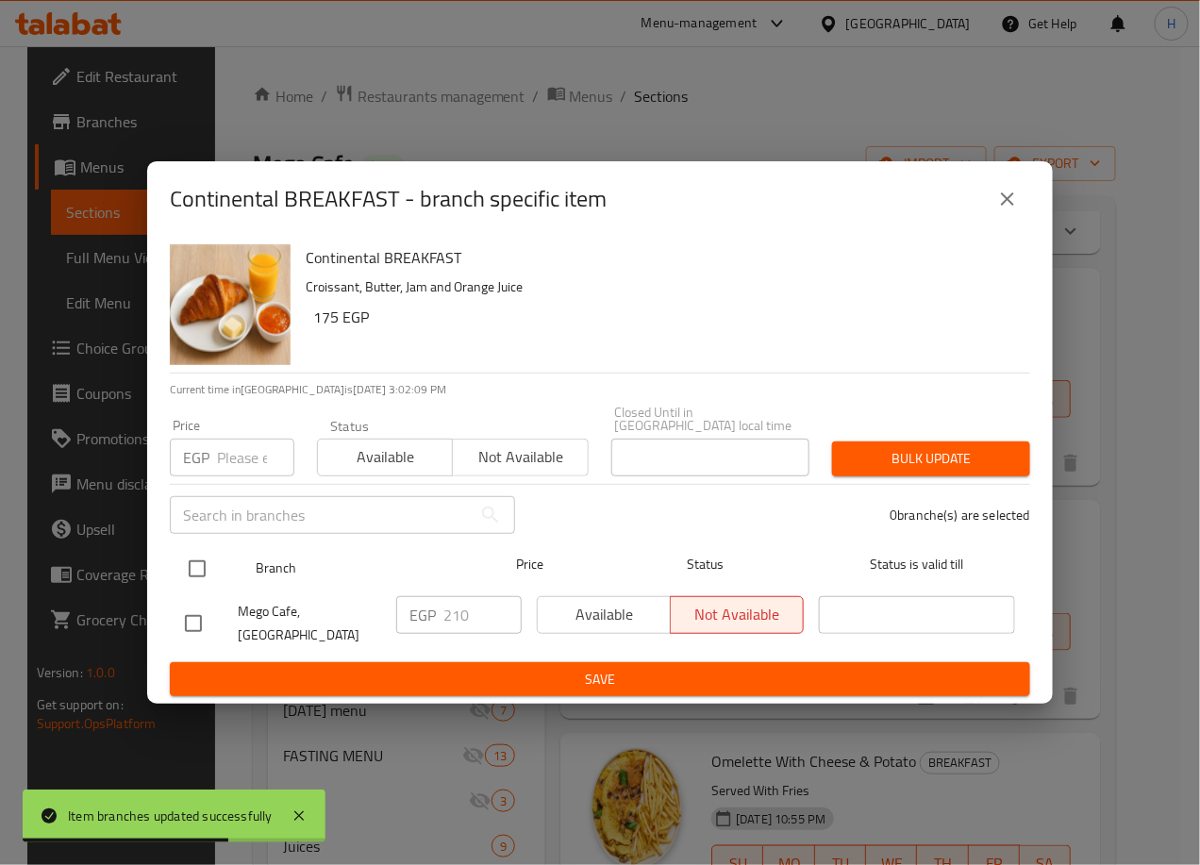
click at [192, 570] on input "checkbox" at bounding box center [197, 569] width 40 height 40
checkbox input "true"
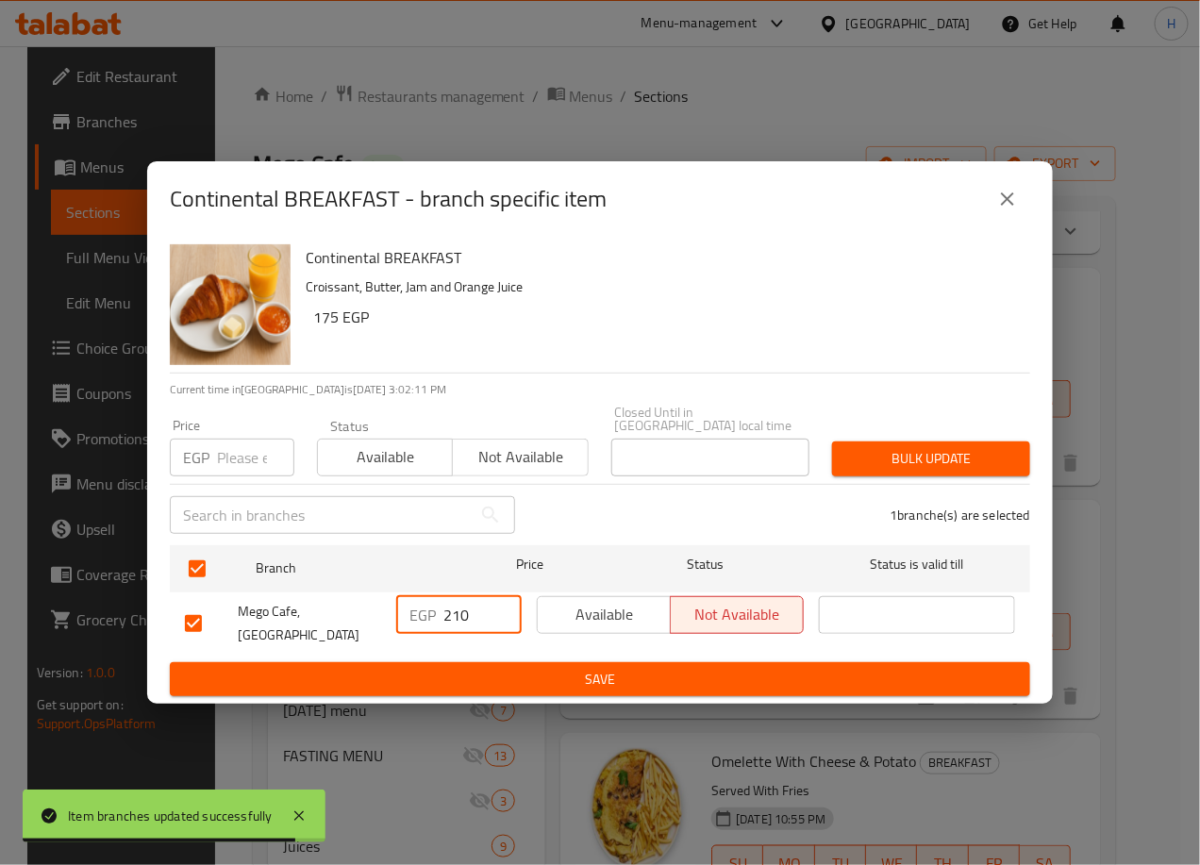
drag, startPoint x: 460, startPoint y: 612, endPoint x: 470, endPoint y: 613, distance: 10.4
click at [470, 613] on input "210" at bounding box center [482, 615] width 78 height 38
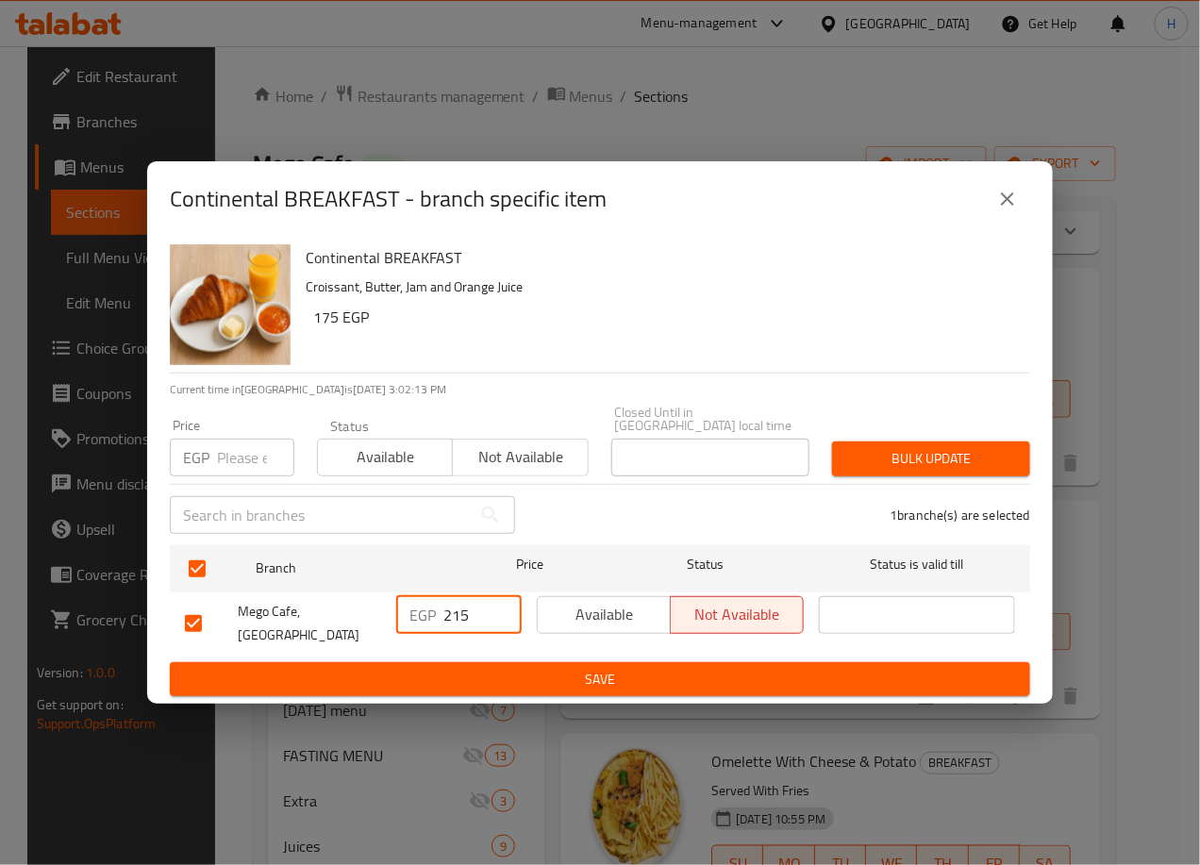
type input "215"
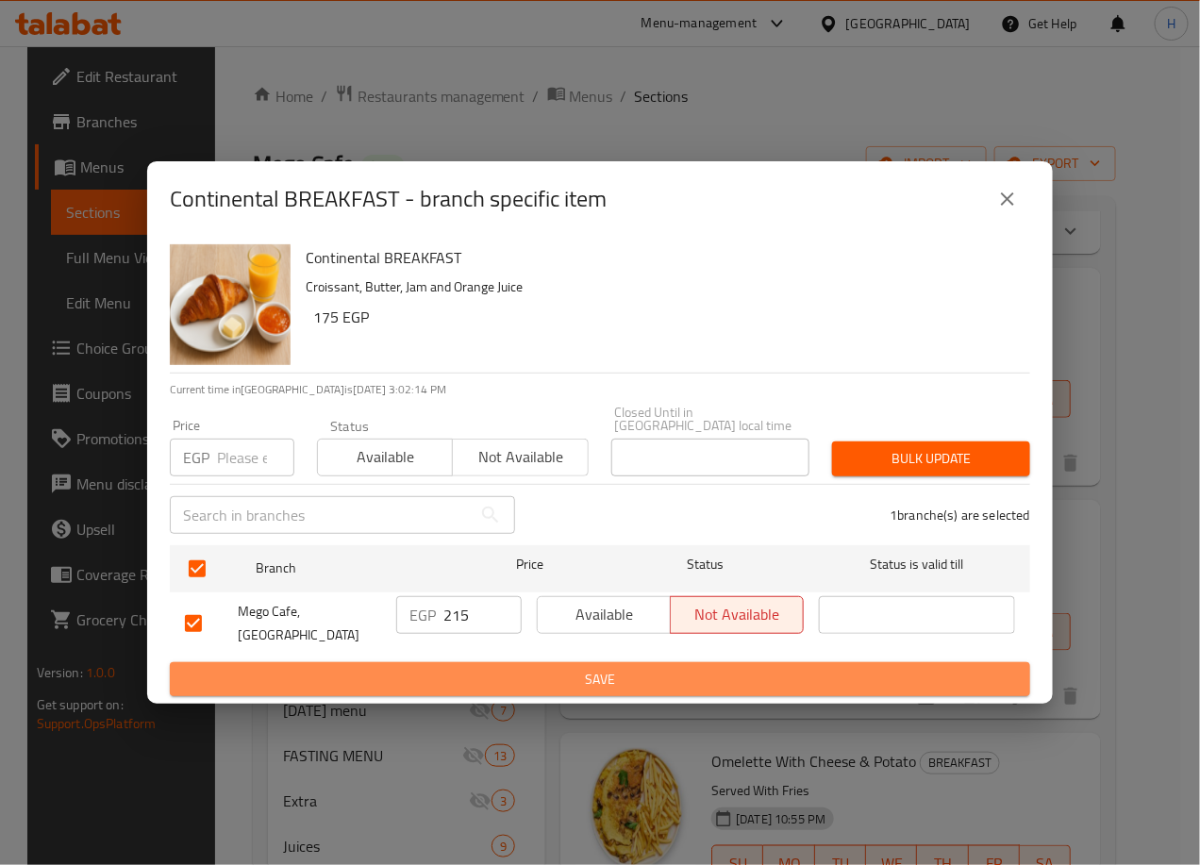
click at [619, 672] on span "Save" at bounding box center [600, 680] width 830 height 24
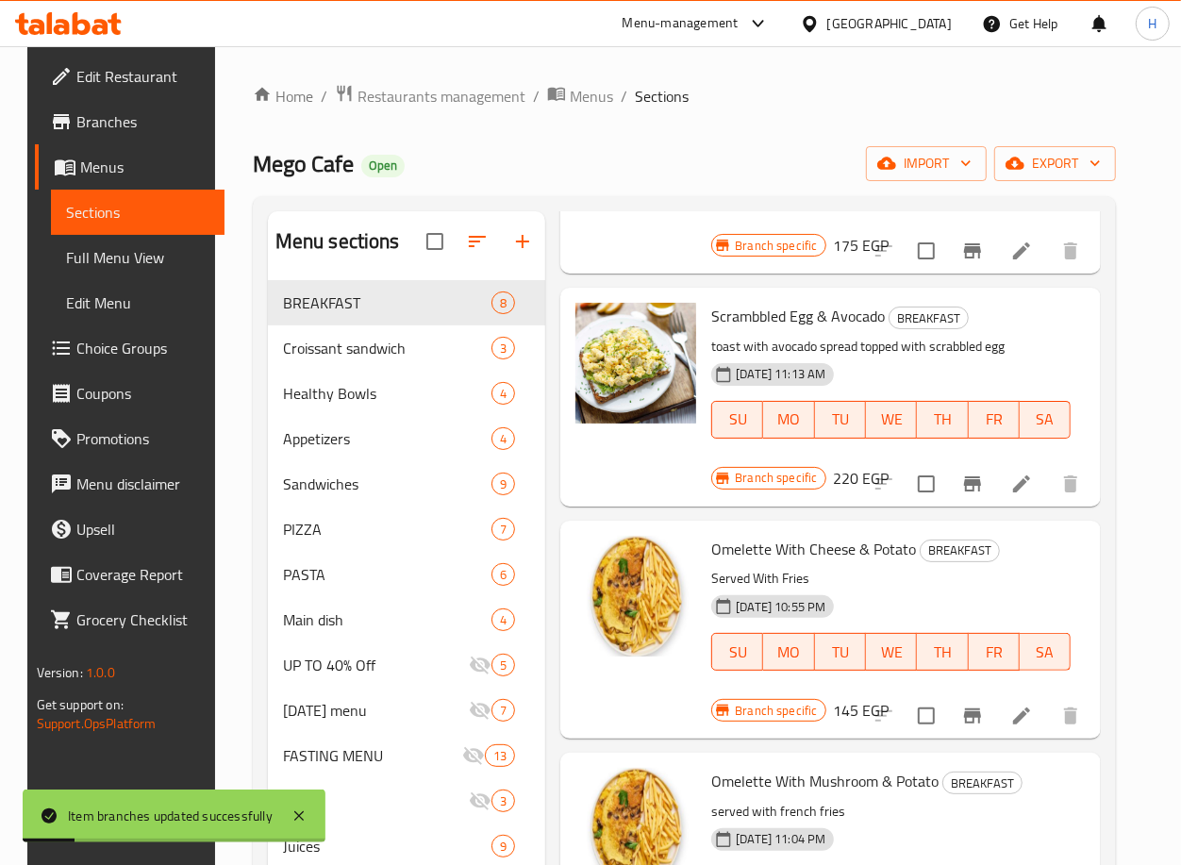
scroll to position [713, 0]
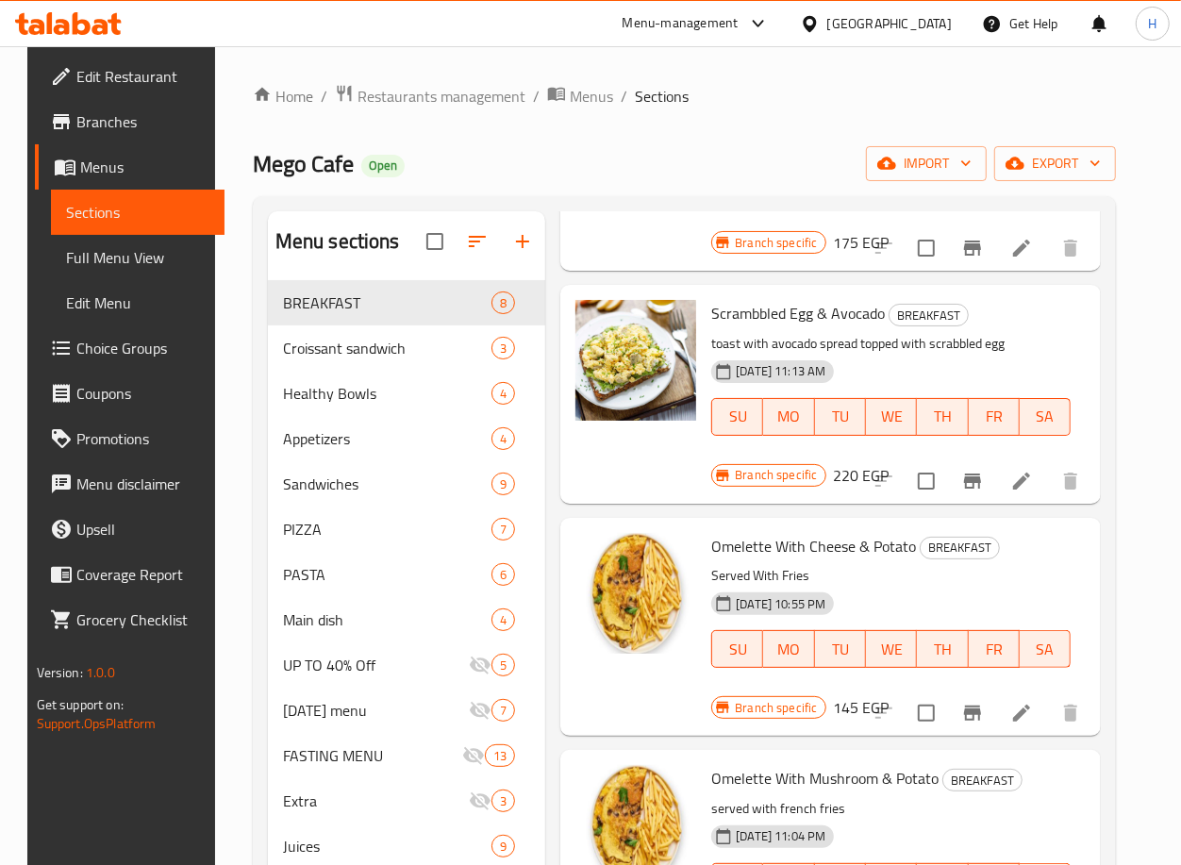
click at [972, 482] on icon "Branch-specific-item" at bounding box center [972, 481] width 23 height 23
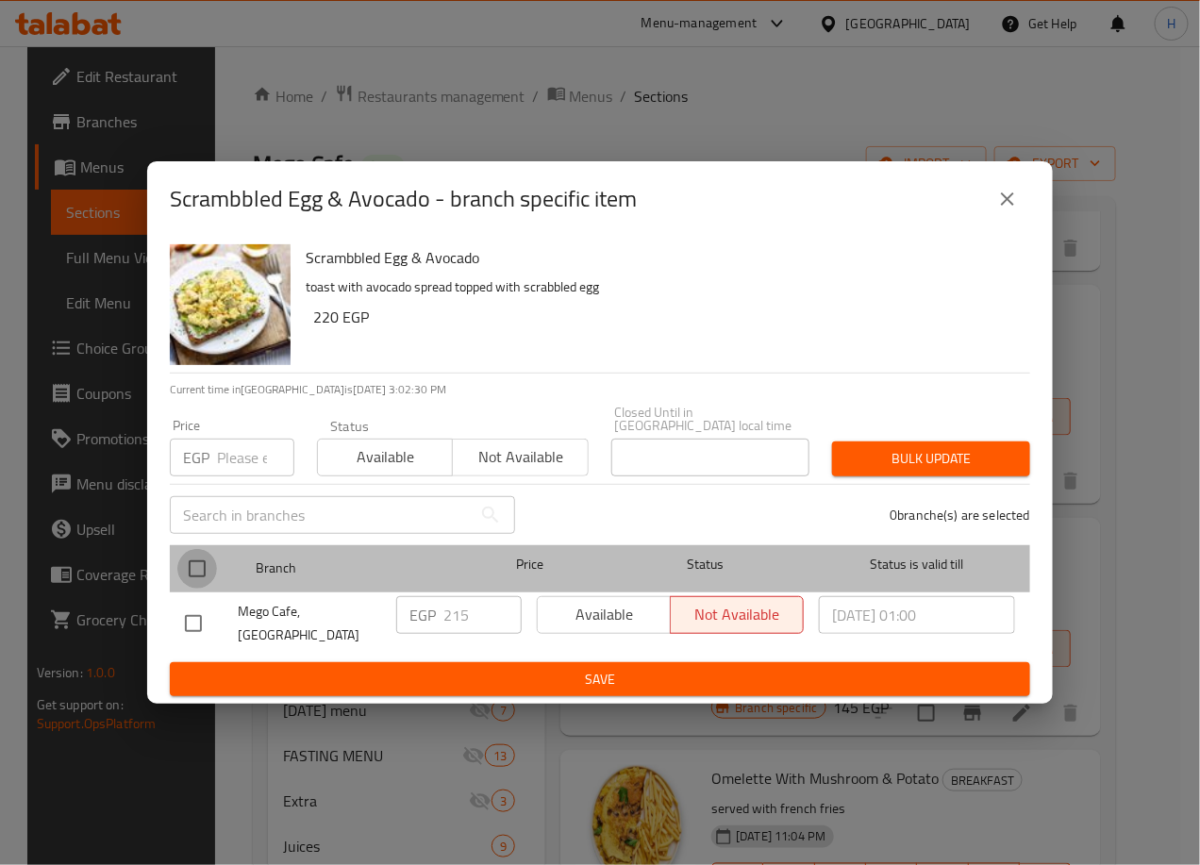
click at [197, 563] on input "checkbox" at bounding box center [197, 569] width 40 height 40
checkbox input "true"
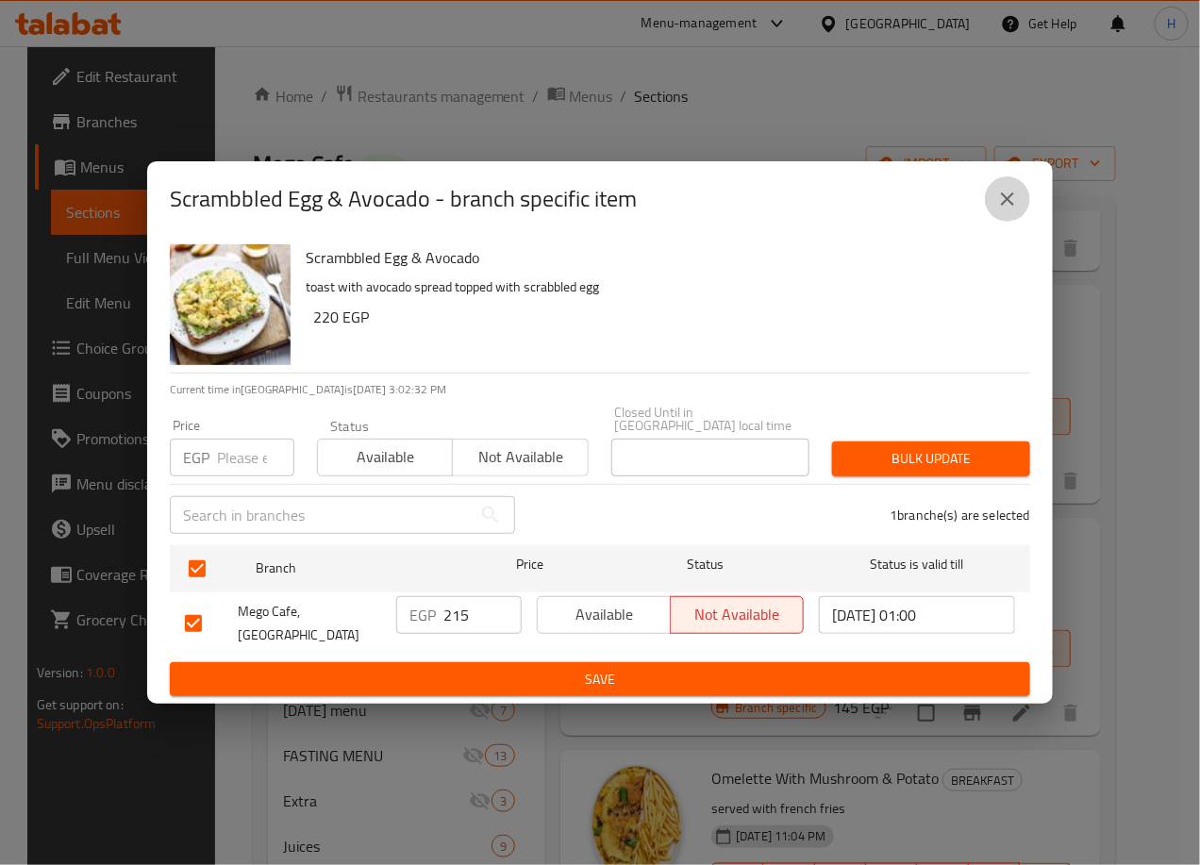
click at [1009, 205] on icon "close" at bounding box center [1007, 199] width 23 height 23
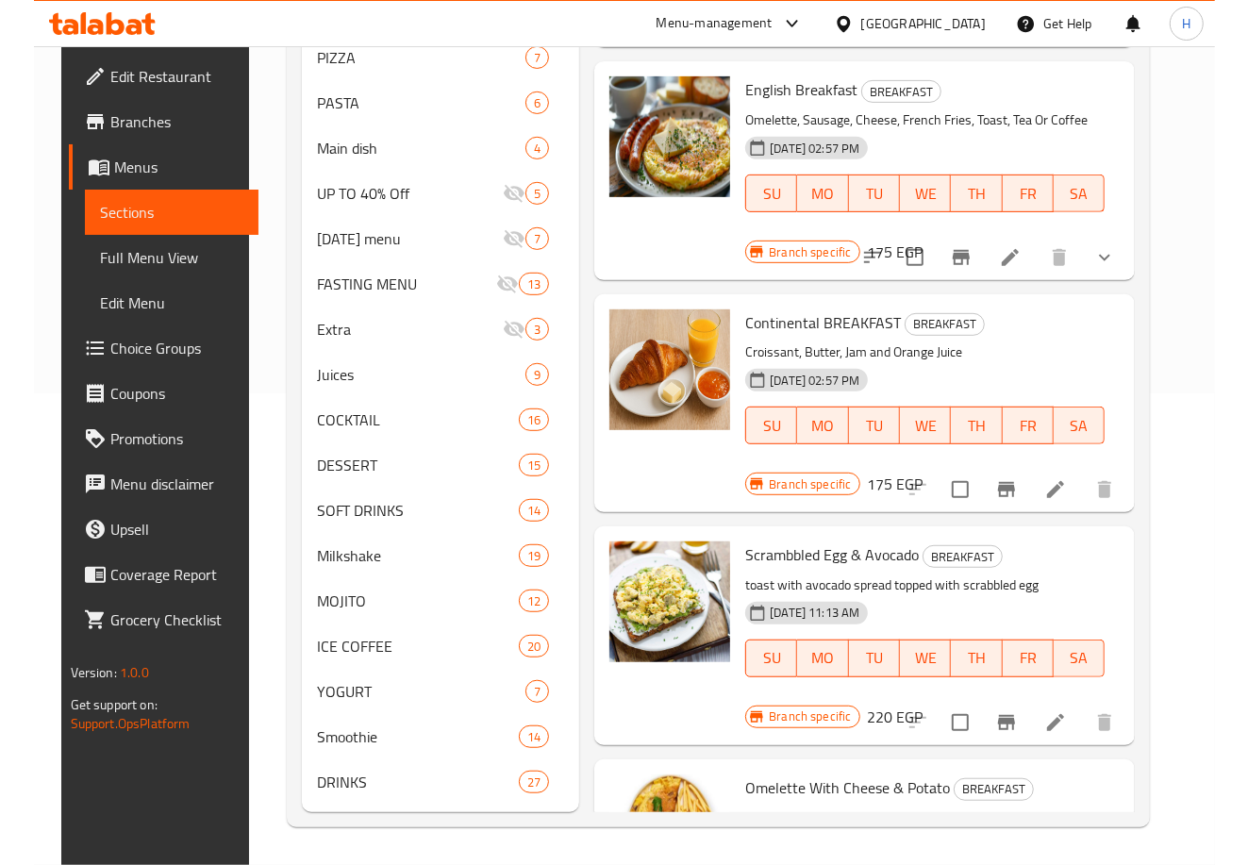
scroll to position [0, 0]
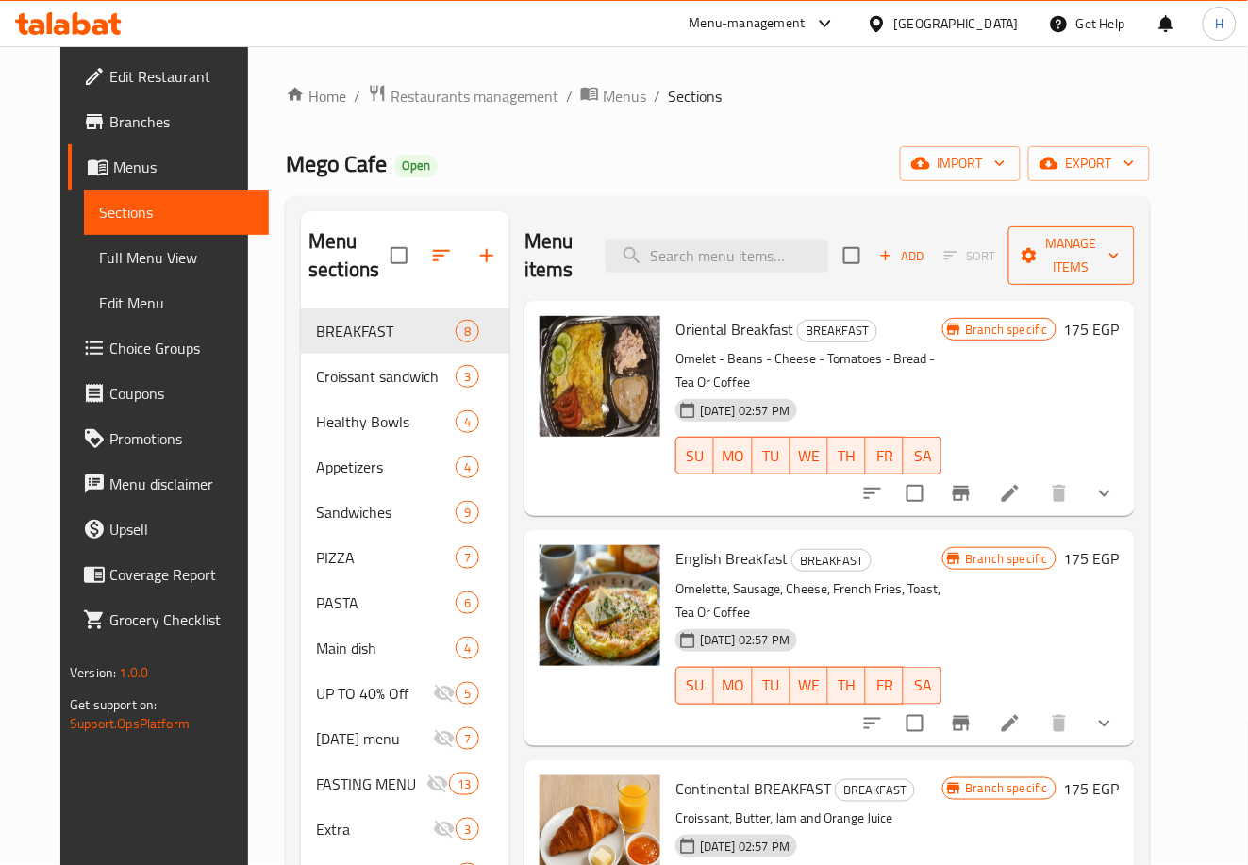
click at [1124, 259] on icon "button" at bounding box center [1114, 255] width 19 height 19
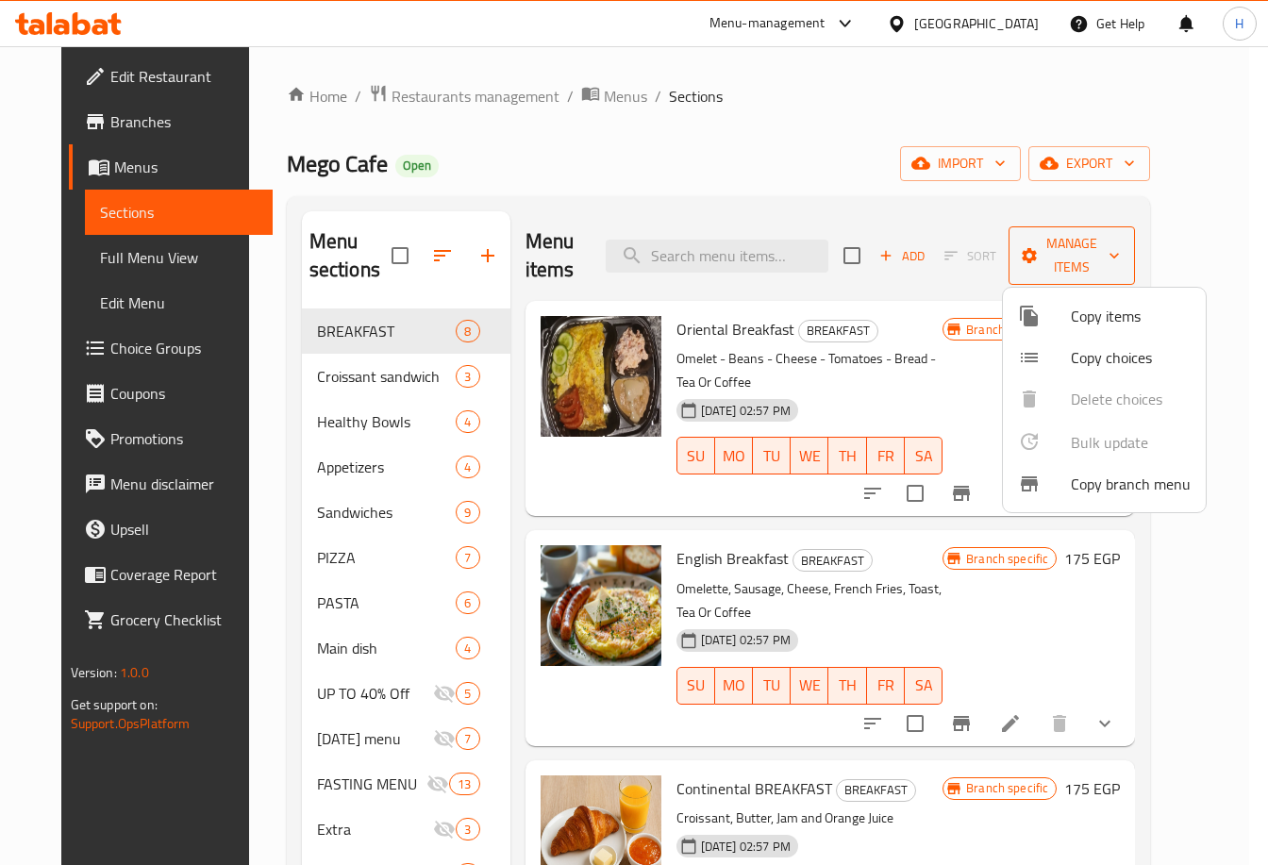
click at [1149, 259] on div at bounding box center [634, 432] width 1268 height 865
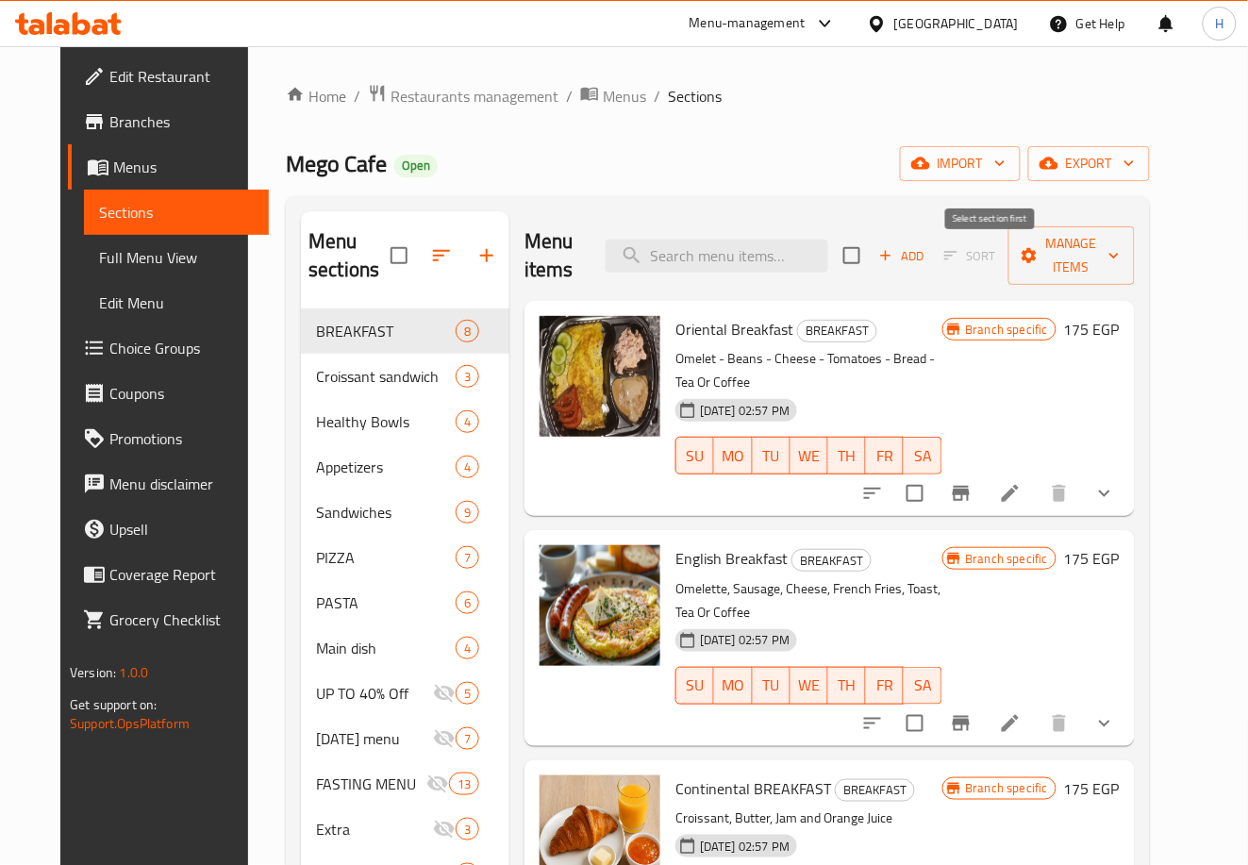
click at [992, 256] on span "Sort" at bounding box center [970, 256] width 76 height 29
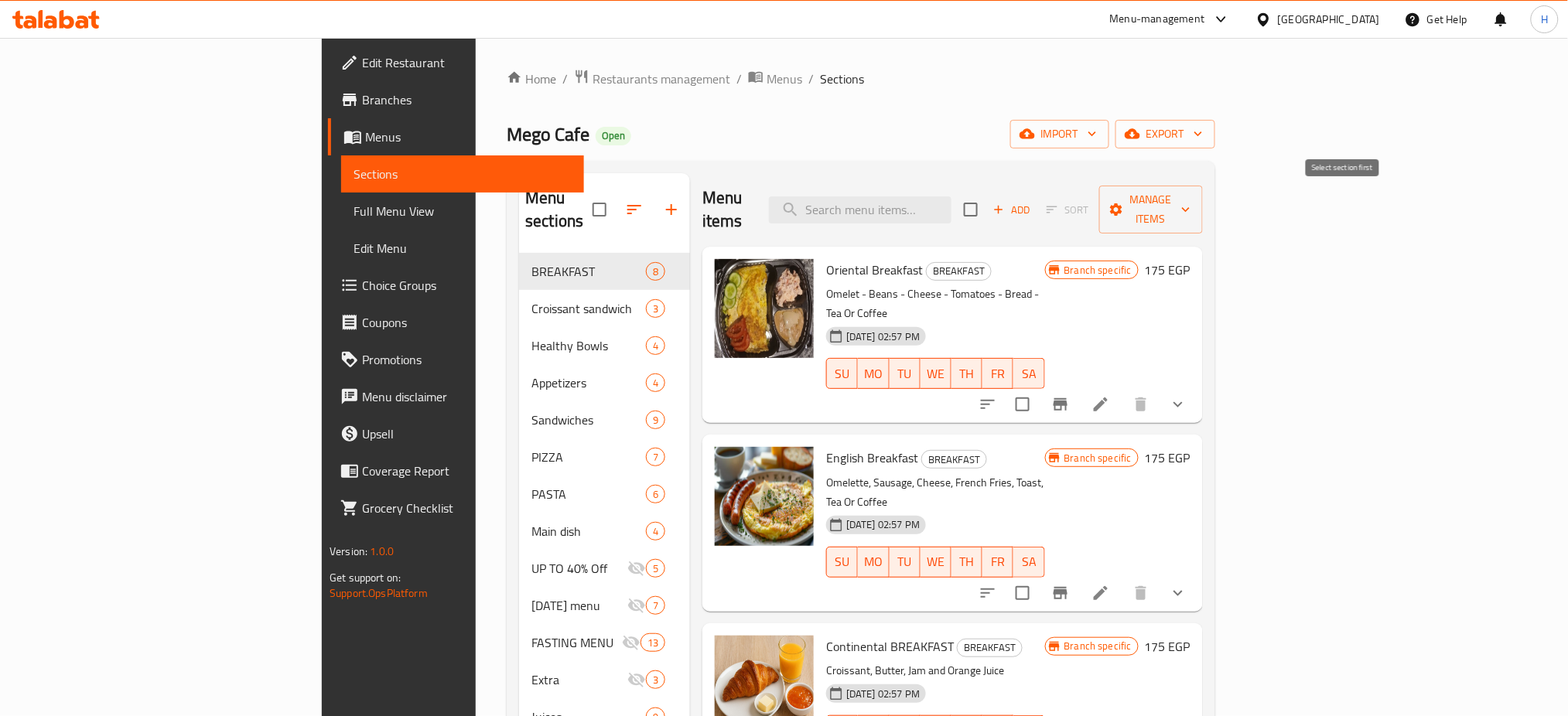
click at [983, 198] on span "Sort" at bounding box center [1067, 210] width 62 height 24
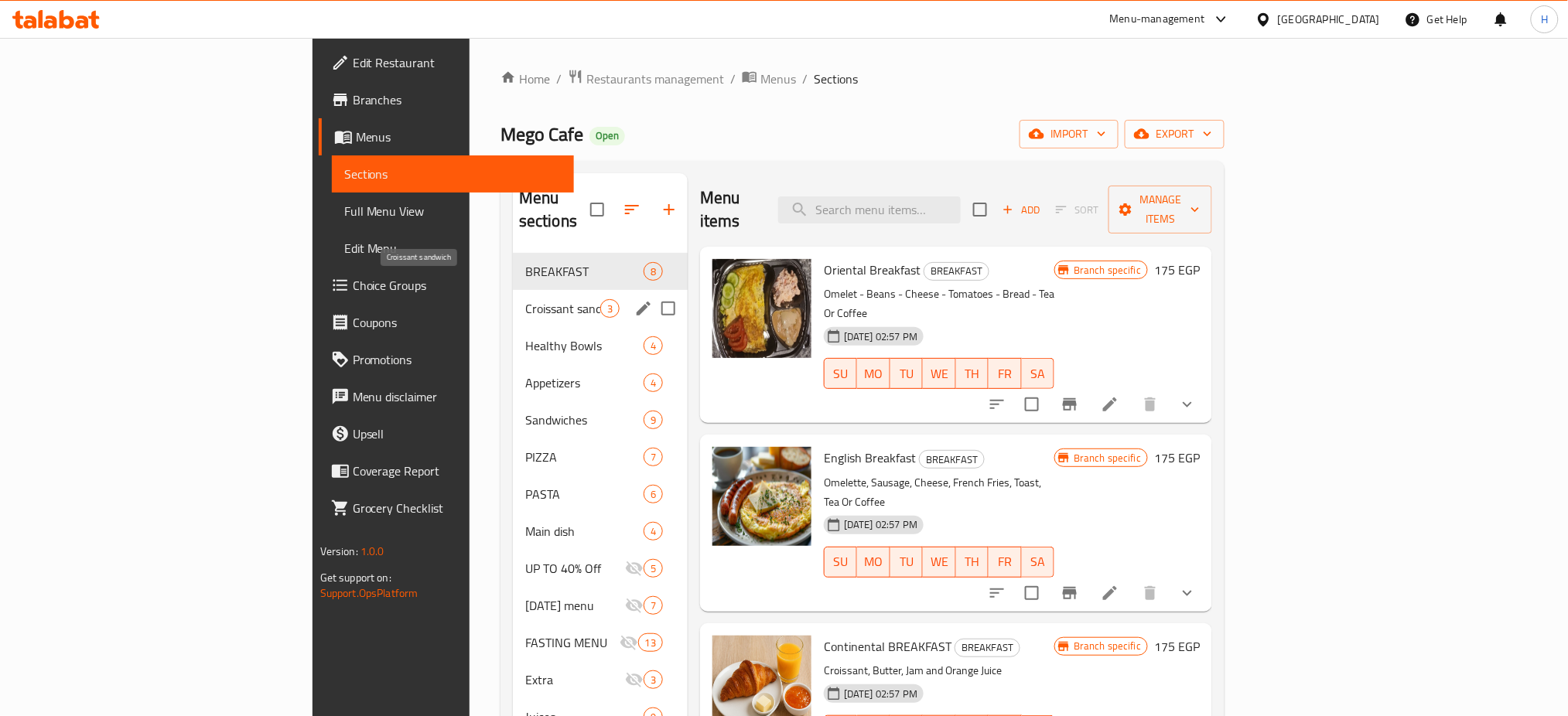
click at [525, 299] on span "Croissant sandwich" at bounding box center [563, 308] width 75 height 19
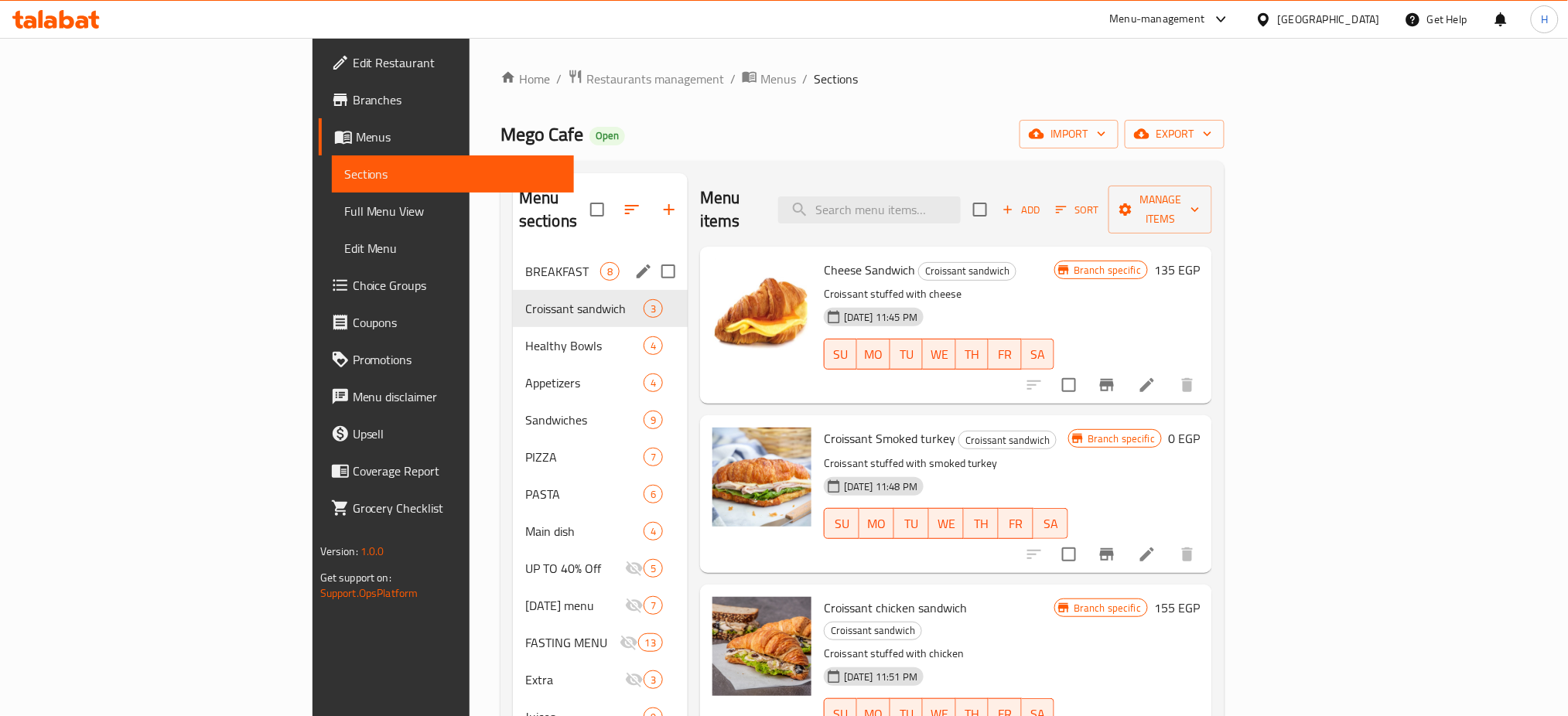
click at [513, 259] on div "BREAKFAST 8" at bounding box center [600, 271] width 175 height 37
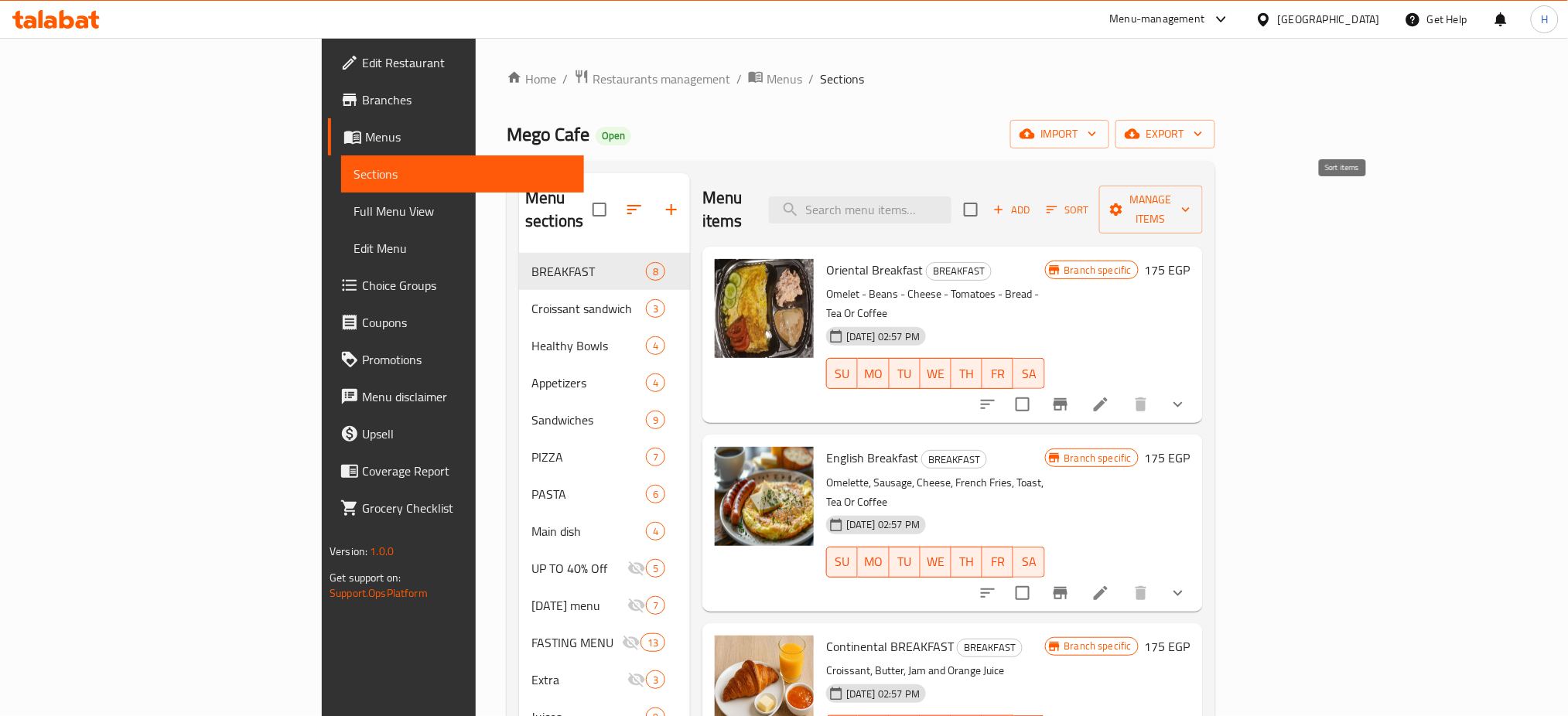
click at [983, 202] on icon "button" at bounding box center [1052, 209] width 14 height 14
